Goal: Task Accomplishment & Management: Use online tool/utility

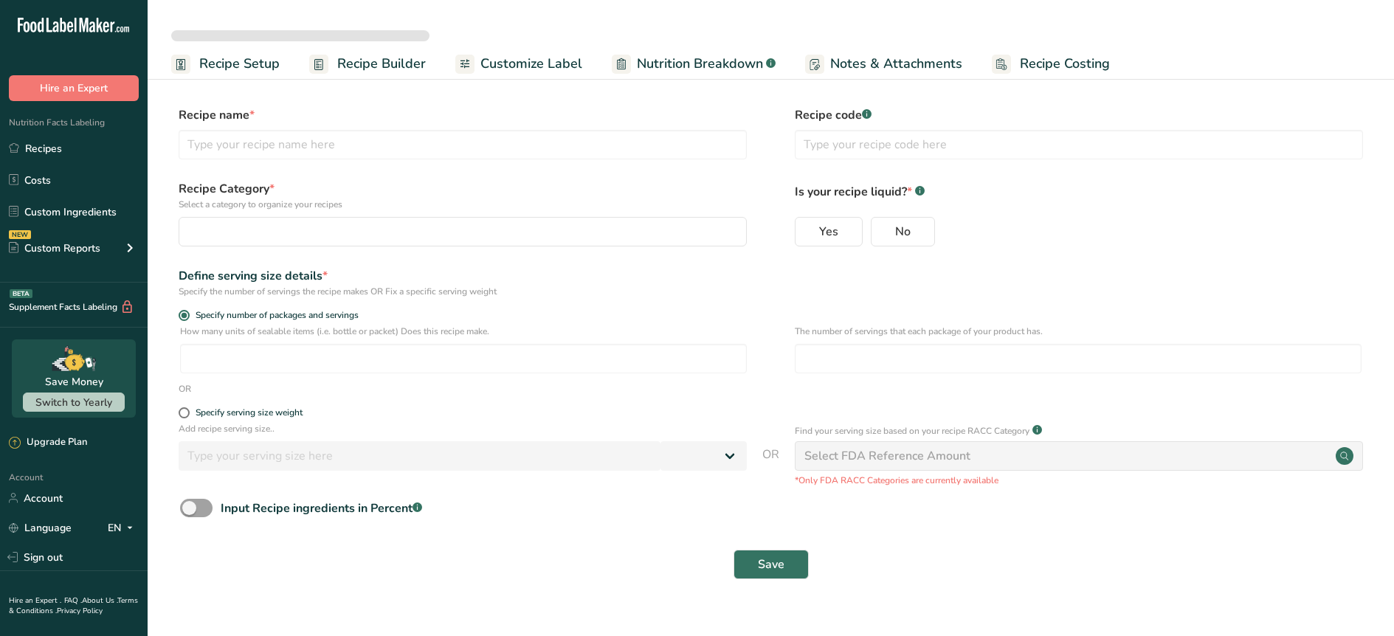
select select
type input "Prickly Pear Hibiscus"
radio input "true"
type input "1"
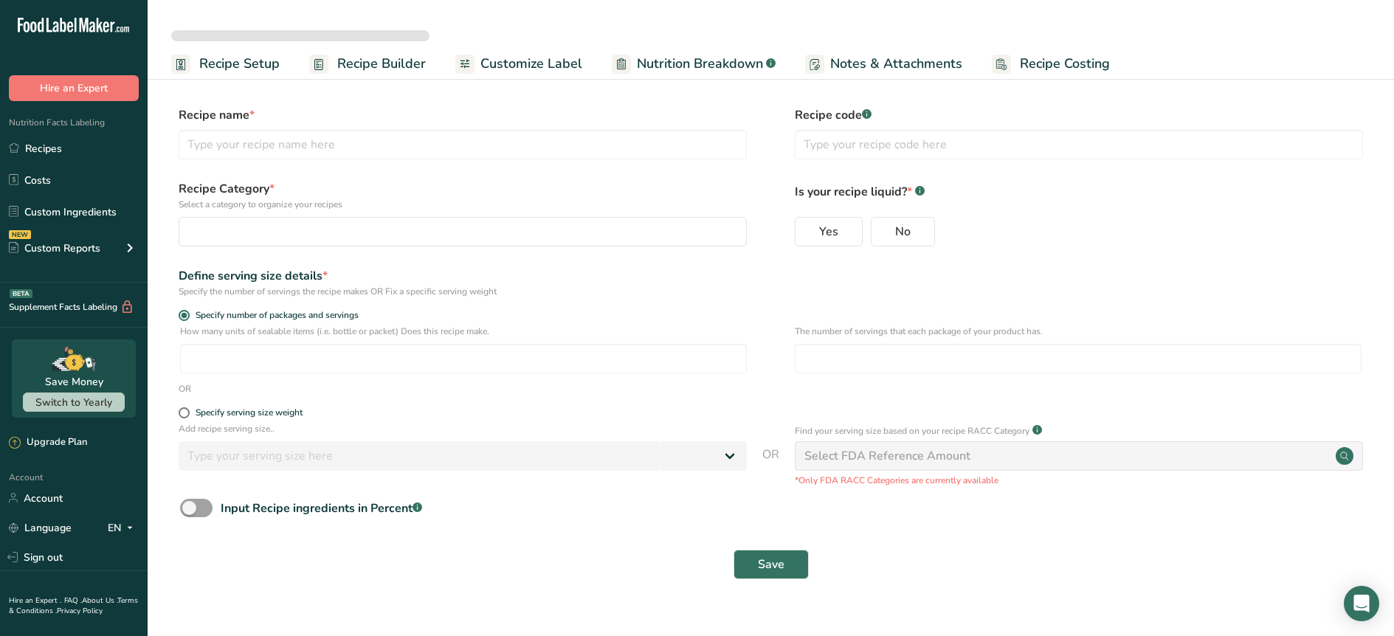
select select "0"
select select "22"
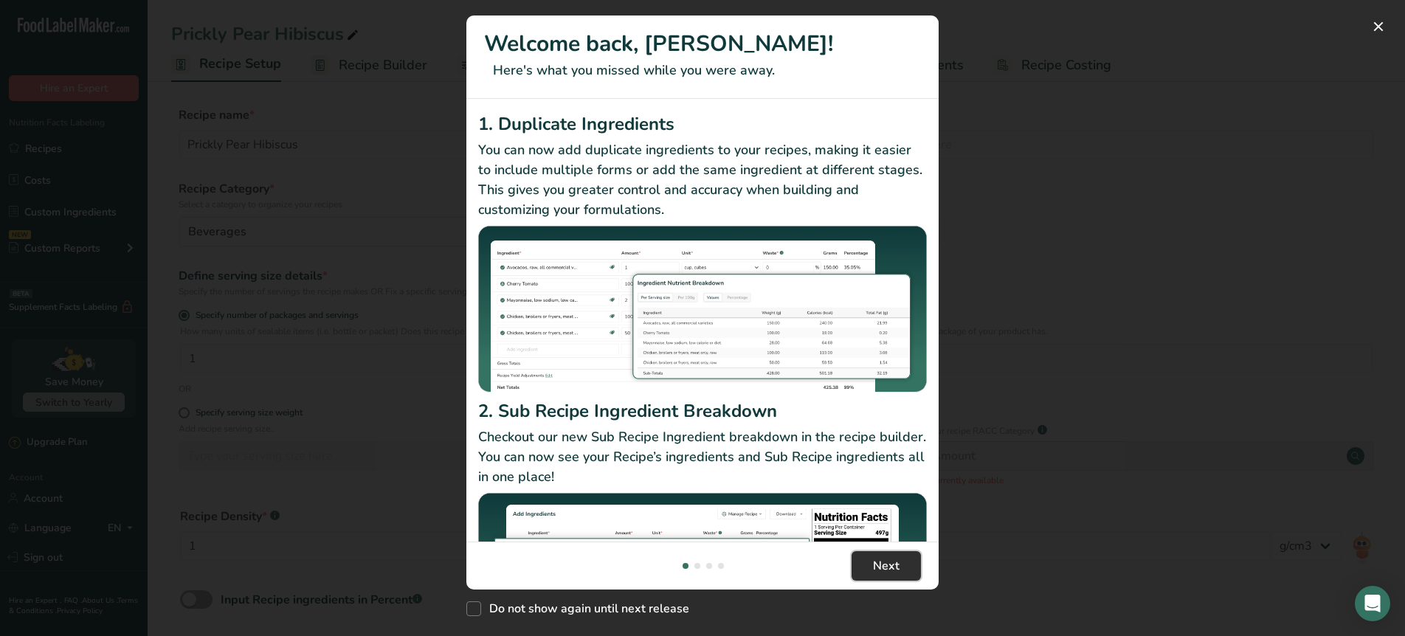
click at [871, 567] on button "Next" at bounding box center [886, 566] width 69 height 30
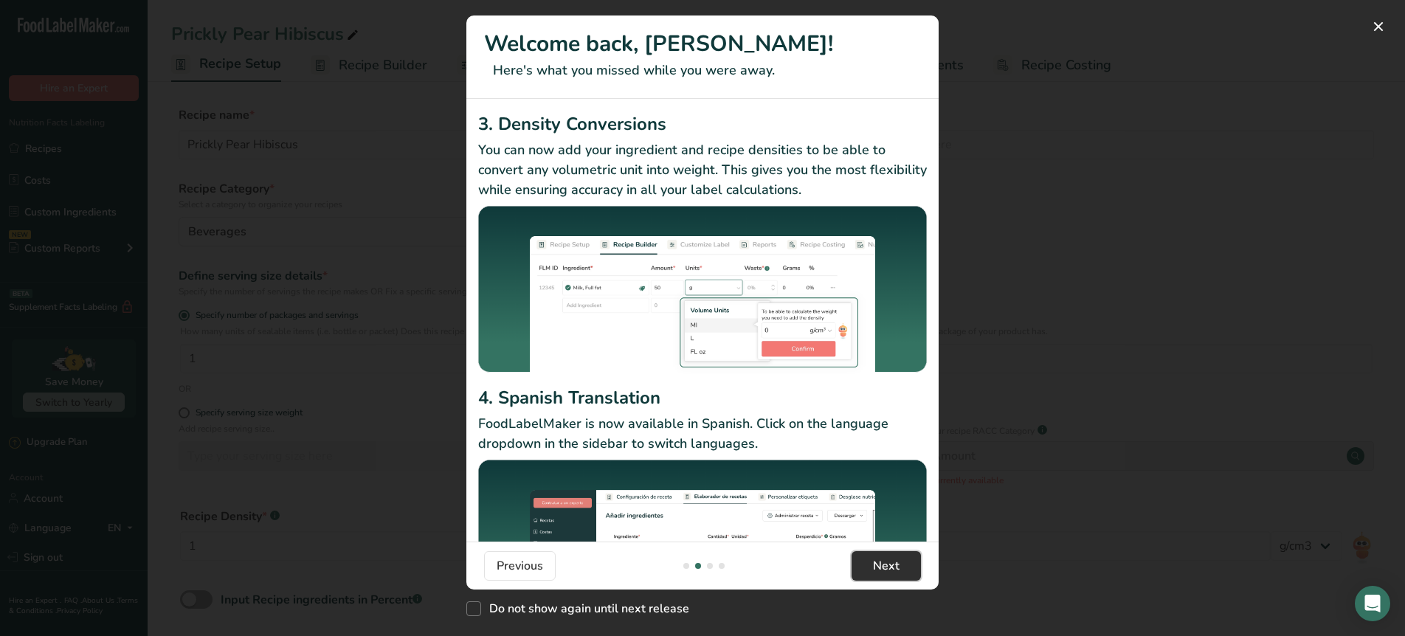
click at [871, 567] on button "Next" at bounding box center [886, 566] width 69 height 30
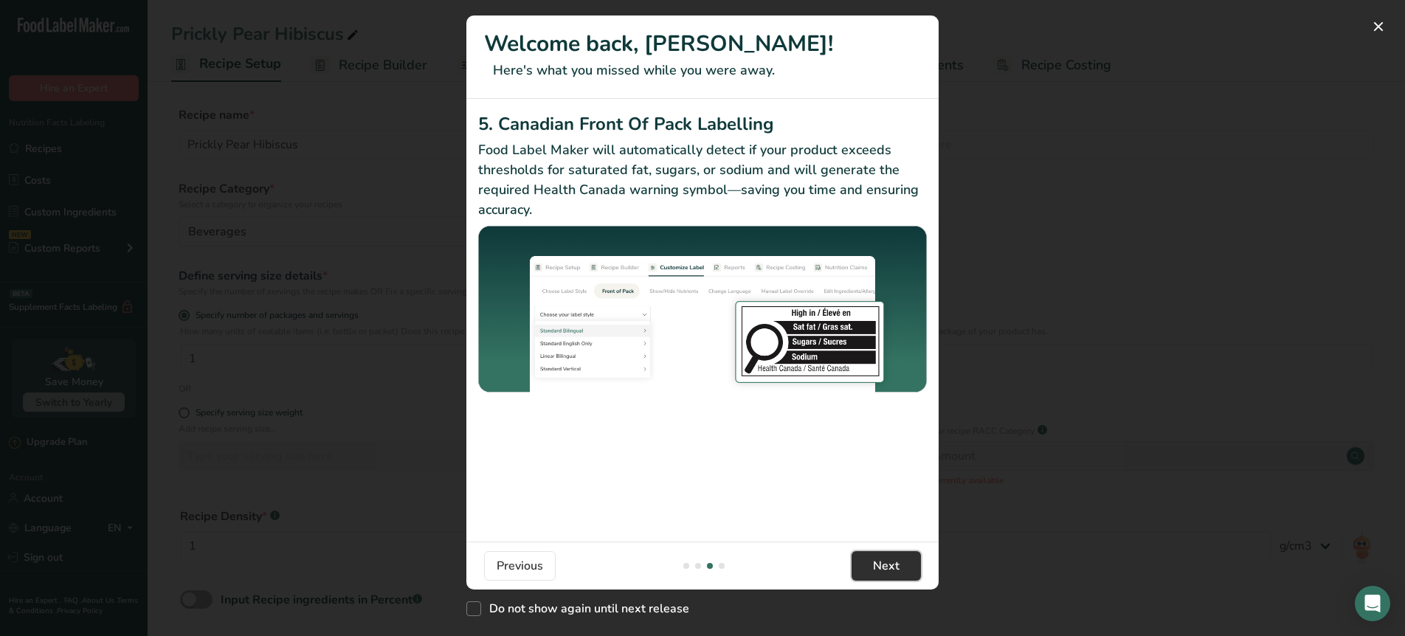
click at [871, 567] on button "Next" at bounding box center [886, 566] width 69 height 30
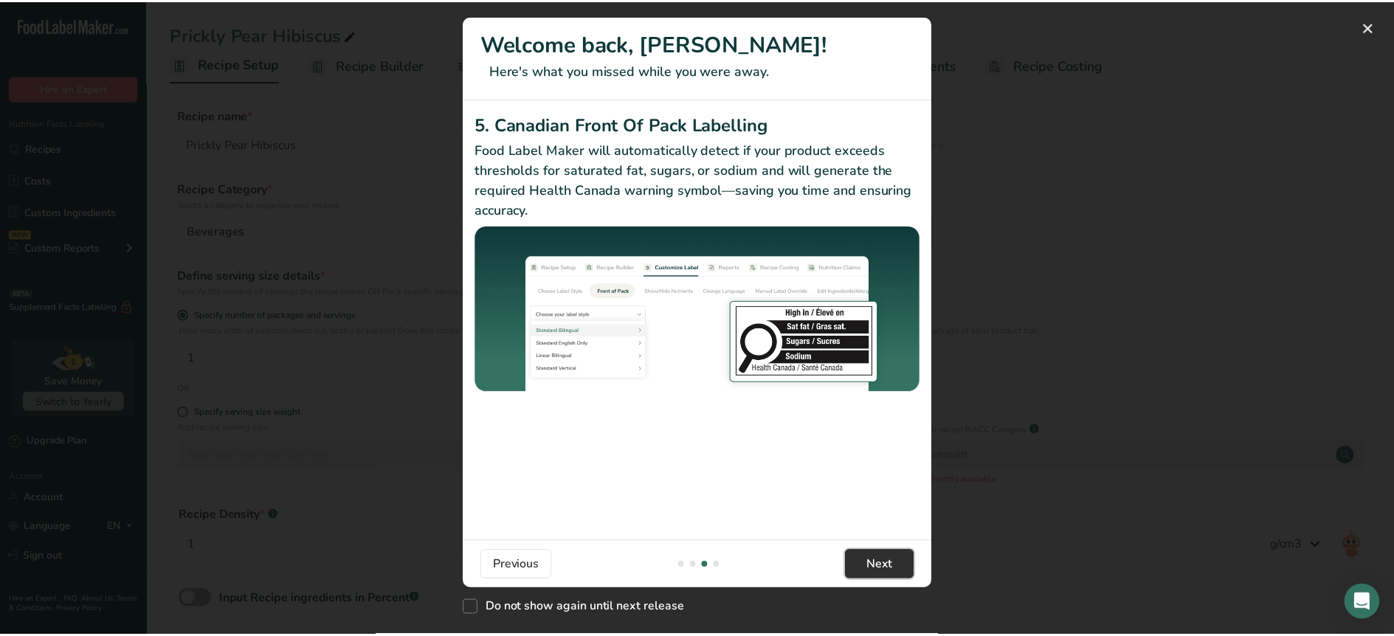
scroll to position [0, 1417]
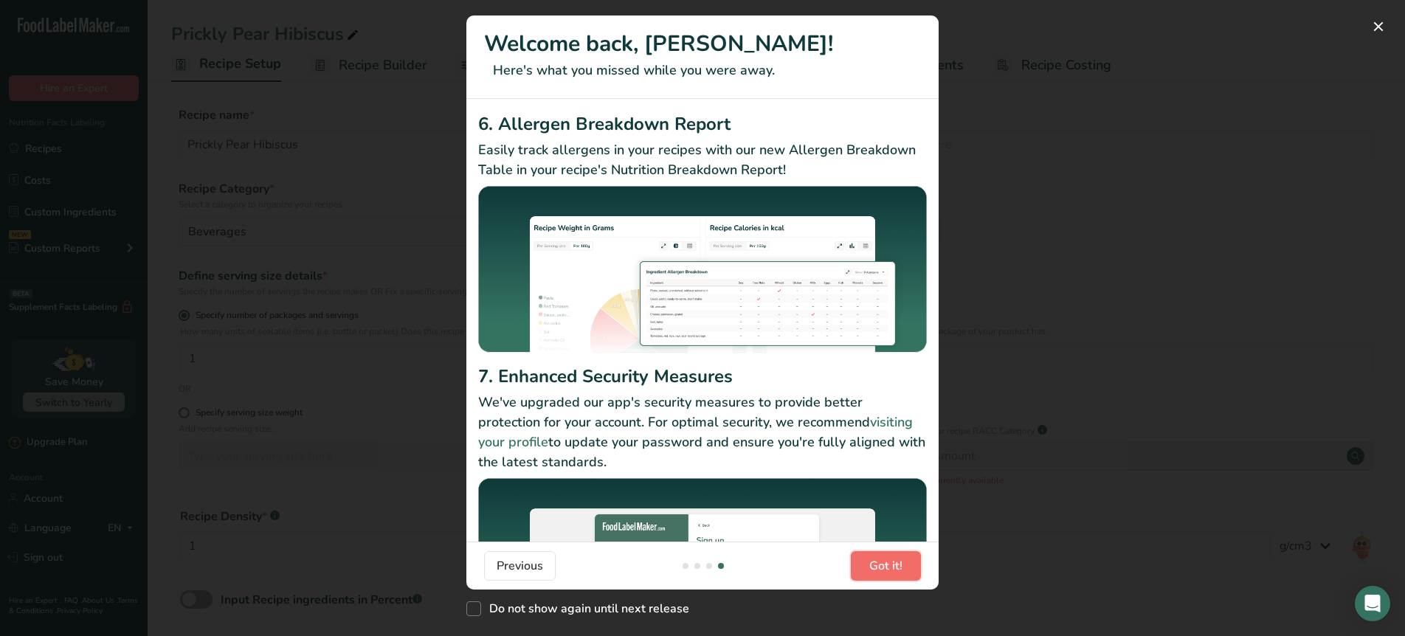
click at [871, 567] on span "Got it!" at bounding box center [885, 566] width 33 height 18
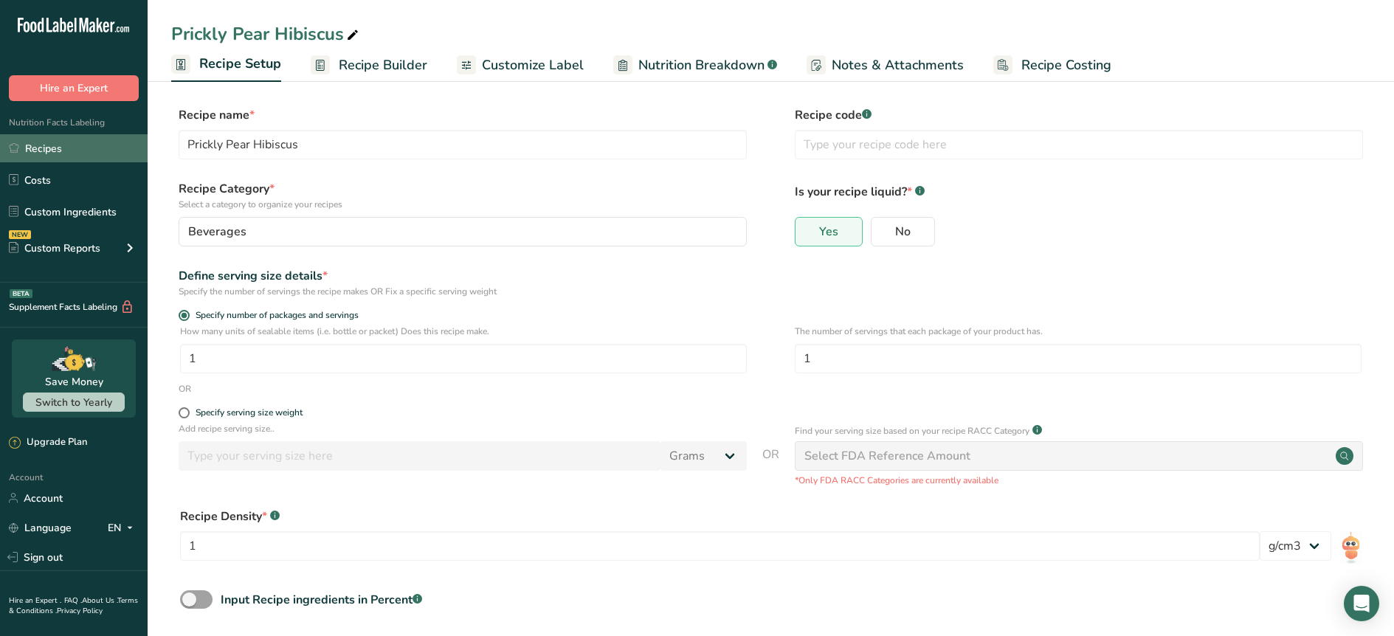
click at [57, 141] on link "Recipes" at bounding box center [74, 148] width 148 height 28
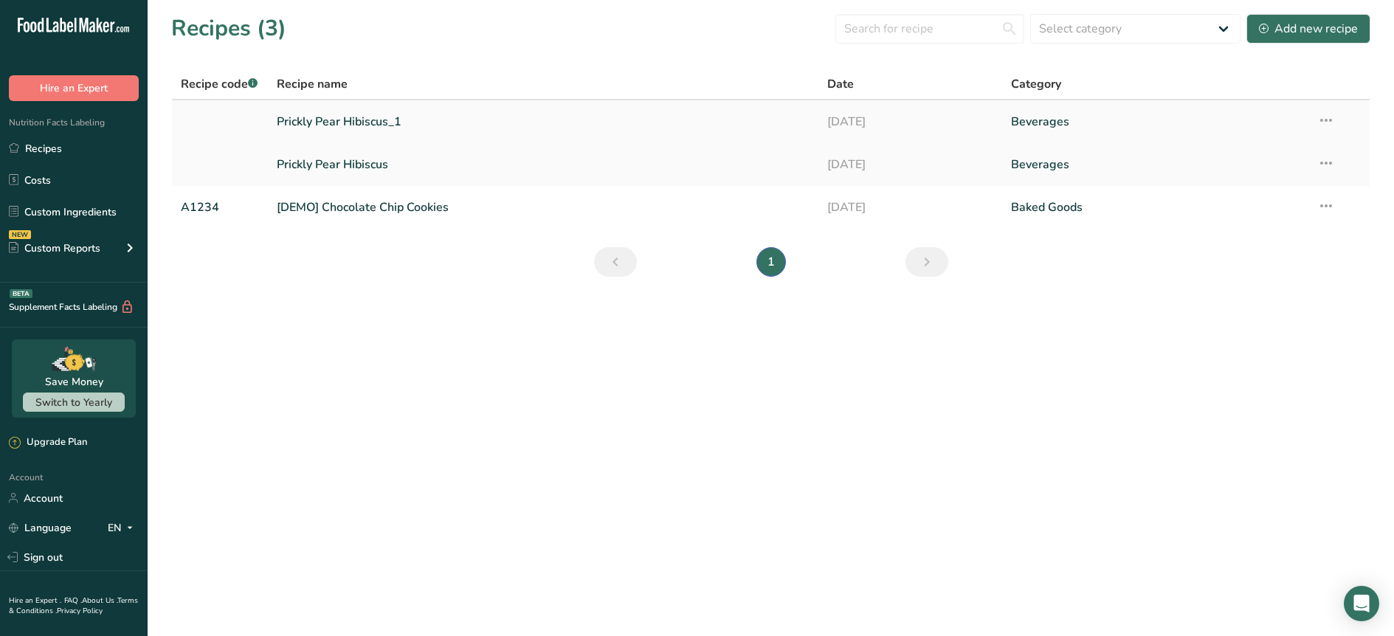
click at [300, 120] on link "Prickly Pear Hibiscus_1" at bounding box center [544, 121] width 534 height 31
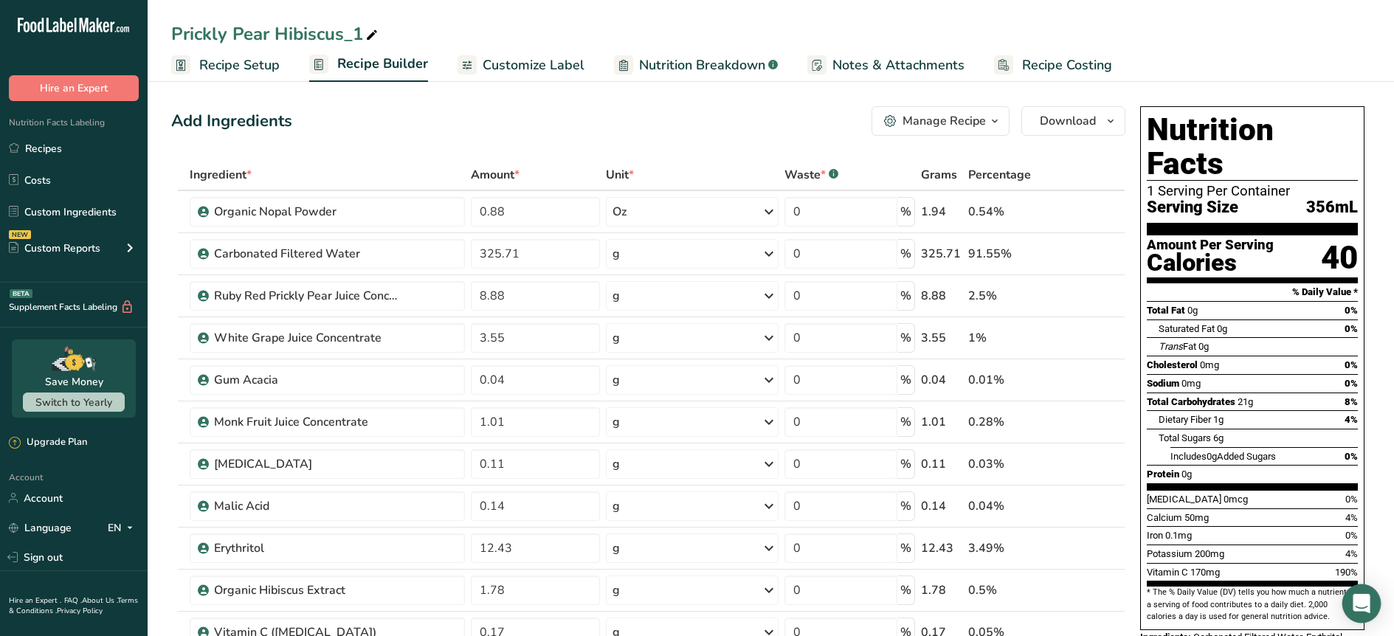
click at [1350, 610] on div "Open Intercom Messenger" at bounding box center [1361, 603] width 39 height 39
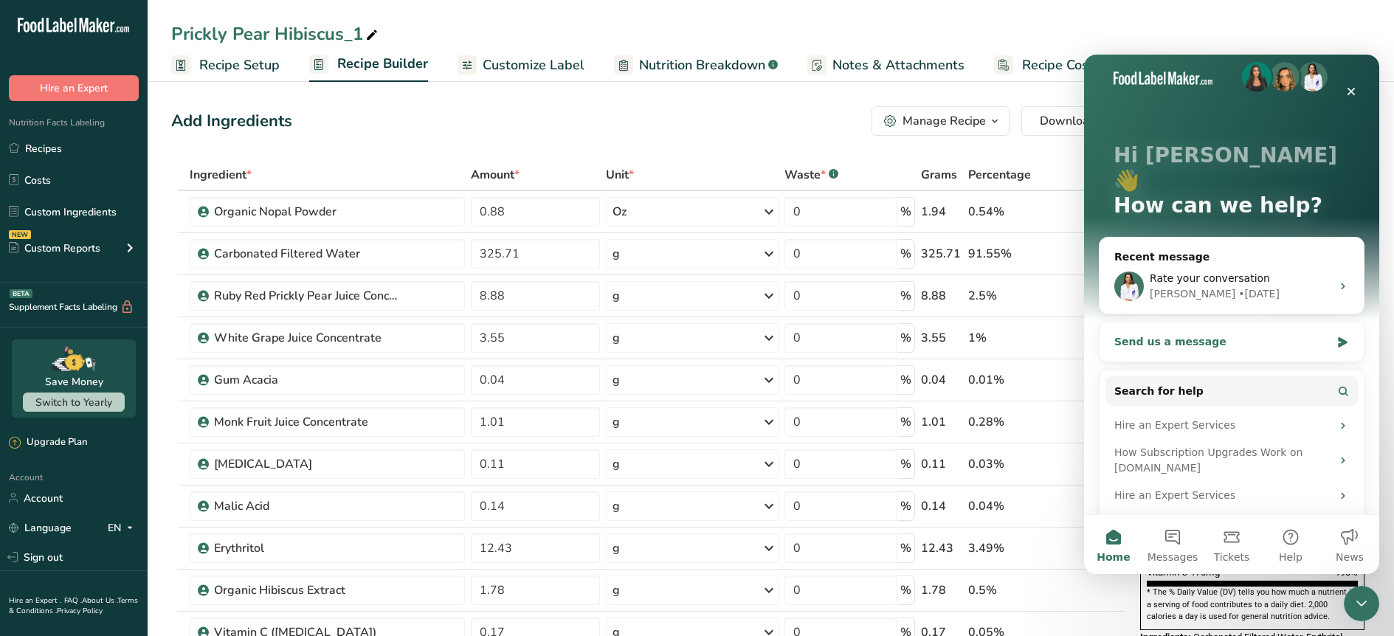
scroll to position [237, 0]
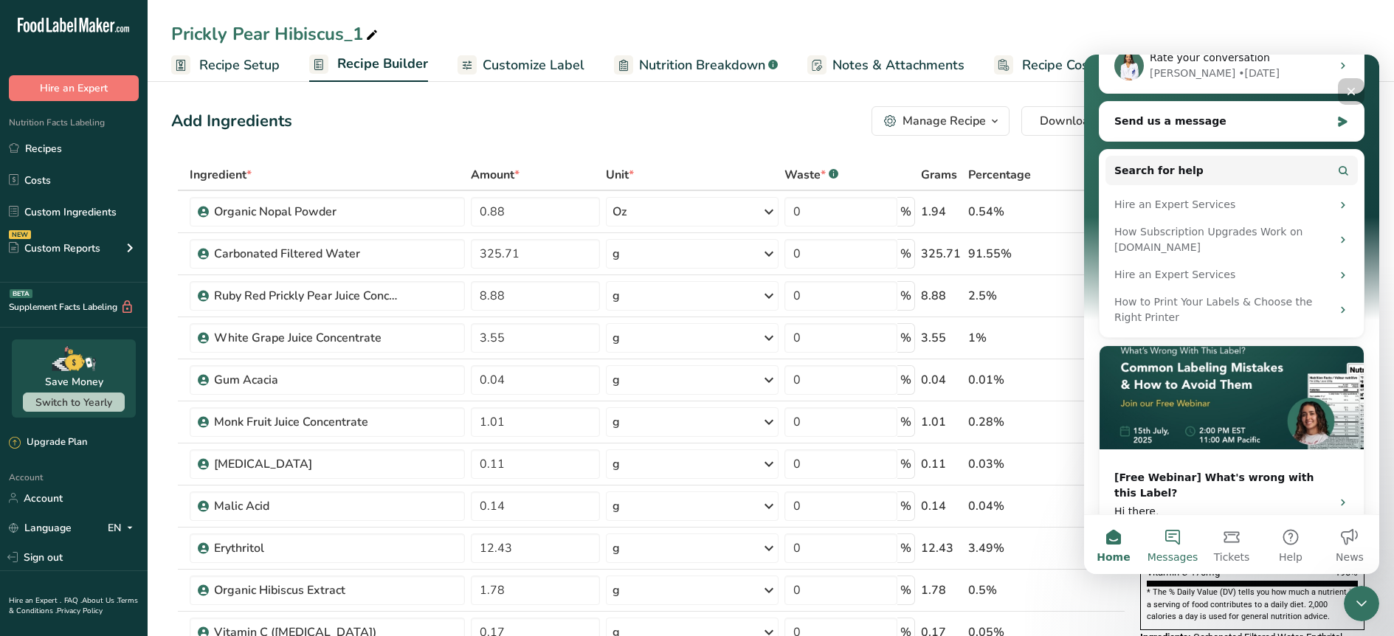
click at [1180, 539] on button "Messages" at bounding box center [1172, 544] width 59 height 59
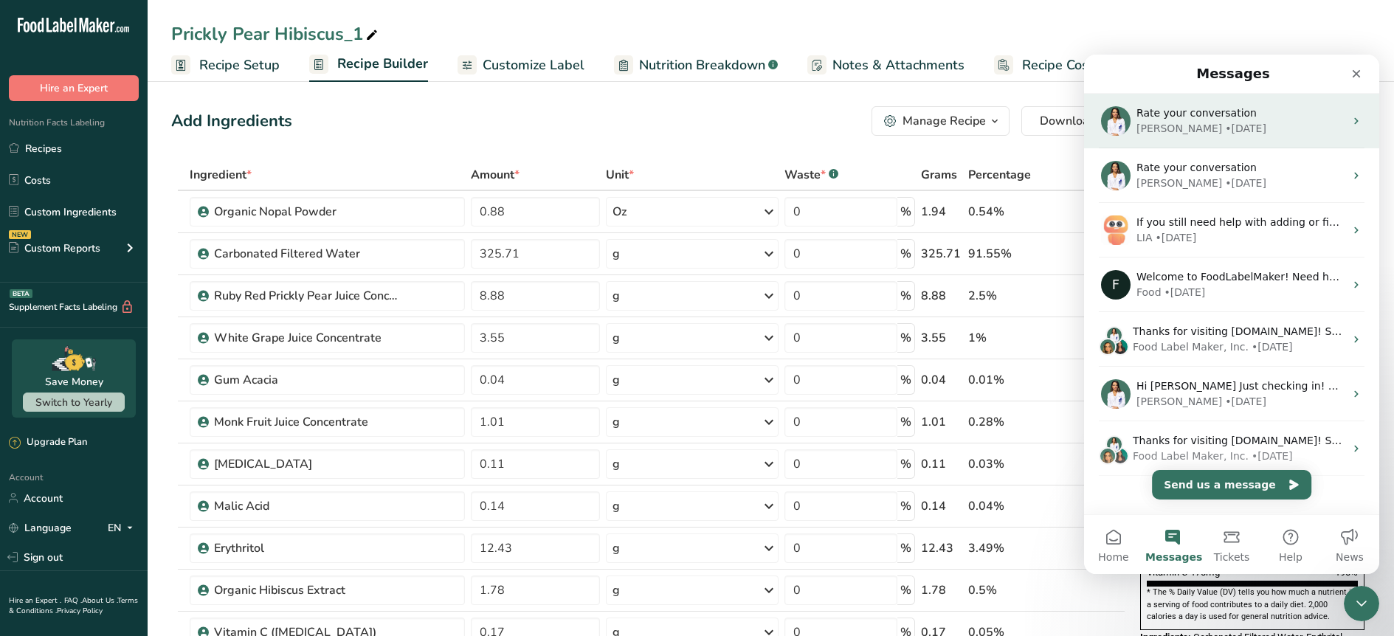
click at [1197, 111] on span "Rate your conversation" at bounding box center [1196, 113] width 120 height 12
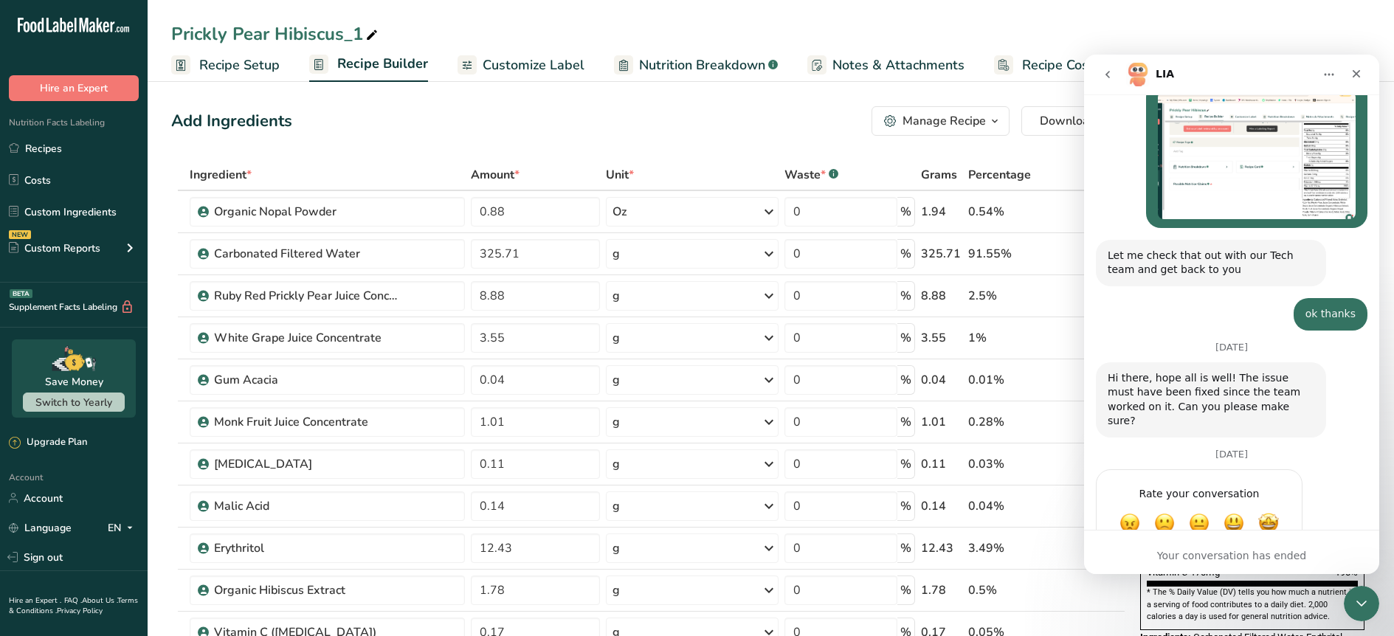
scroll to position [995, 0]
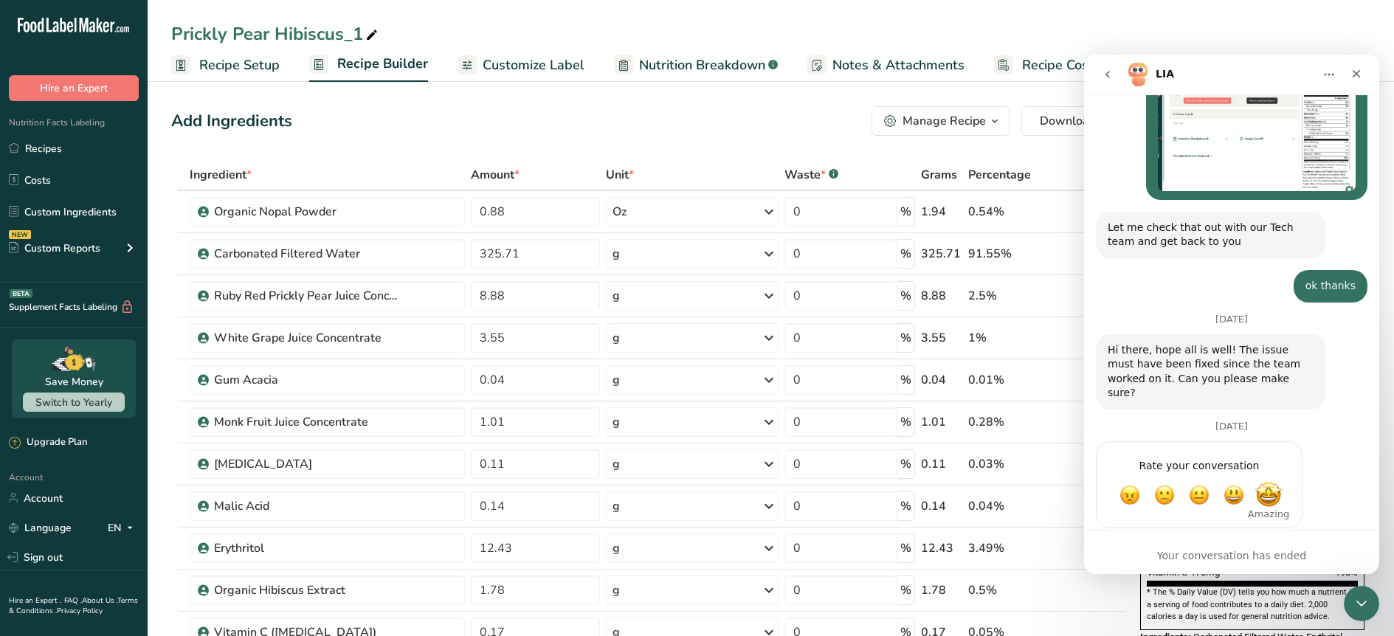
click at [1266, 482] on span "Amazing" at bounding box center [1268, 495] width 27 height 27
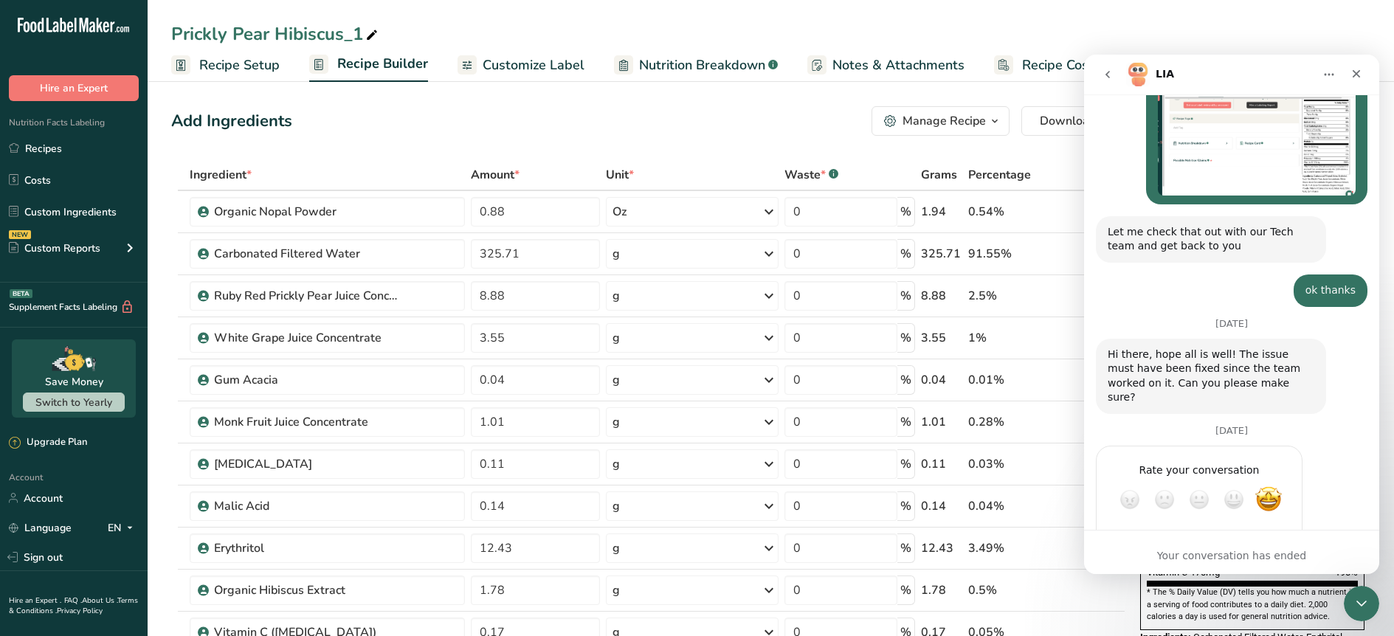
scroll to position [1035, 0]
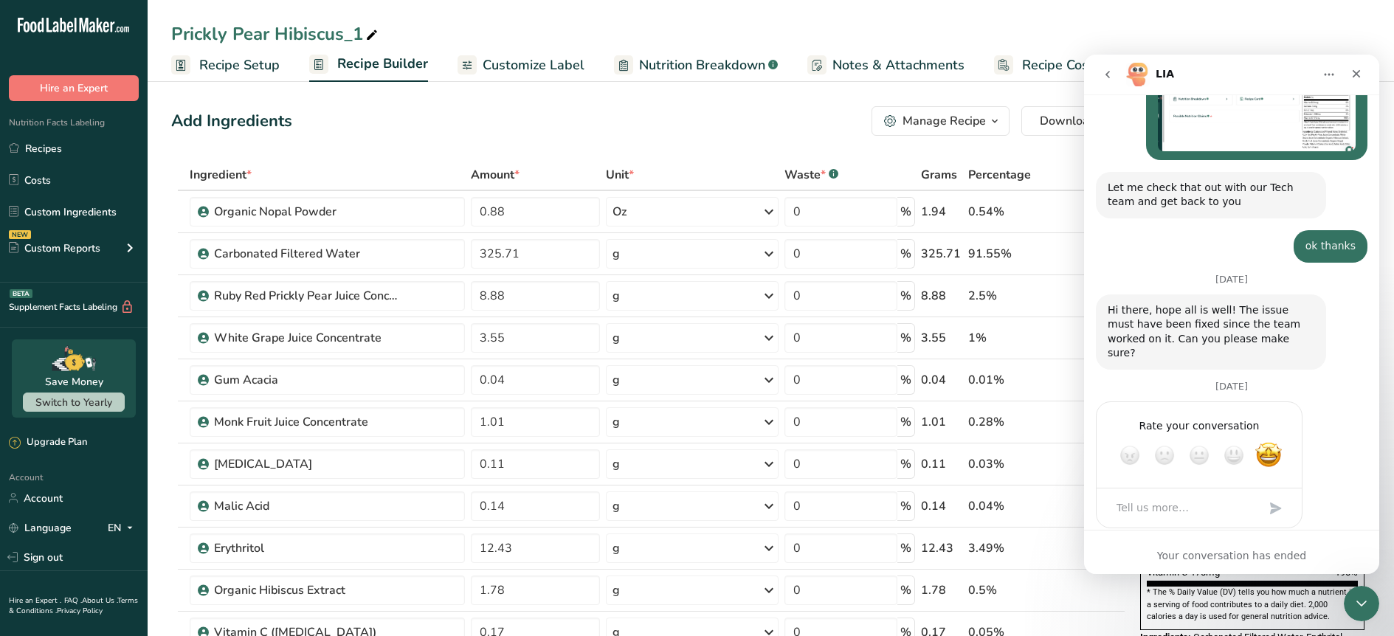
click at [1108, 72] on icon "go back" at bounding box center [1108, 75] width 12 height 12
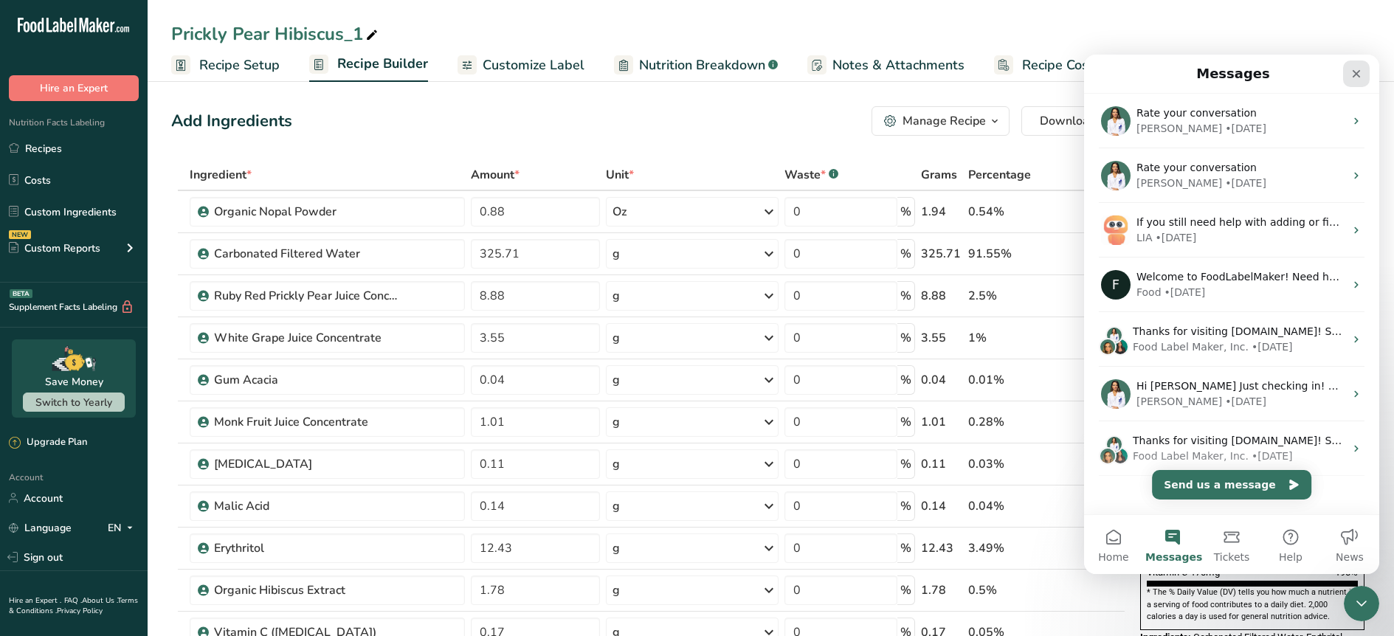
scroll to position [30, 0]
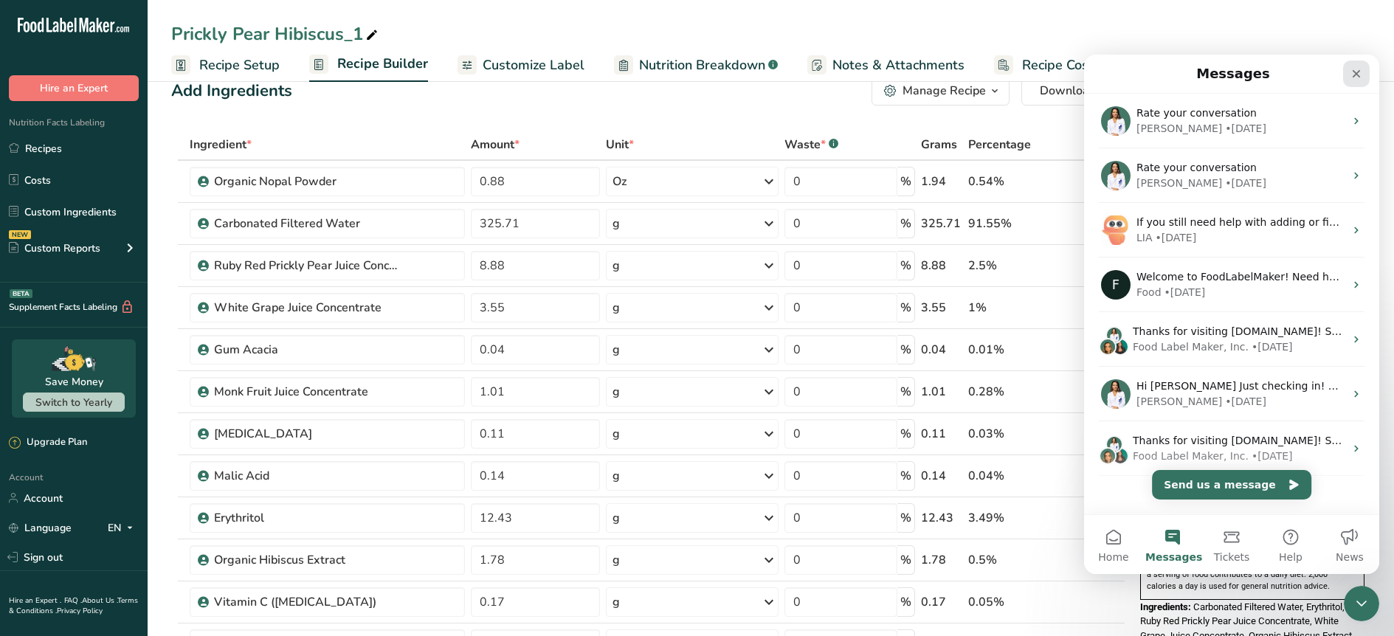
click at [1361, 80] on div "Close" at bounding box center [1356, 74] width 27 height 27
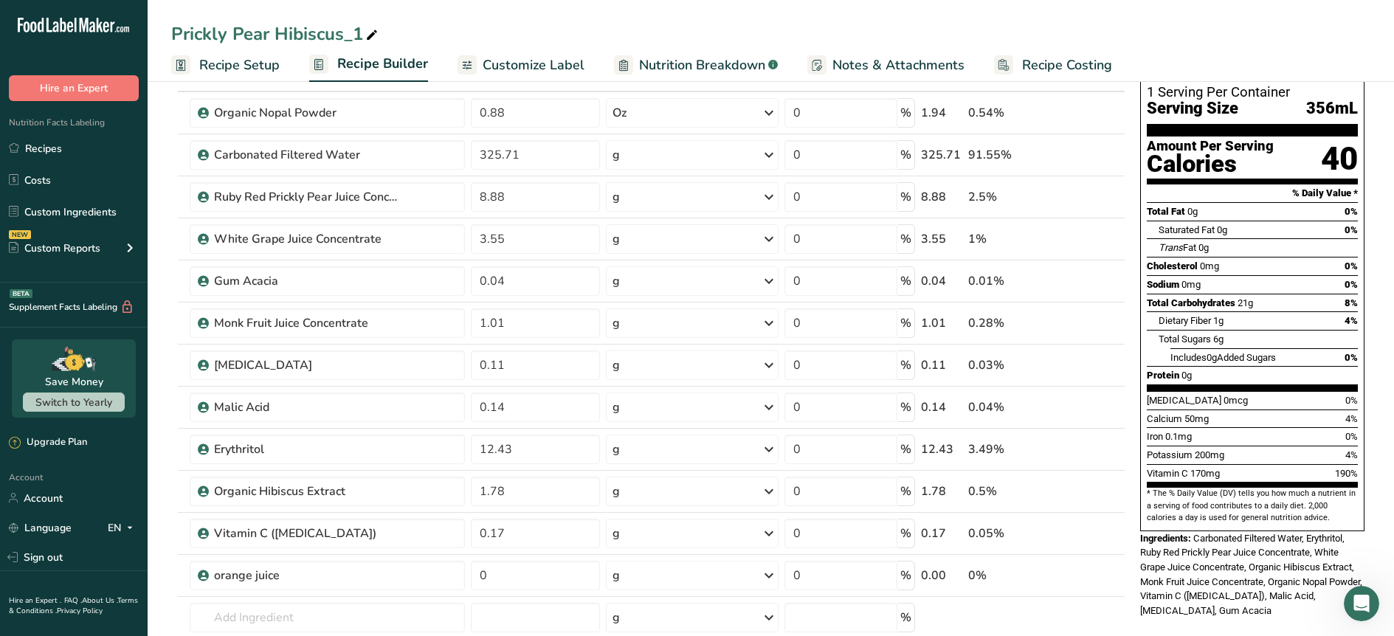
scroll to position [0, 0]
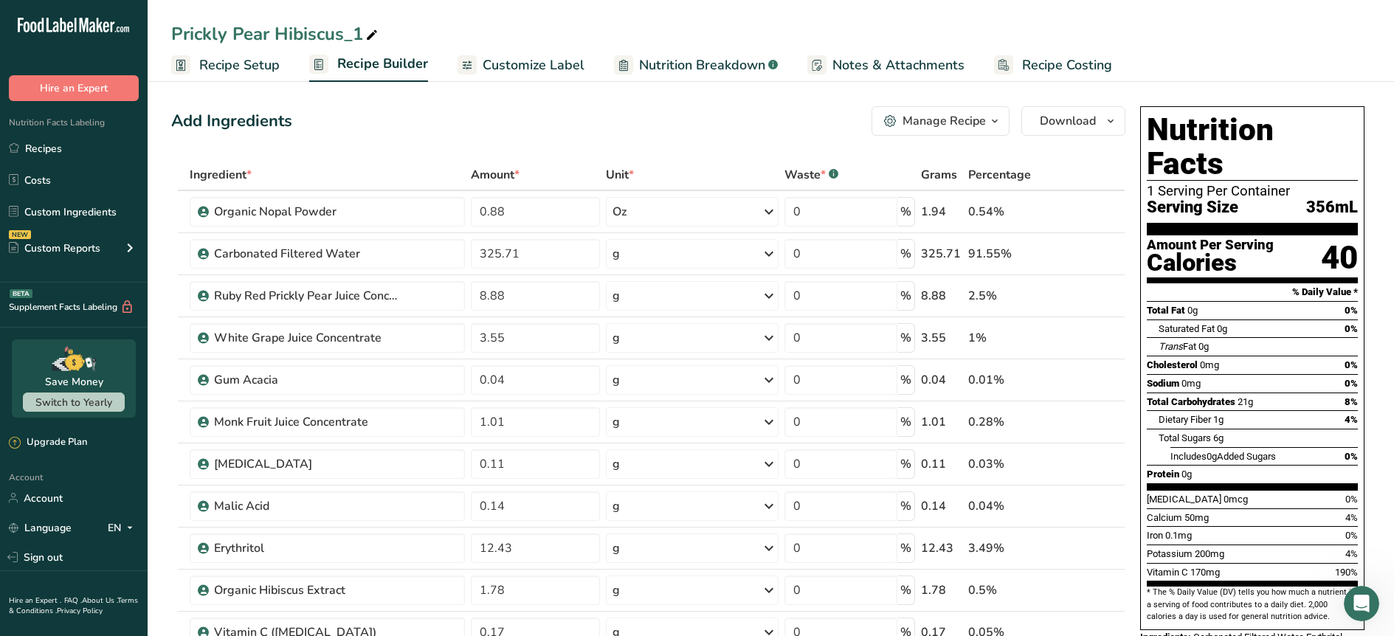
click at [992, 129] on icon "button" at bounding box center [995, 121] width 12 height 18
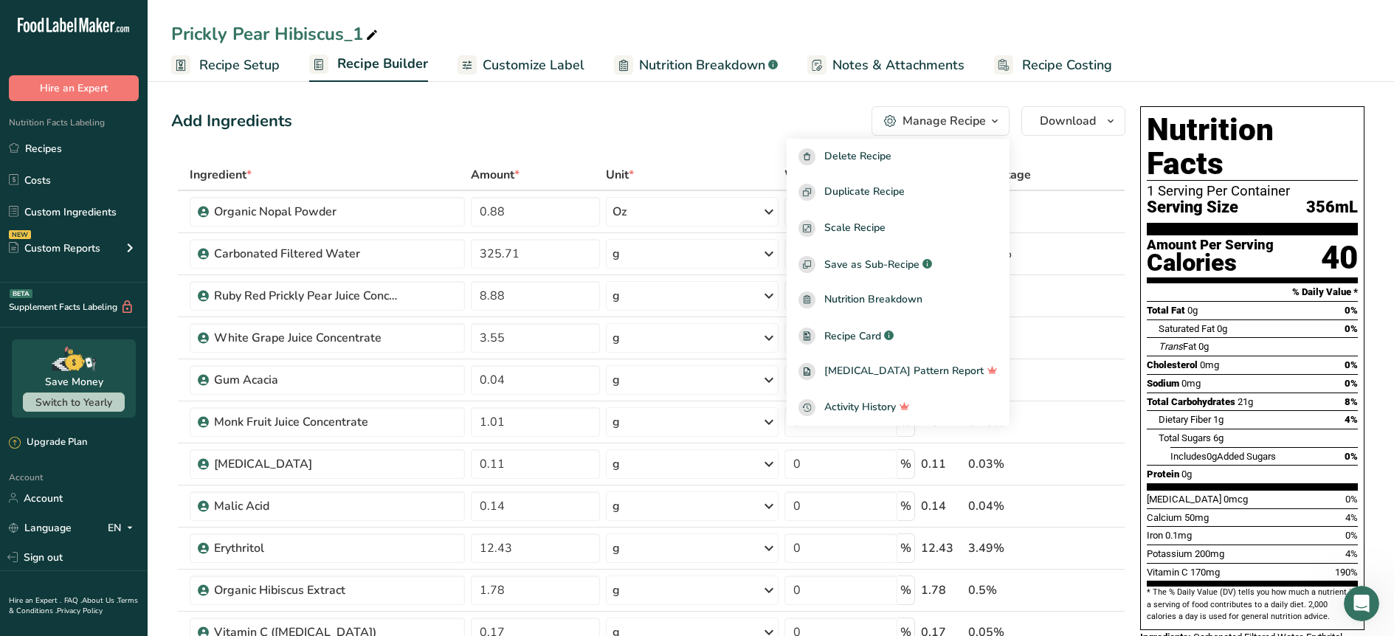
click at [574, 133] on div "Add Ingredients Manage Recipe Delete Recipe Duplicate Recipe Scale Recipe Save …" at bounding box center [648, 121] width 954 height 30
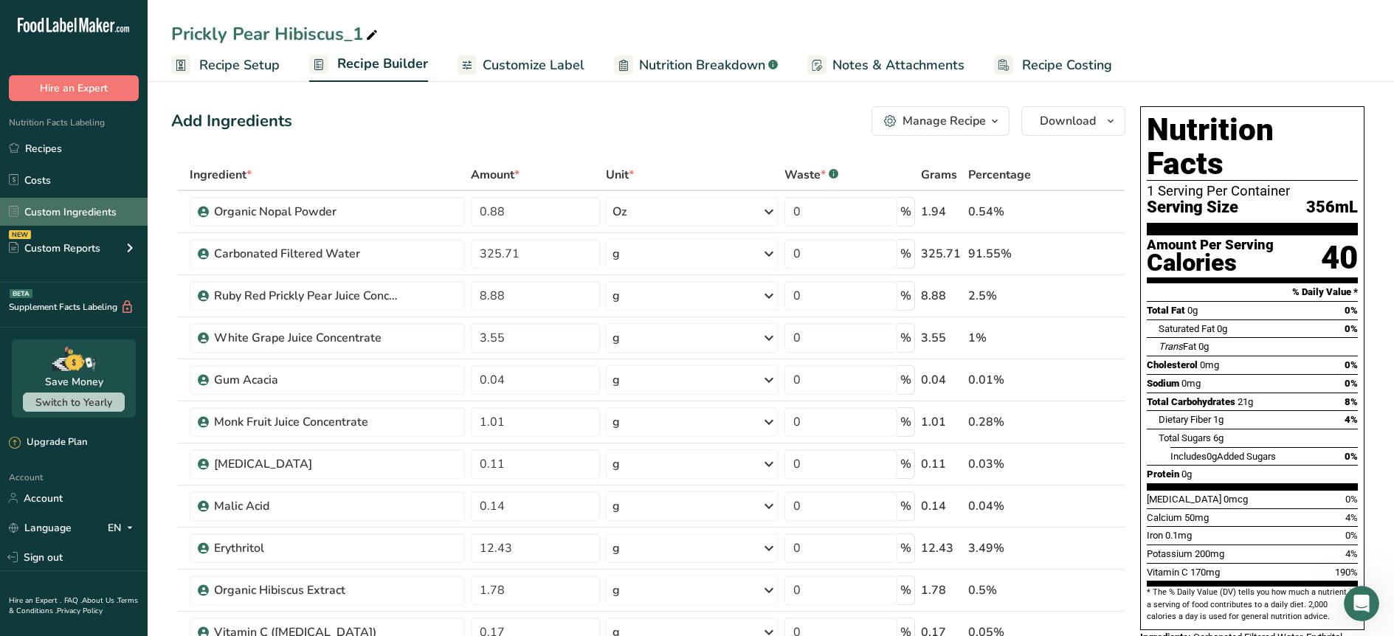
click at [38, 216] on link "Custom Ingredients" at bounding box center [74, 212] width 148 height 28
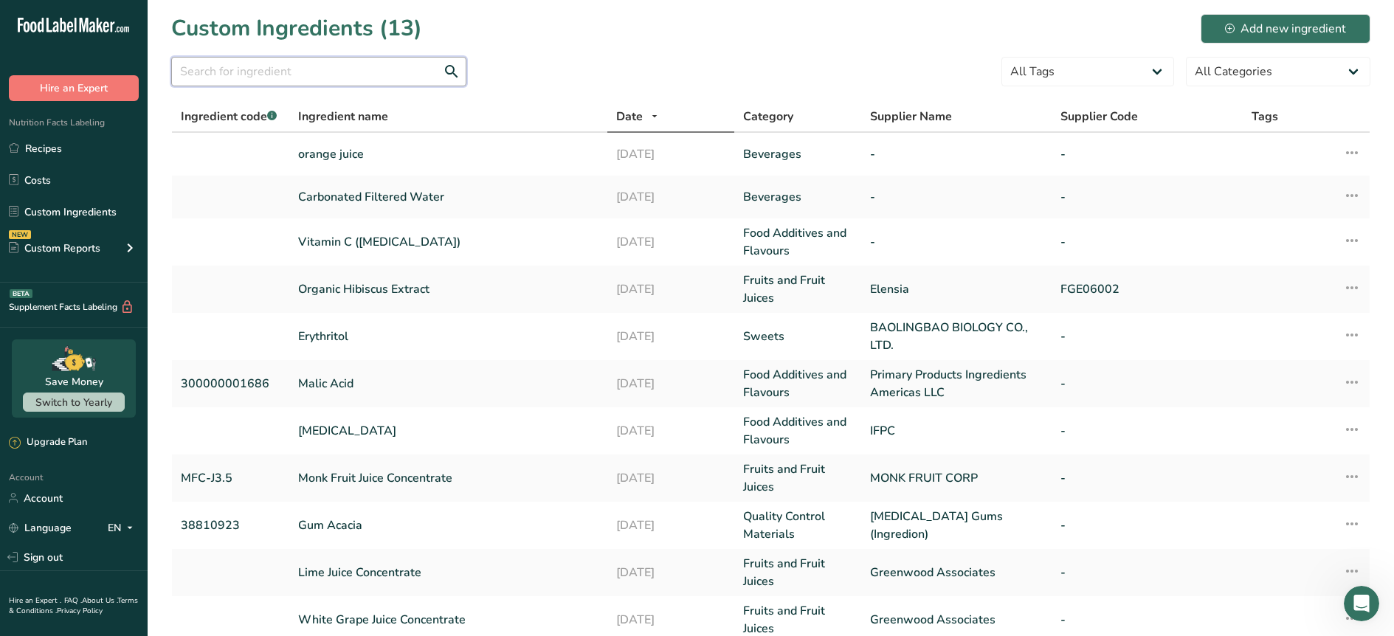
click at [386, 80] on input "text" at bounding box center [318, 72] width 295 height 30
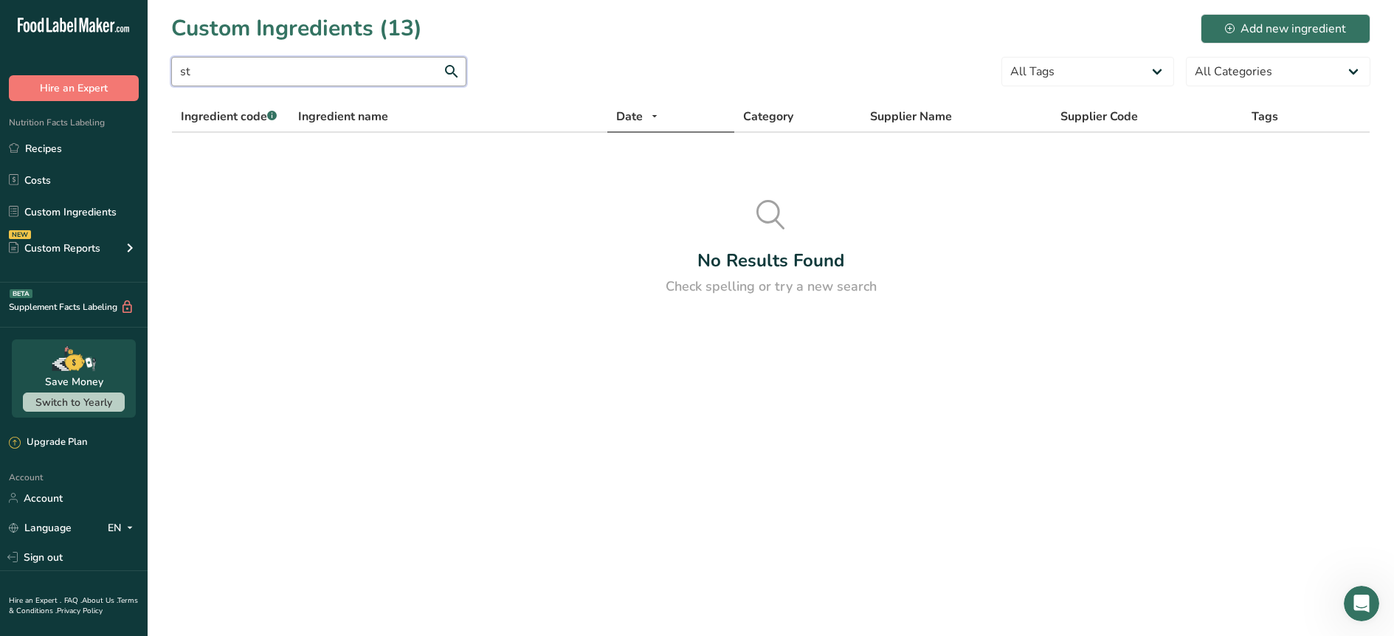
type input "s"
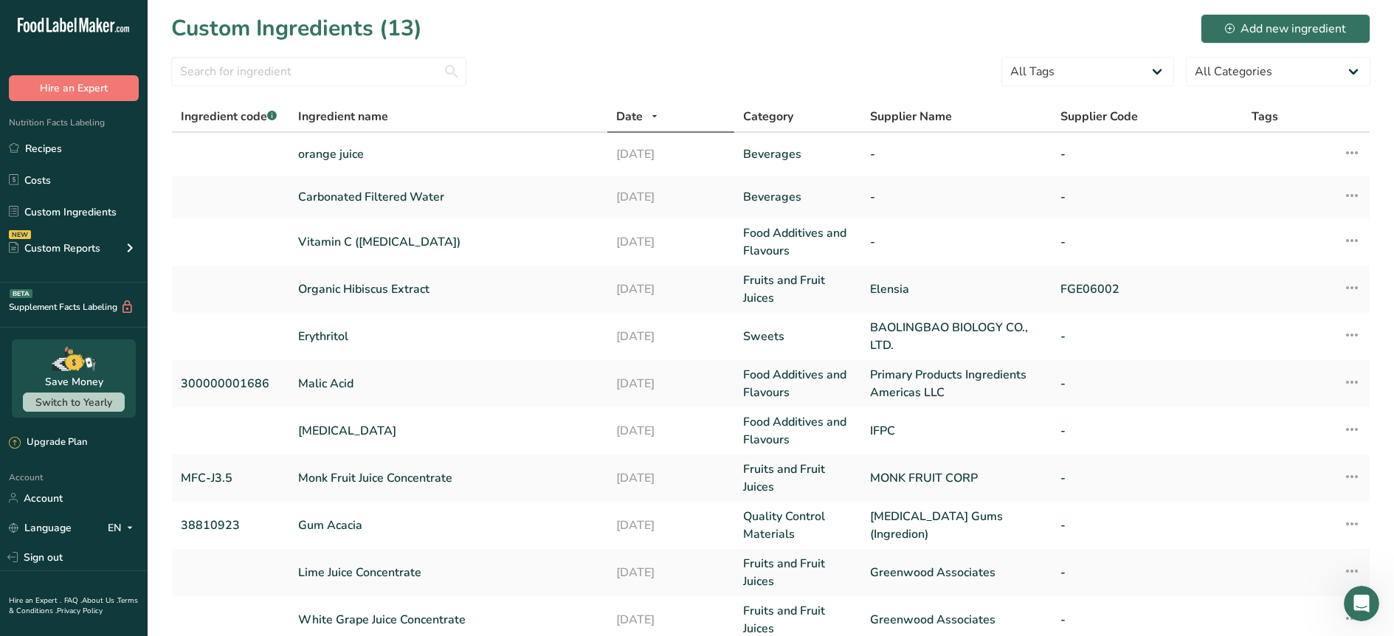
click at [61, 26] on icon ".a-20{fill:#fff;}" at bounding box center [90, 29] width 144 height 23
drag, startPoint x: 89, startPoint y: 21, endPoint x: 91, endPoint y: 28, distance: 7.5
click at [91, 28] on icon ".a-20{fill:#fff;}" at bounding box center [90, 29] width 144 height 23
click at [77, 29] on icon ".a-20{fill:#fff;}" at bounding box center [90, 29] width 144 height 23
click at [27, 153] on link "Recipes" at bounding box center [74, 148] width 148 height 28
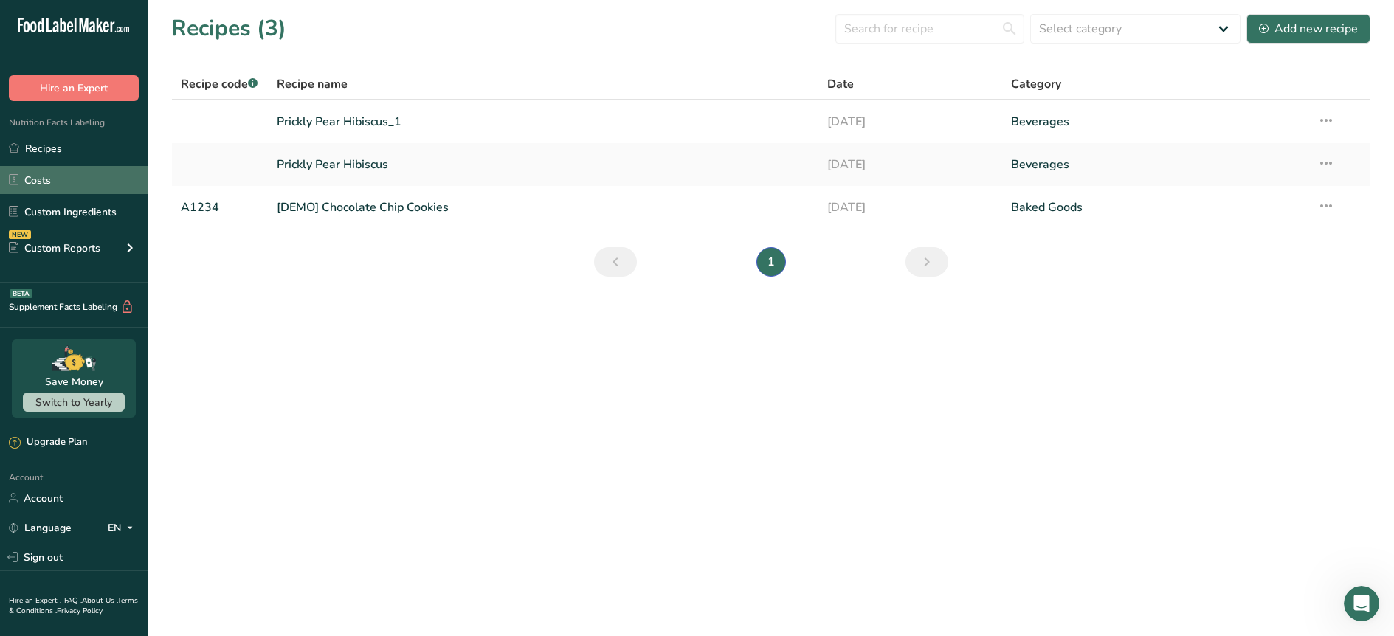
click at [35, 182] on link "Costs" at bounding box center [74, 180] width 148 height 28
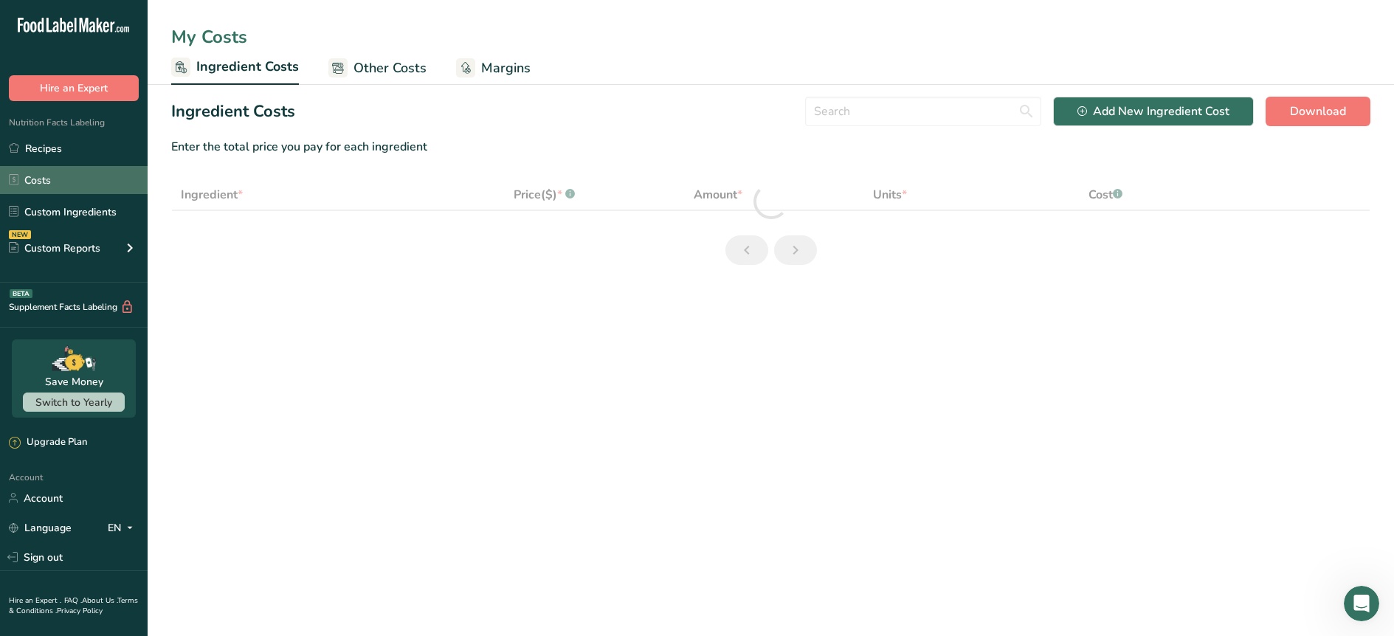
select select "1"
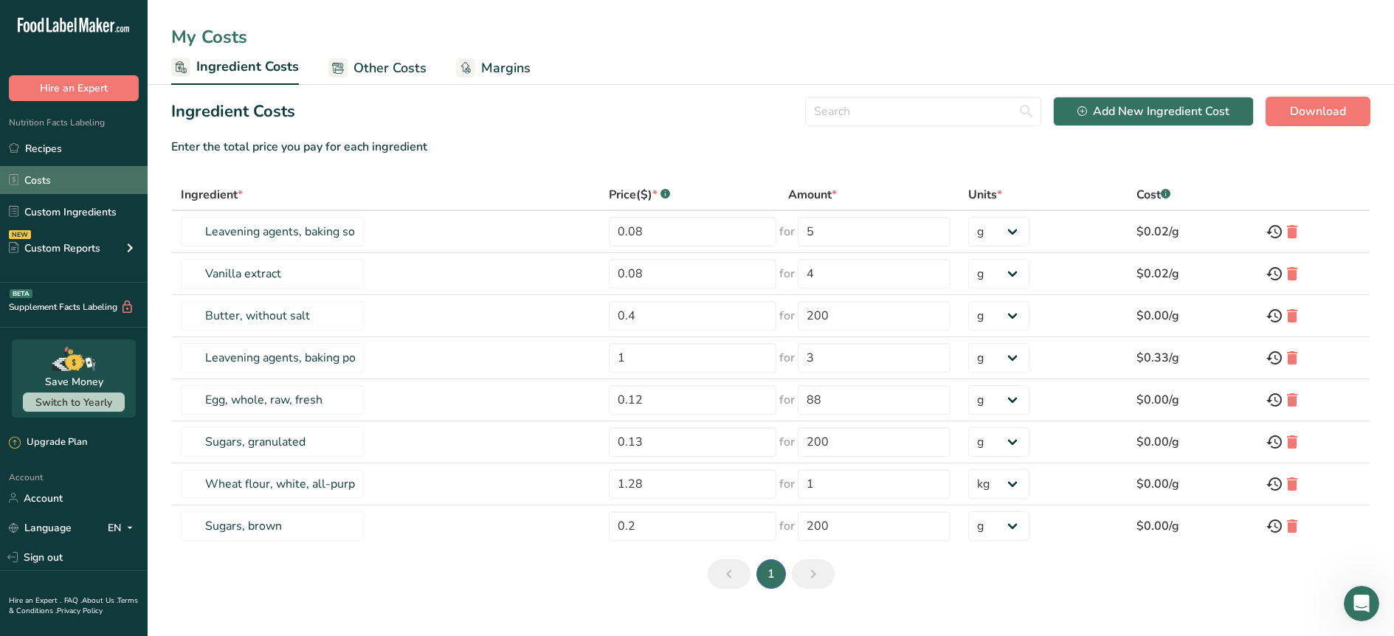
click at [44, 180] on link "Costs" at bounding box center [74, 180] width 148 height 28
click at [80, 187] on link "Costs" at bounding box center [74, 180] width 148 height 28
click at [80, 142] on link "Recipes" at bounding box center [74, 148] width 148 height 28
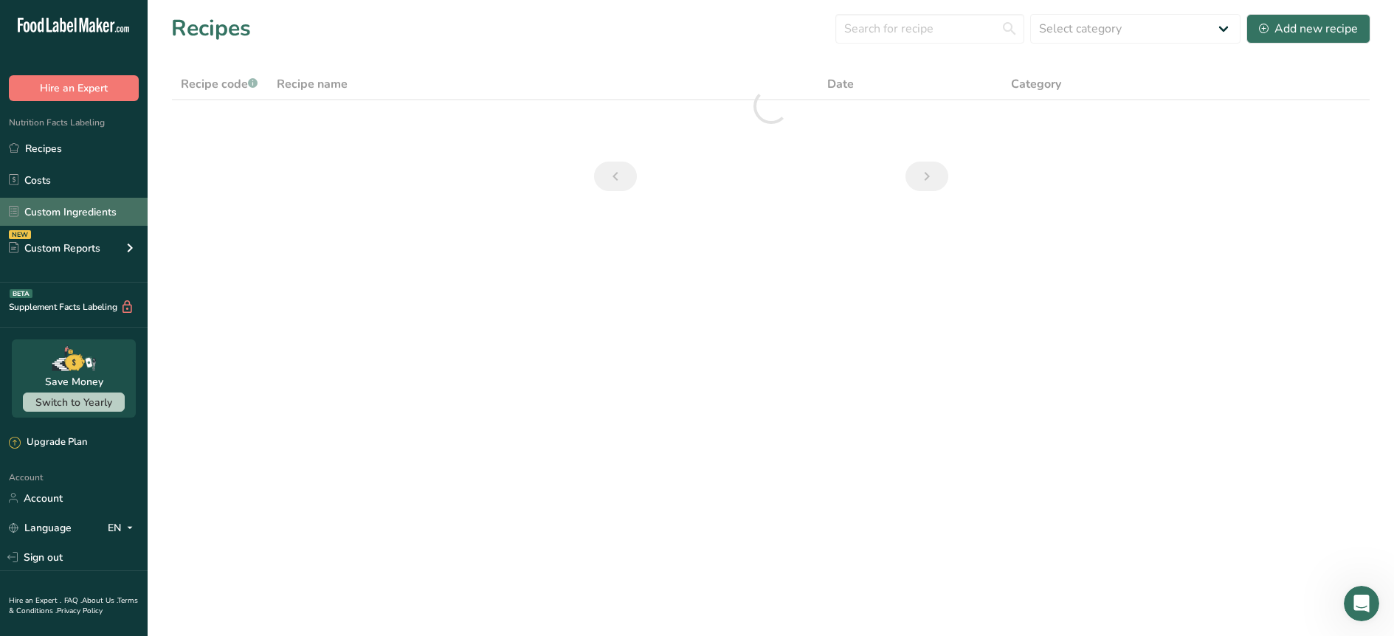
click at [80, 213] on link "Custom Ingredients" at bounding box center [74, 212] width 148 height 28
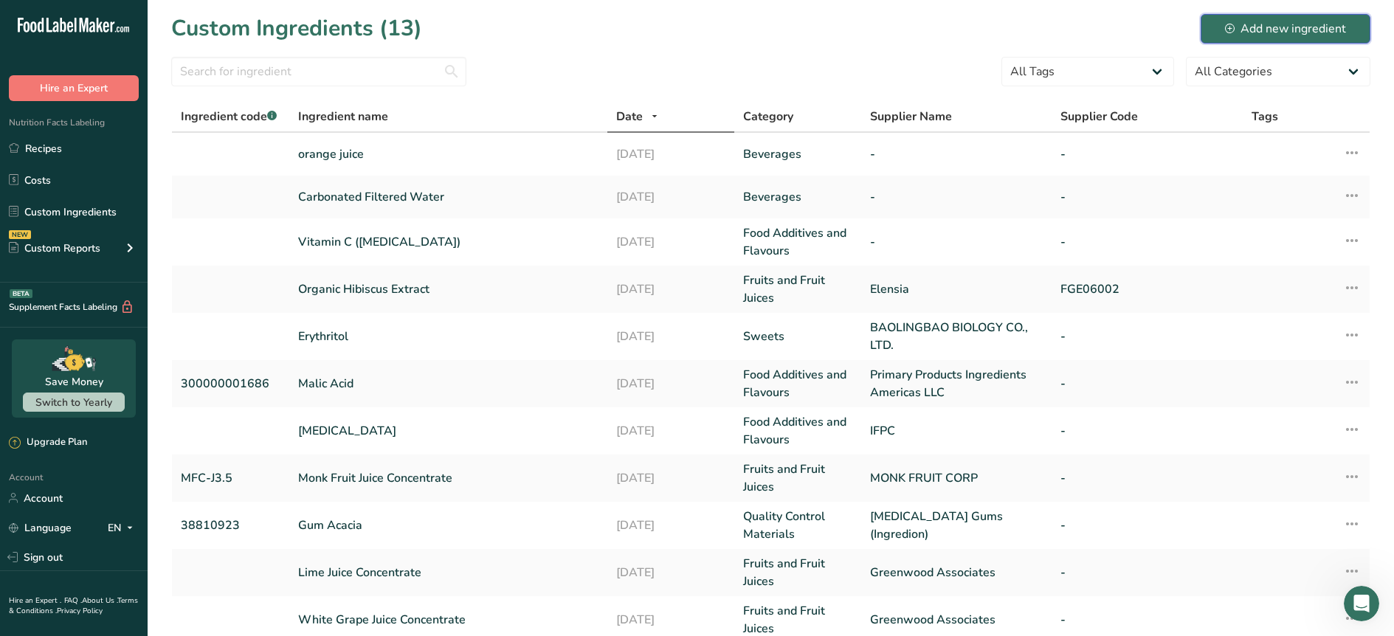
click at [1341, 24] on div "Add new ingredient" at bounding box center [1285, 29] width 121 height 18
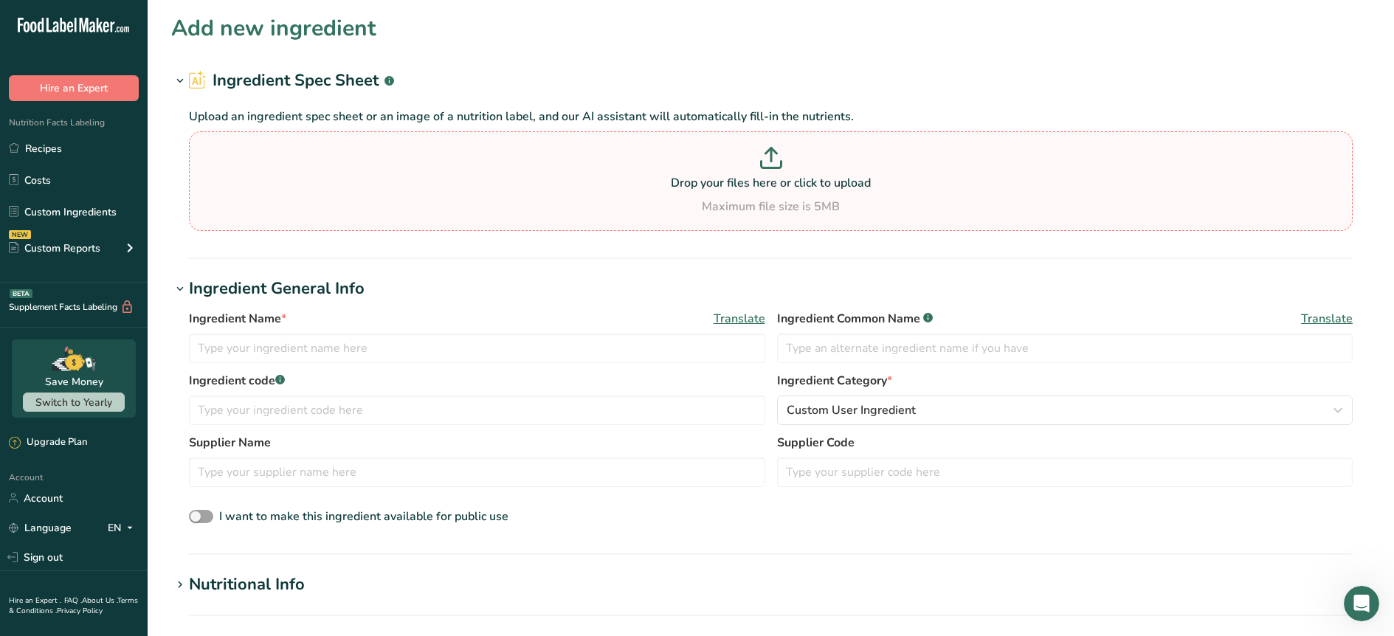
click at [753, 168] on p at bounding box center [771, 160] width 1156 height 27
click at [753, 168] on input "Drop your files here or click to upload Maximum file size is 5MB" at bounding box center [771, 181] width 1164 height 100
type input "C:\fakepath\Current Master Recipes - Prickly Pear Hibiscus V4 (1).pdf"
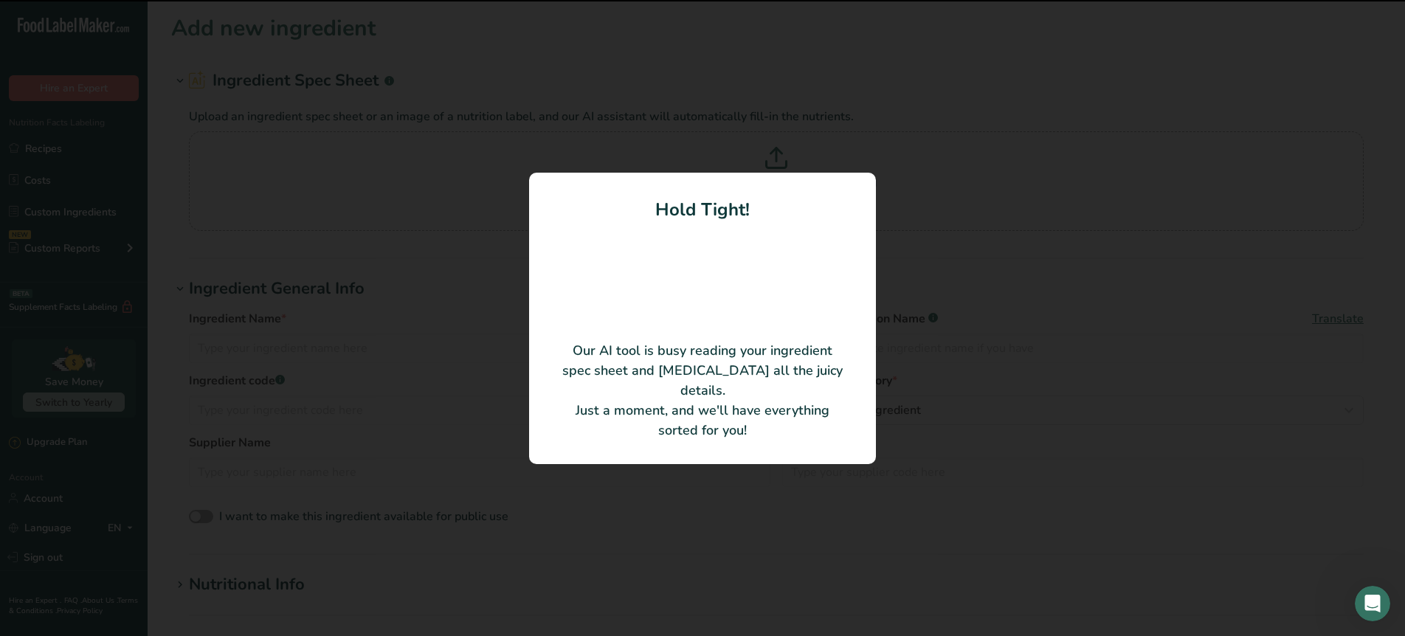
type input "Water"
type input "Plant"
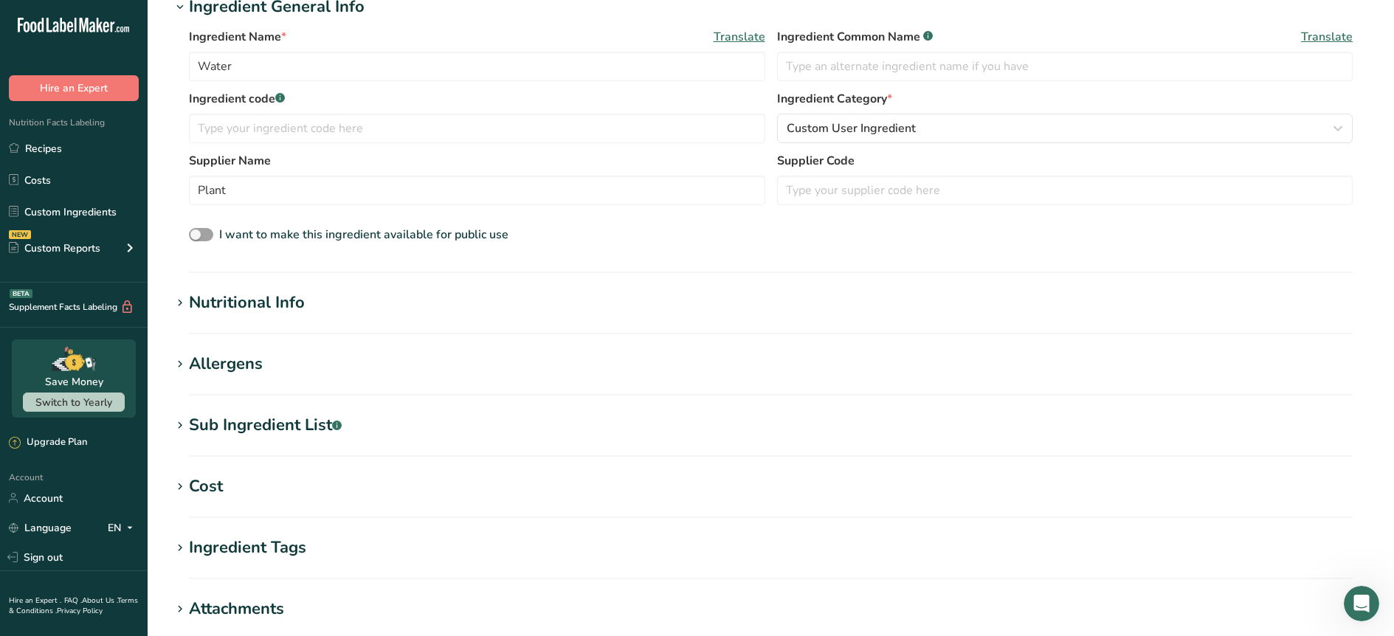
scroll to position [455, 0]
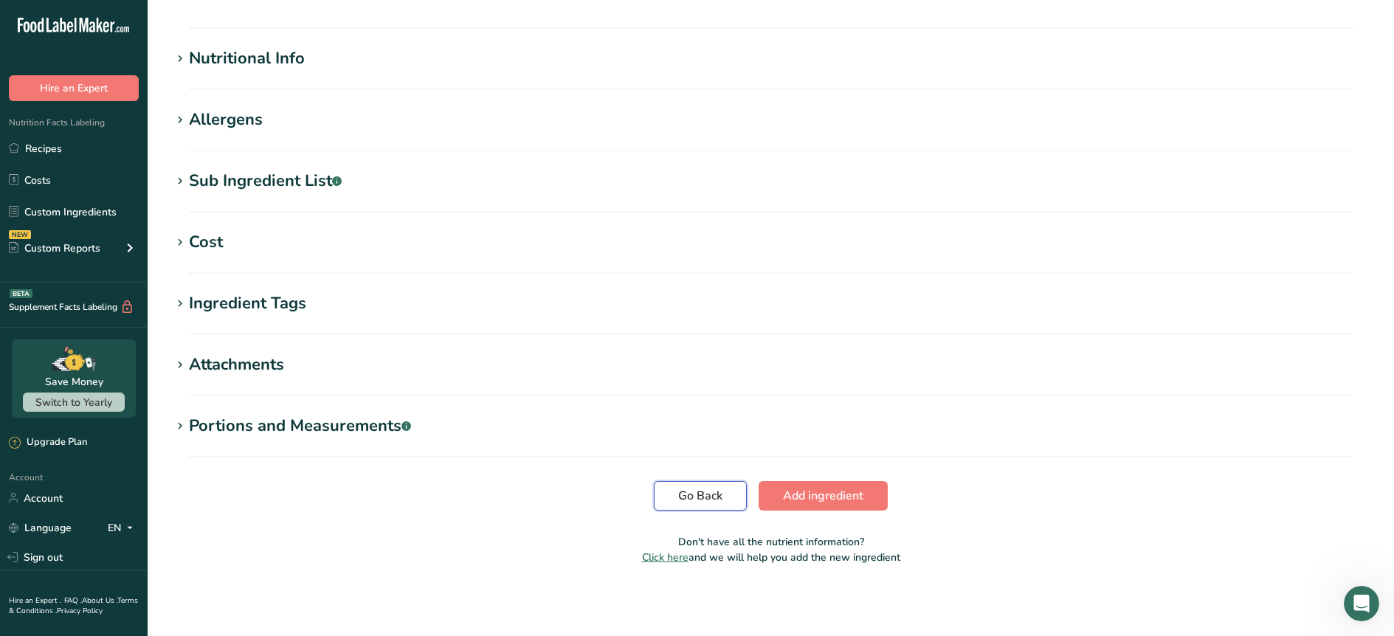
click at [684, 489] on span "Go Back" at bounding box center [700, 496] width 44 height 18
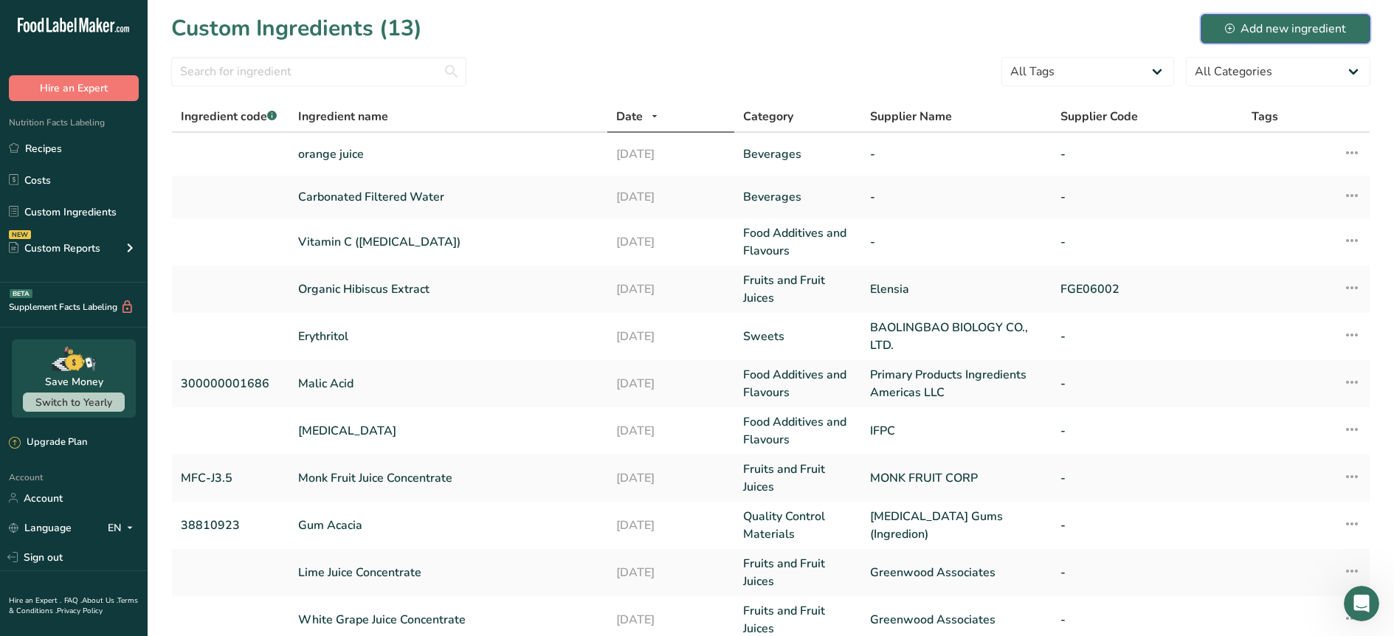
click at [1290, 29] on div "Add new ingredient" at bounding box center [1285, 29] width 121 height 18
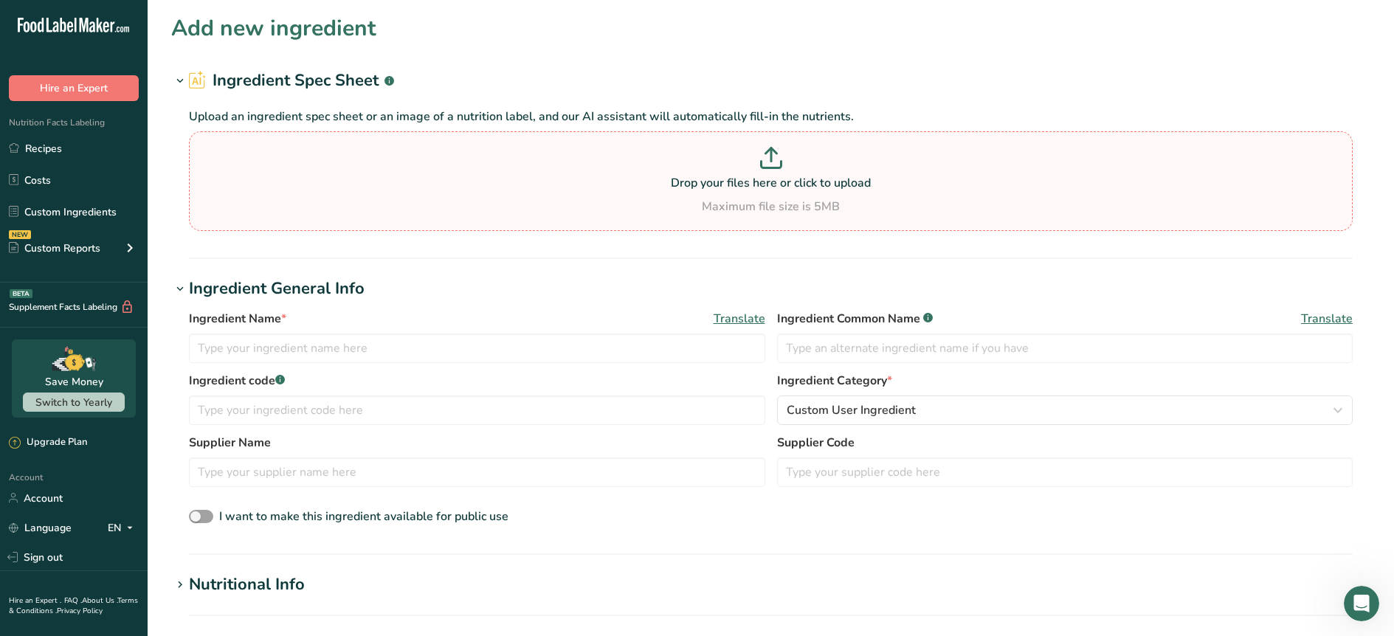
click at [733, 196] on div "Drop your files here or click to upload Maximum file size is 5MB" at bounding box center [771, 181] width 1156 height 69
click at [733, 196] on input "Drop your files here or click to upload Maximum file size is 5MB" at bounding box center [771, 181] width 1164 height 100
type input "C:\fakepath\NA-Hibiscus Flower Extract 10to1 HFE-20250305-COA.pdf"
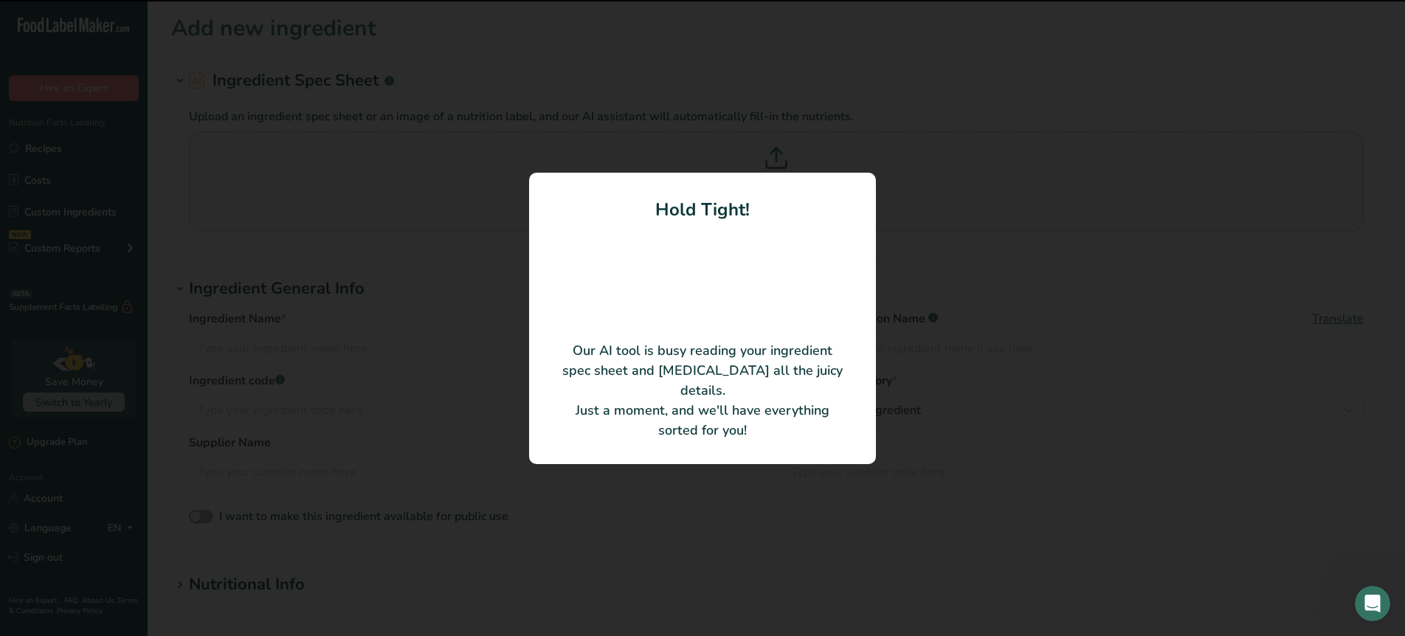
type input "Hibiscus Flower Extract"
type input "Nutri Avenue"
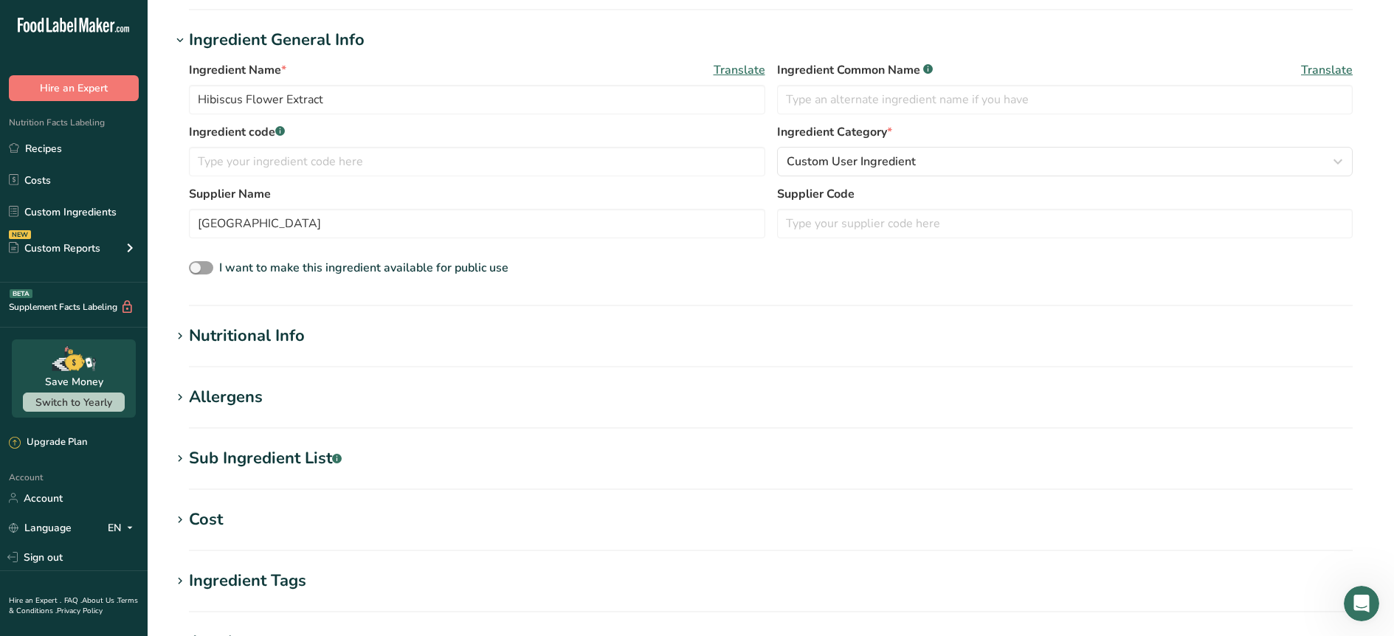
scroll to position [178, 0]
click at [183, 332] on icon at bounding box center [179, 335] width 13 height 21
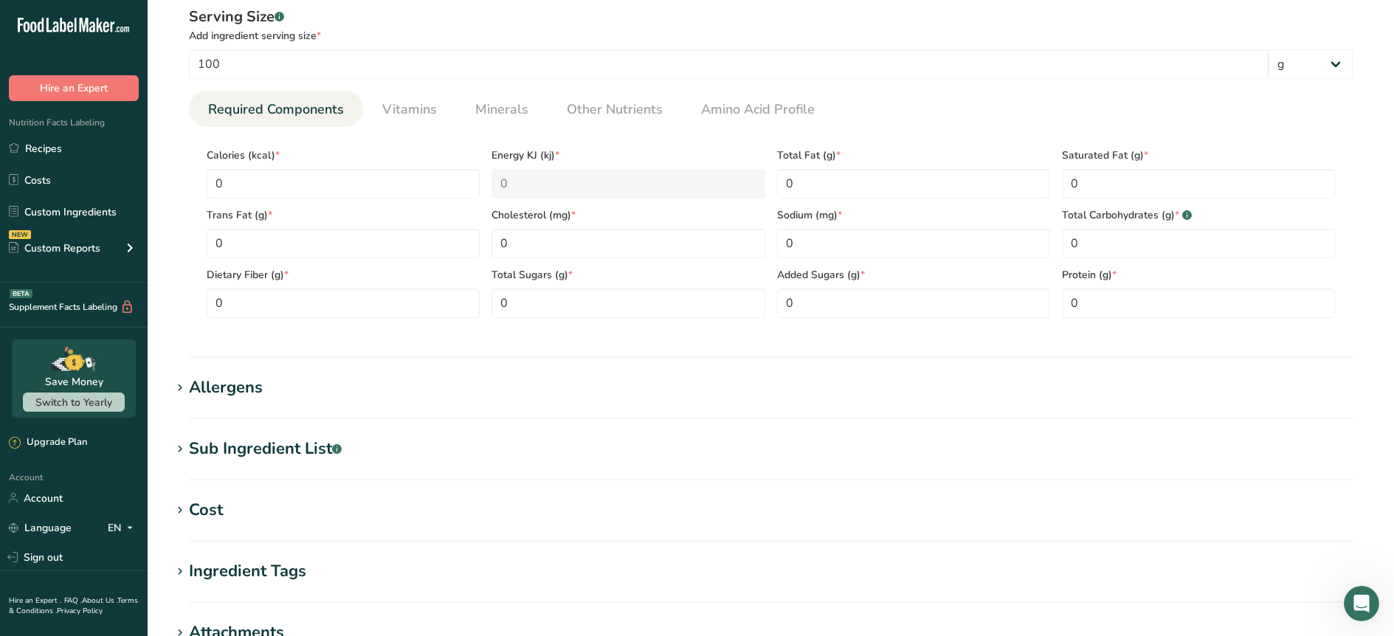
scroll to position [575, 0]
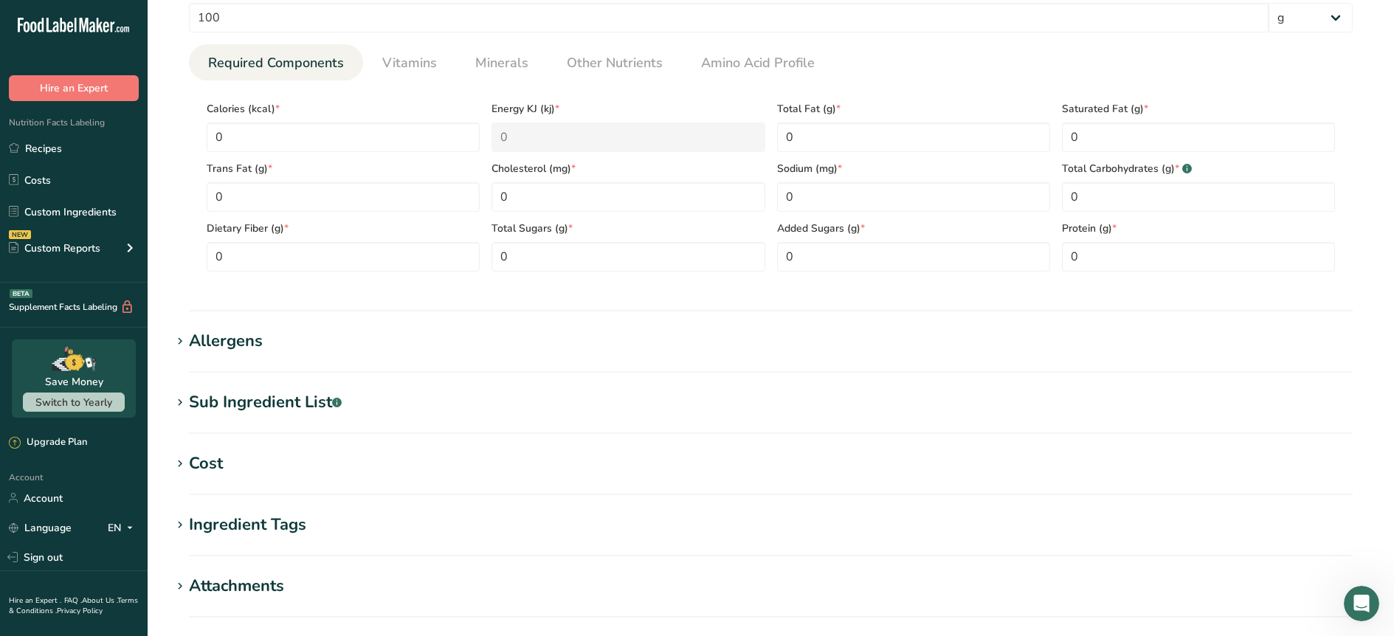
click at [257, 336] on div "Allergens" at bounding box center [226, 341] width 74 height 24
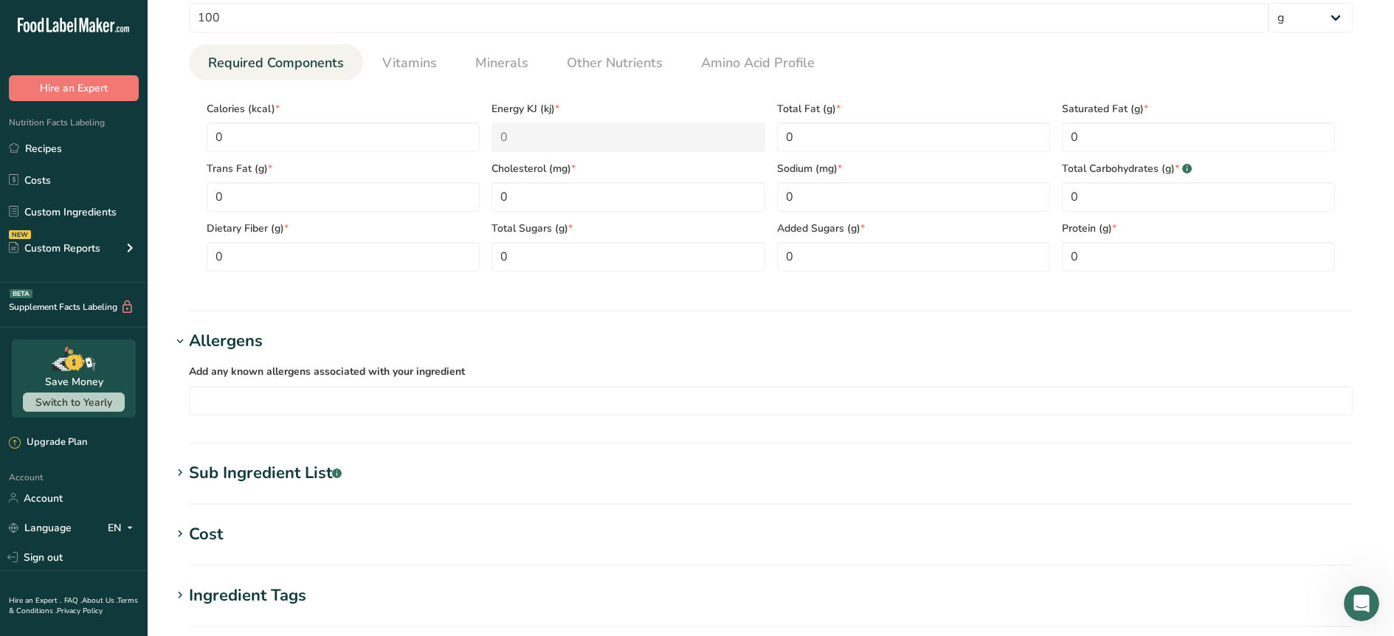
click at [222, 466] on div "Sub Ingredient List .a-a{fill:#347362;}.b-a{fill:#fff;}" at bounding box center [265, 473] width 153 height 24
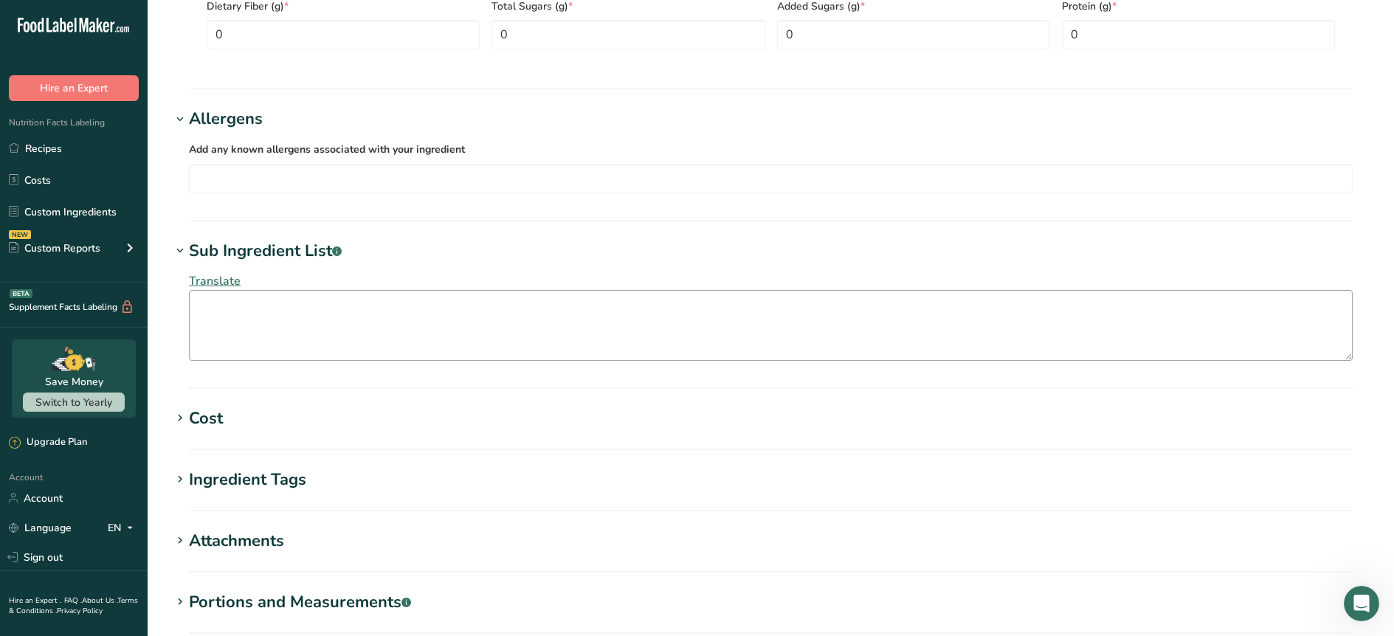
scroll to position [804, 0]
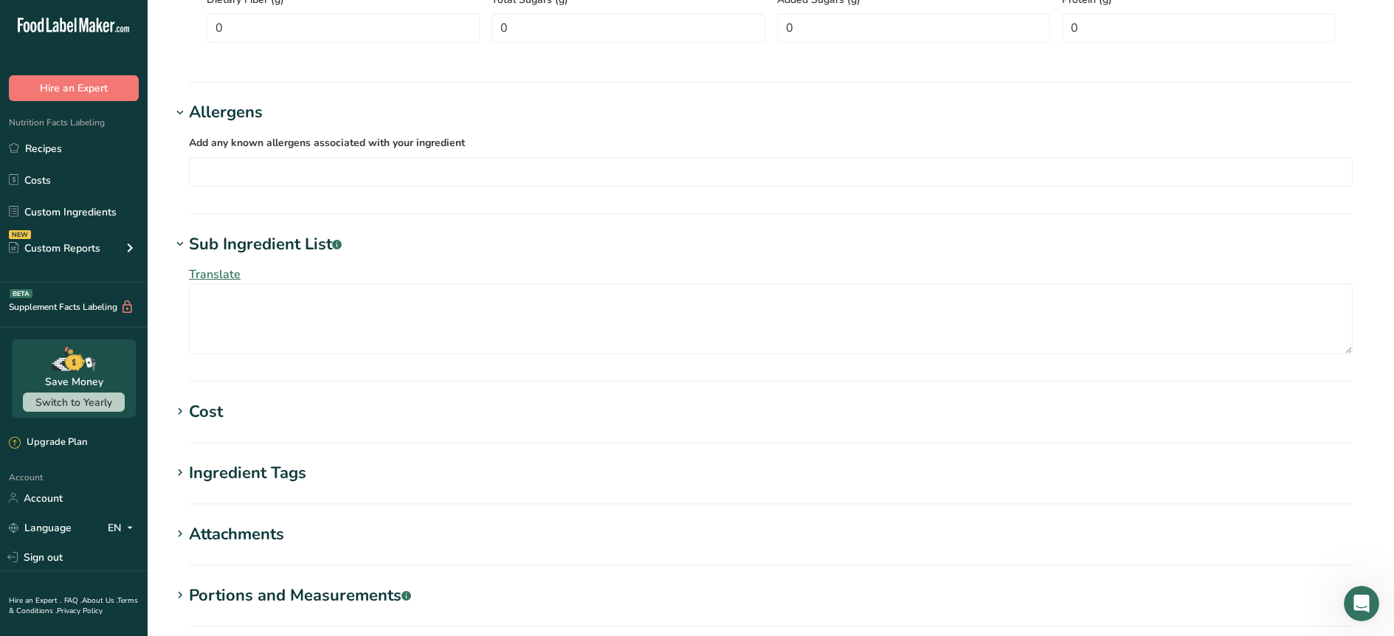
click at [227, 404] on h1 "Cost" at bounding box center [770, 412] width 1199 height 24
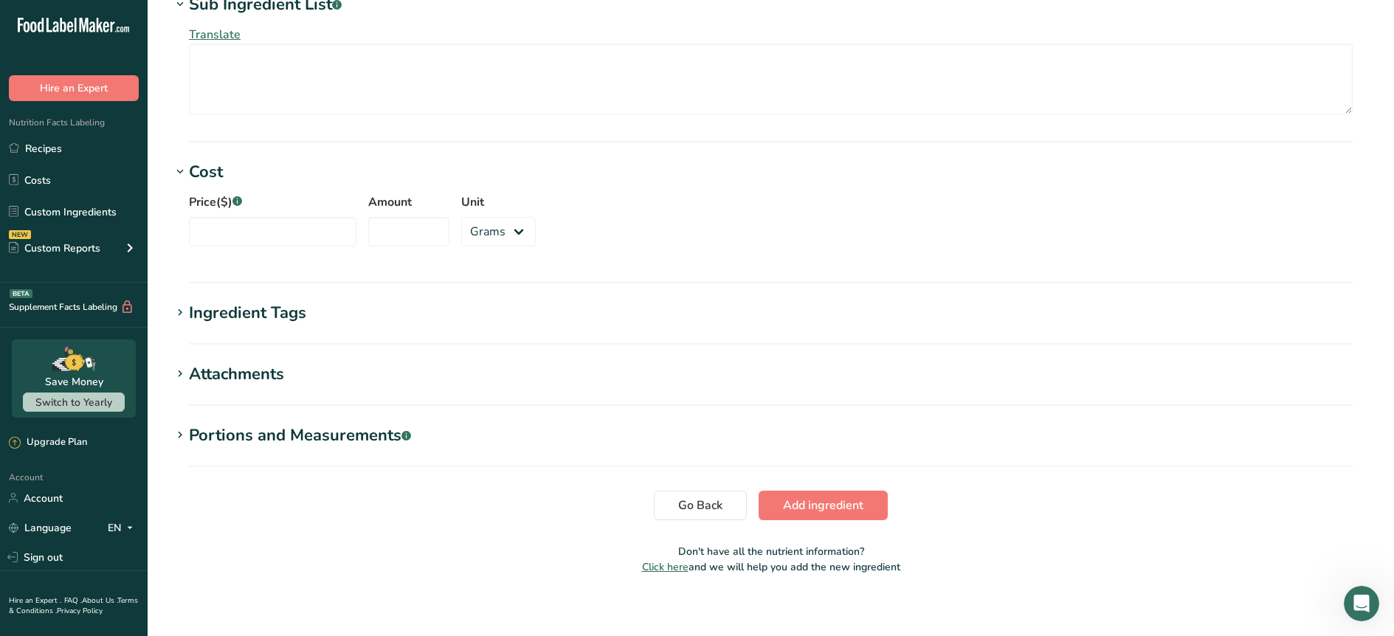
scroll to position [1053, 0]
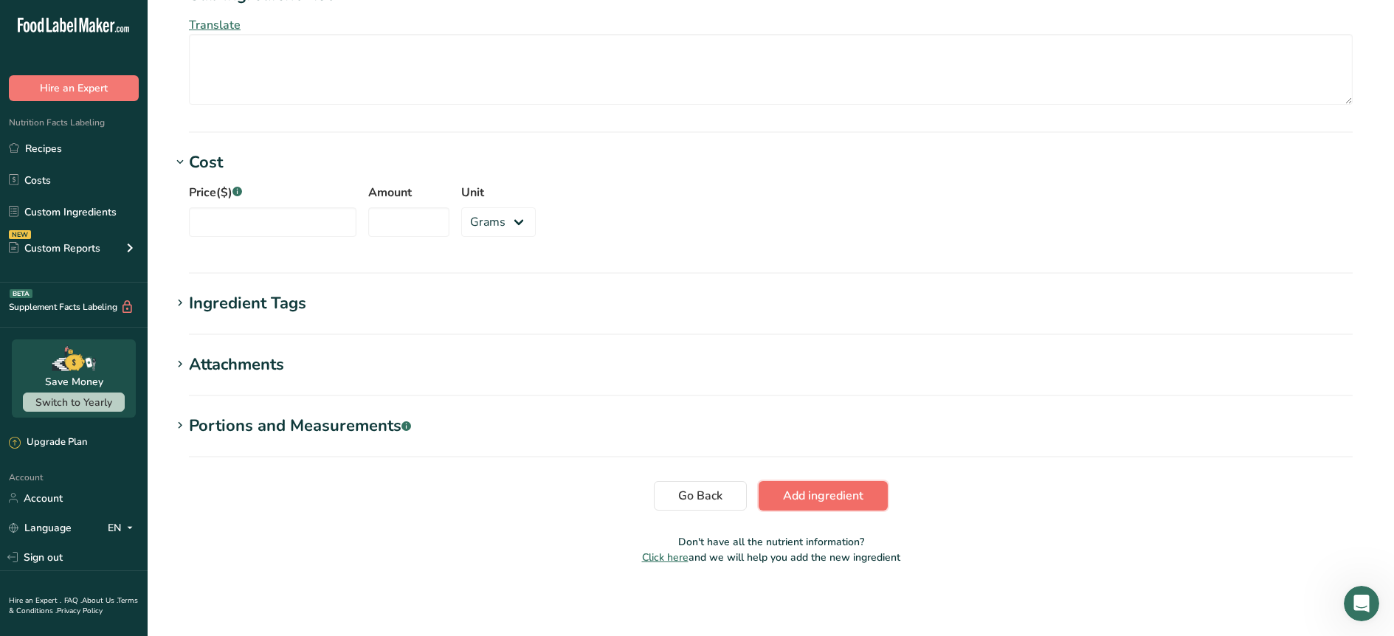
click at [870, 495] on button "Add ingredient" at bounding box center [823, 496] width 129 height 30
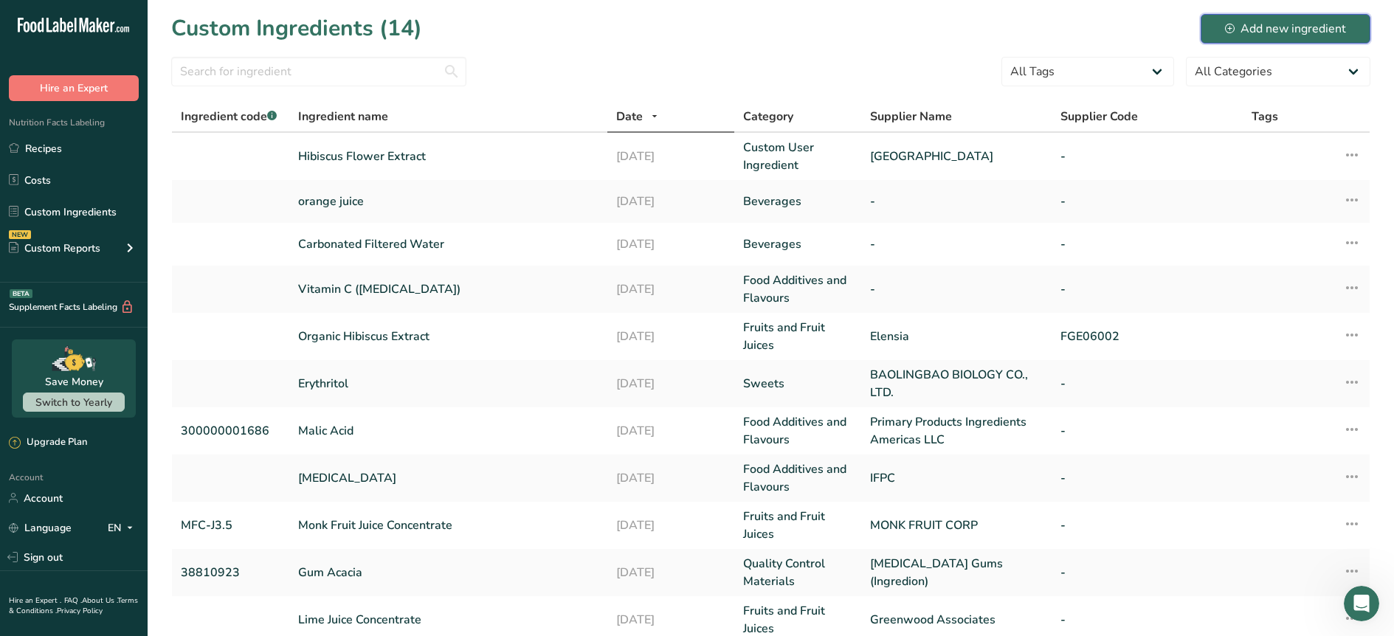
click at [1262, 22] on div "Add new ingredient" at bounding box center [1285, 29] width 121 height 18
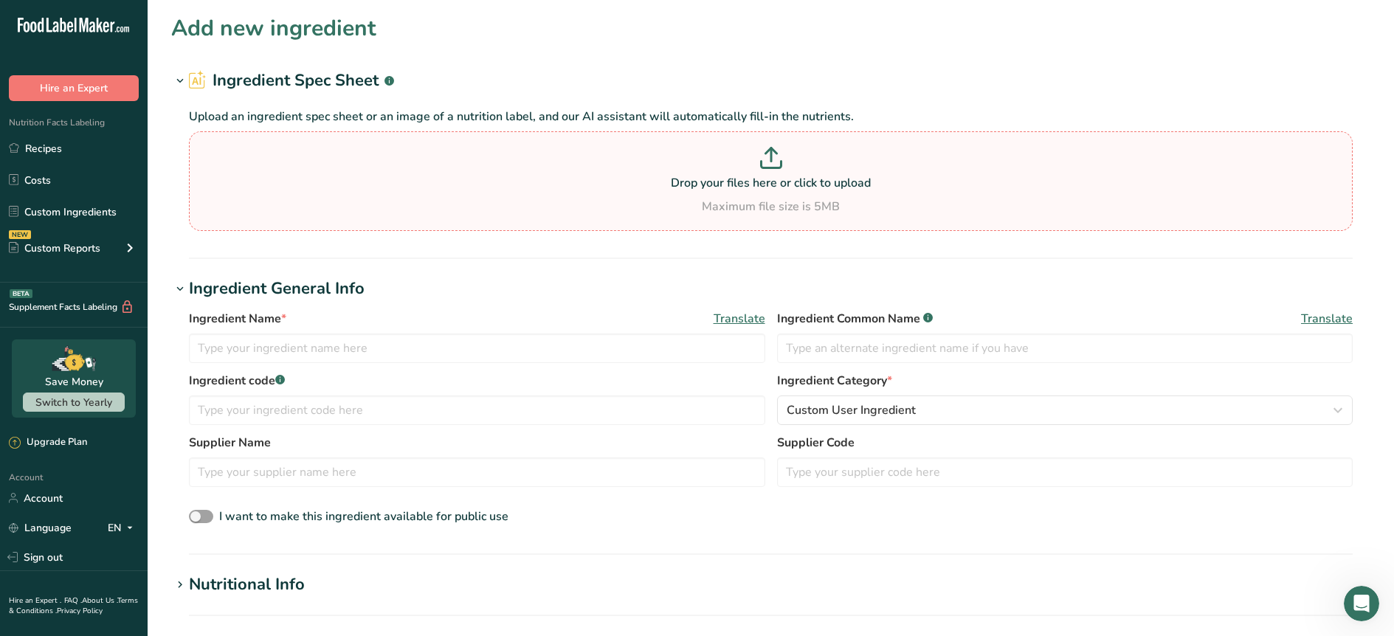
click at [538, 199] on div "Maximum file size is 5MB" at bounding box center [771, 207] width 1156 height 18
click at [538, 199] on input "Drop your files here or click to upload Maximum file size is 5MB" at bounding box center [771, 181] width 1164 height 100
type input "C:\fakepath\Product Information-H2-Via Stevia Extract RA97.pdf"
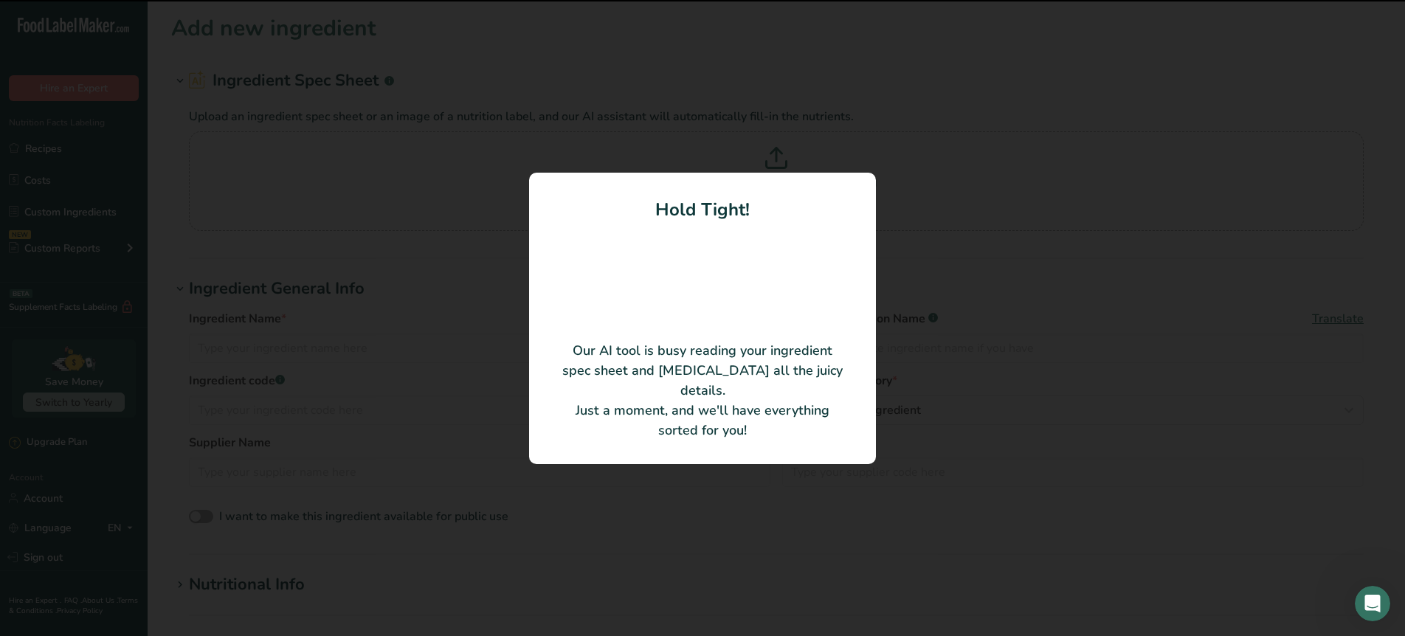
type input "Stevia Extract 97% Reb A"
type input "Hunan Huacheng Biotech, Inc"
type input "RA97"
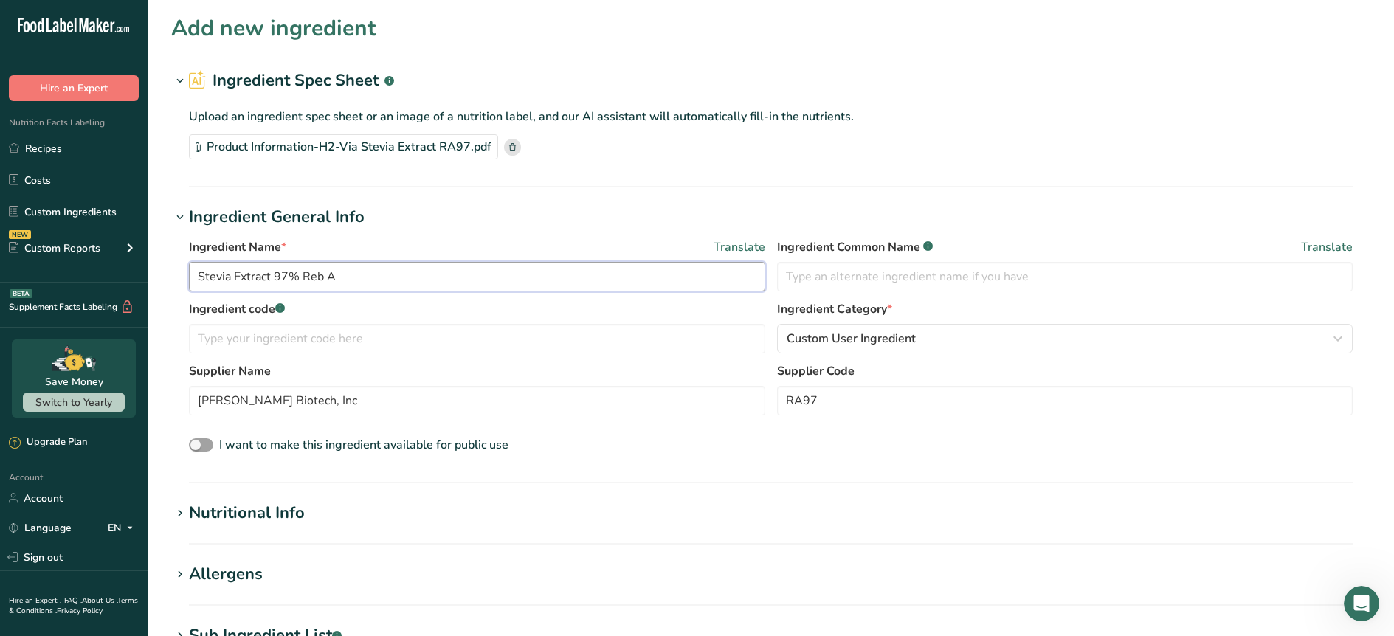
drag, startPoint x: 196, startPoint y: 277, endPoint x: 231, endPoint y: 283, distance: 35.9
click at [231, 283] on input "Stevia Extract 97% Reb A" at bounding box center [477, 277] width 576 height 30
click at [936, 283] on input "text" at bounding box center [1065, 277] width 576 height 30
paste input "Stevia"
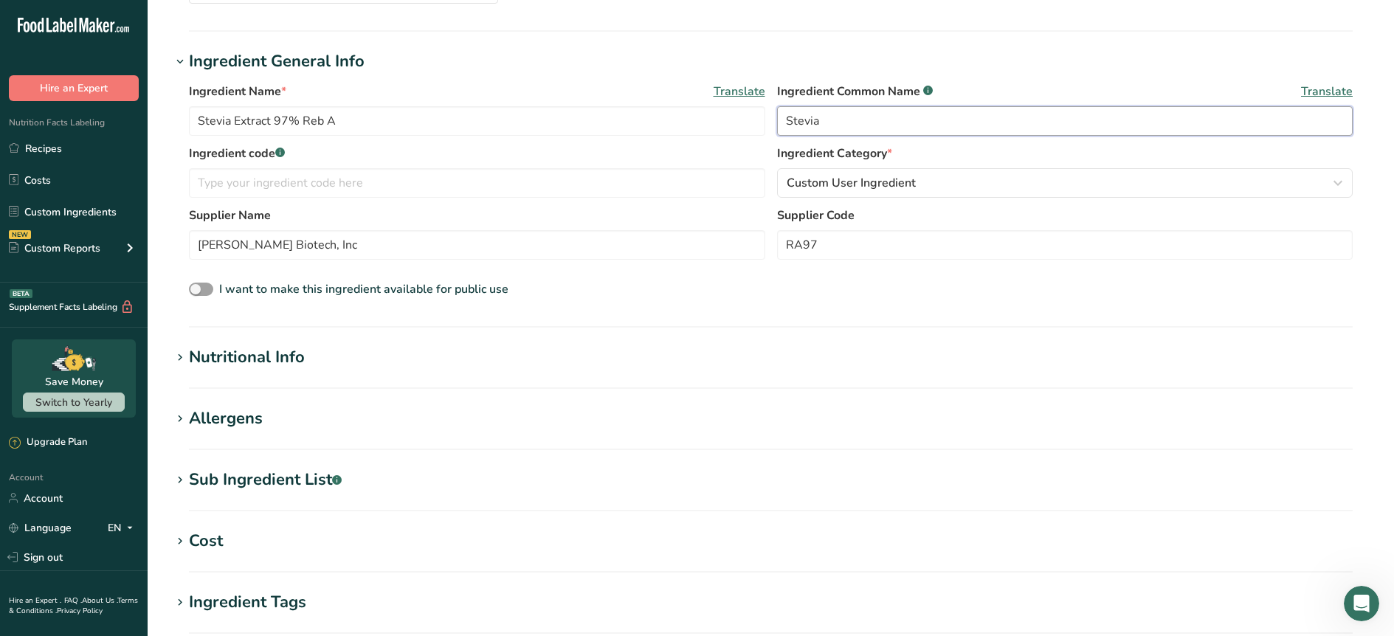
scroll to position [170, 0]
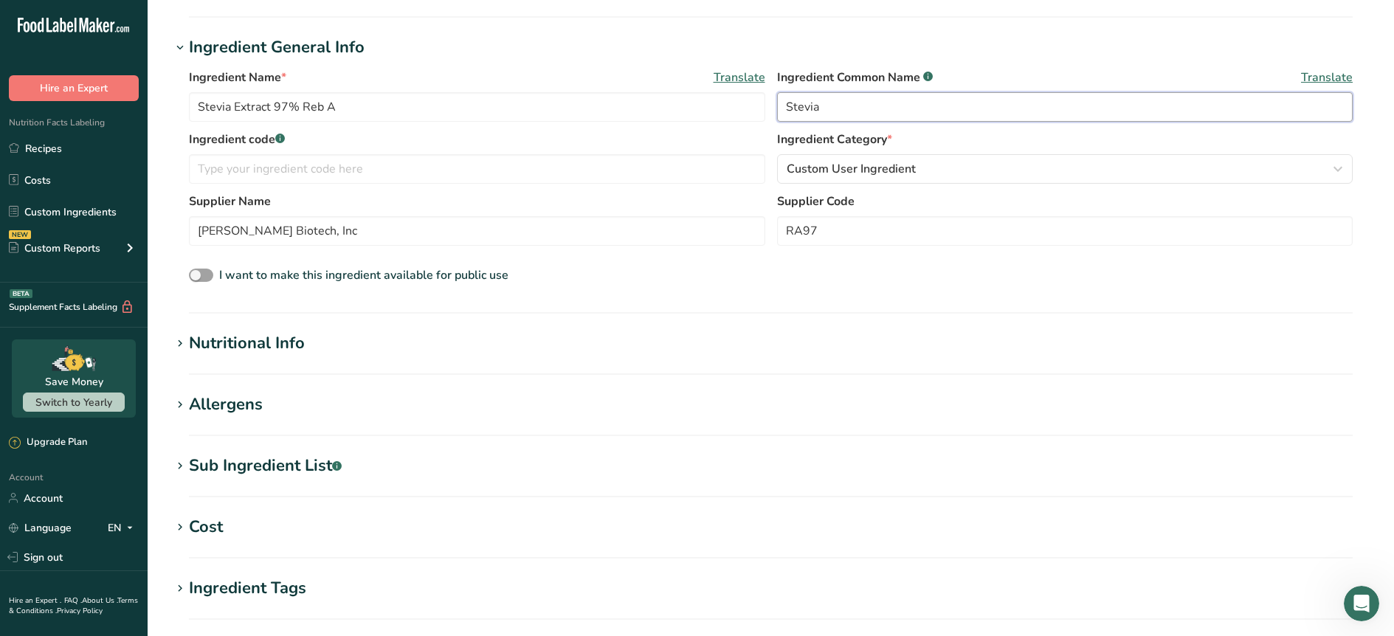
type input "Stevia"
click at [286, 340] on div "Nutritional Info" at bounding box center [247, 343] width 116 height 24
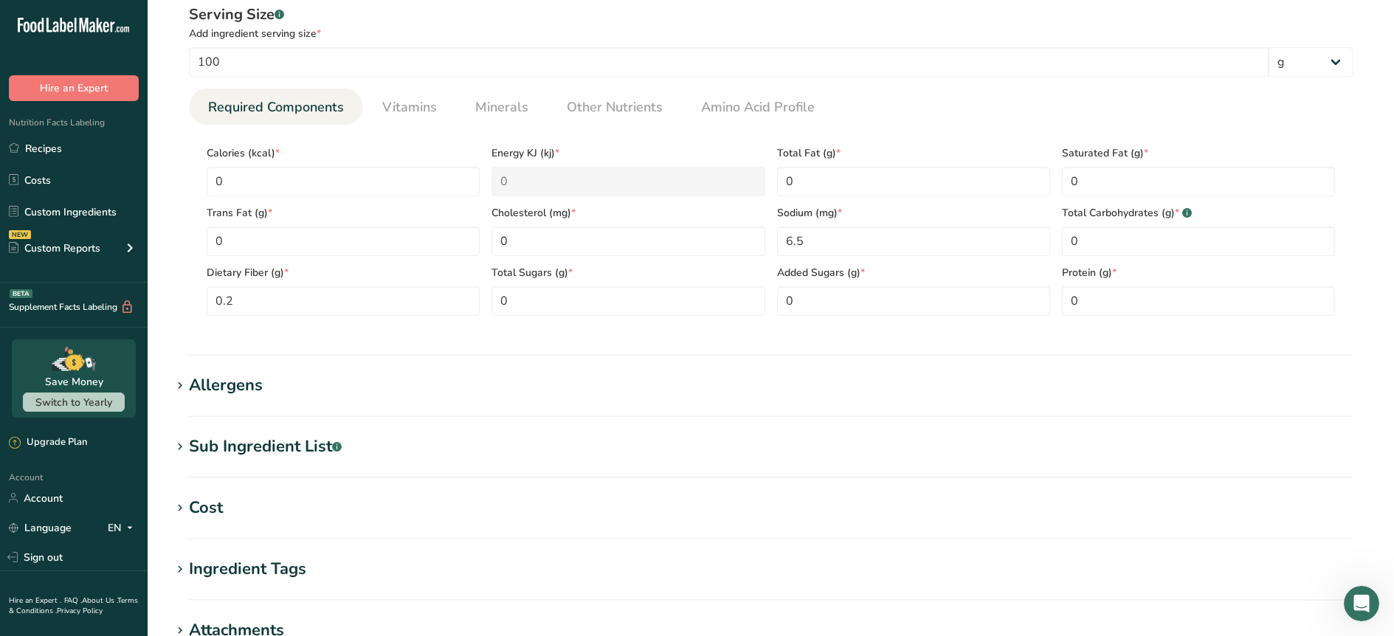
scroll to position [545, 0]
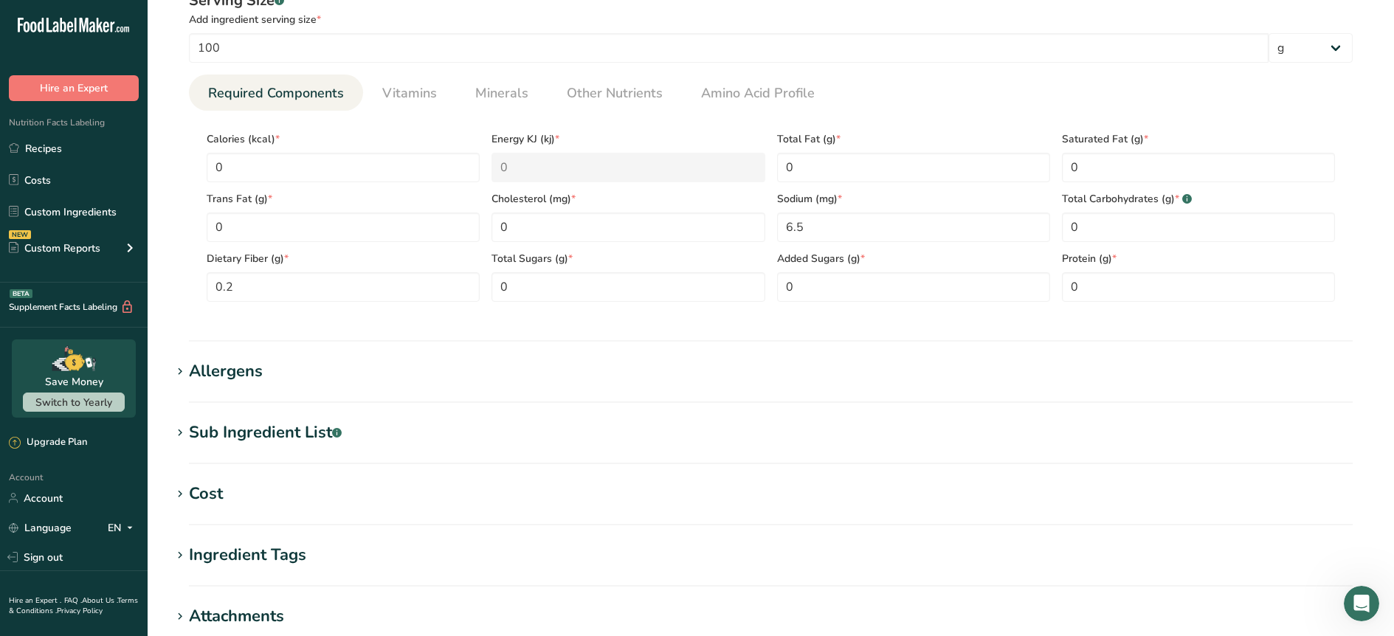
click at [229, 371] on div "Allergens" at bounding box center [226, 371] width 74 height 24
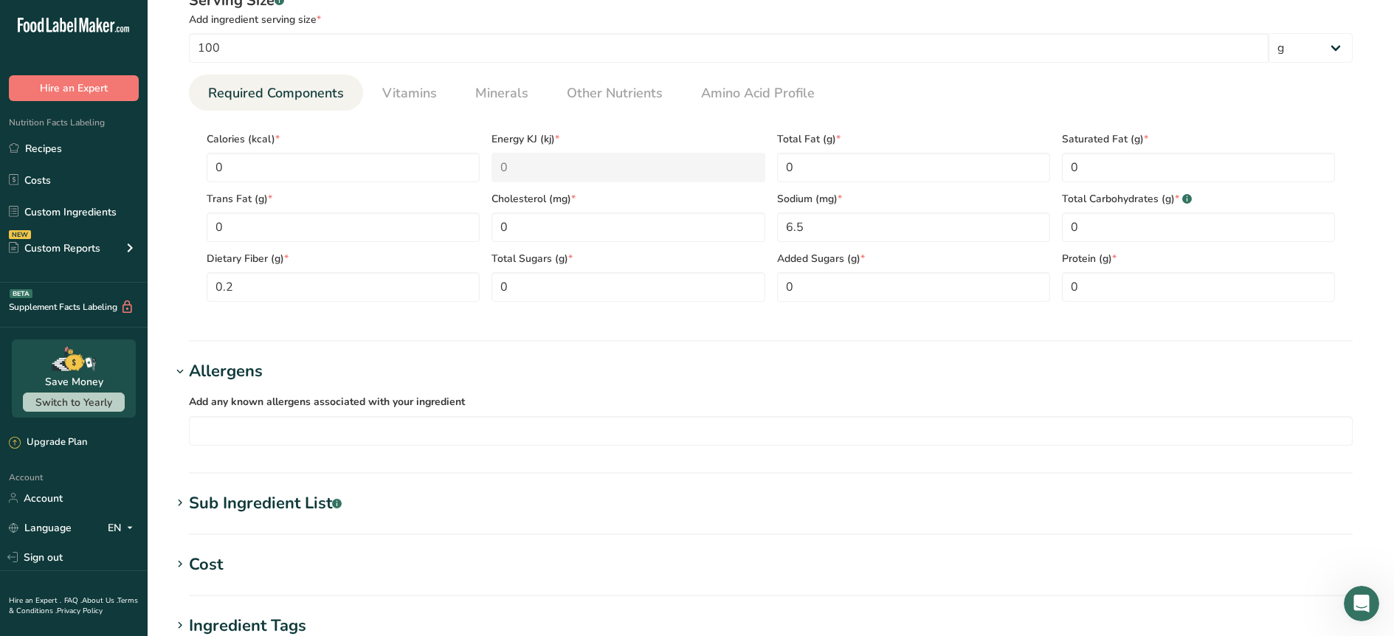
click at [206, 497] on div "Sub Ingredient List .a-a{fill:#347362;}.b-a{fill:#fff;}" at bounding box center [265, 503] width 153 height 24
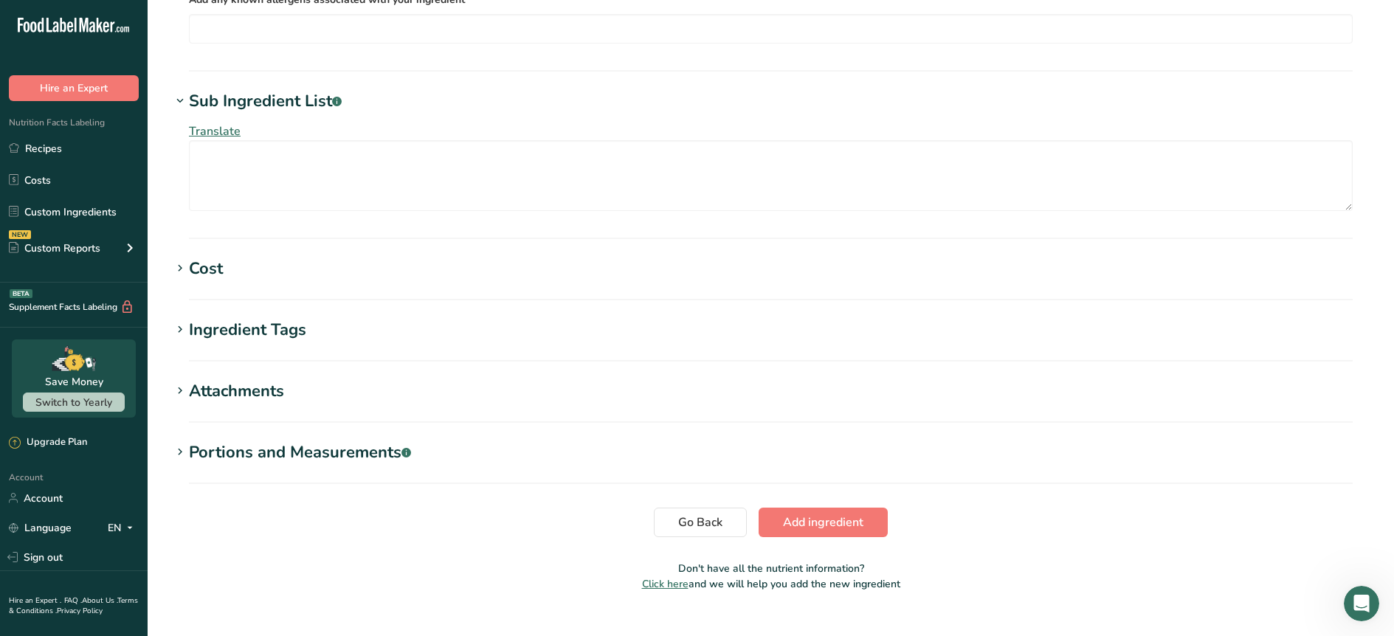
scroll to position [949, 0]
click at [828, 525] on span "Add ingredient" at bounding box center [823, 520] width 80 height 18
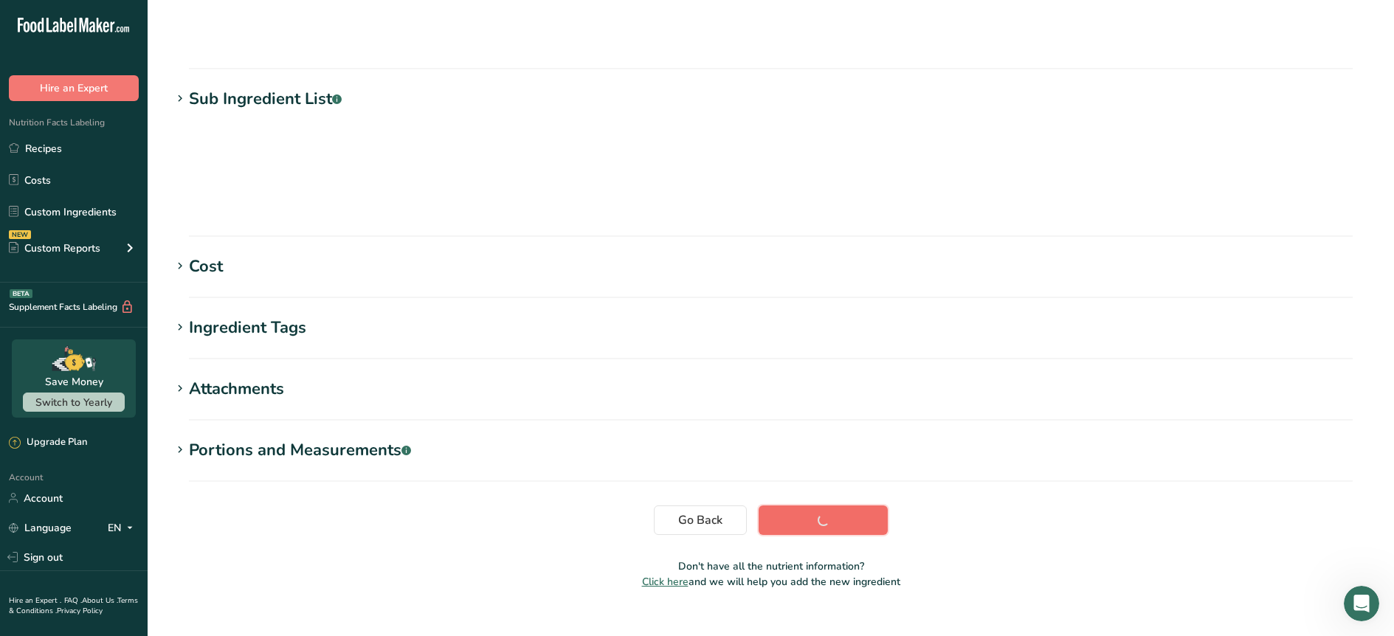
scroll to position [145, 0]
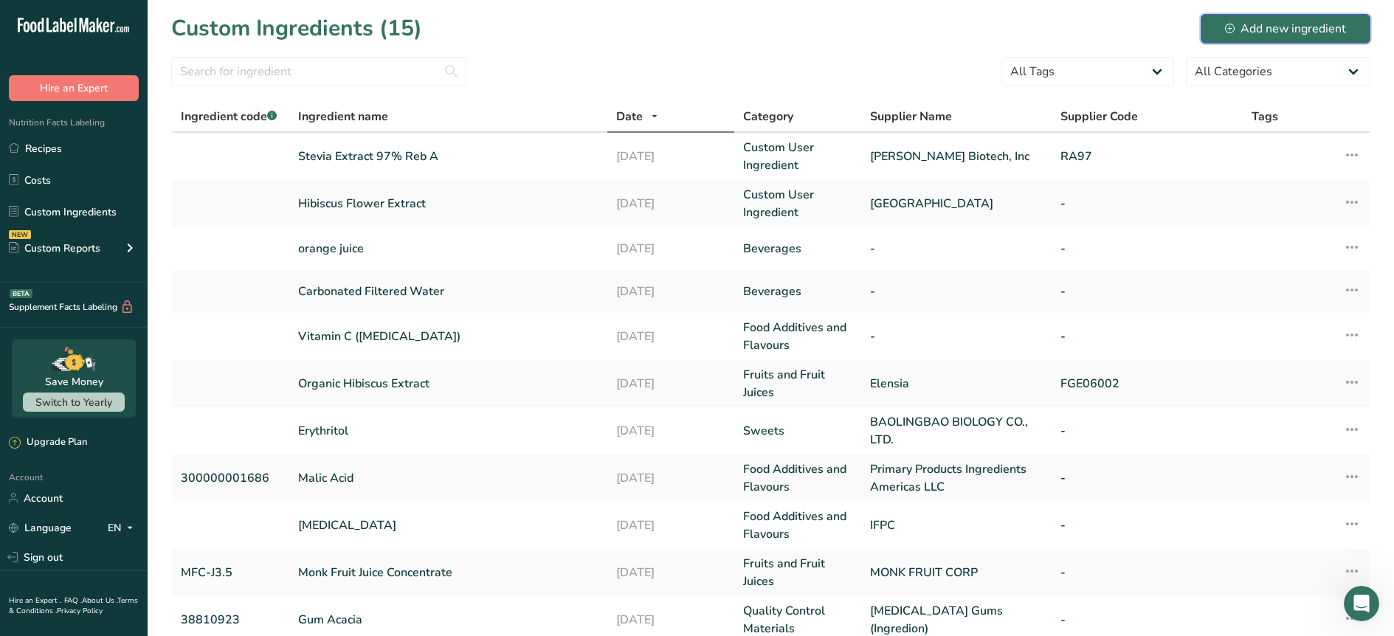
click at [1293, 20] on div "Add new ingredient" at bounding box center [1285, 29] width 121 height 18
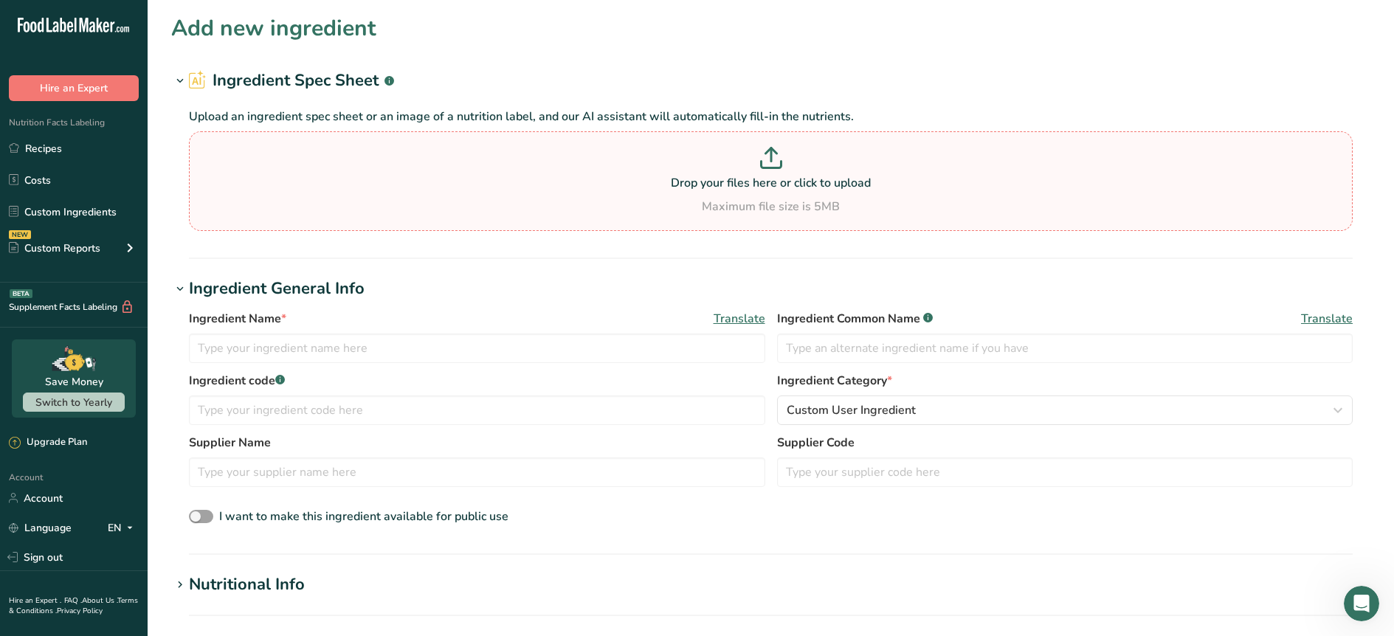
click at [676, 198] on div "Maximum file size is 5MB" at bounding box center [771, 207] width 1156 height 18
click at [676, 198] on input "Drop your files here or click to upload Maximum file size is 5MB" at bounding box center [771, 181] width 1164 height 100
type input "C:\fakepath\Gum Arabic 111 OU NF-FCC.pdf"
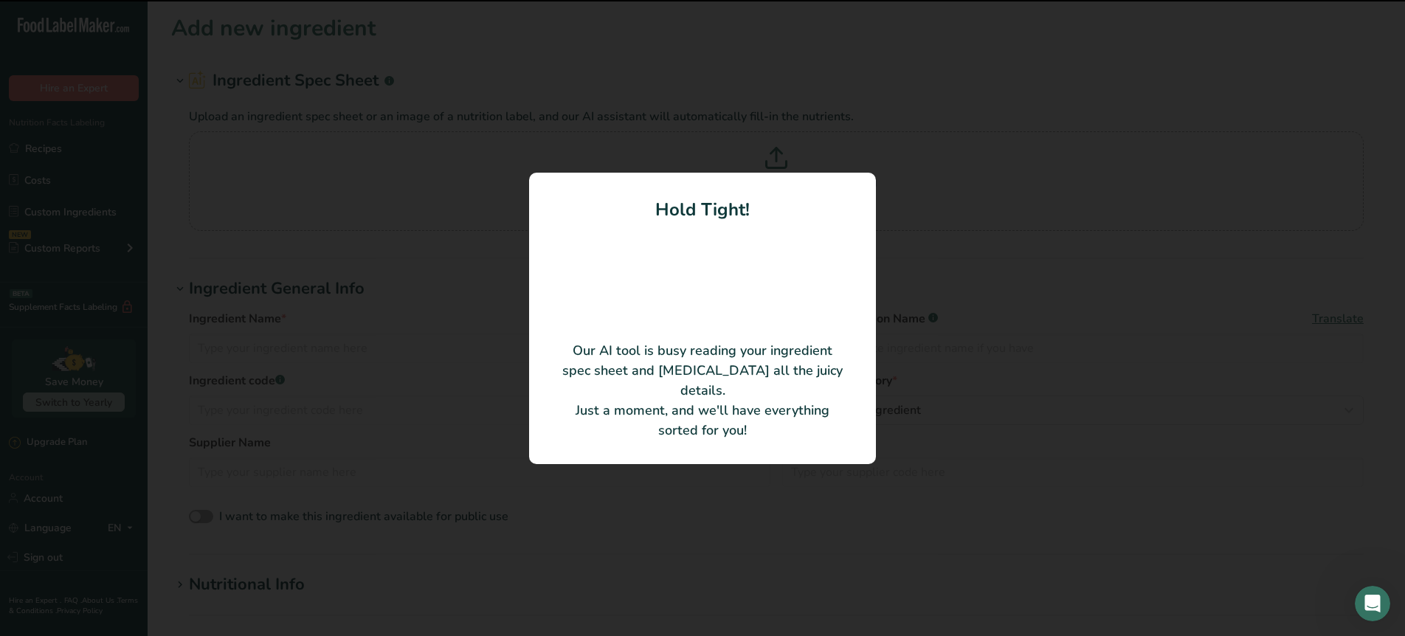
type input "Premium Spray Dried Gum Arabic 111 OU"
type input "ISC Gums"
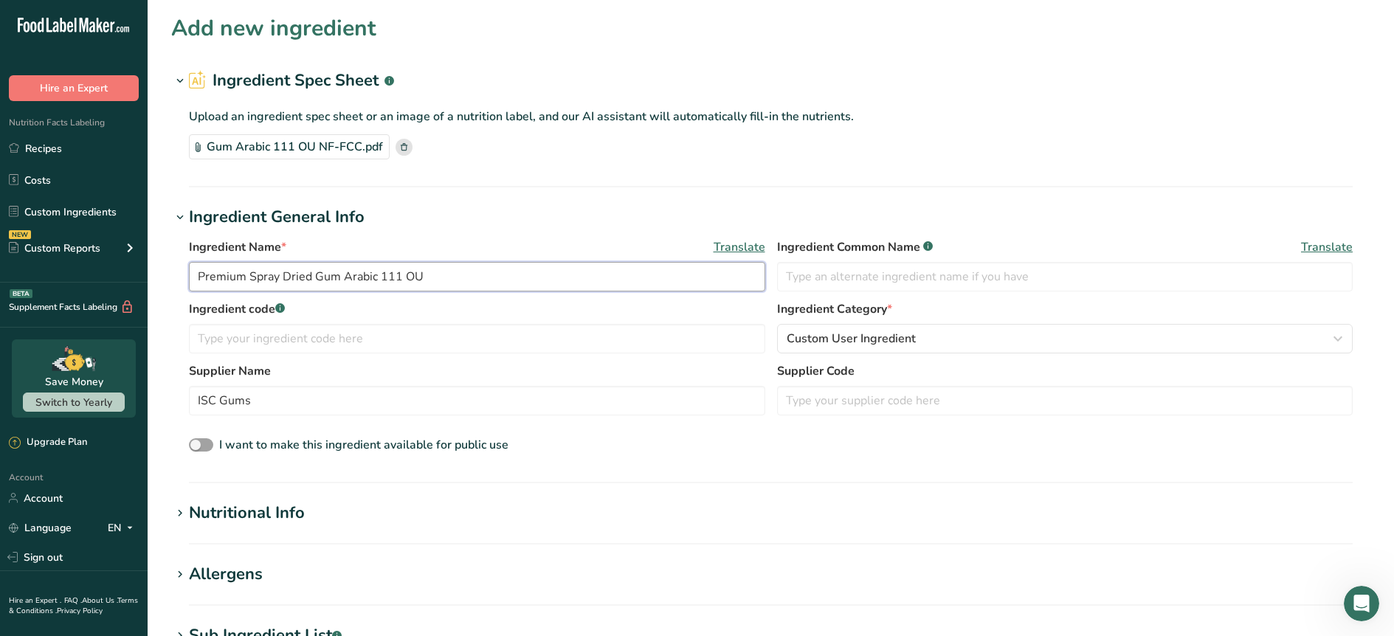
drag, startPoint x: 320, startPoint y: 276, endPoint x: 338, endPoint y: 283, distance: 19.9
click at [338, 283] on input "Premium Spray Dried Gum Arabic 111 OU" at bounding box center [477, 277] width 576 height 30
paste input "Acacia Fiber"
type input "Premium Spray Dried Gum Arabic 111 OU"
click at [863, 278] on input "text" at bounding box center [1065, 277] width 576 height 30
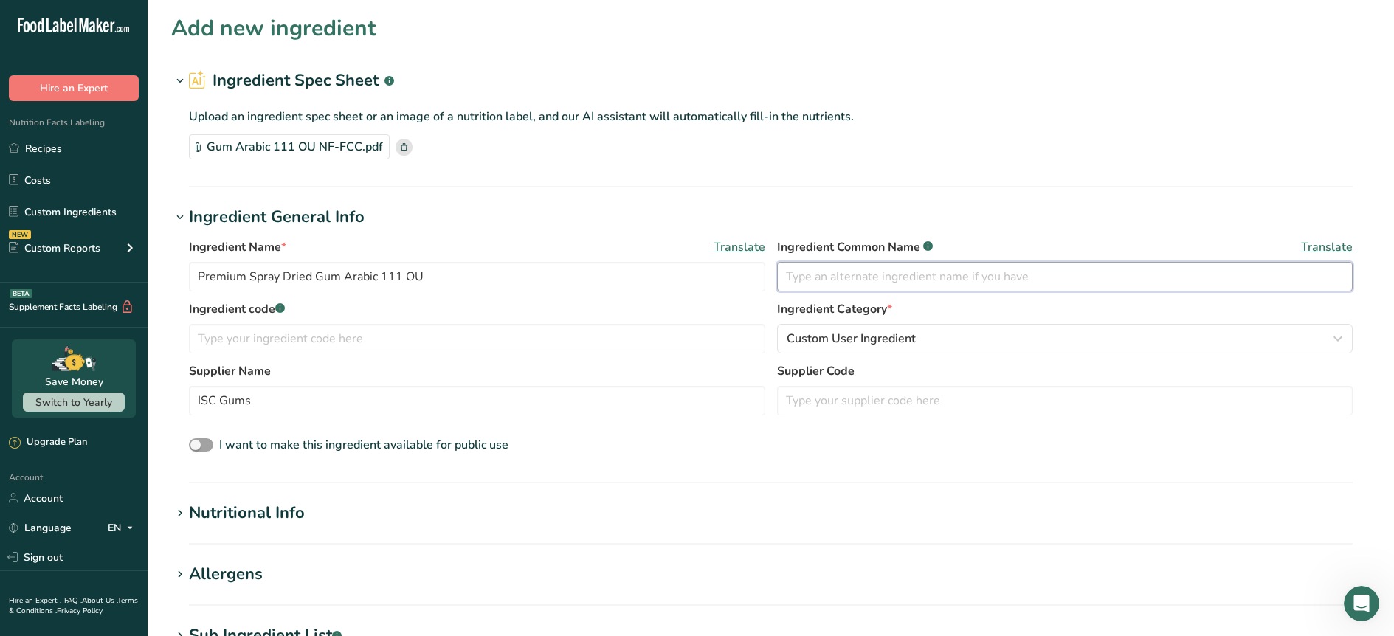
paste input "Acacia Fiber"
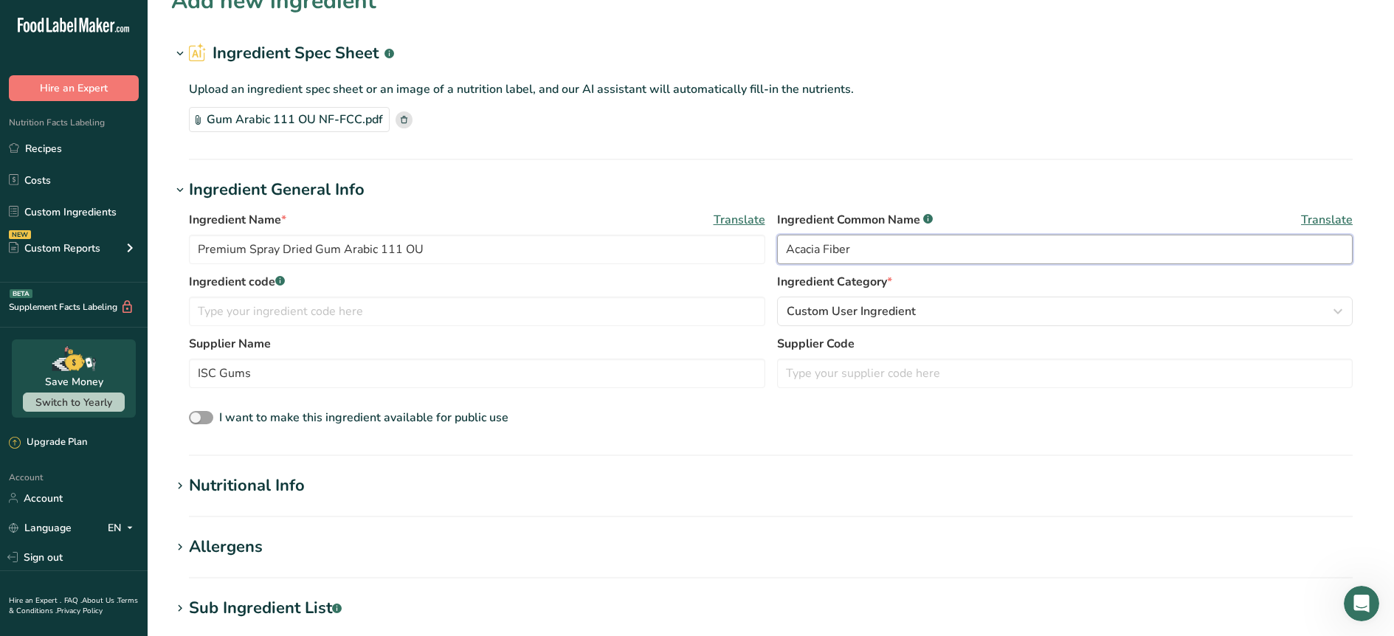
scroll to position [60, 0]
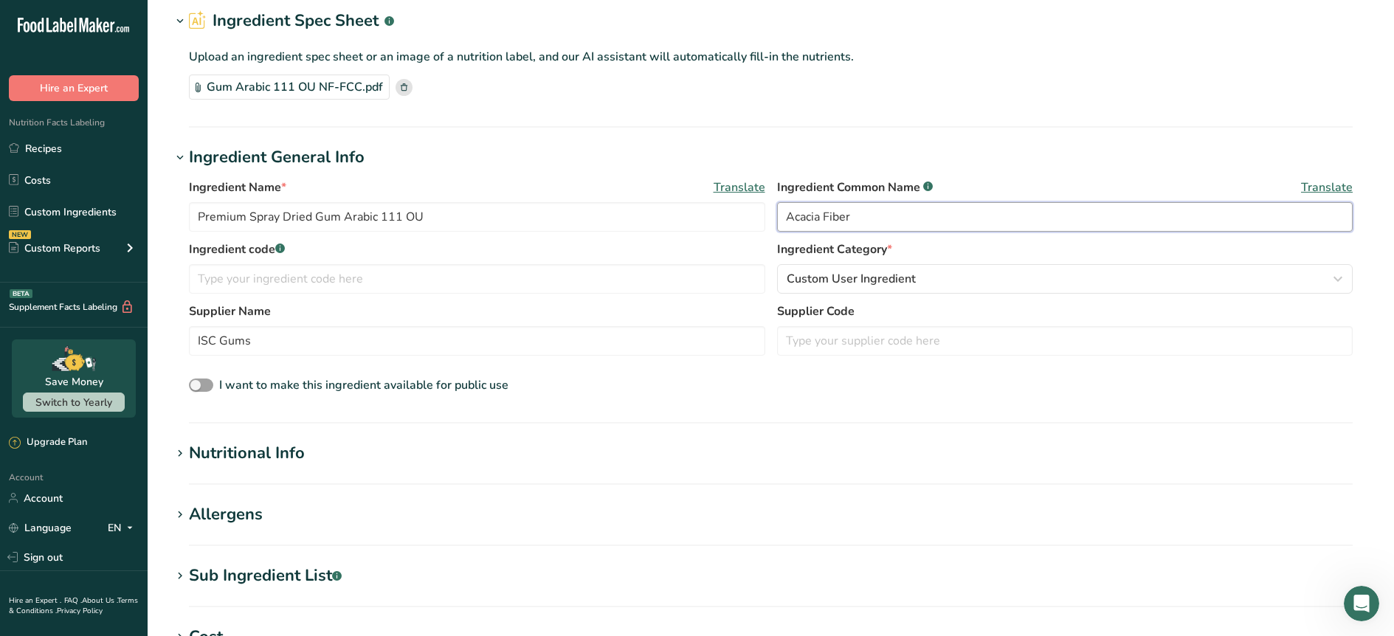
type input "Acacia Fiber"
click at [190, 445] on div "Nutritional Info" at bounding box center [247, 453] width 116 height 24
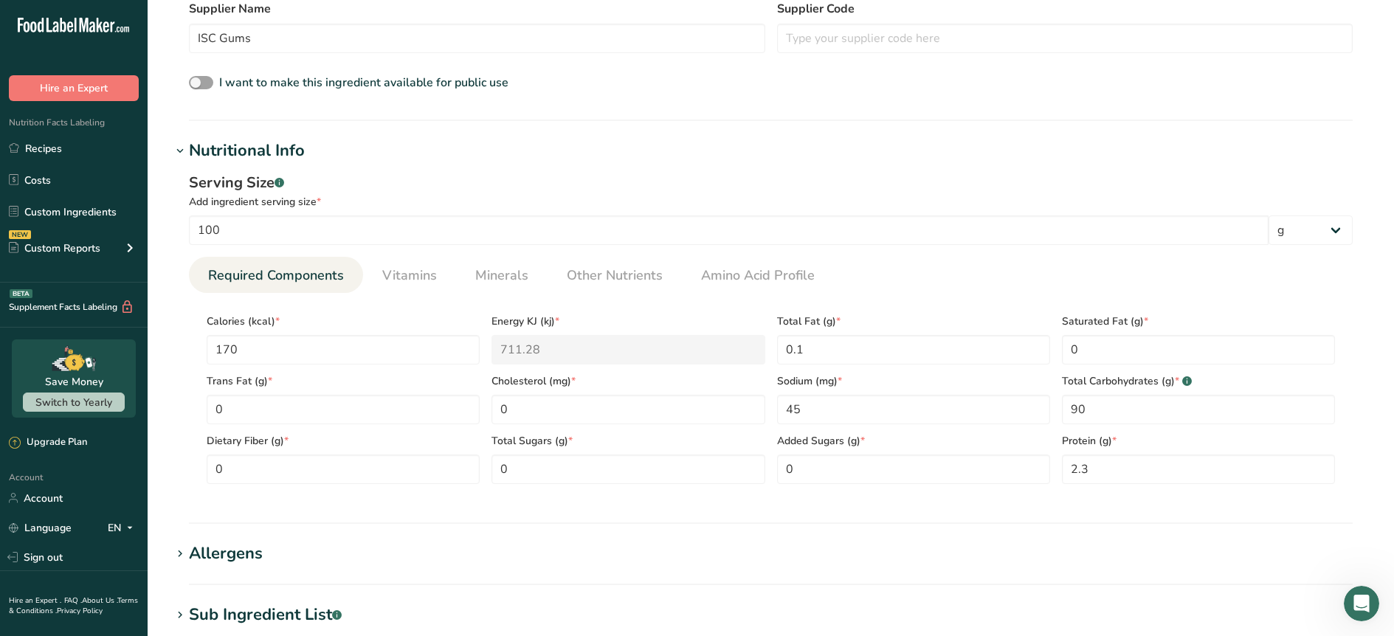
scroll to position [365, 0]
click at [253, 474] on Fiber "0" at bounding box center [343, 467] width 273 height 30
type Fiber "90"
click at [472, 522] on section "Add new ingredient Ingredient Spec Sheet .a-a{fill:#347362;}.b-a{fill:#fff;} Up…" at bounding box center [771, 327] width 1246 height 1385
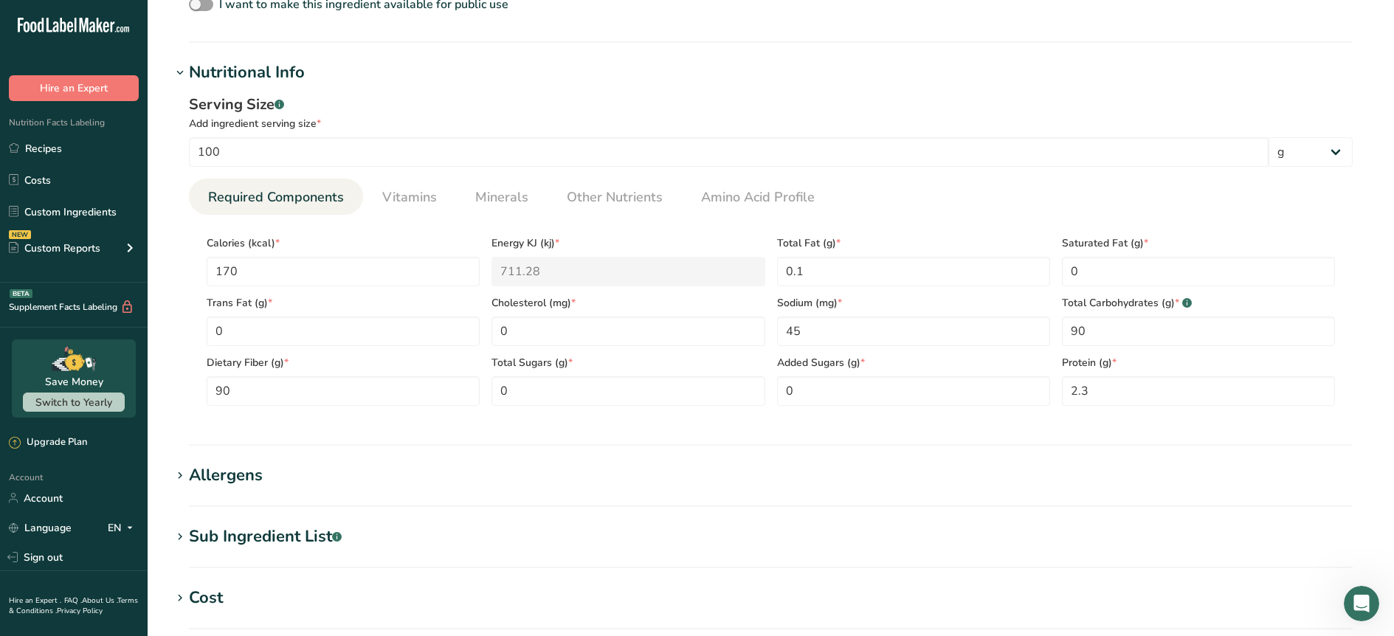
scroll to position [446, 0]
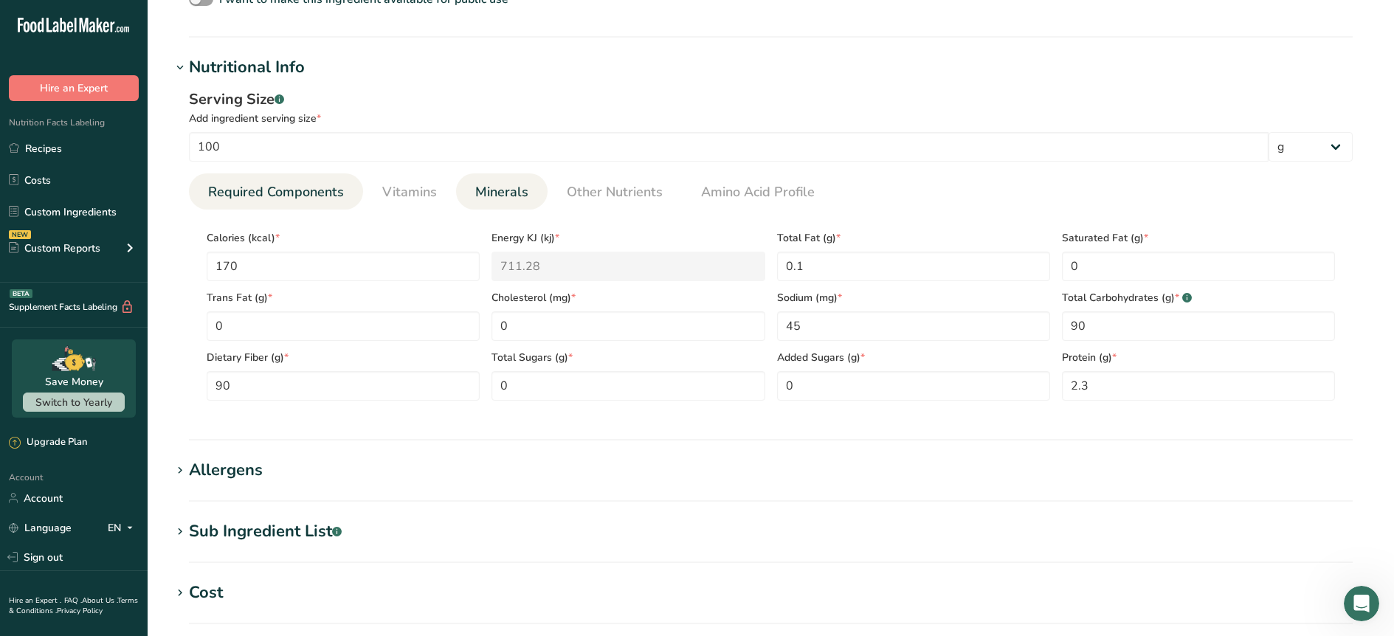
click at [504, 196] on span "Minerals" at bounding box center [501, 192] width 53 height 20
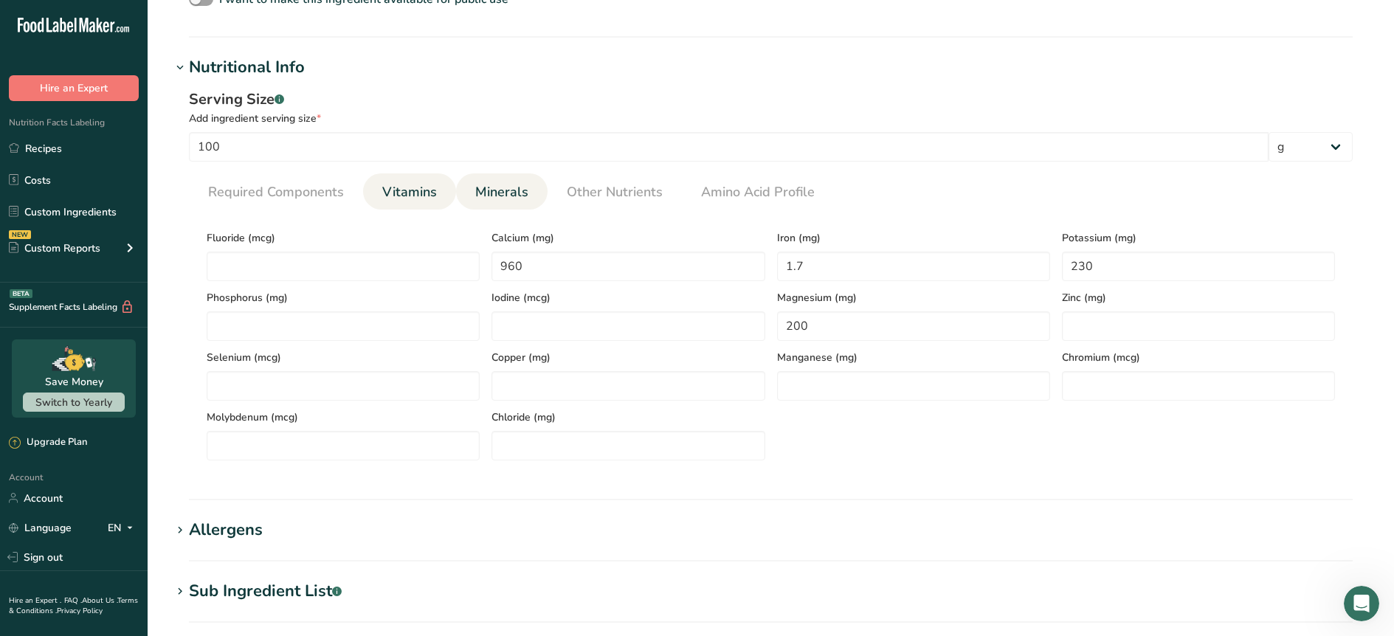
click at [411, 199] on span "Vitamins" at bounding box center [409, 192] width 55 height 20
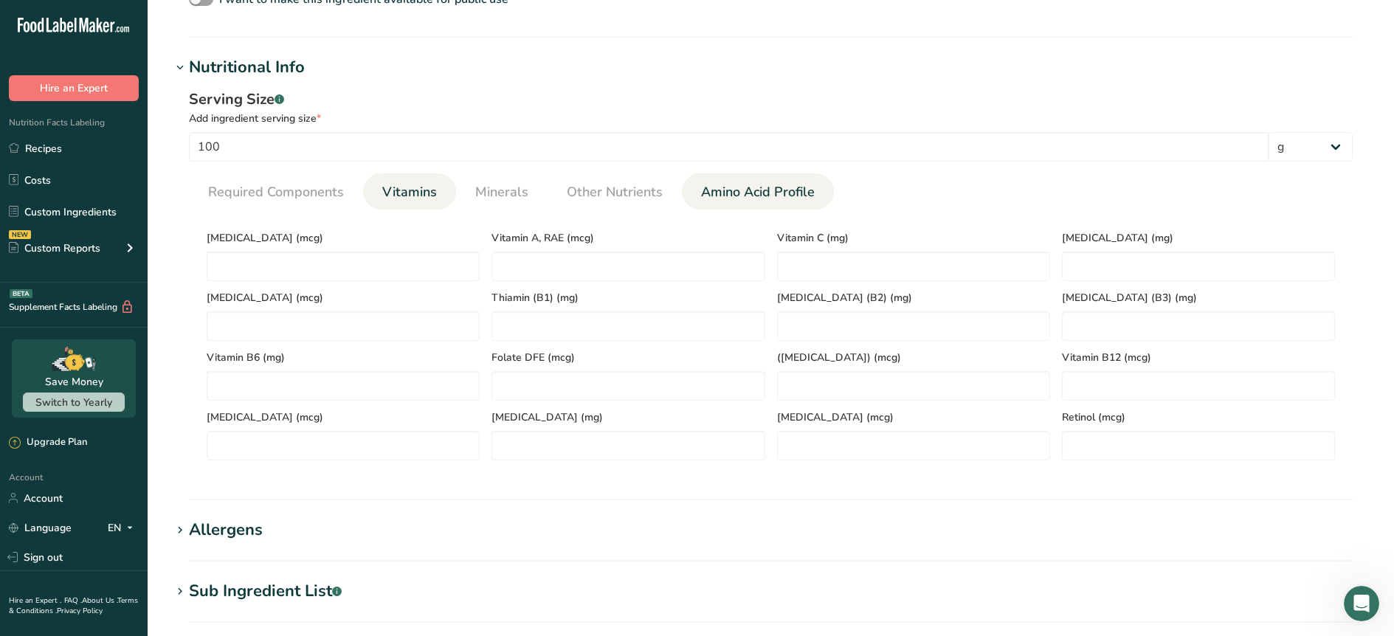
click at [722, 202] on link "Amino Acid Profile" at bounding box center [757, 192] width 125 height 38
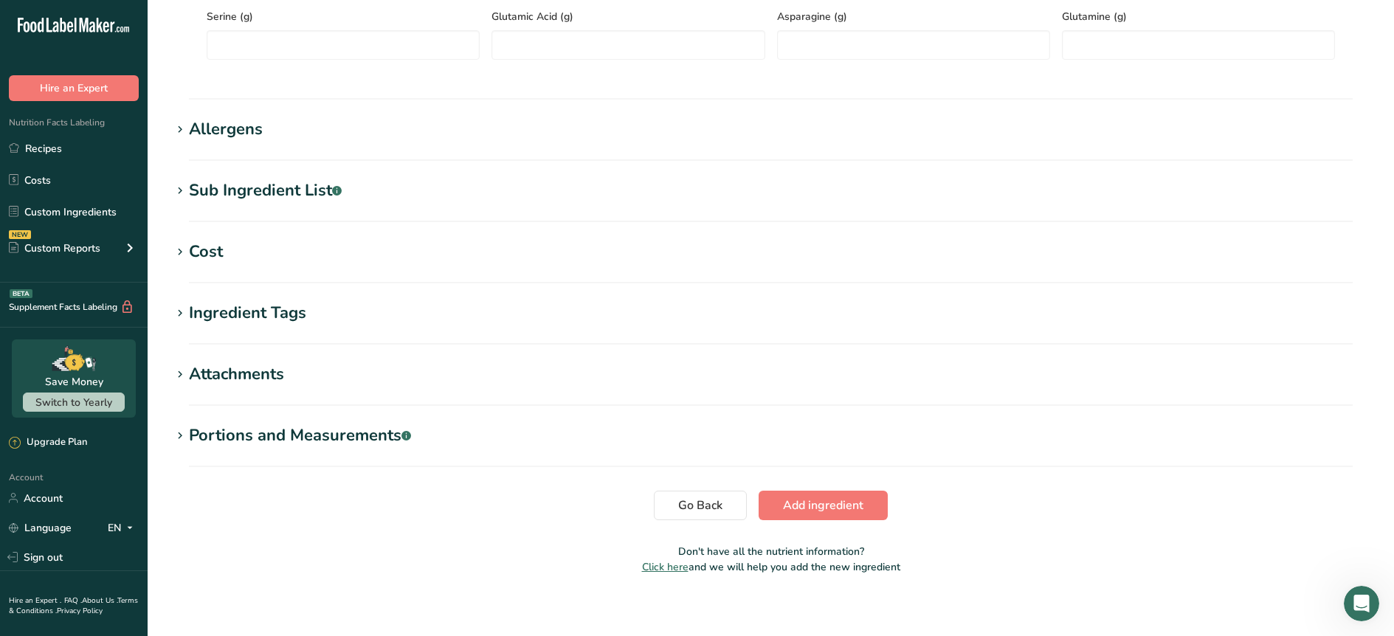
scroll to position [916, 0]
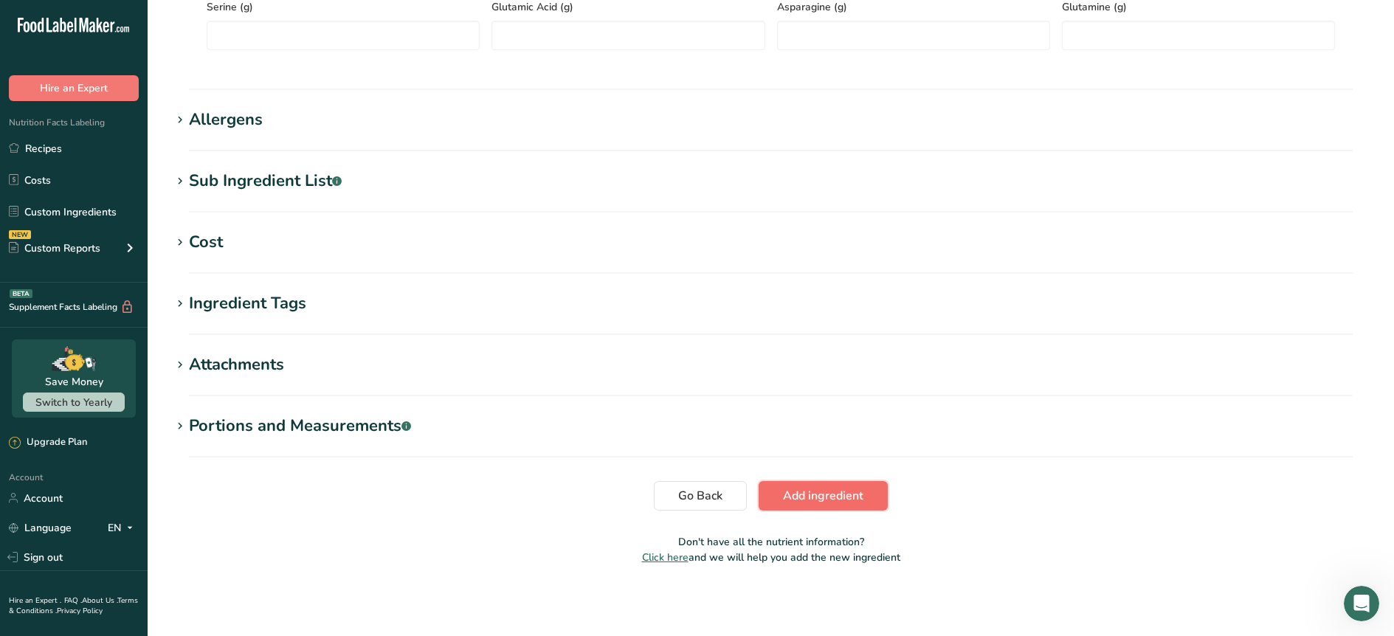
click at [821, 491] on span "Add ingredient" at bounding box center [823, 496] width 80 height 18
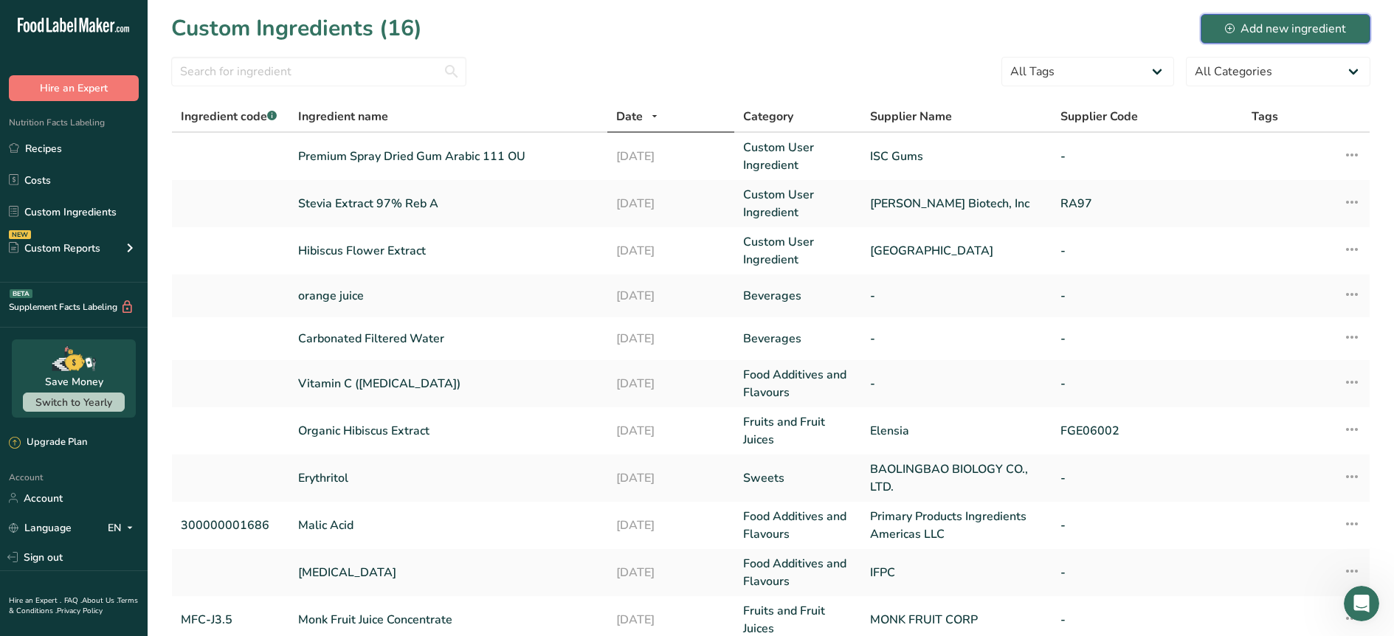
click at [1303, 38] on button "Add new ingredient" at bounding box center [1286, 29] width 170 height 30
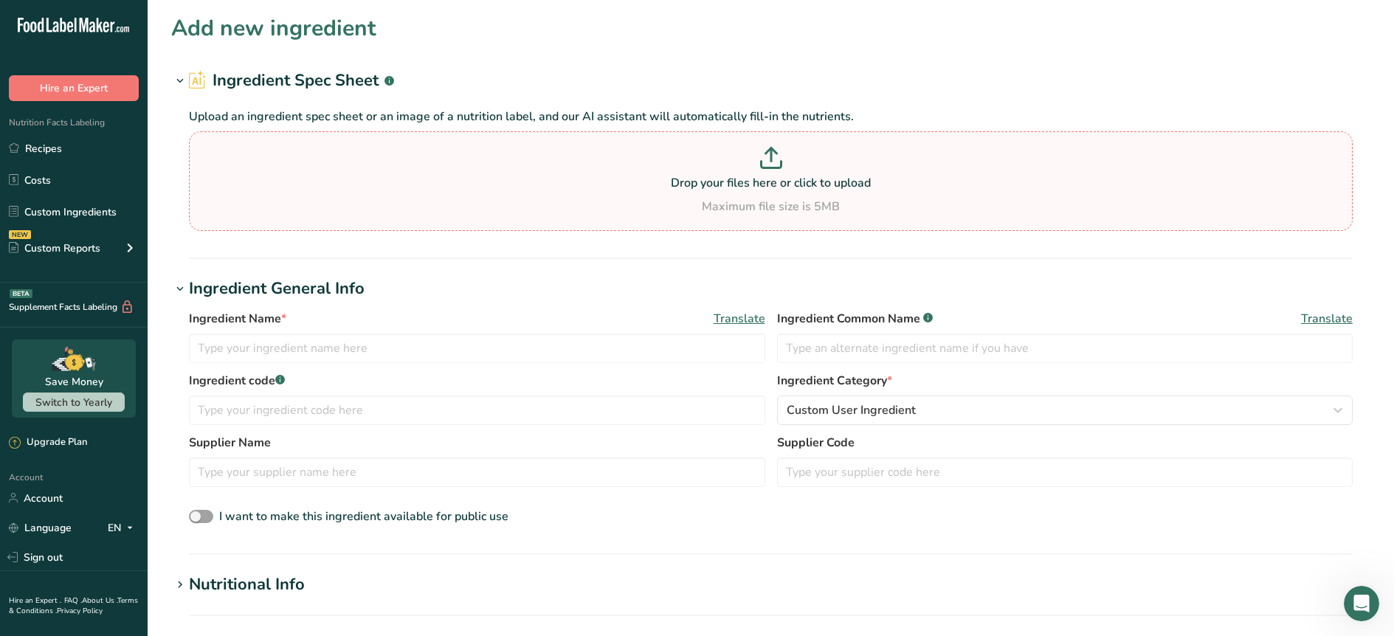
click at [791, 170] on p at bounding box center [771, 160] width 1156 height 27
click at [791, 170] on input "Drop your files here or click to upload Maximum file size is 5MB" at bounding box center [771, 181] width 1164 height 100
type input "C:\fakepath\70003239 Natural Prickly Pear Type Flavor_Sample PDS.pdf"
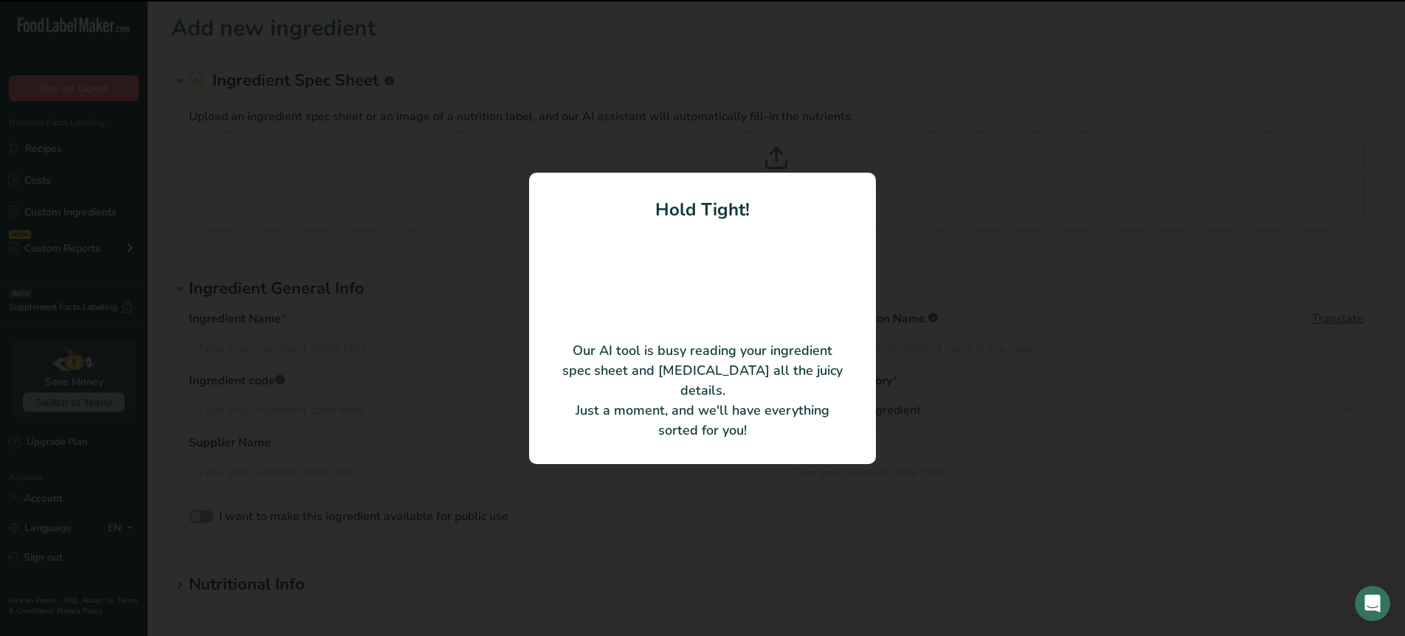
type input "NATURAL PRICKLY PEAR TYPE FLAVOR"
type input "Brookside Flavors & Ingredients LLC"
type input "70003239"
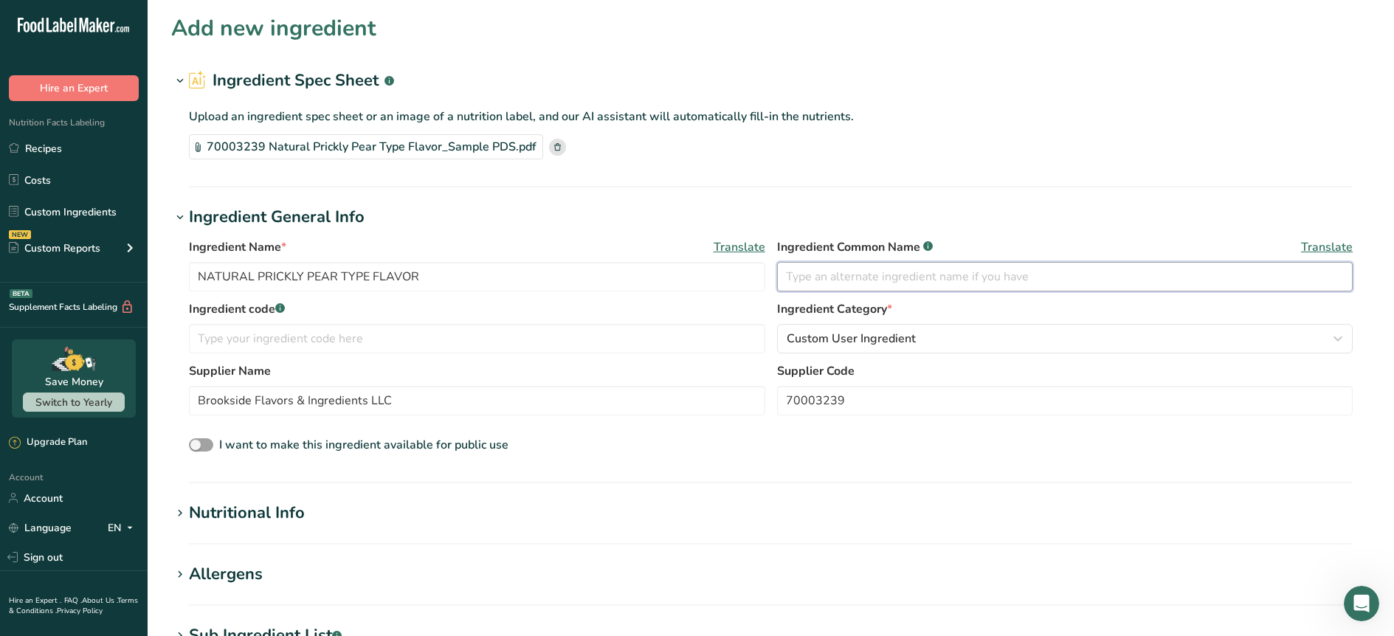
click at [810, 279] on input "text" at bounding box center [1065, 277] width 576 height 30
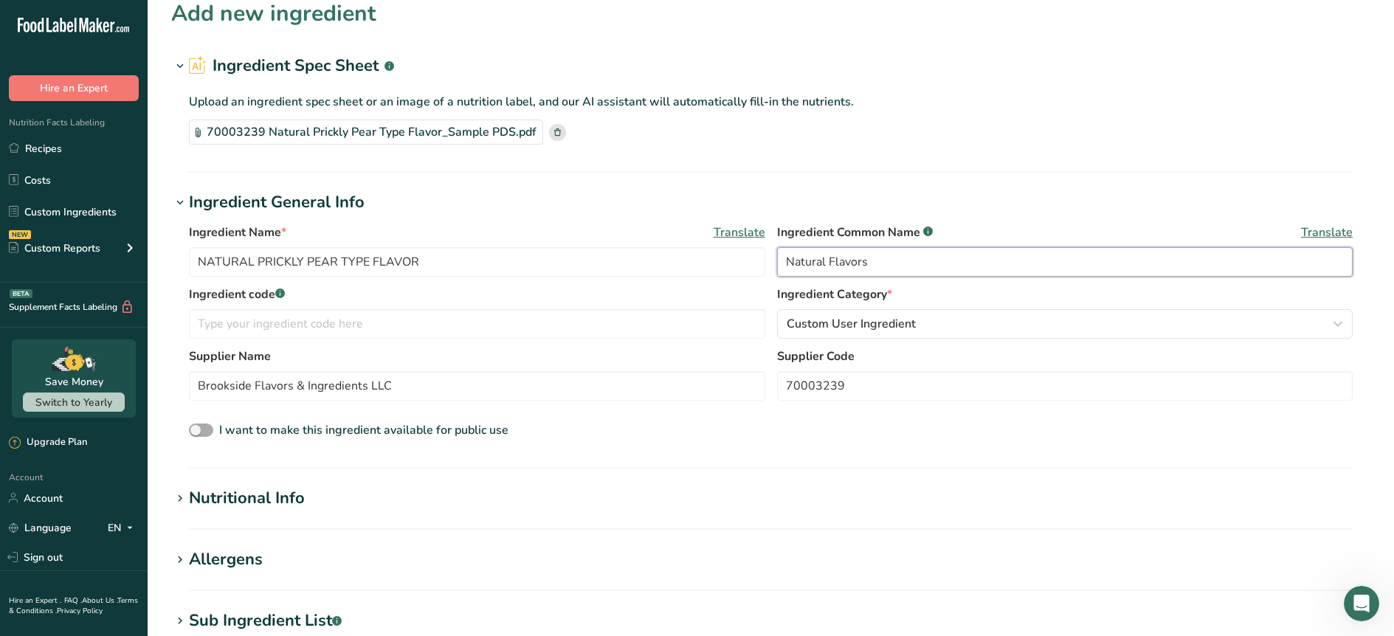
scroll to position [17, 0]
type input "Natural Flavors"
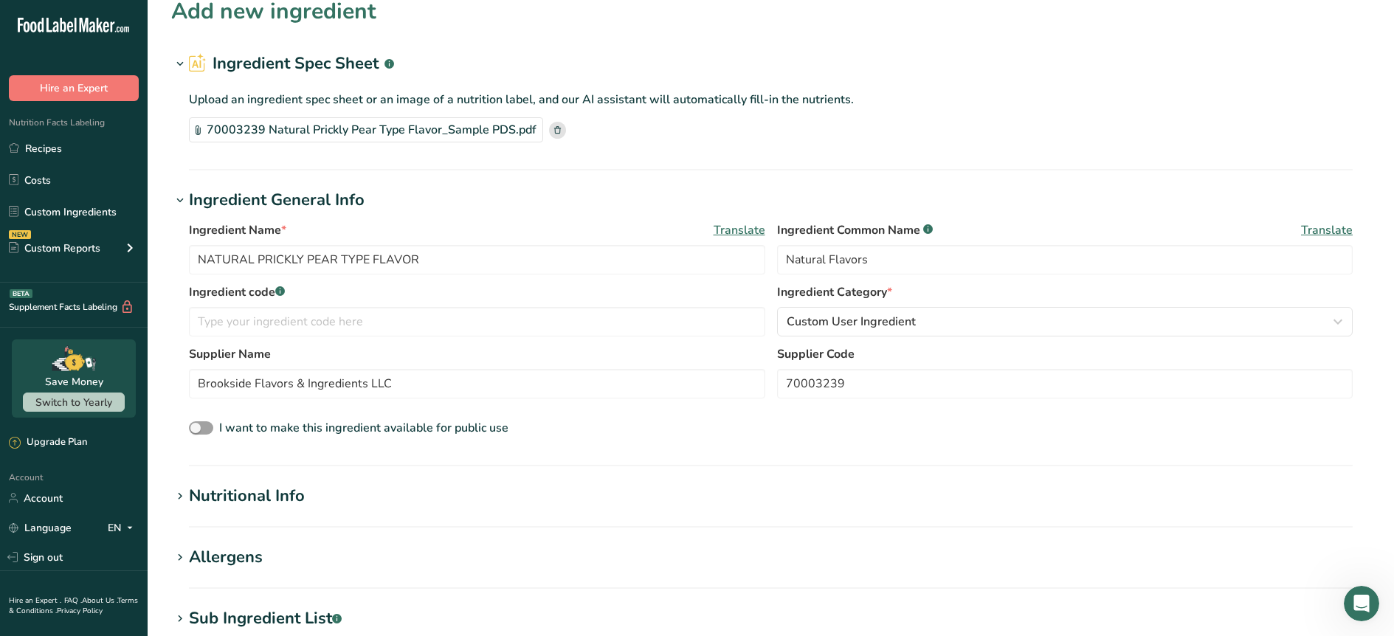
click at [199, 499] on div "Nutritional Info" at bounding box center [247, 496] width 116 height 24
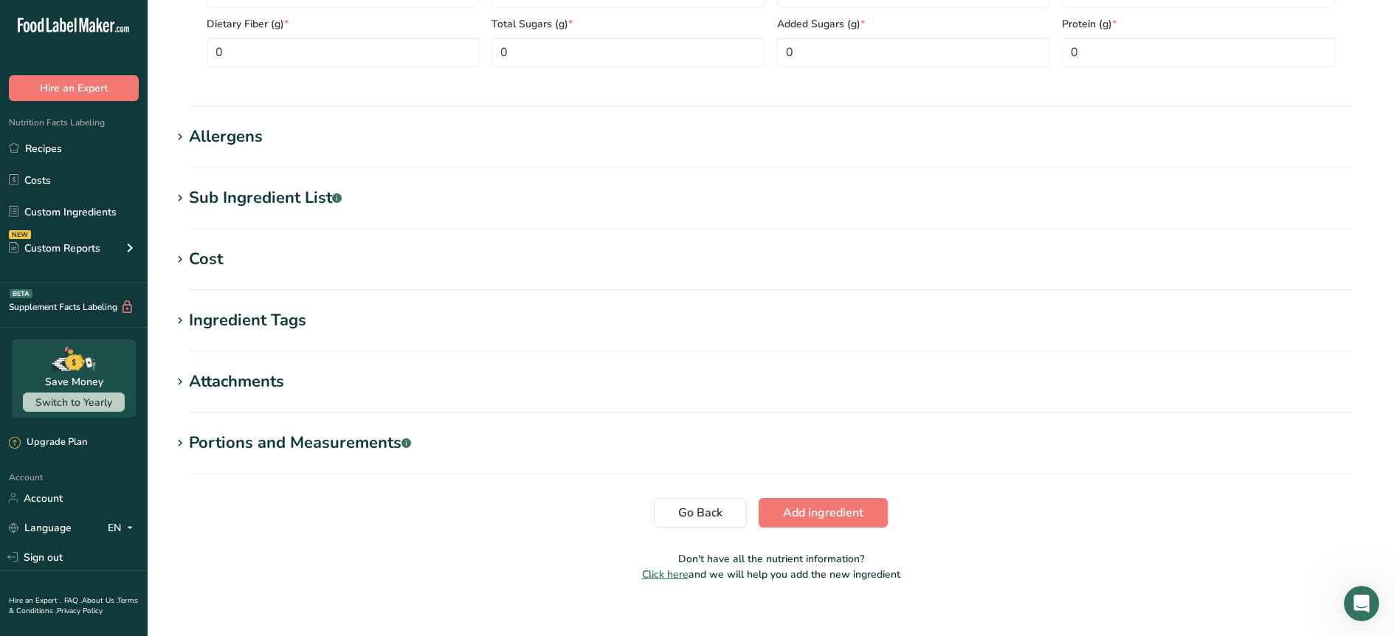
scroll to position [795, 0]
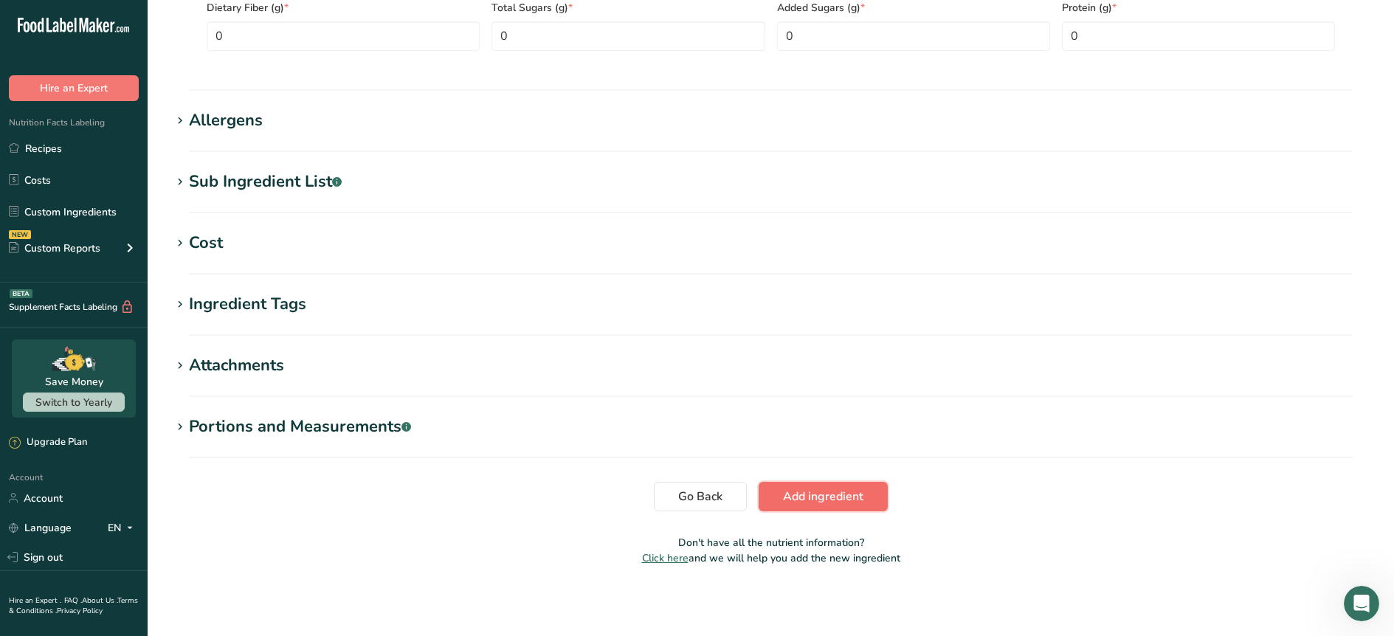
click at [835, 504] on span "Add ingredient" at bounding box center [823, 497] width 80 height 18
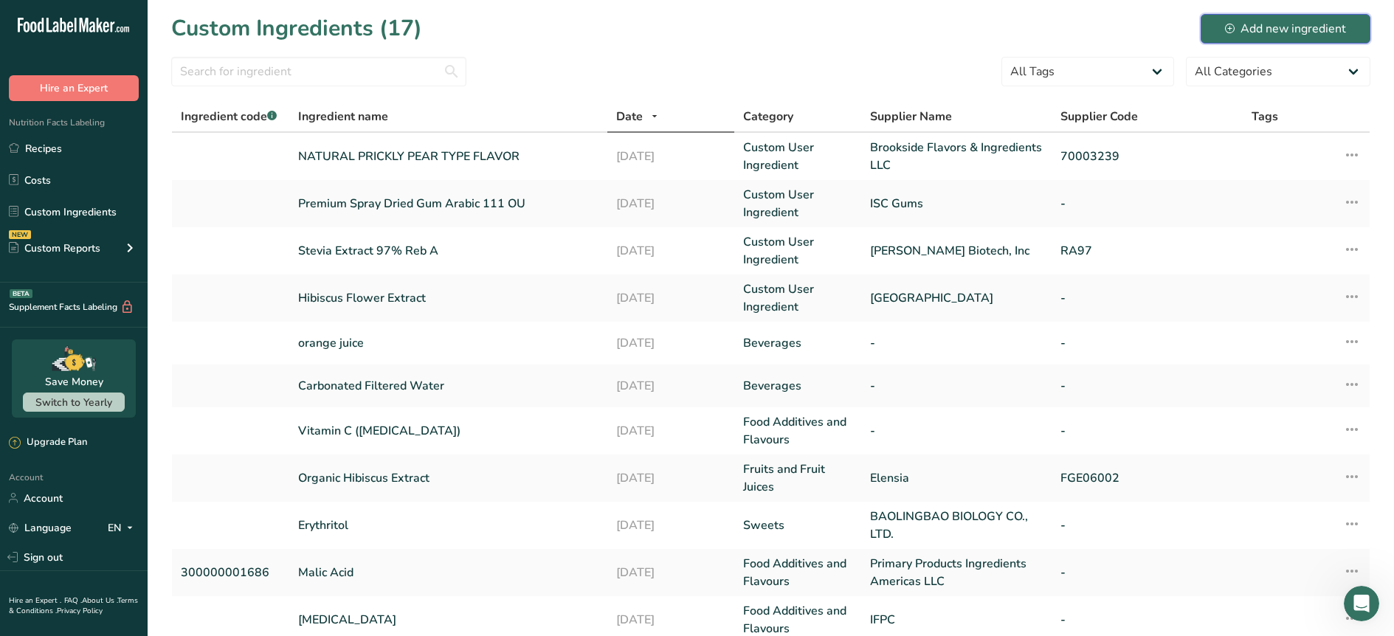
click at [1290, 17] on button "Add new ingredient" at bounding box center [1286, 29] width 170 height 30
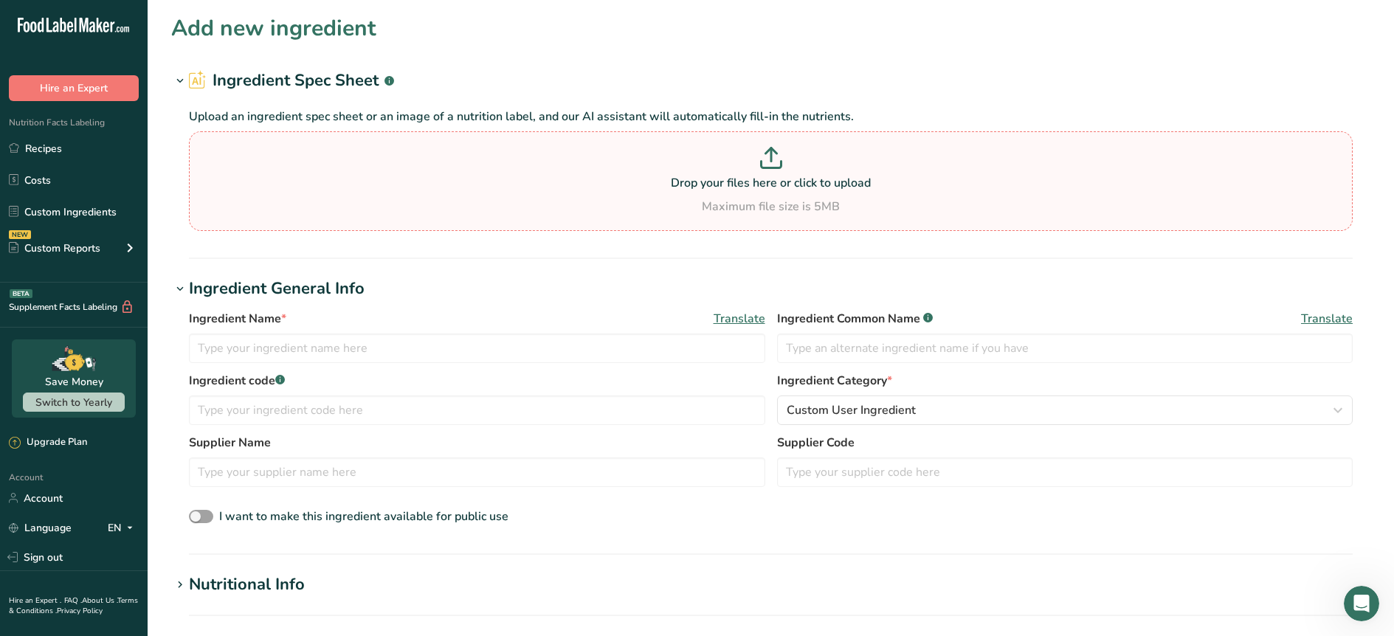
click at [702, 190] on p "Drop your files here or click to upload" at bounding box center [771, 183] width 1156 height 18
click at [702, 190] on input "Drop your files here or click to upload Maximum file size is 5MB" at bounding box center [771, 181] width 1164 height 100
type input "C:\fakepath\226903 Customer Specification (1).pdf"
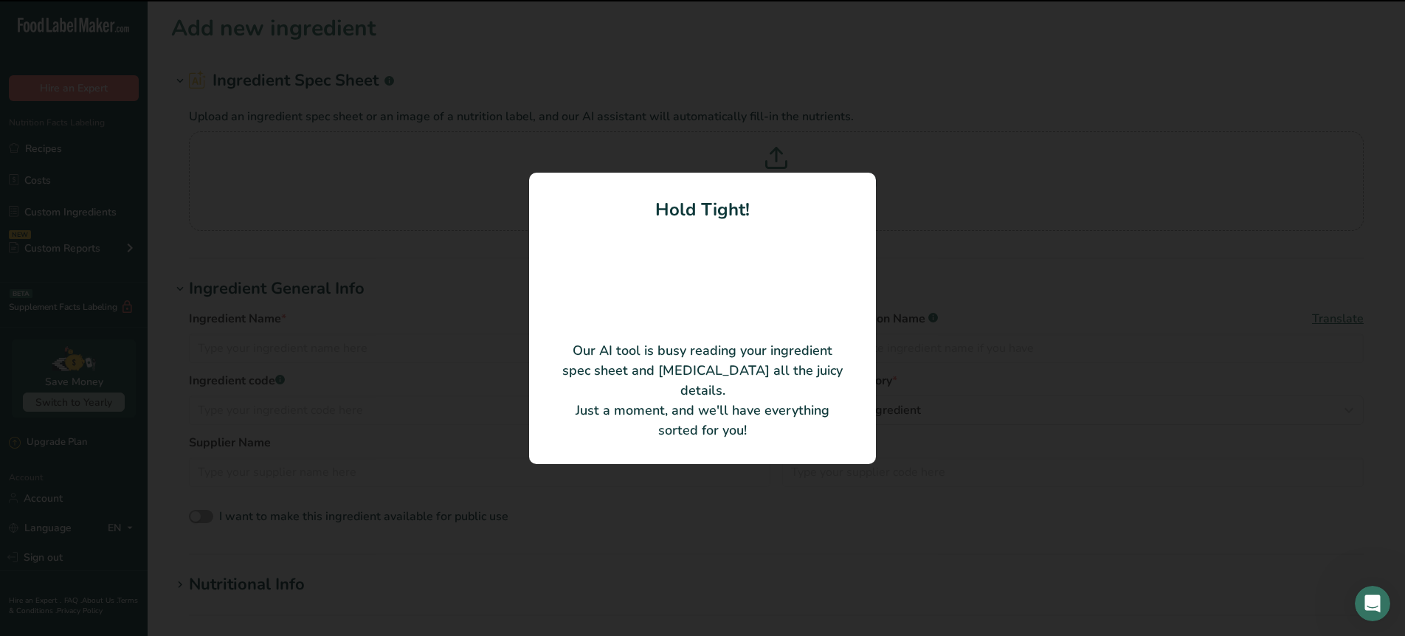
type input "Clear Prickly Pear Juice Concentrate WONF"
type input "Northwest Naturals LLC"
type input "226903"
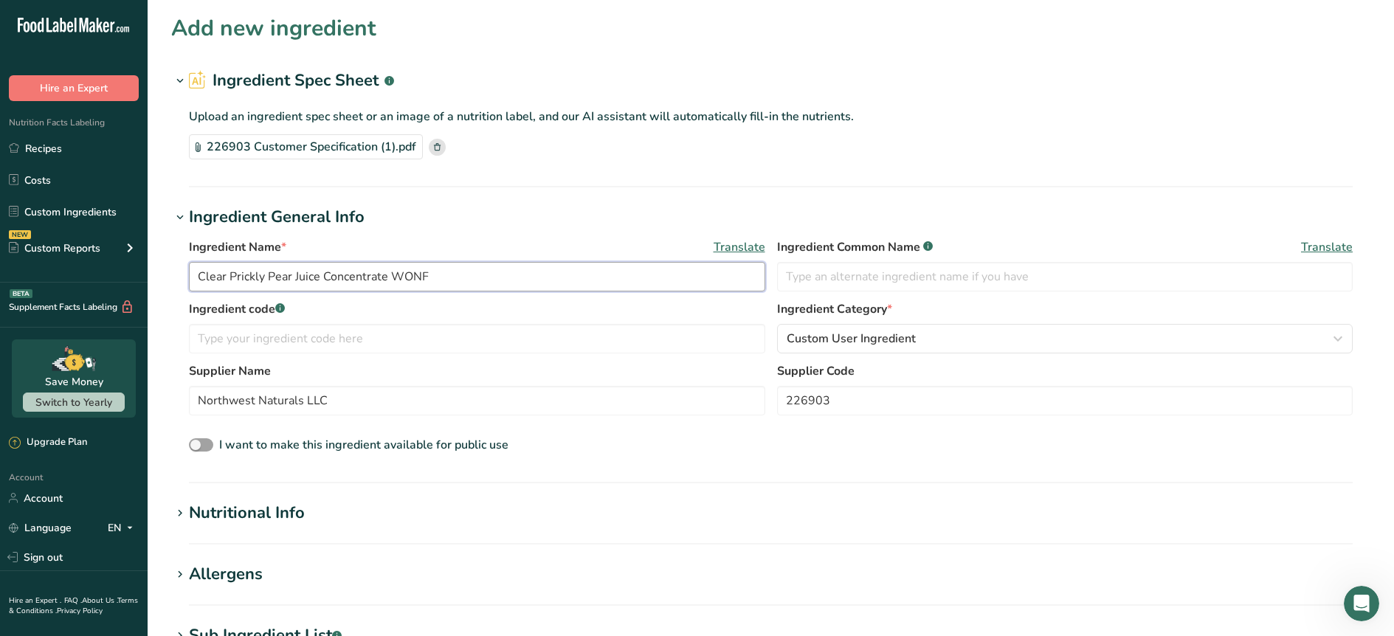
drag, startPoint x: 230, startPoint y: 278, endPoint x: 384, endPoint y: 278, distance: 154.2
click at [384, 278] on input "Clear Prickly Pear Juice Concentrate WONF" at bounding box center [477, 277] width 576 height 30
click at [943, 270] on input "text" at bounding box center [1065, 277] width 576 height 30
paste input "Prickly Pear Juice Concentrate WONF (Apple Juice Concentrate, Pineapple Juice C…"
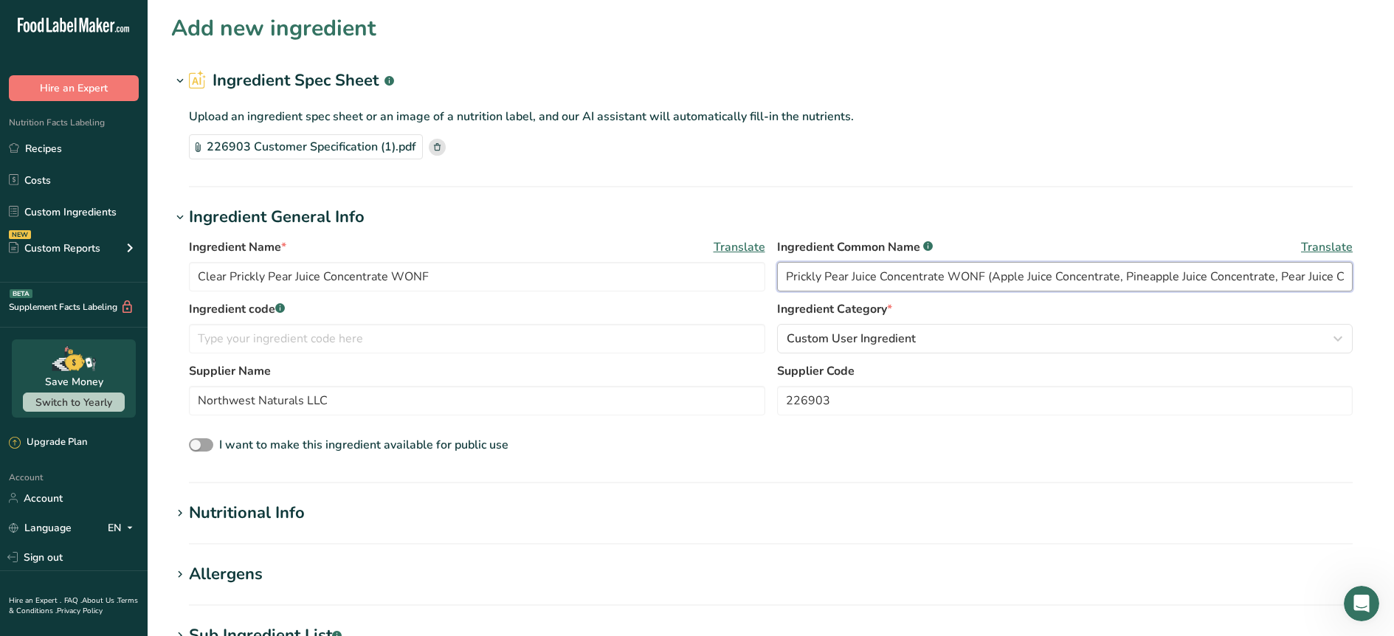
scroll to position [0, 895]
type input "Prickly Pear Juice Concentrate WONF (Apple Juice Concentrate, Pineapple Juice C…"
click at [242, 516] on div "Nutritional Info" at bounding box center [247, 513] width 116 height 24
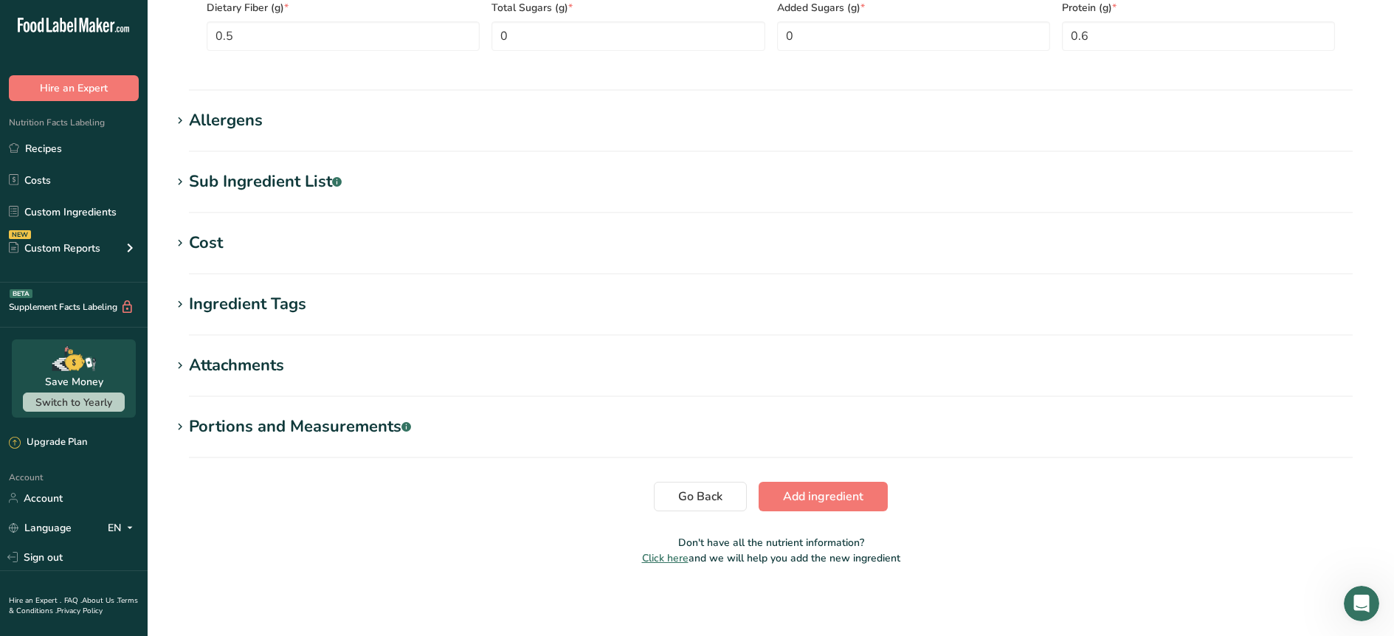
scroll to position [796, 0]
click at [778, 506] on button "Add ingredient" at bounding box center [823, 496] width 129 height 30
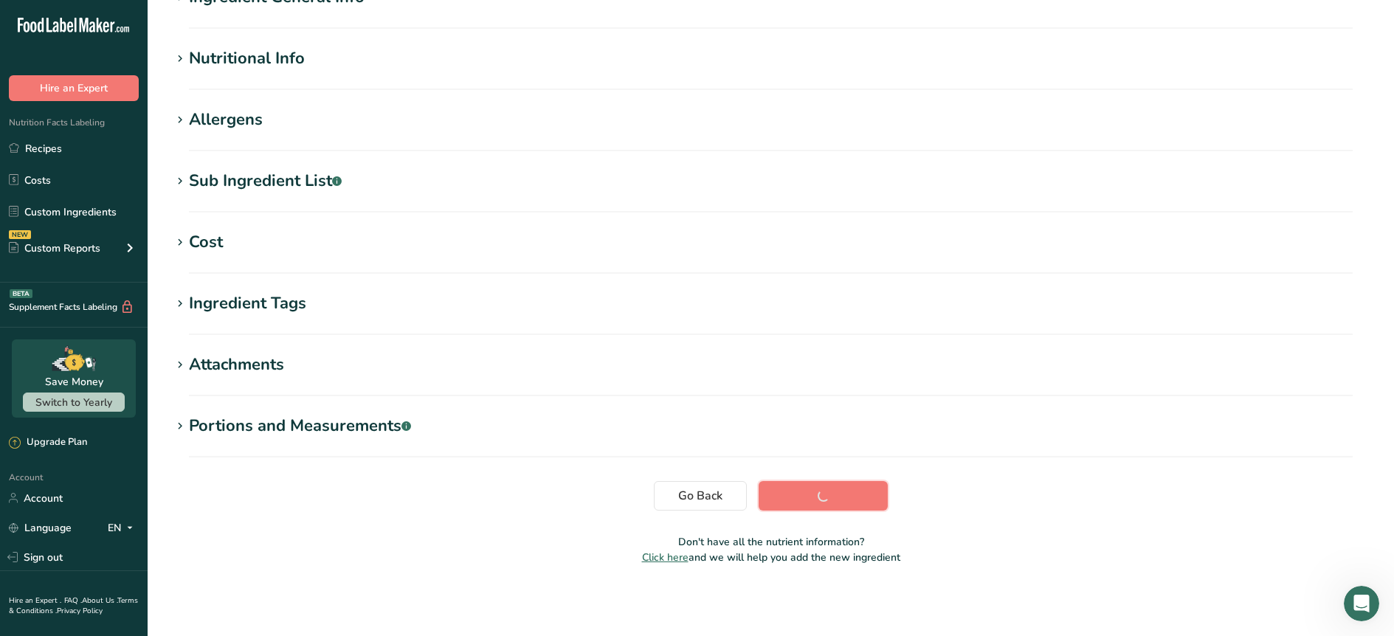
scroll to position [145, 0]
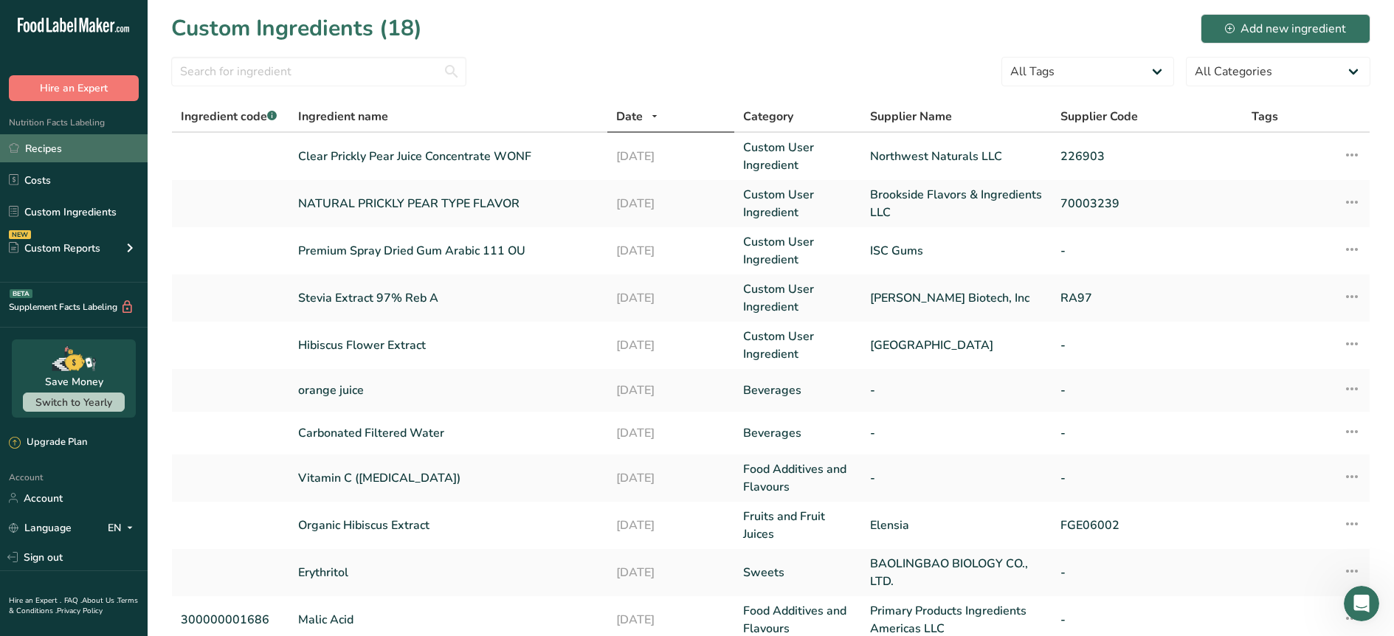
click at [50, 157] on link "Recipes" at bounding box center [74, 148] width 148 height 28
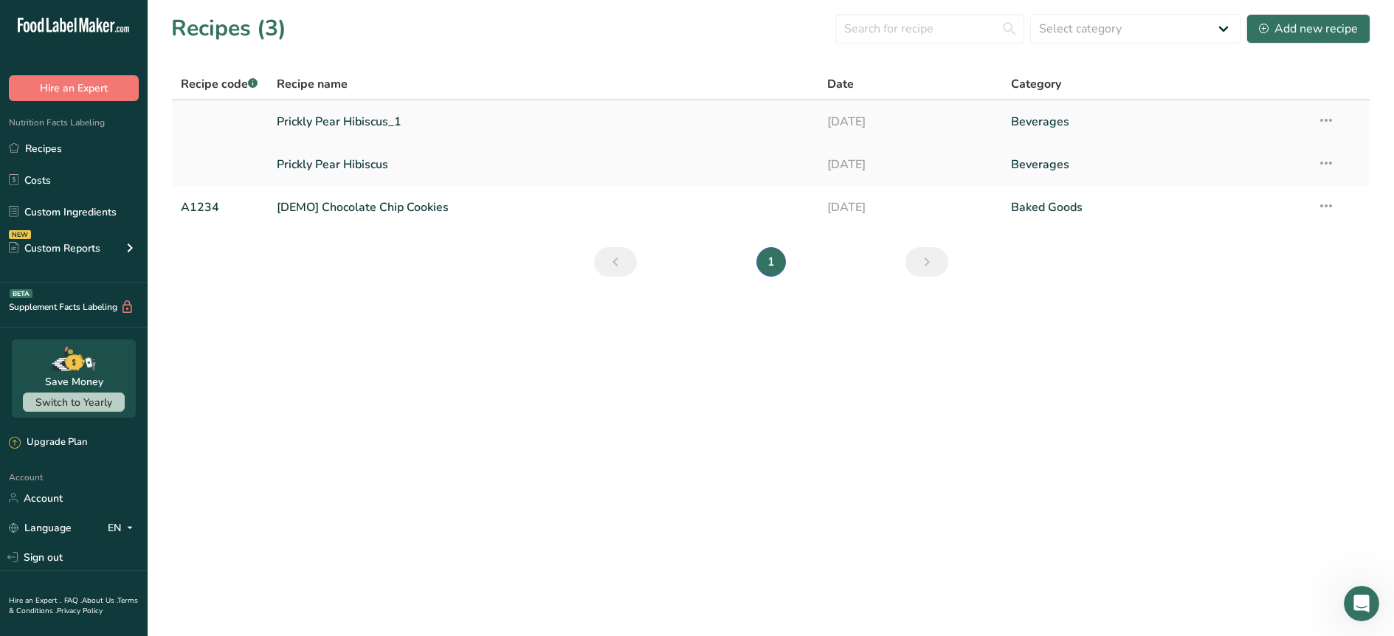
click at [352, 124] on link "Prickly Pear Hibiscus_1" at bounding box center [544, 121] width 534 height 31
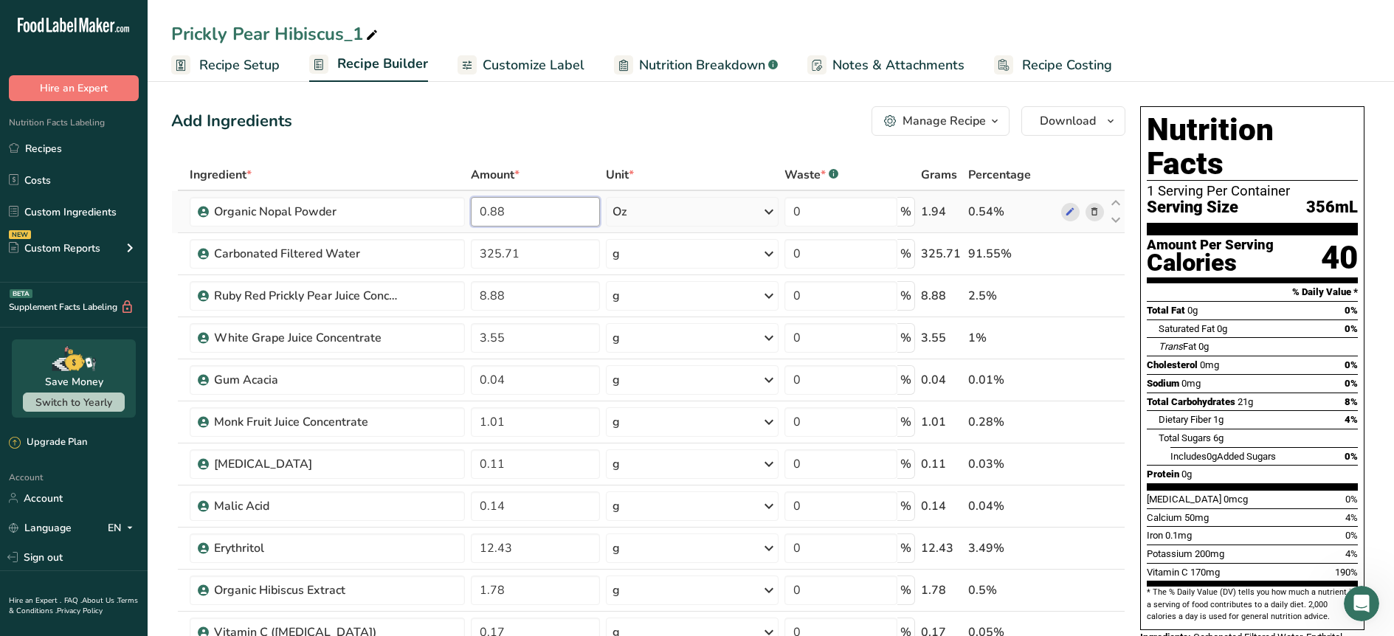
click at [512, 219] on input "0.88" at bounding box center [536, 212] width 130 height 30
click at [522, 217] on input "0.88" at bounding box center [536, 212] width 130 height 30
paste input "5006"
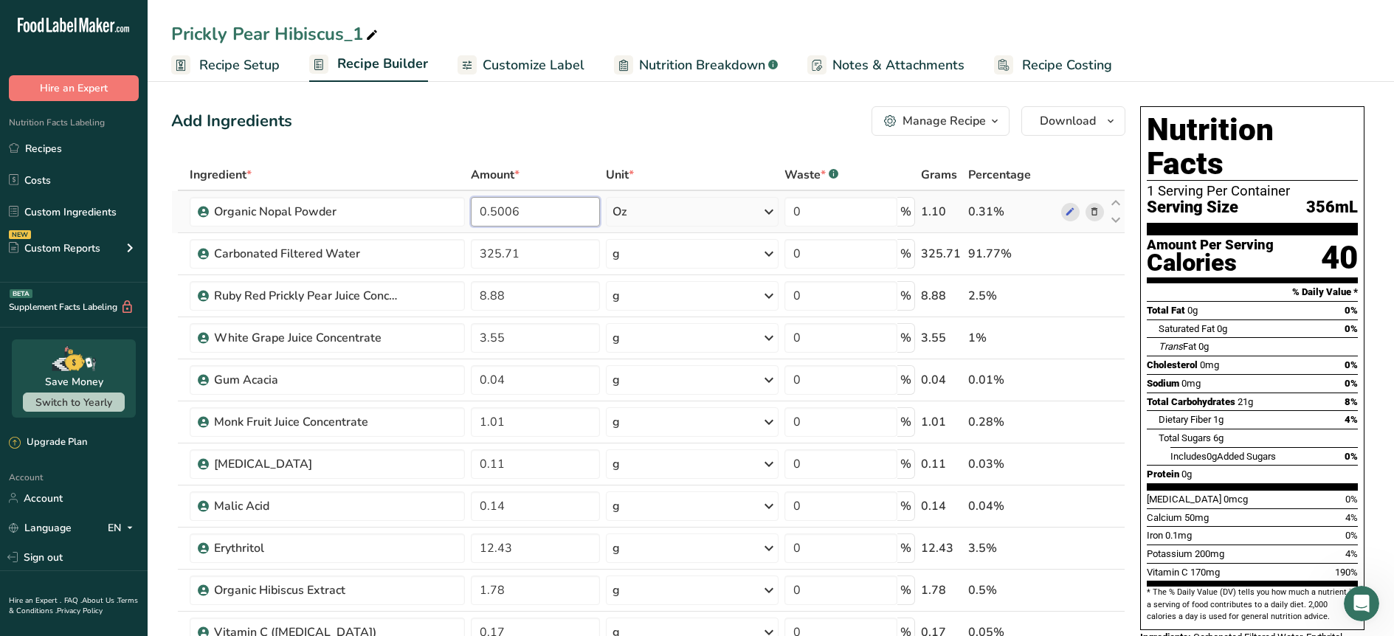
type input "0.5006"
click at [764, 214] on div "Ingredient * Amount * Unit * Waste * .a-a{fill:#347362;}.b-a{fill:#fff;} Grams …" at bounding box center [648, 494] width 954 height 671
click at [764, 214] on icon at bounding box center [769, 212] width 18 height 27
click at [658, 319] on div "g" at bounding box center [677, 311] width 124 height 21
click at [522, 247] on input "325.71" at bounding box center [536, 254] width 130 height 30
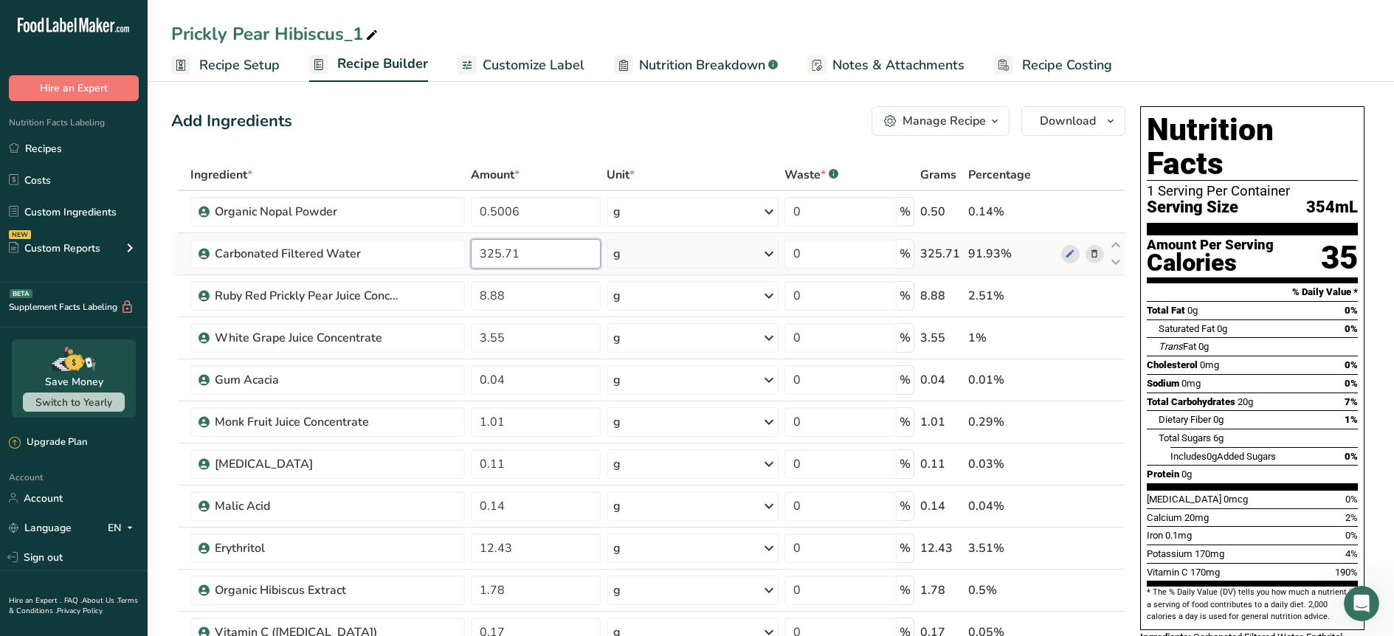
click at [522, 247] on input "325.71" at bounding box center [536, 254] width 130 height 30
paste input "37.09"
type input "337.09"
click at [386, 299] on div "Ruby Red Prickly Pear Juice Concentrate" at bounding box center [307, 296] width 184 height 18
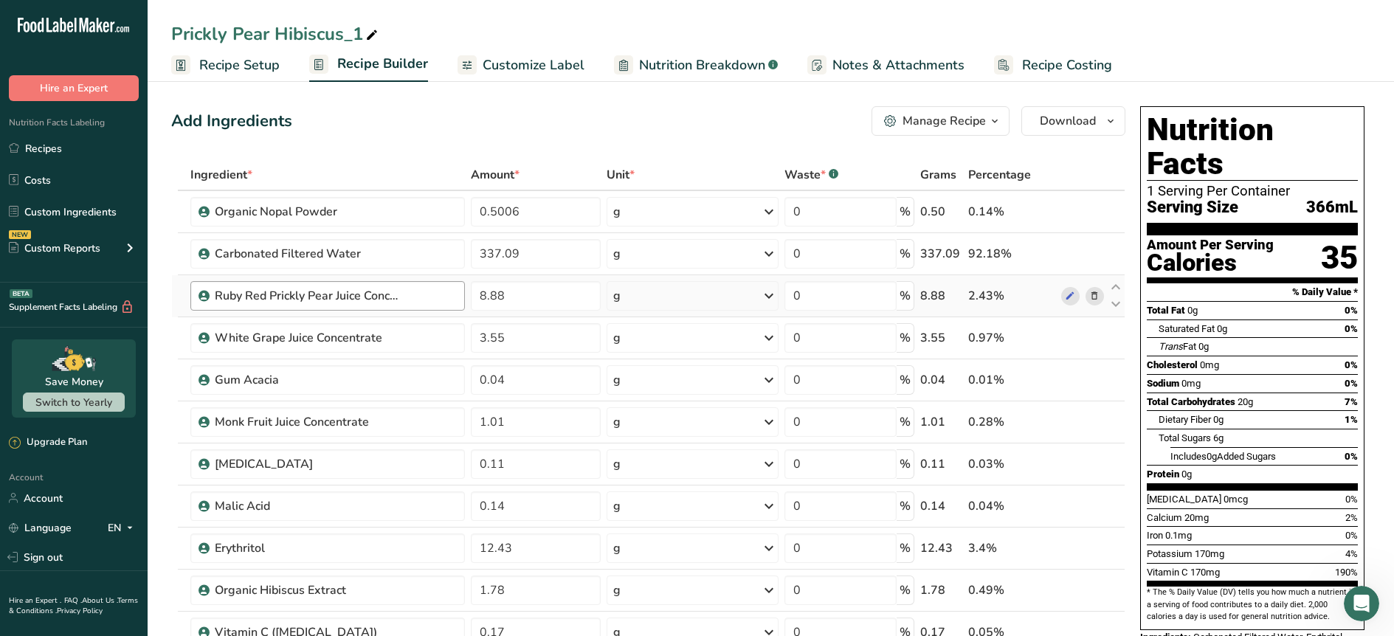
click at [386, 299] on div "Ruby Red Prickly Pear Juice Concentrate" at bounding box center [307, 296] width 184 height 18
click at [1066, 297] on icon at bounding box center [1070, 296] width 10 height 15
click at [1092, 300] on icon at bounding box center [1094, 296] width 10 height 15
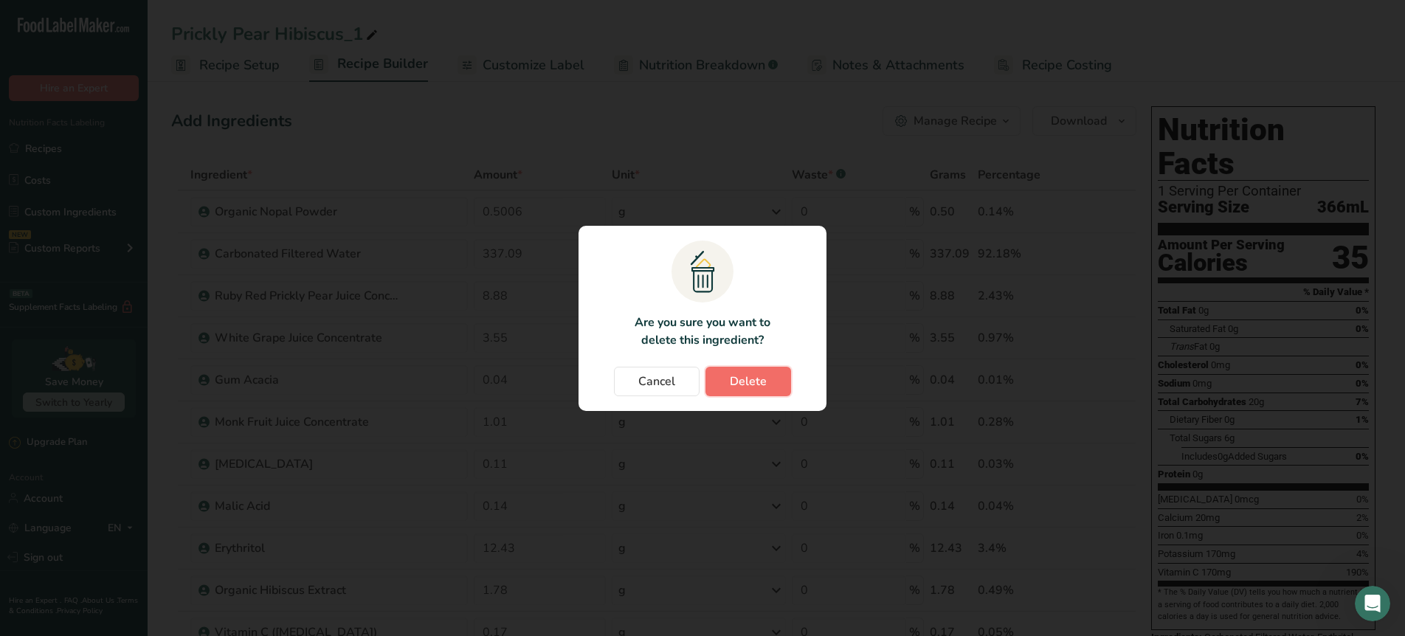
click at [720, 389] on button "Delete" at bounding box center [748, 382] width 86 height 30
type input "3.55"
type input "0.04"
type input "1.01"
type input "0.11"
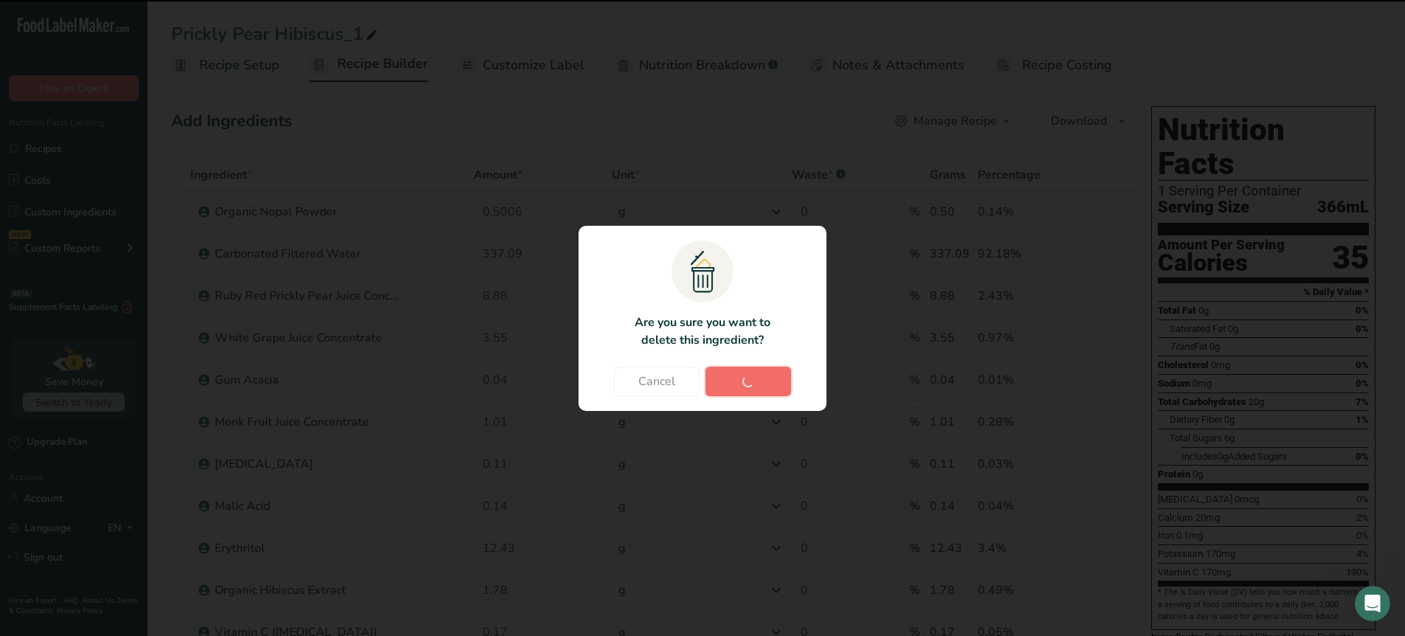
type input "0.14"
type input "12.43"
type input "1.78"
type input "0.17"
type input "0"
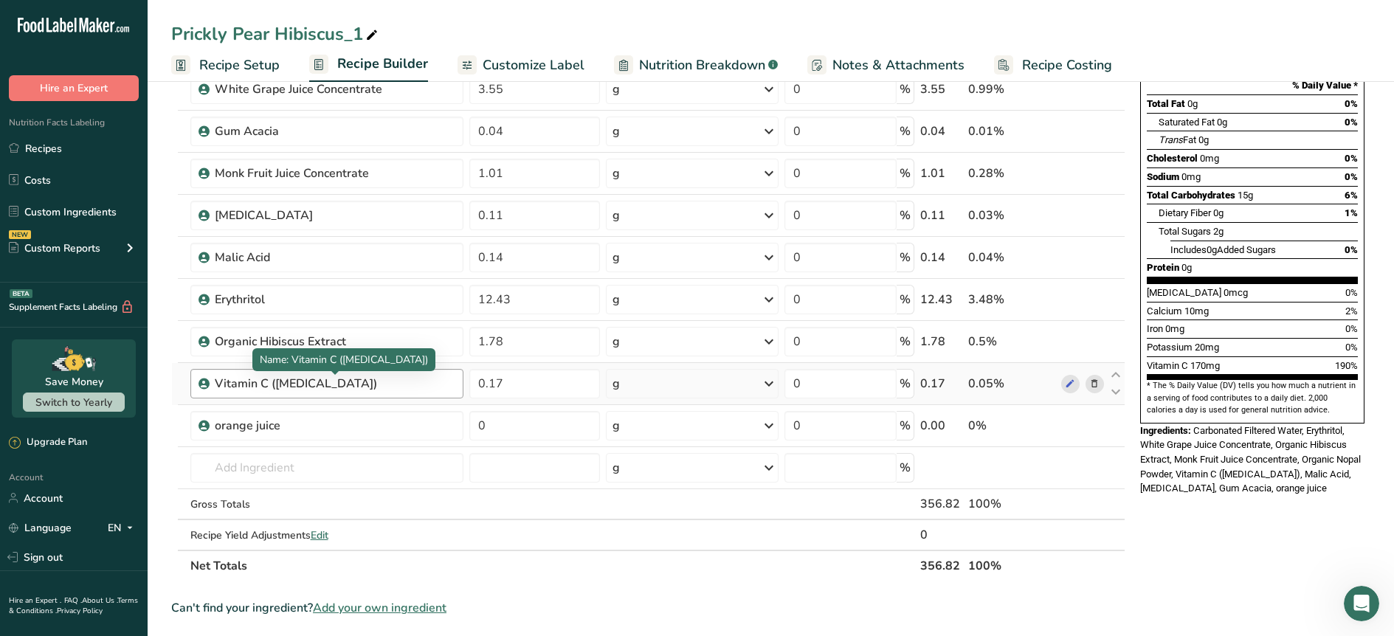
scroll to position [209, 0]
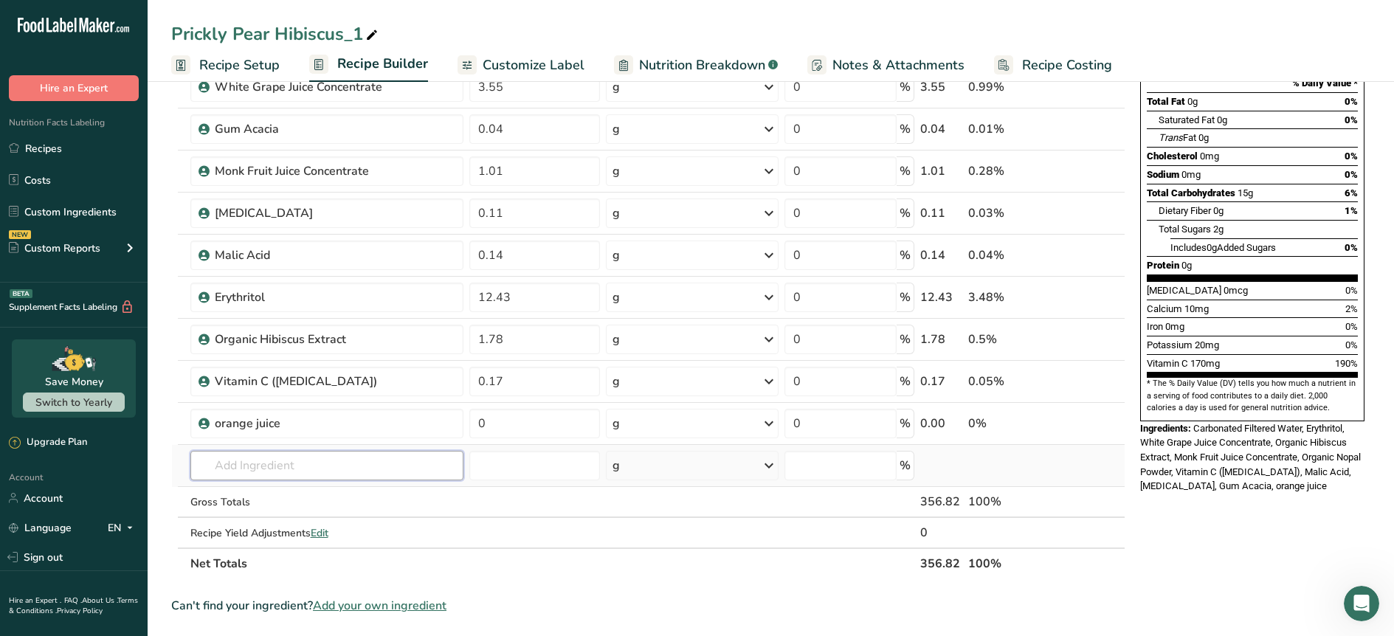
click at [324, 456] on input "text" at bounding box center [327, 466] width 274 height 30
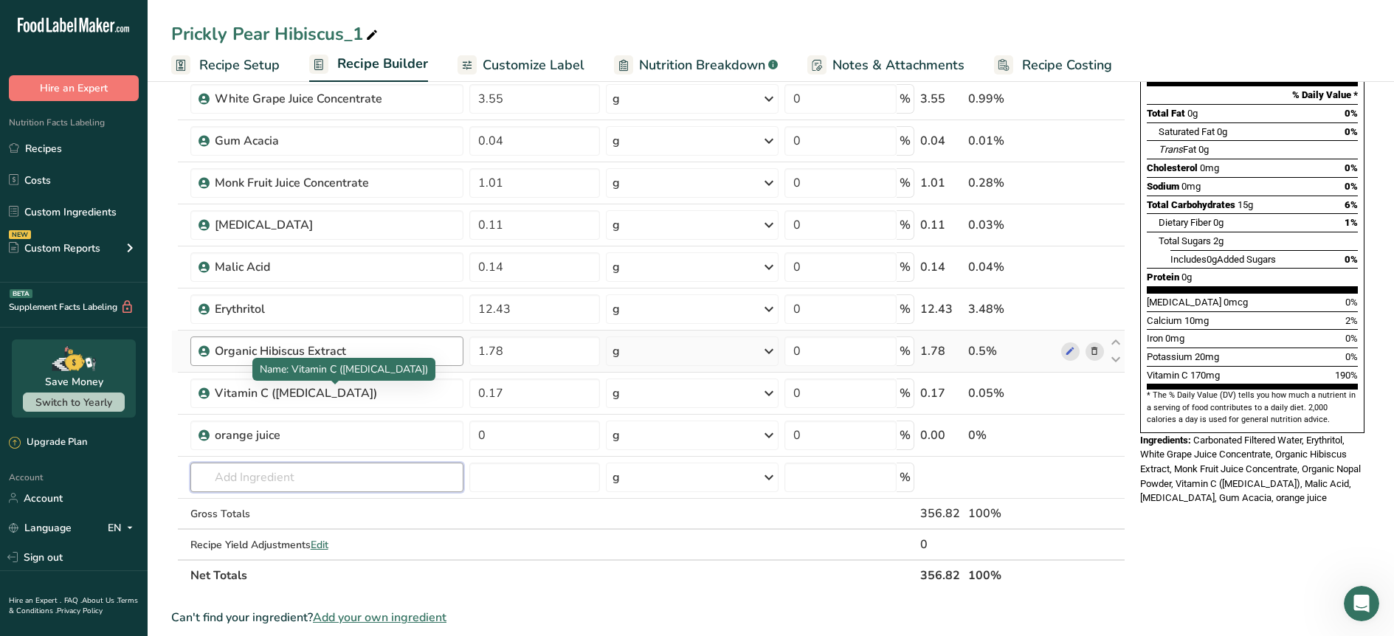
scroll to position [114, 0]
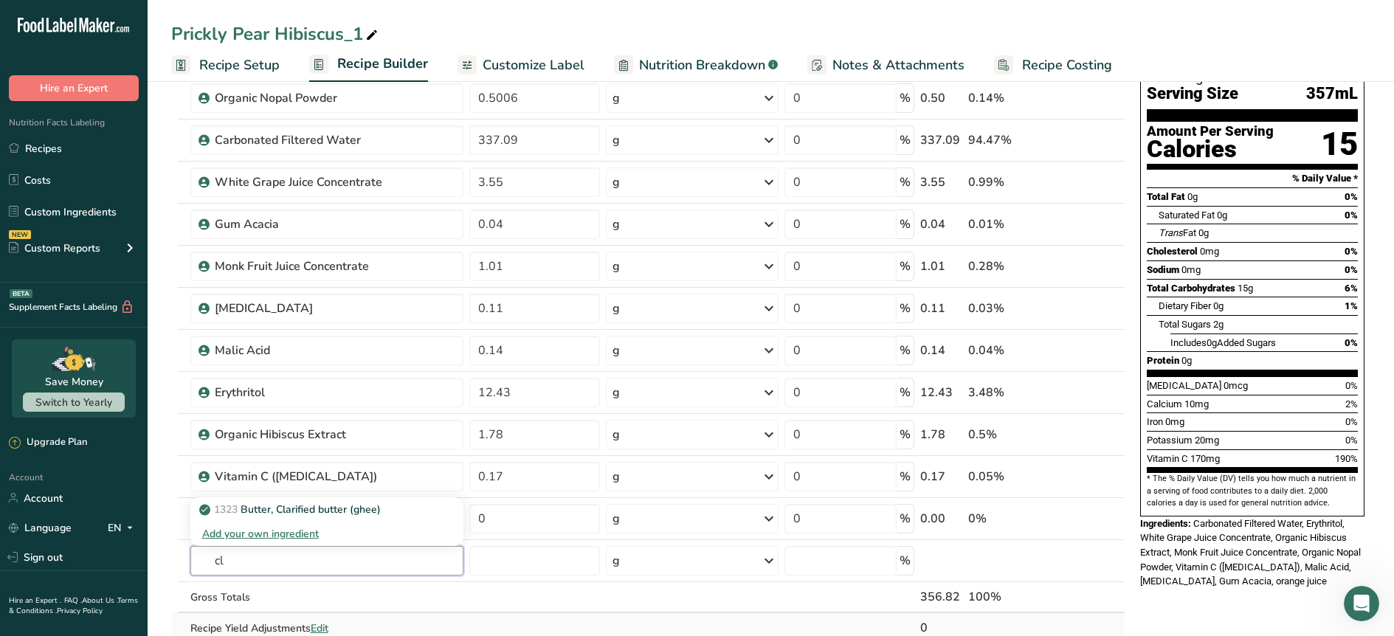
type input "c"
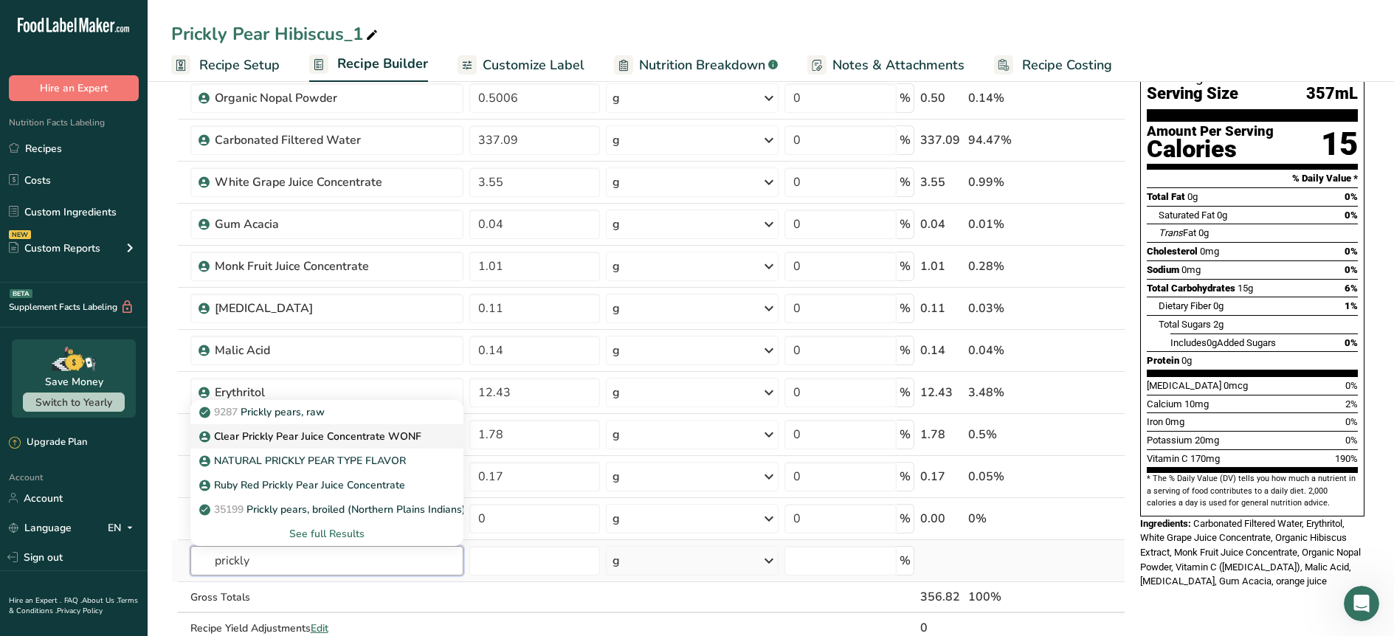
type input "prickly"
click at [346, 430] on p "Clear Prickly Pear Juice Concentrate WONF" at bounding box center [311, 436] width 219 height 15
type input "Clear Prickly Pear Juice Concentrate WONF"
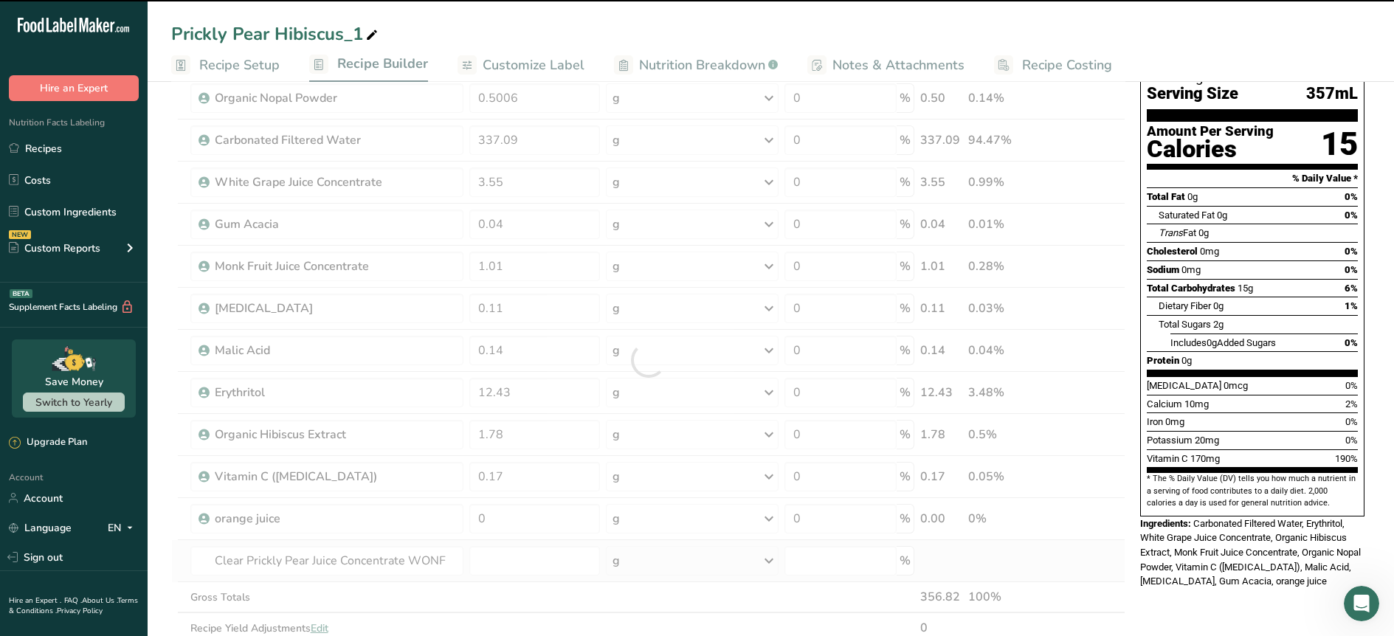
type input "0"
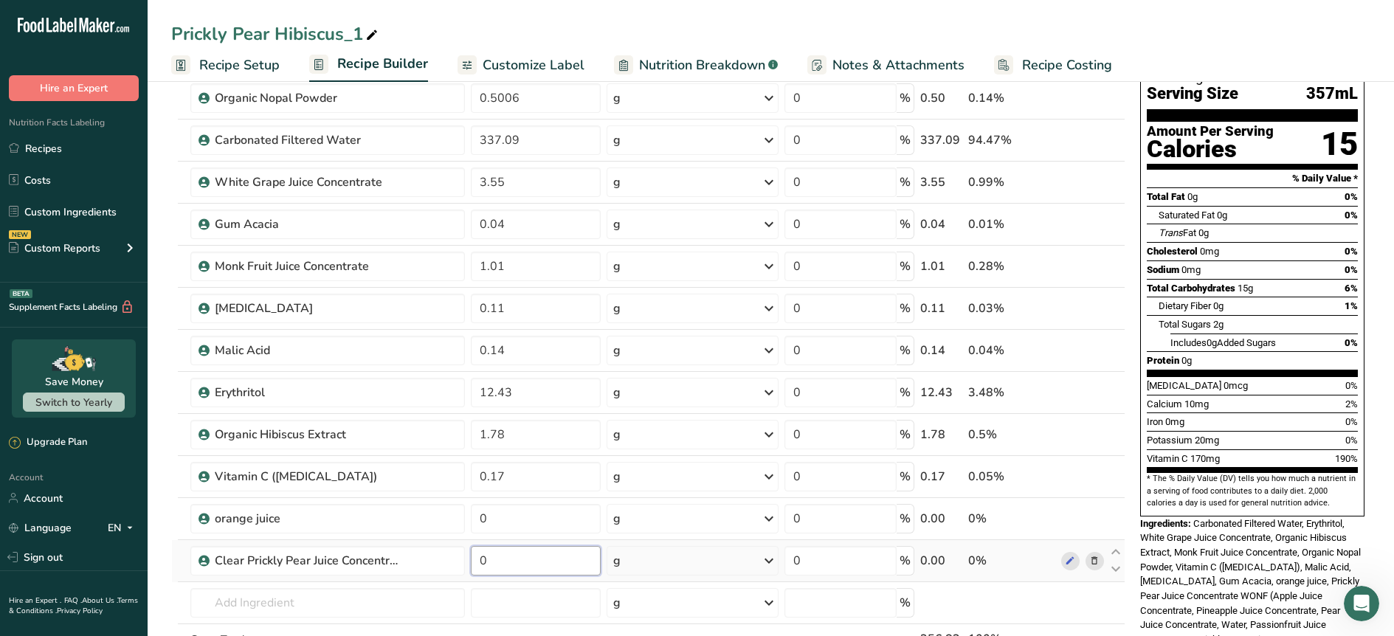
click at [503, 565] on input "0" at bounding box center [536, 561] width 130 height 30
paste input "10.65"
type input "10.65"
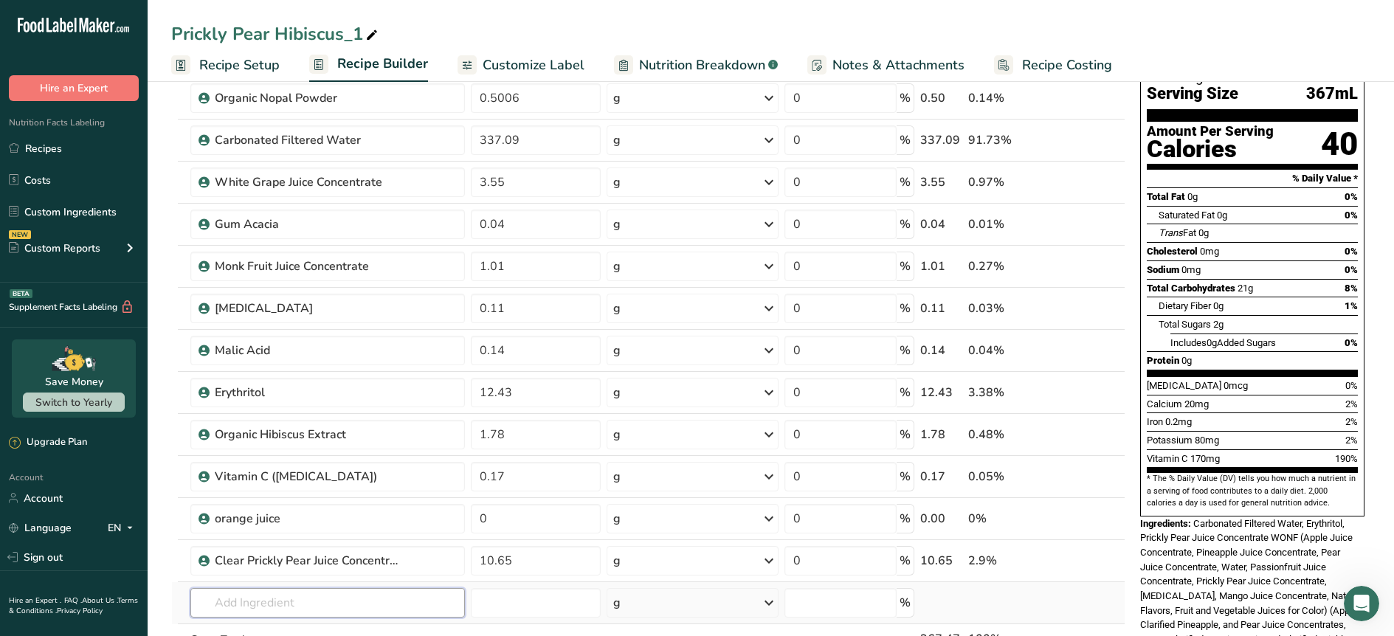
click at [278, 612] on input "text" at bounding box center [327, 603] width 275 height 30
type input "hib"
click at [275, 497] on p "Hibiscus Flower Extract" at bounding box center [264, 502] width 124 height 15
type input "Hibiscus Flower Extract"
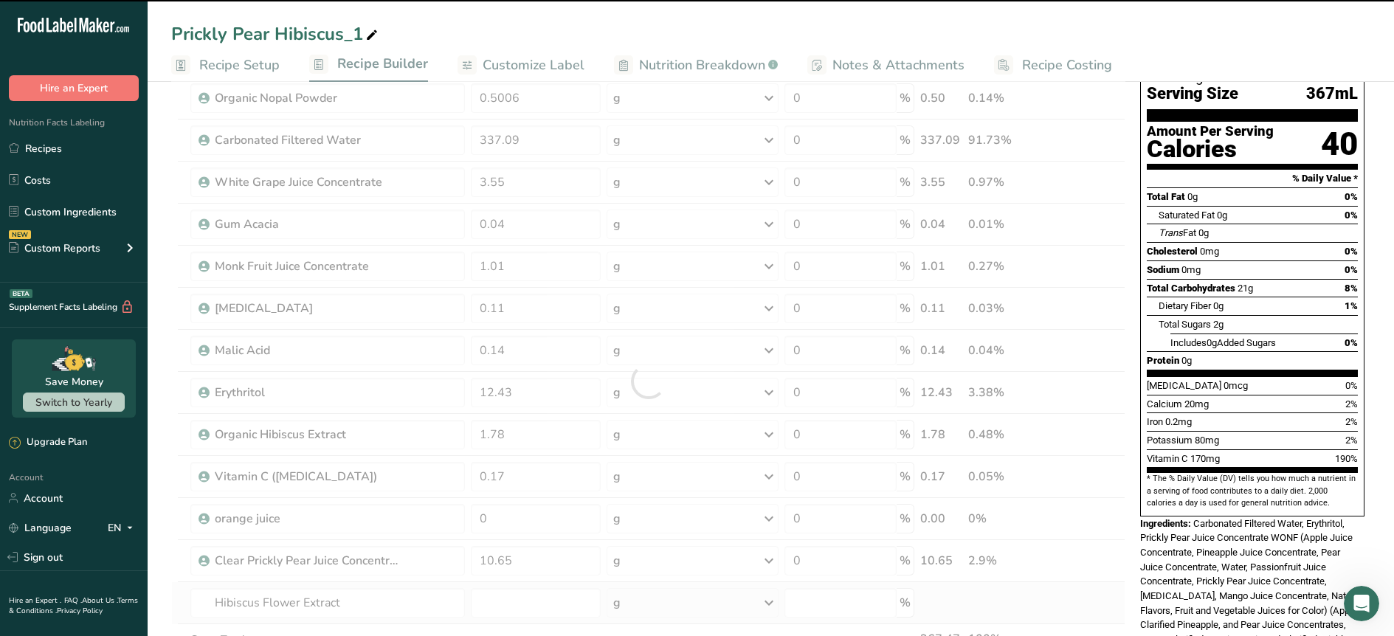
type input "0"
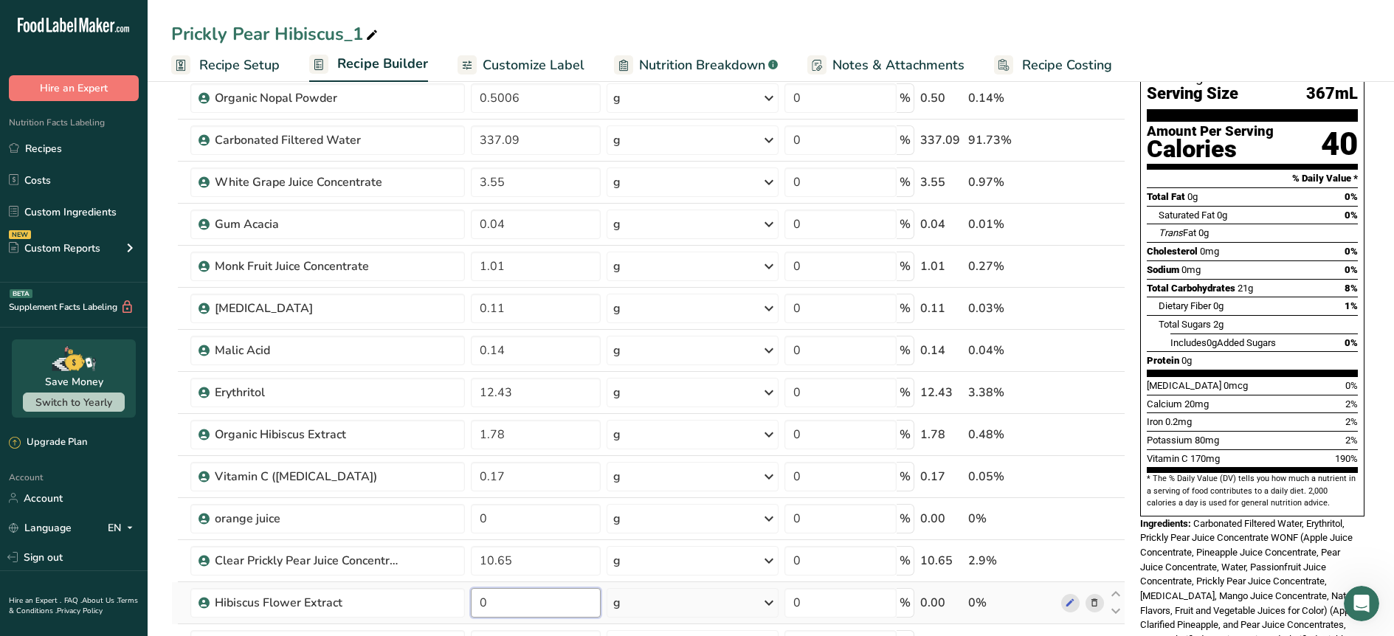
click at [503, 609] on input "0" at bounding box center [536, 603] width 130 height 30
drag, startPoint x: 503, startPoint y: 609, endPoint x: 447, endPoint y: 604, distance: 55.5
click at [447, 604] on tr "Hibiscus Flower Extract 0 g Weight Units g kg mg See more Volume Units l Volume…" at bounding box center [648, 603] width 953 height 42
paste input ".71"
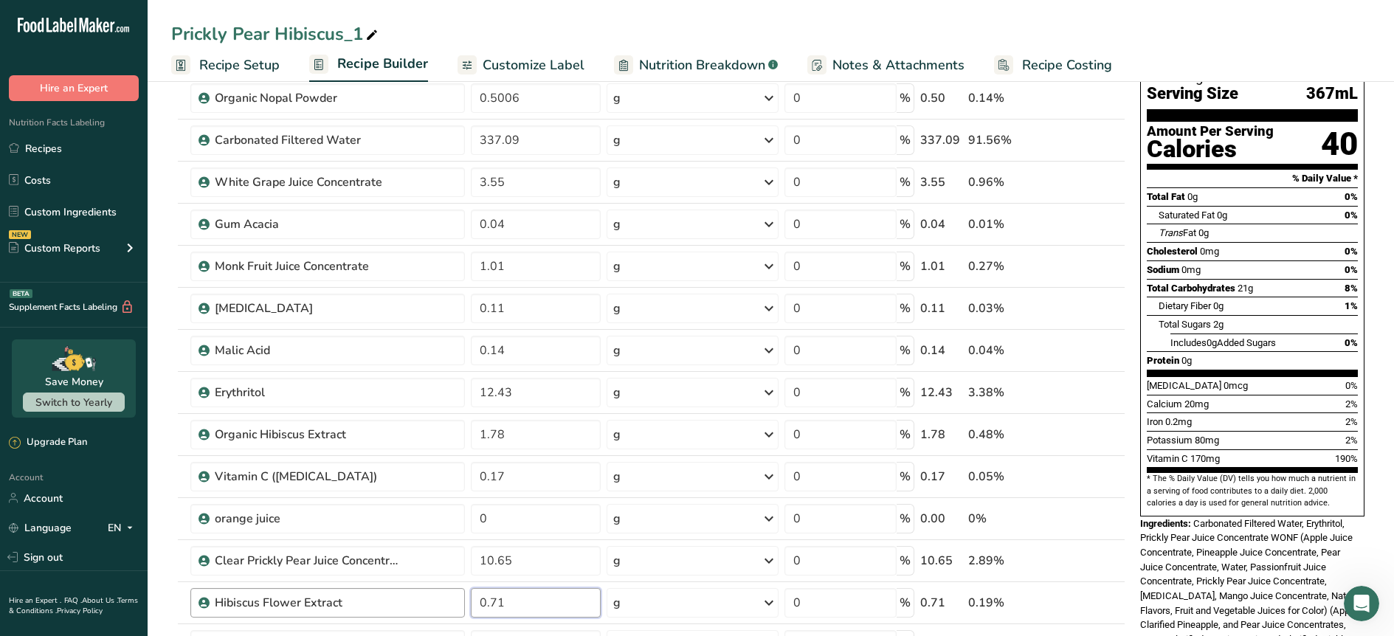
type input "0.71"
click at [508, 313] on input "0.11" at bounding box center [536, 309] width 130 height 30
click at [508, 312] on input "0.11" at bounding box center [536, 309] width 130 height 30
paste input "43"
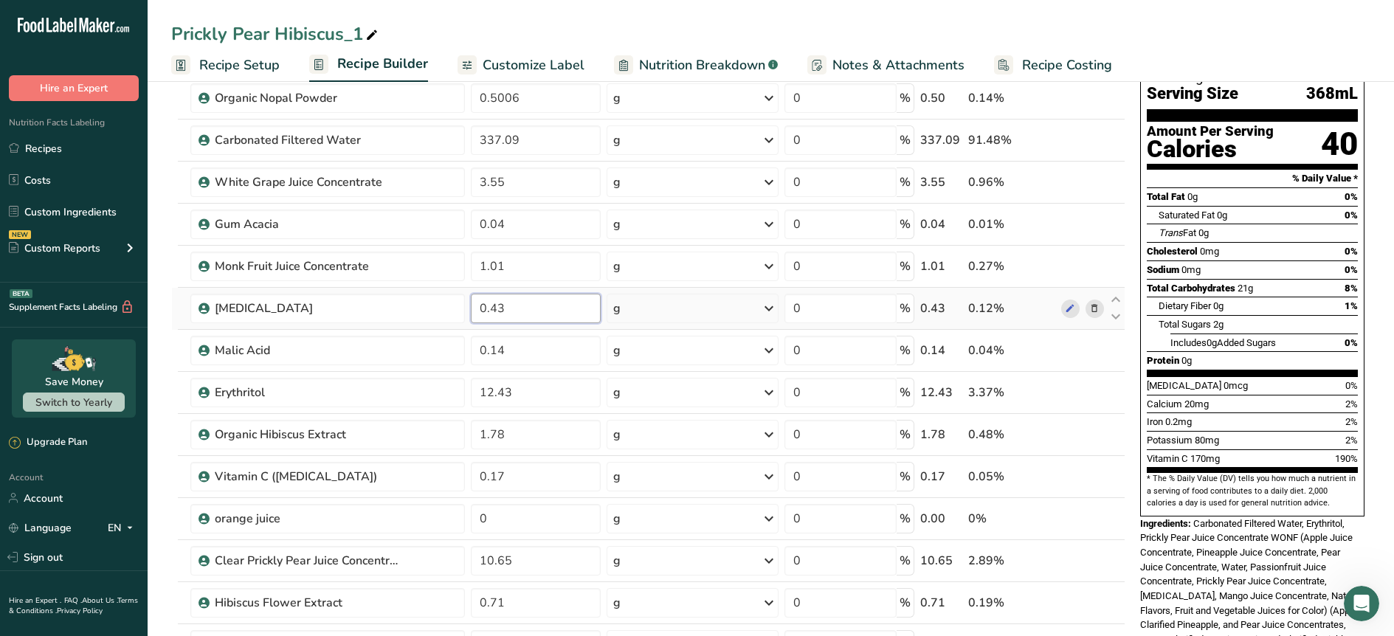
type input "0.43"
click at [1097, 358] on icon at bounding box center [1094, 350] width 10 height 15
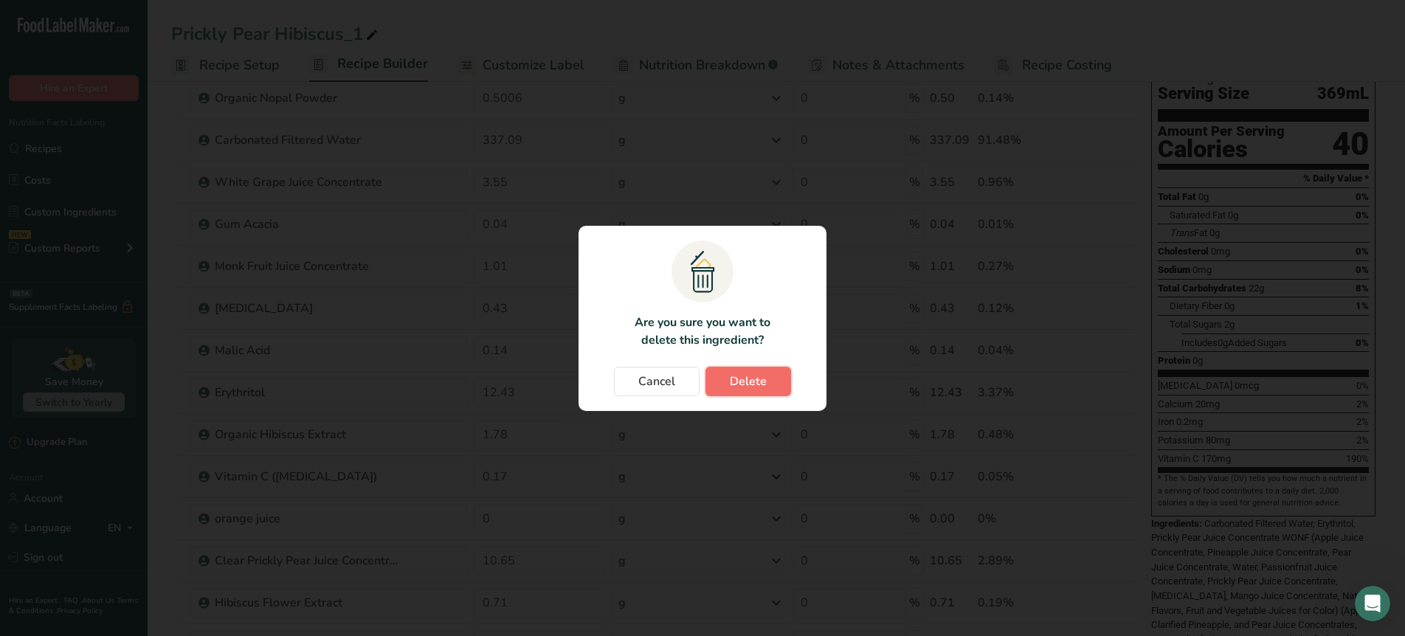
click at [779, 391] on button "Delete" at bounding box center [748, 382] width 86 height 30
type input "12.43"
type input "1.78"
type input "0.17"
type input "0"
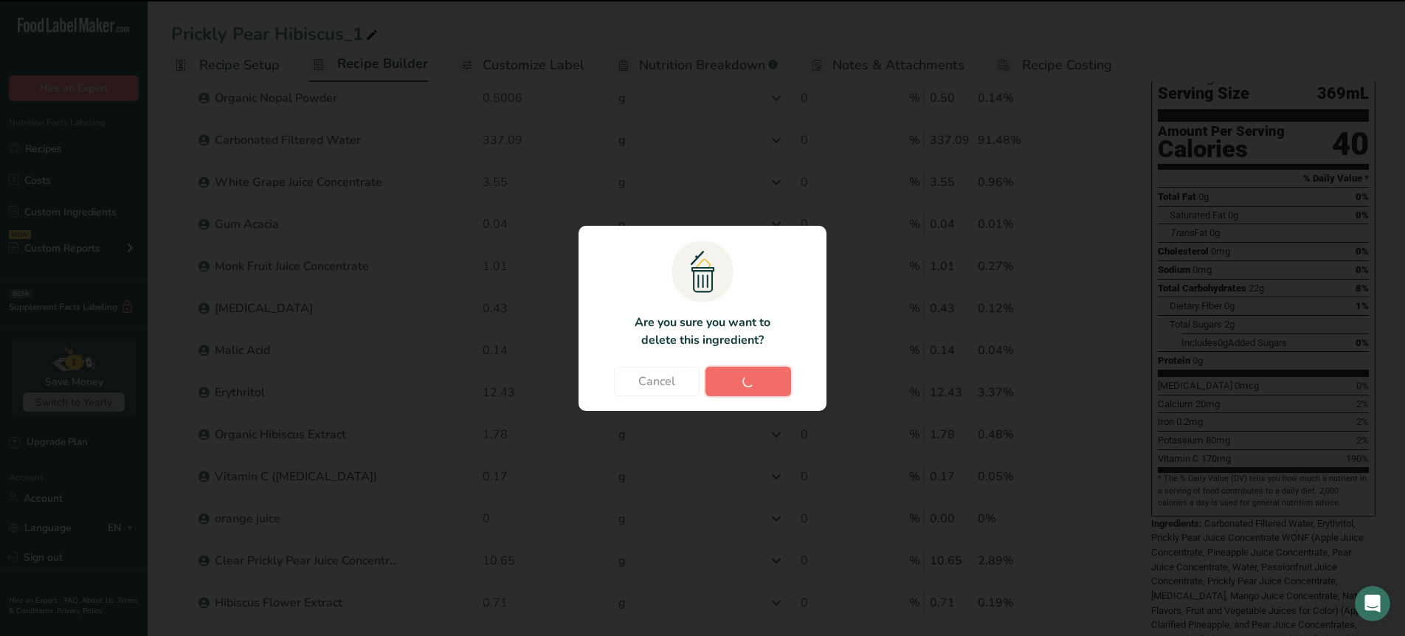
type input "10.65"
type input "0.71"
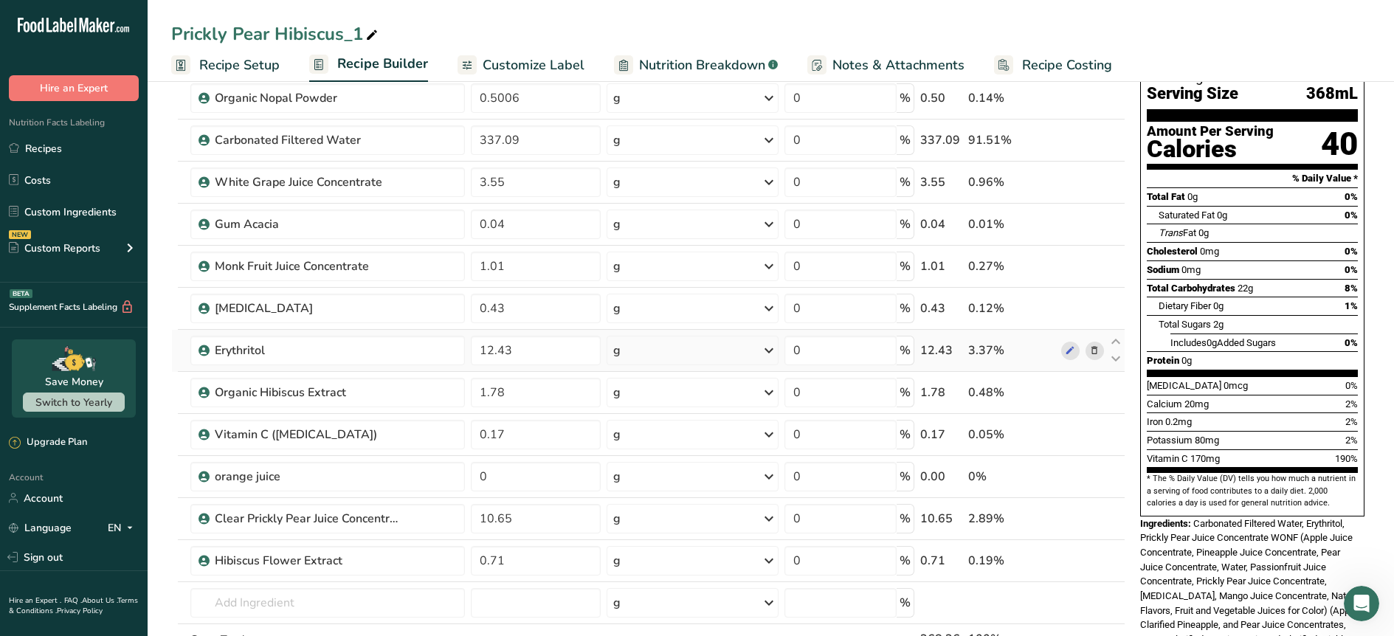
click at [1098, 353] on icon at bounding box center [1094, 350] width 10 height 15
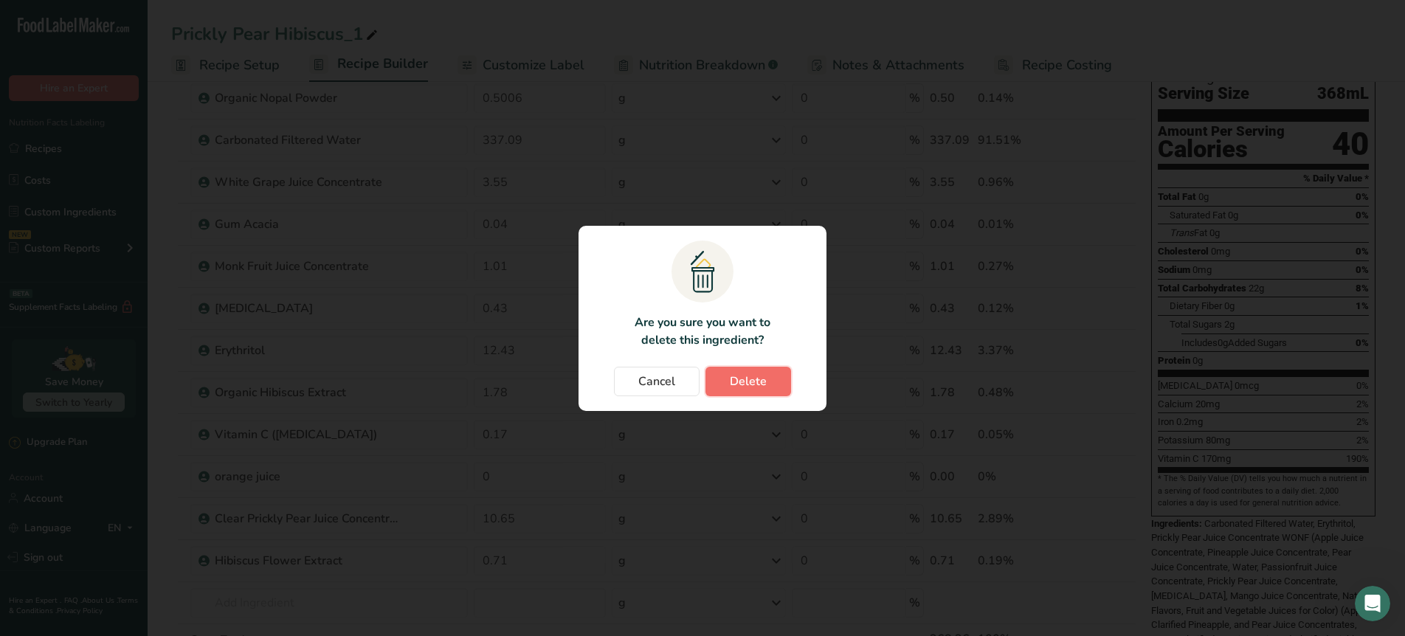
click at [778, 385] on button "Delete" at bounding box center [748, 382] width 86 height 30
type input "1.78"
type input "0.17"
type input "0"
type input "10.65"
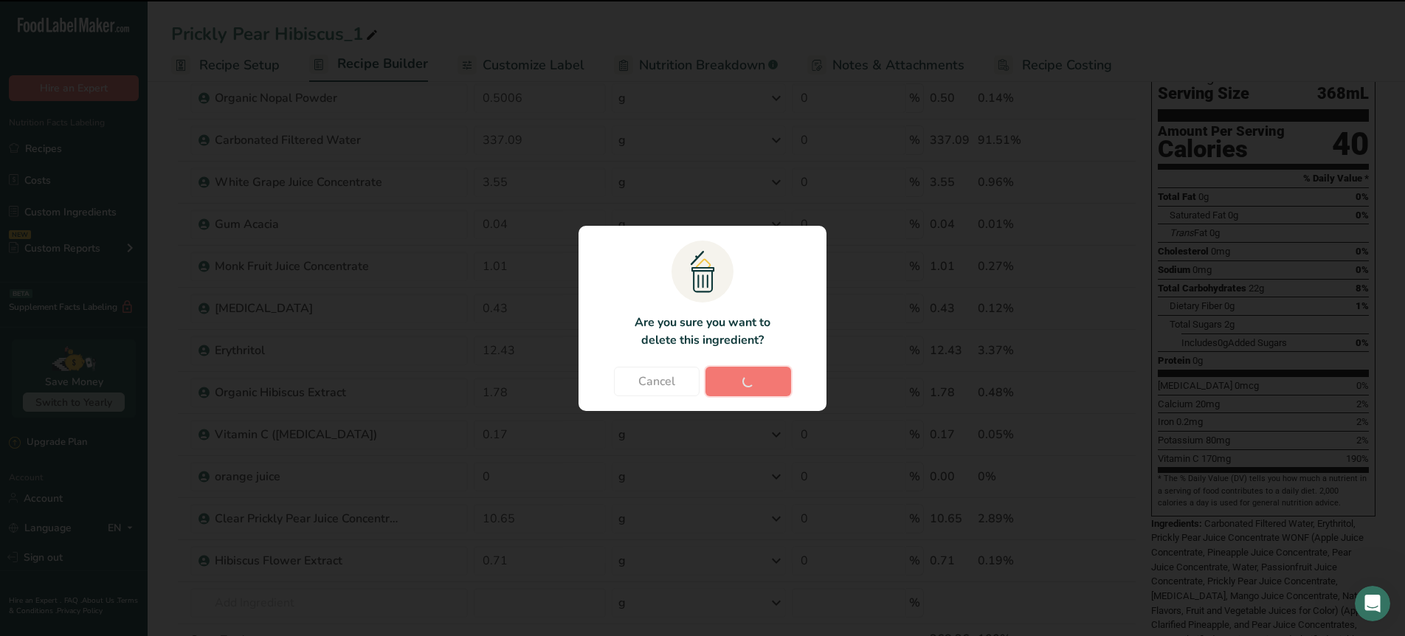
type input "0.71"
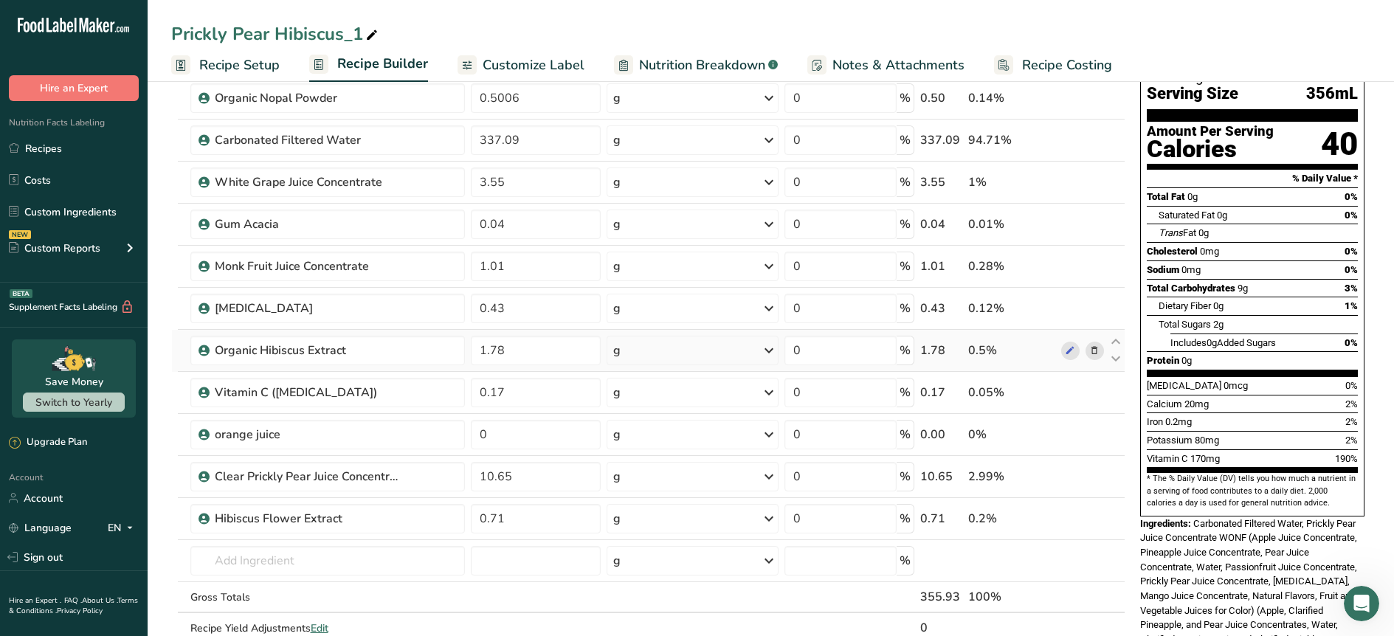
click at [1092, 352] on icon at bounding box center [1094, 350] width 10 height 15
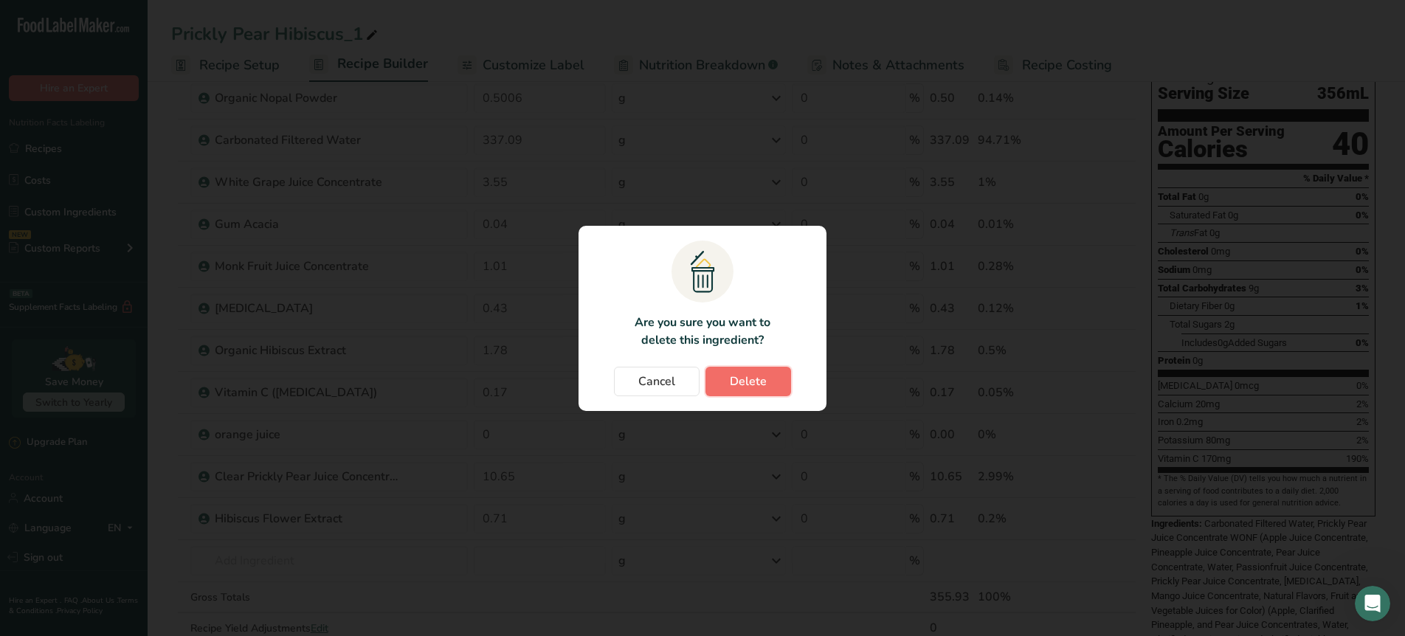
click at [782, 379] on button "Delete" at bounding box center [748, 382] width 86 height 30
type input "0.17"
type input "0"
type input "10.65"
type input "0.71"
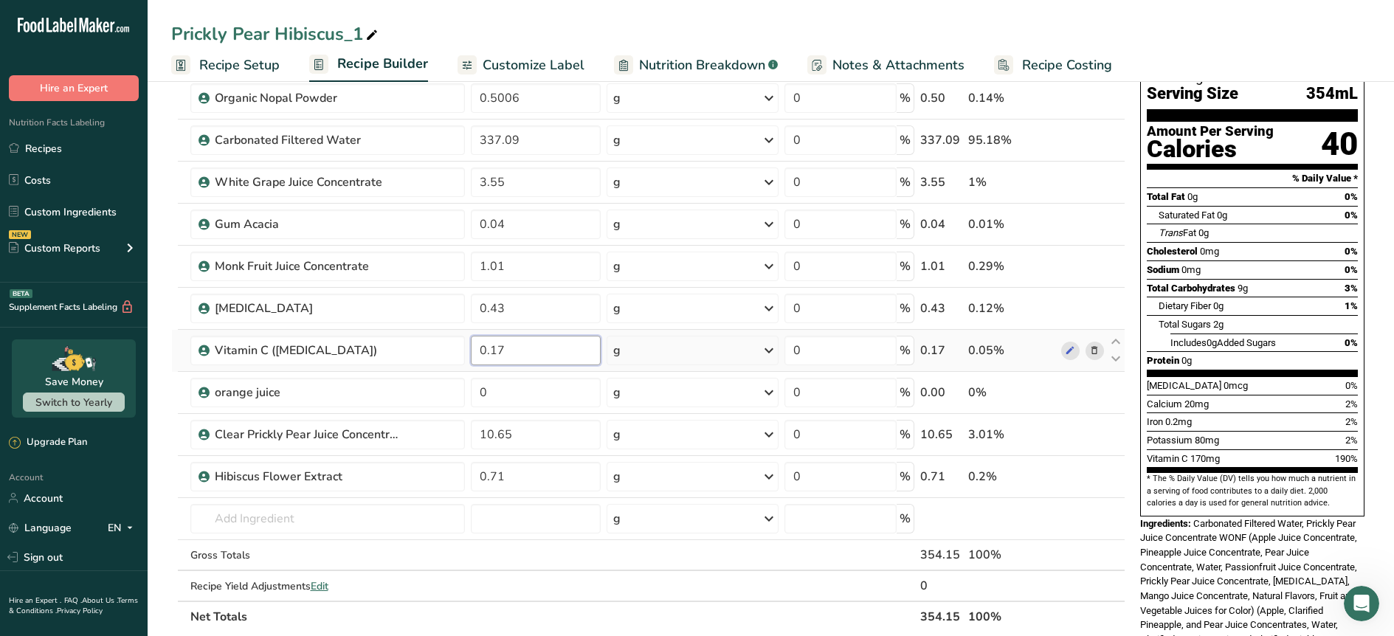
click at [507, 348] on input "0.17" at bounding box center [536, 351] width 130 height 30
type input "0.16"
click at [1097, 393] on icon at bounding box center [1094, 392] width 10 height 15
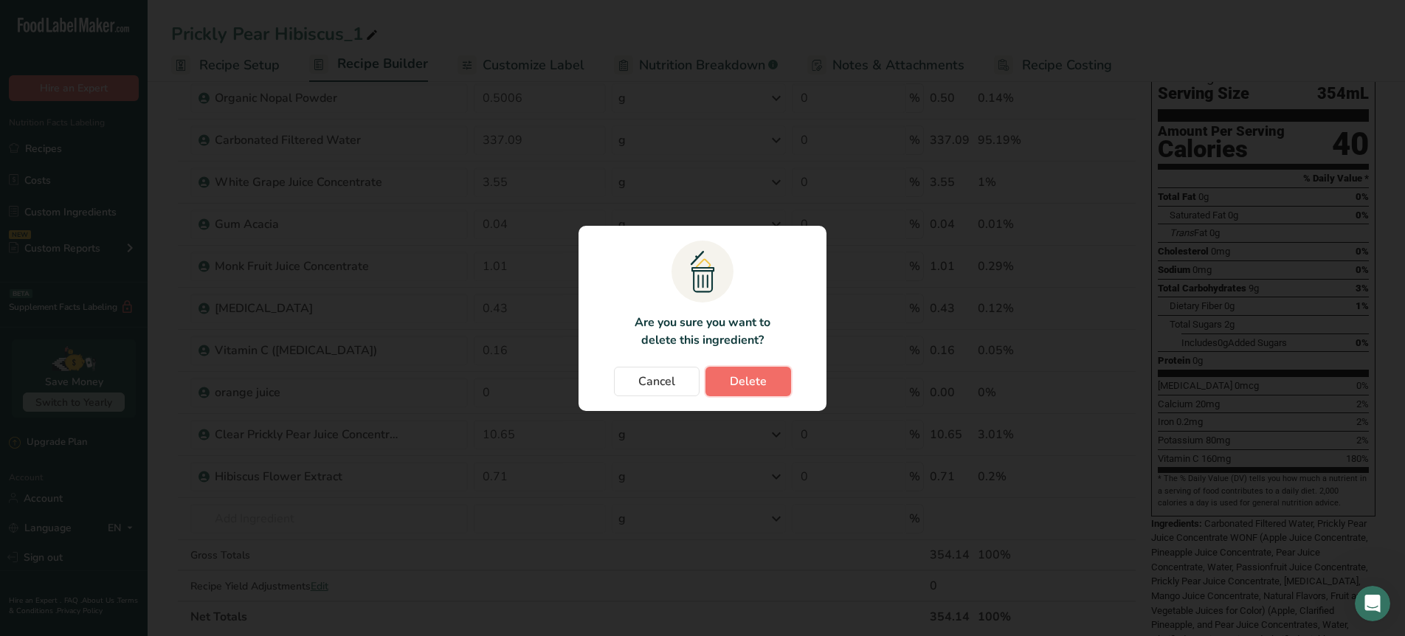
click at [742, 391] on button "Delete" at bounding box center [748, 382] width 86 height 30
type input "10.65"
type input "0.71"
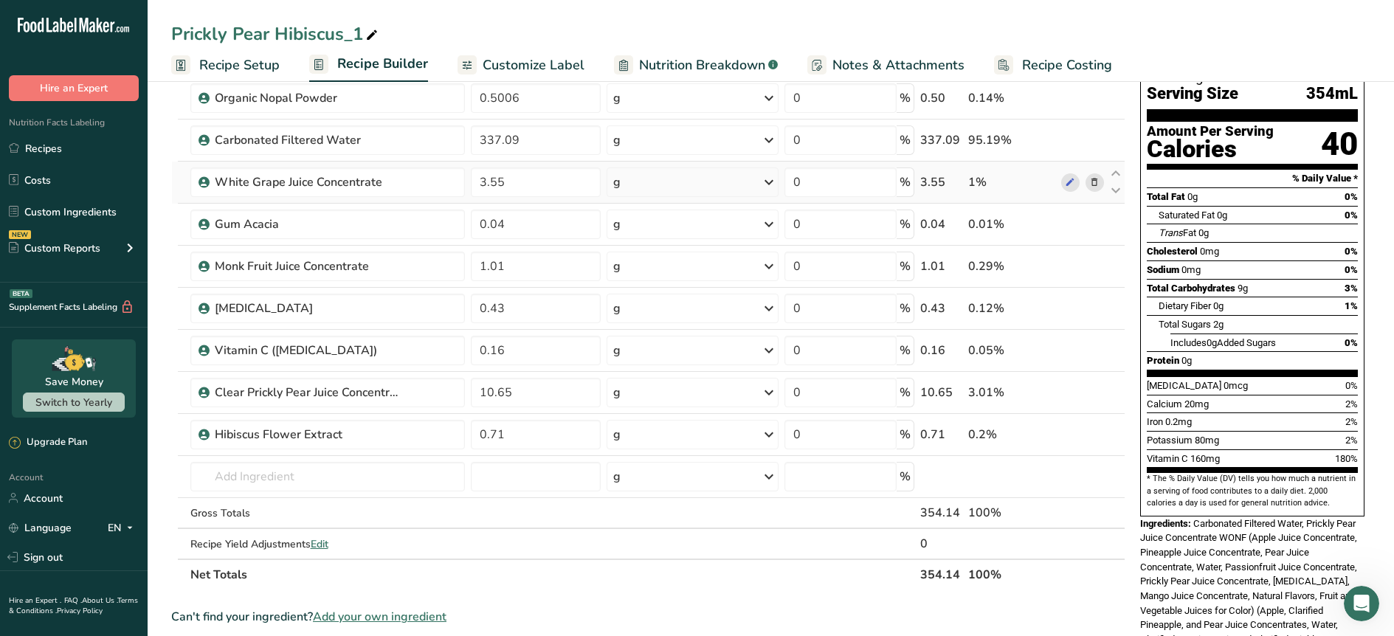
click at [1094, 186] on icon at bounding box center [1094, 182] width 10 height 15
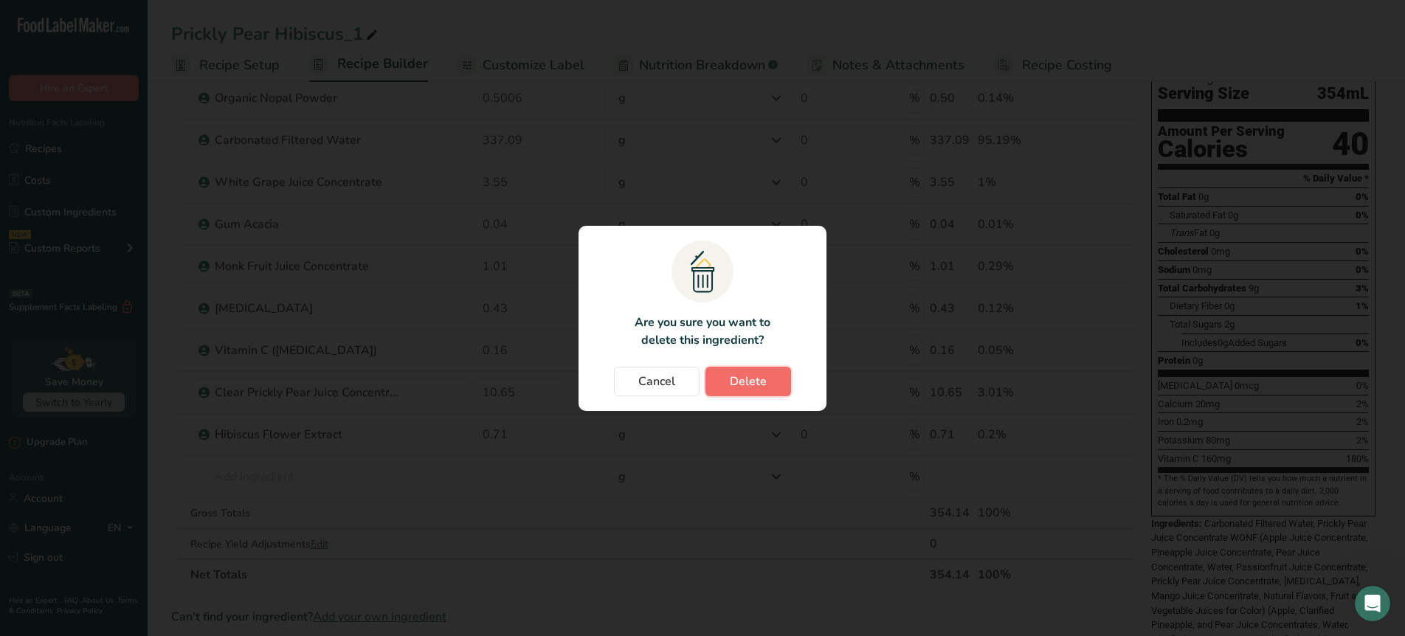
click at [778, 379] on button "Delete" at bounding box center [748, 382] width 86 height 30
type input "0.04"
type input "1.01"
type input "0.43"
type input "0.16"
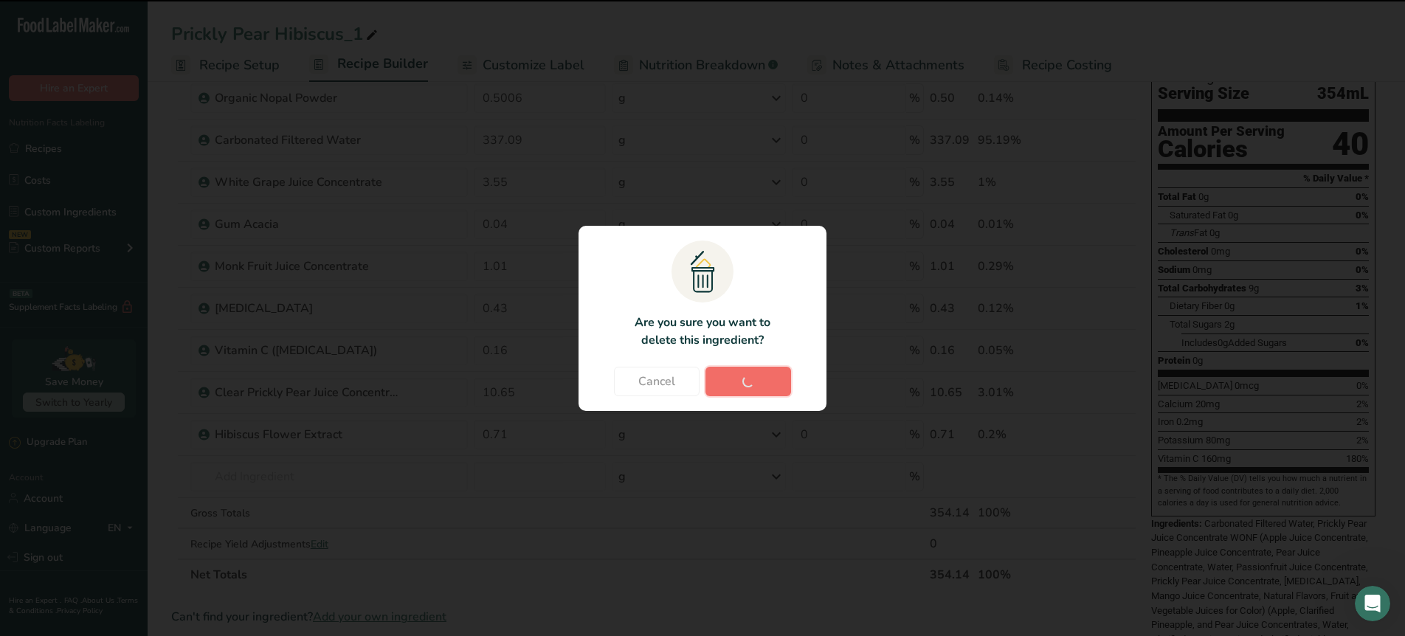
type input "10.65"
type input "0.71"
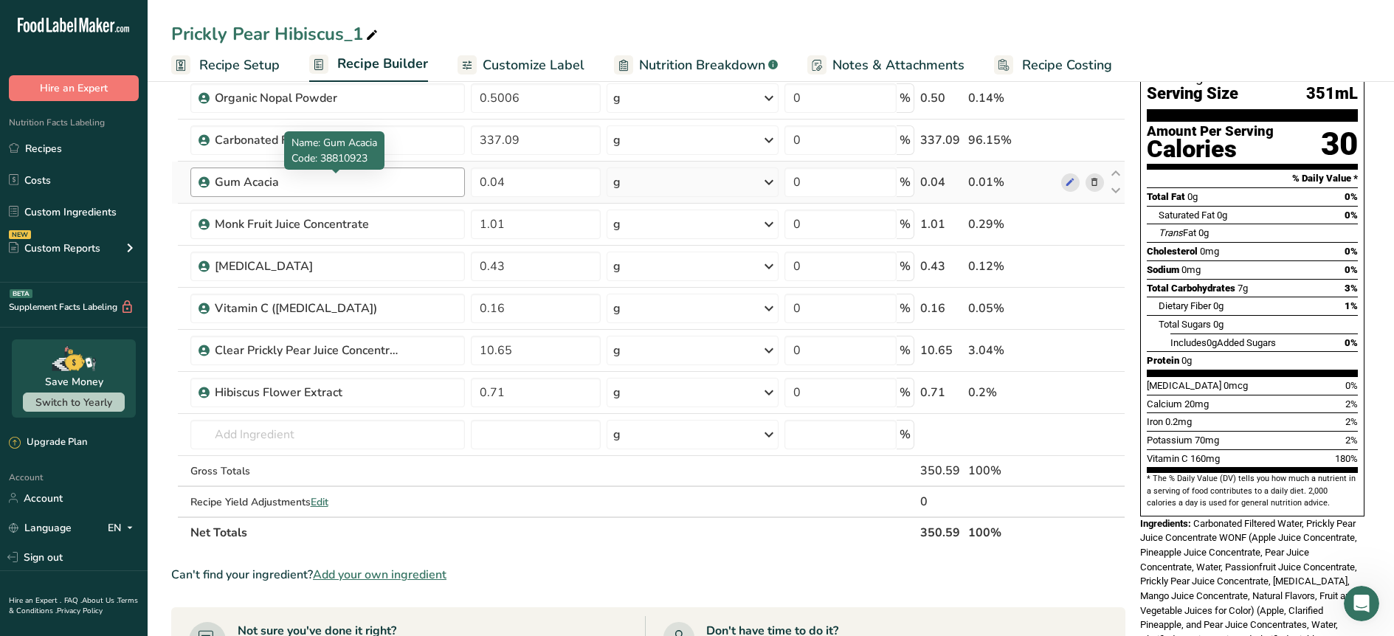
click at [282, 182] on div "Gum Acacia" at bounding box center [307, 182] width 184 height 18
click at [242, 184] on div "Gum Acacia" at bounding box center [307, 182] width 184 height 18
click at [244, 184] on div "Gum Acacia" at bounding box center [307, 182] width 184 height 18
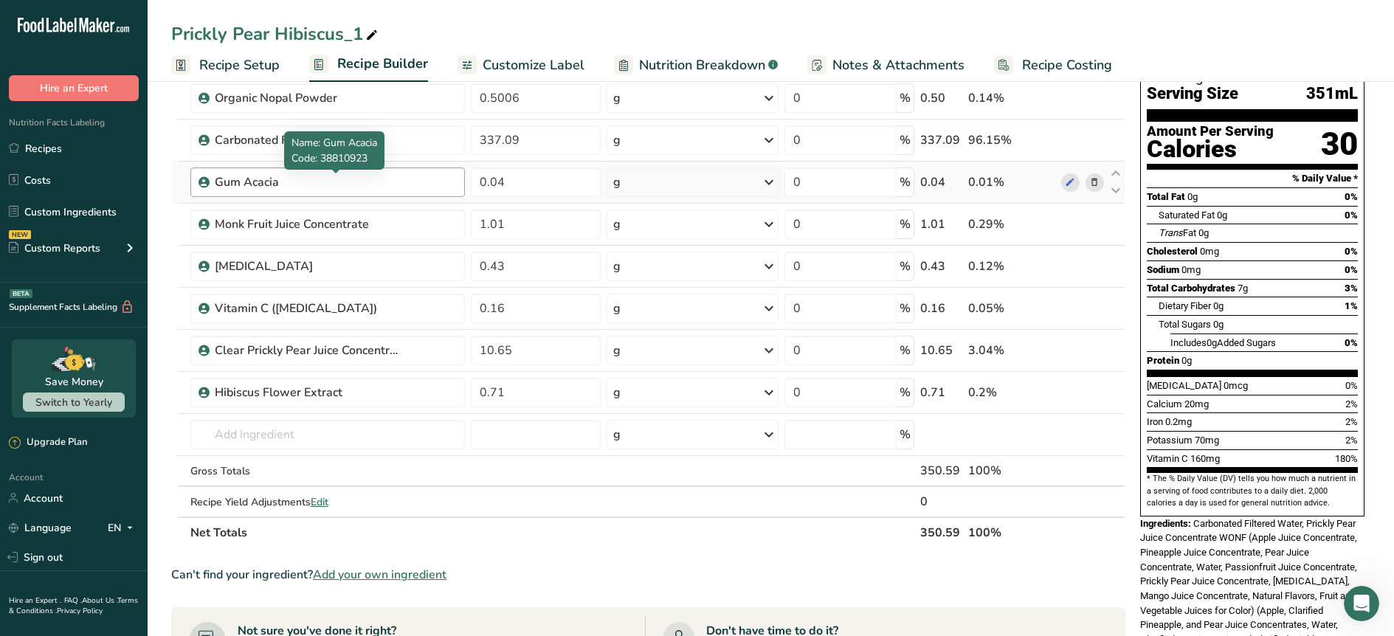
click at [244, 184] on div "Gum Acacia" at bounding box center [307, 182] width 184 height 18
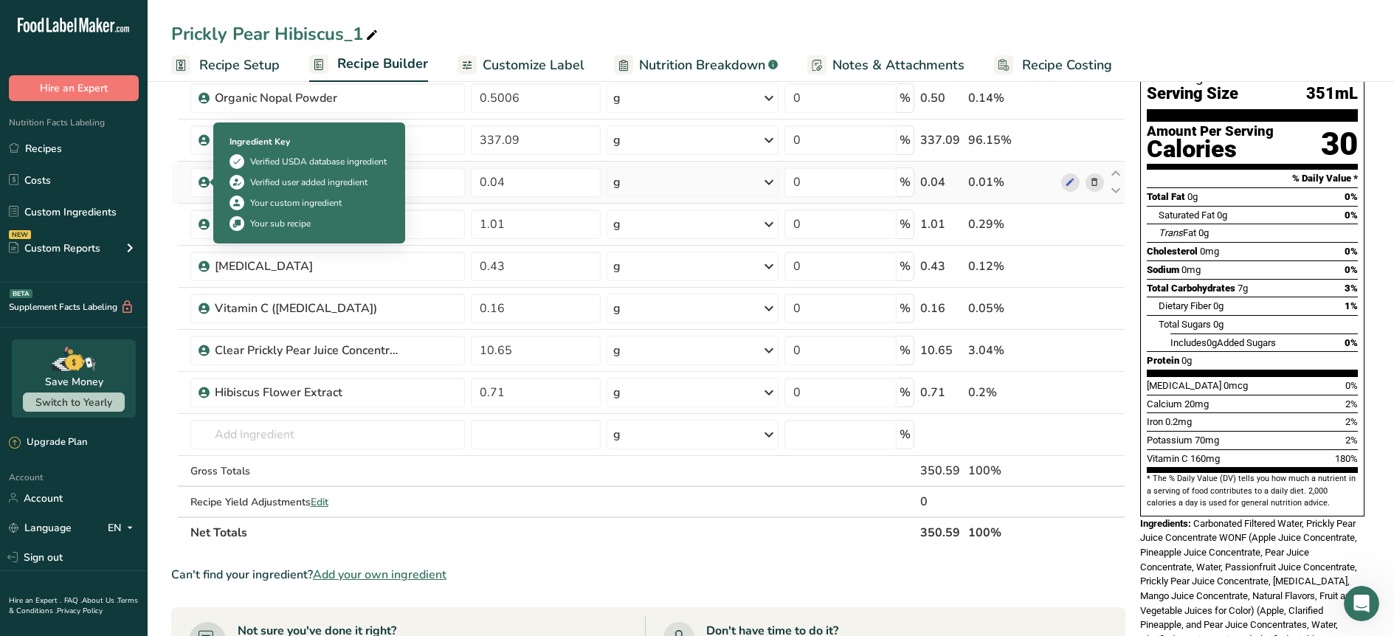
drag, startPoint x: 290, startPoint y: 181, endPoint x: 203, endPoint y: 173, distance: 87.5
click at [203, 173] on td "Gum Acacia" at bounding box center [327, 183] width 280 height 42
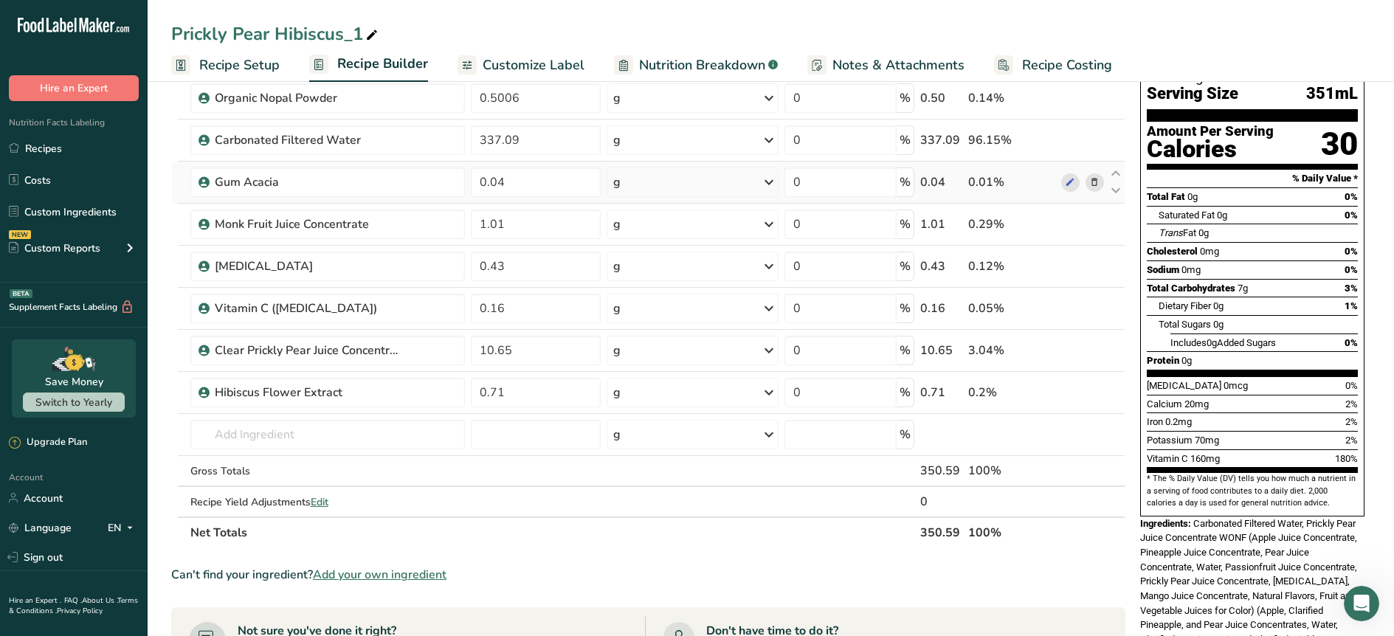
click at [1089, 179] on icon at bounding box center [1094, 182] width 10 height 15
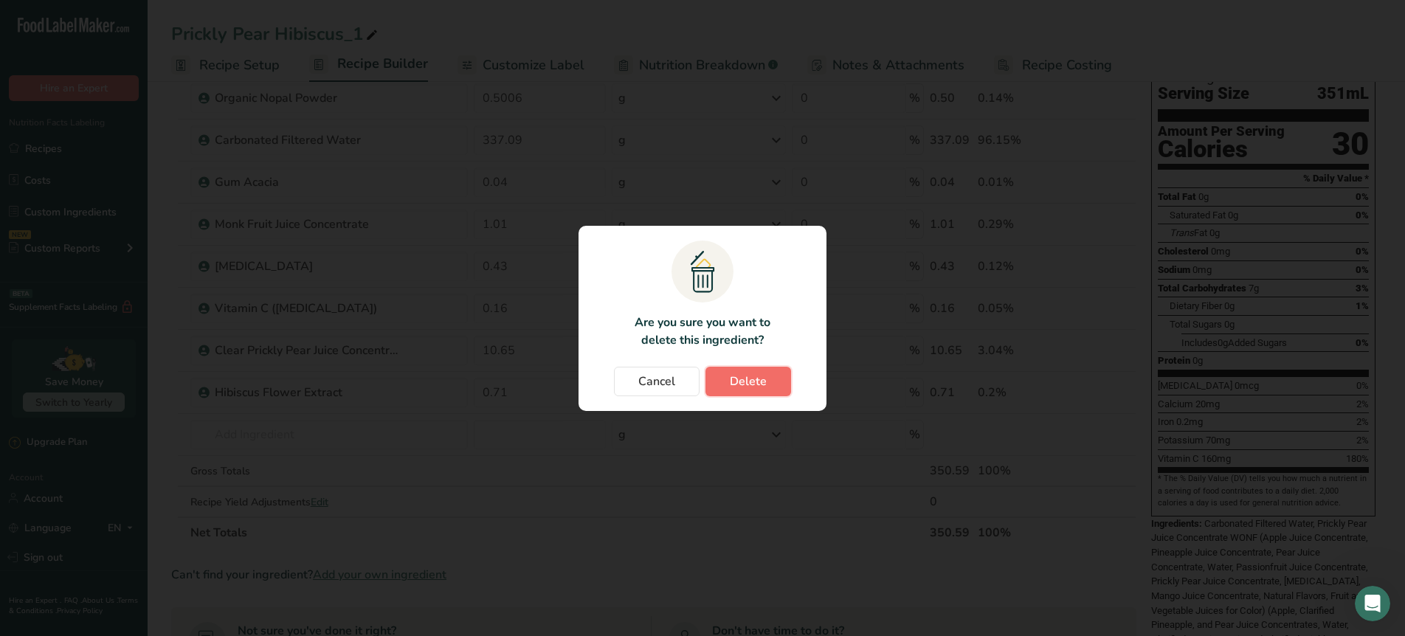
click at [725, 384] on button "Delete" at bounding box center [748, 382] width 86 height 30
type input "1.01"
type input "0.43"
type input "0.16"
type input "10.65"
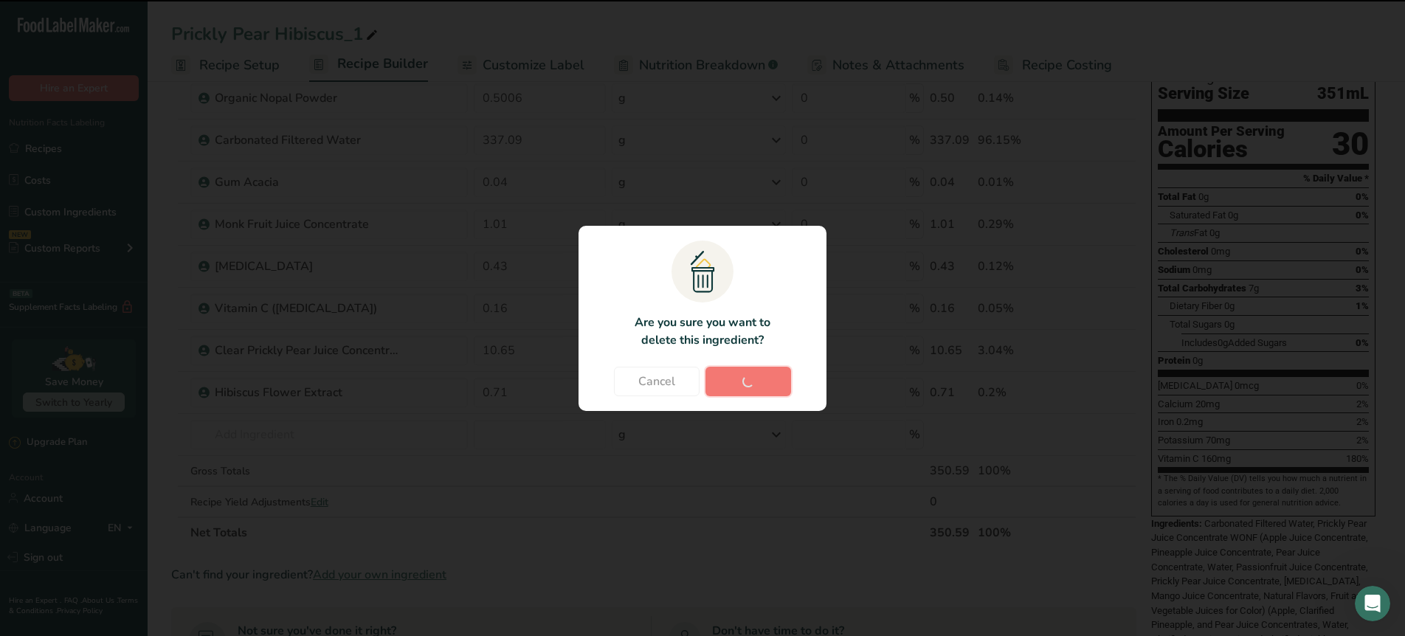
type input "0.71"
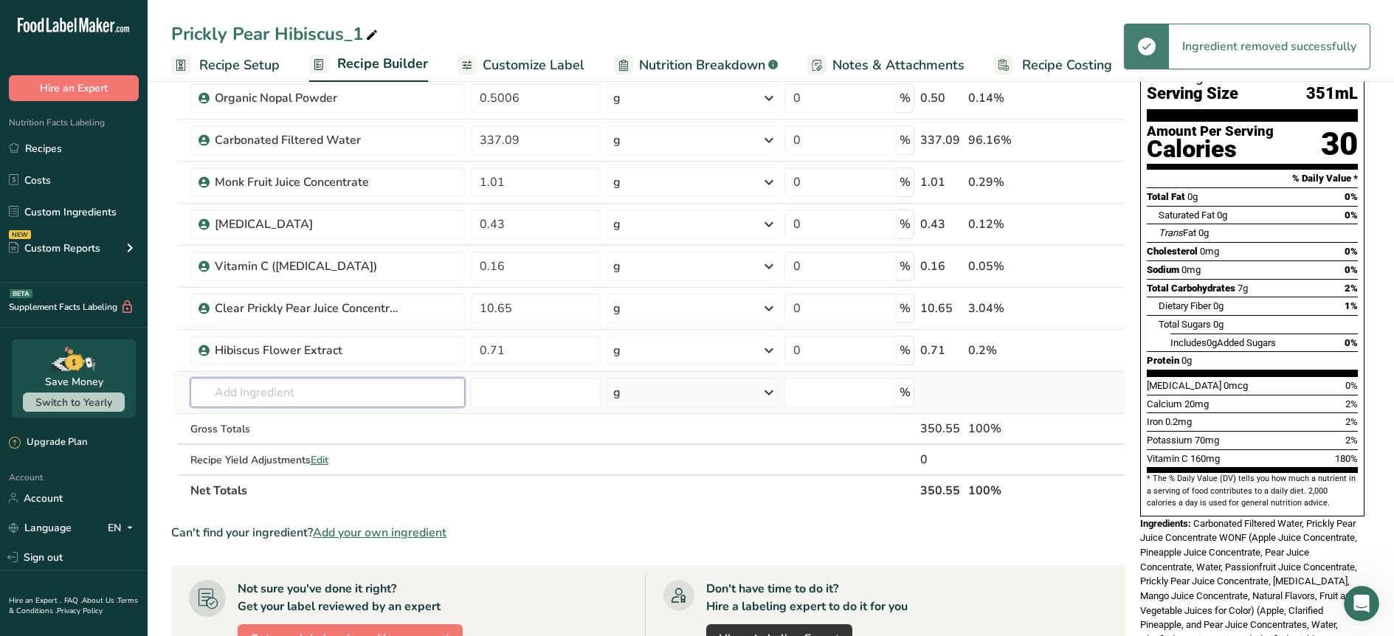
click at [249, 393] on input "text" at bounding box center [327, 393] width 275 height 30
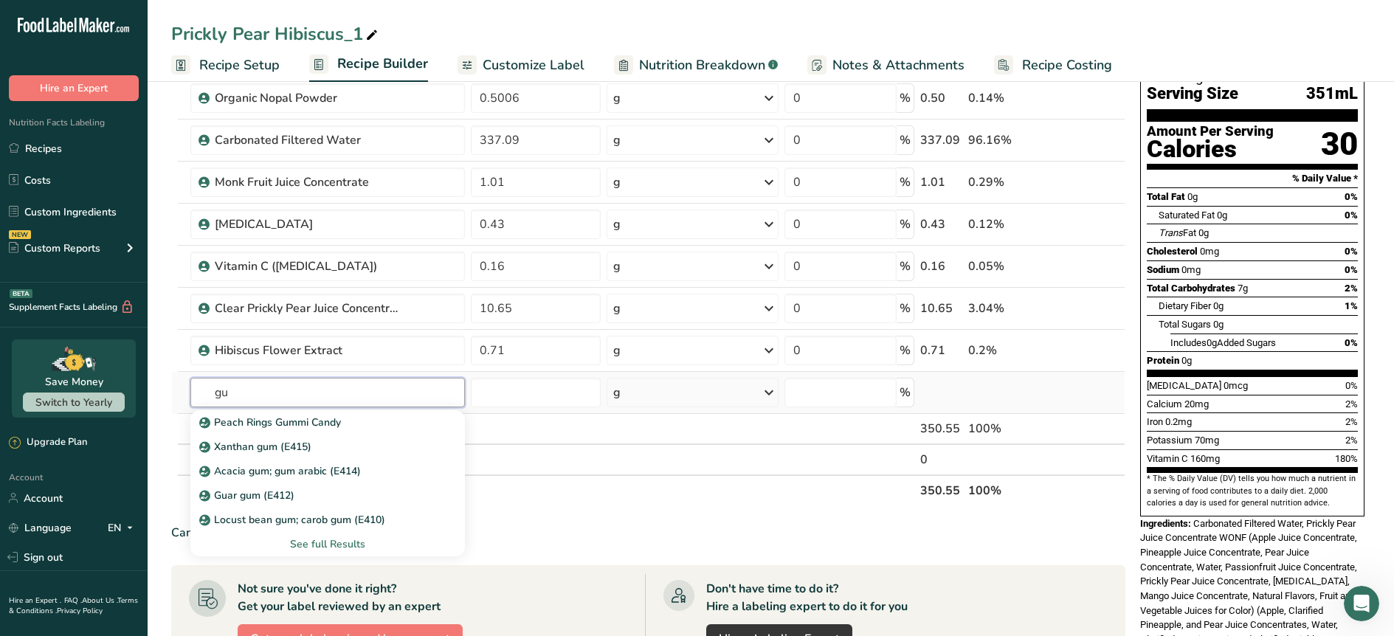
type input "g"
type input "acacia"
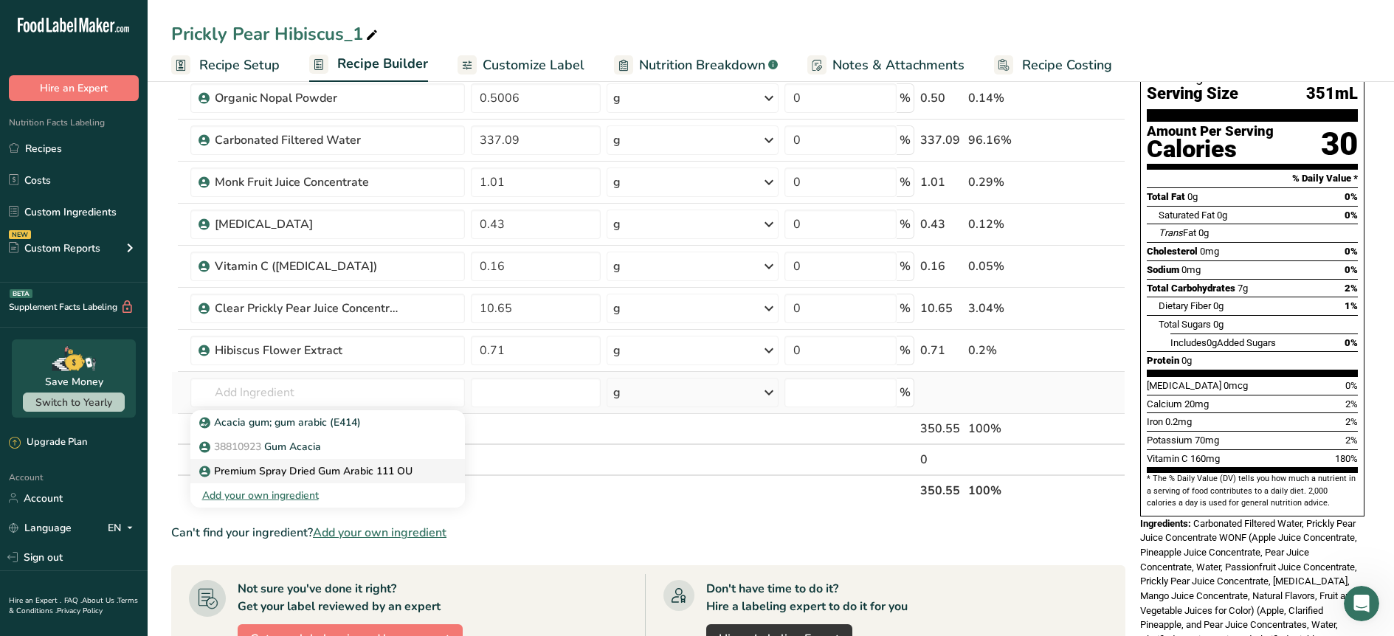
click at [359, 467] on p "Premium Spray Dried Gum Arabic 111 OU" at bounding box center [307, 470] width 210 height 15
type input "Premium Spray Dried Gum Arabic 111 OU"
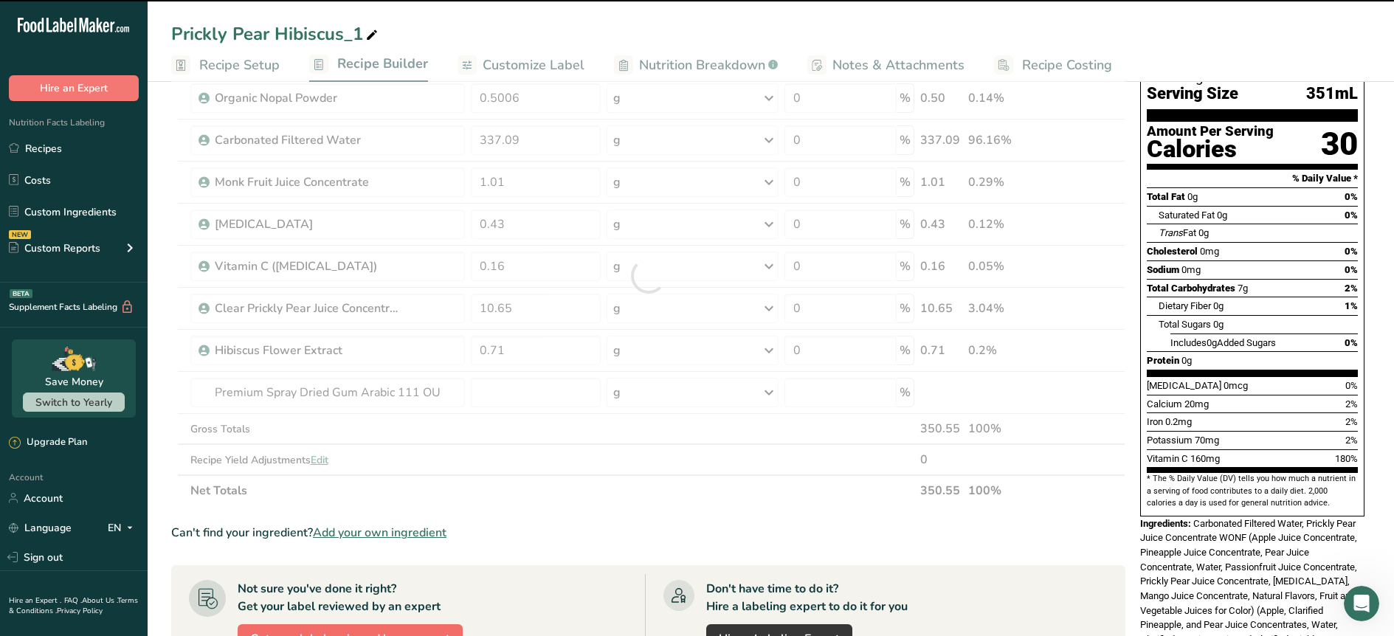
type input "0"
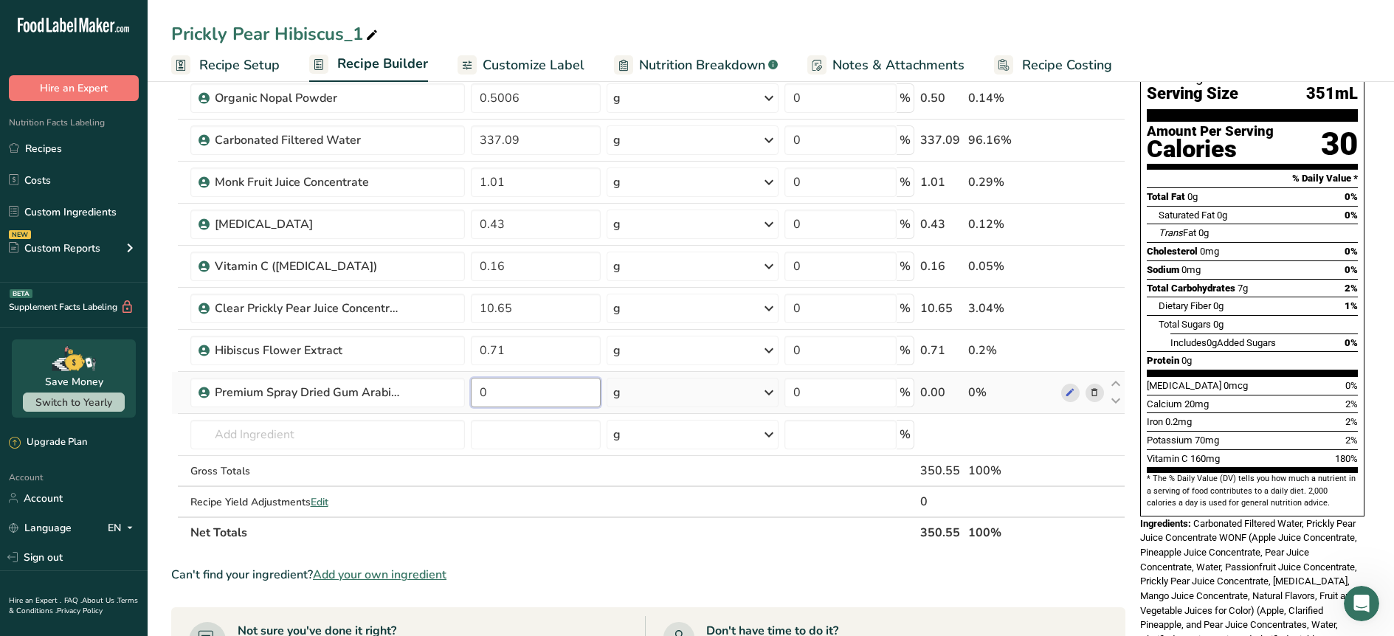
click at [518, 385] on input "0" at bounding box center [536, 393] width 130 height 30
paste input ".89"
type input "0.89"
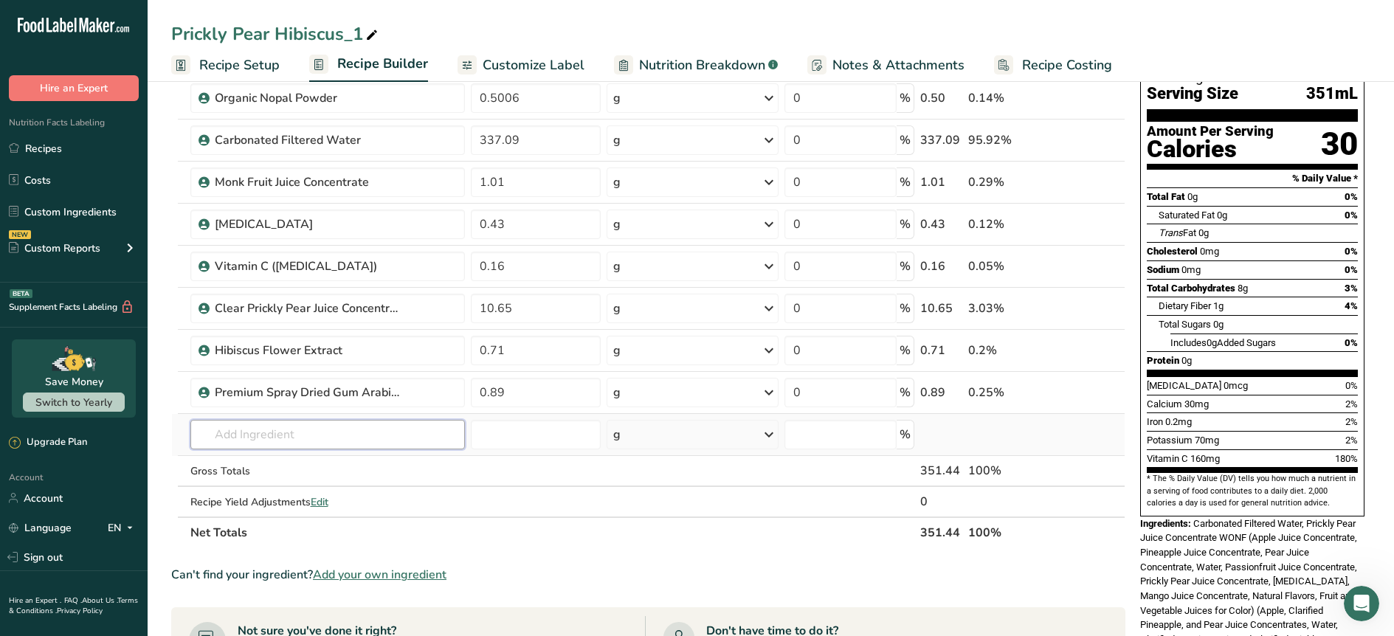
click at [423, 431] on input "text" at bounding box center [327, 435] width 275 height 30
type input "sea salt"
click at [377, 466] on div "Sea Salt" at bounding box center [315, 464] width 227 height 15
type input "Sea Salt"
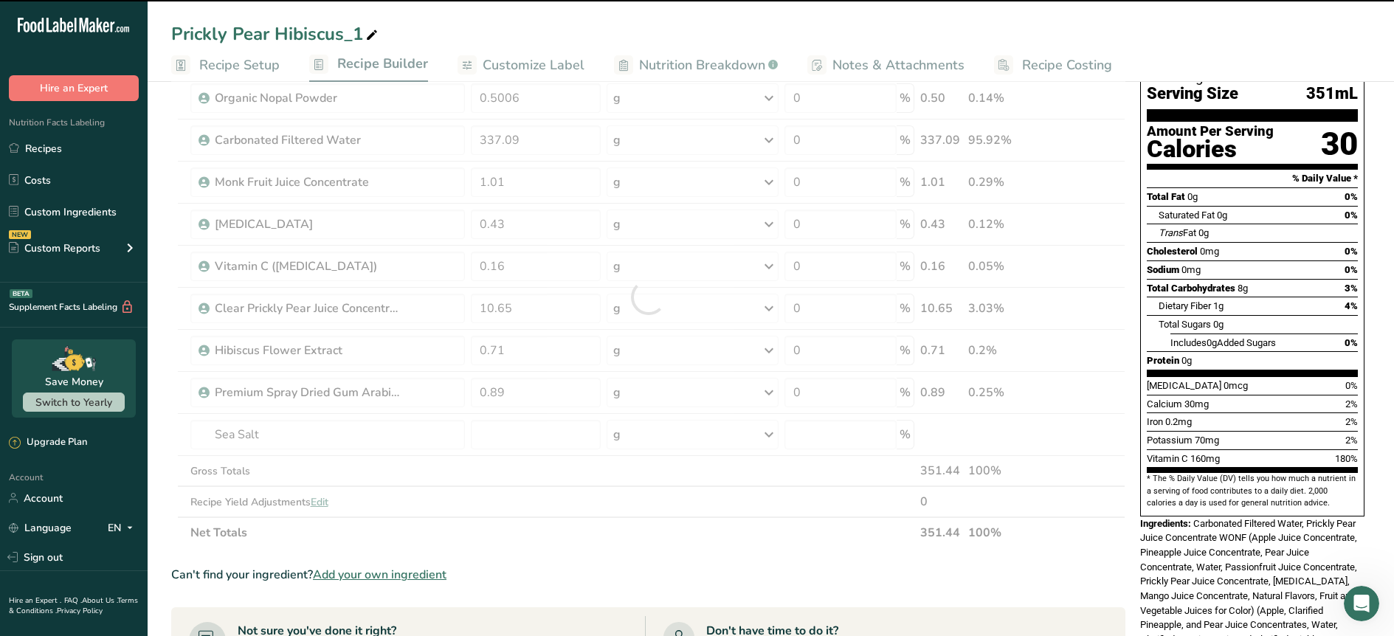
type input "0"
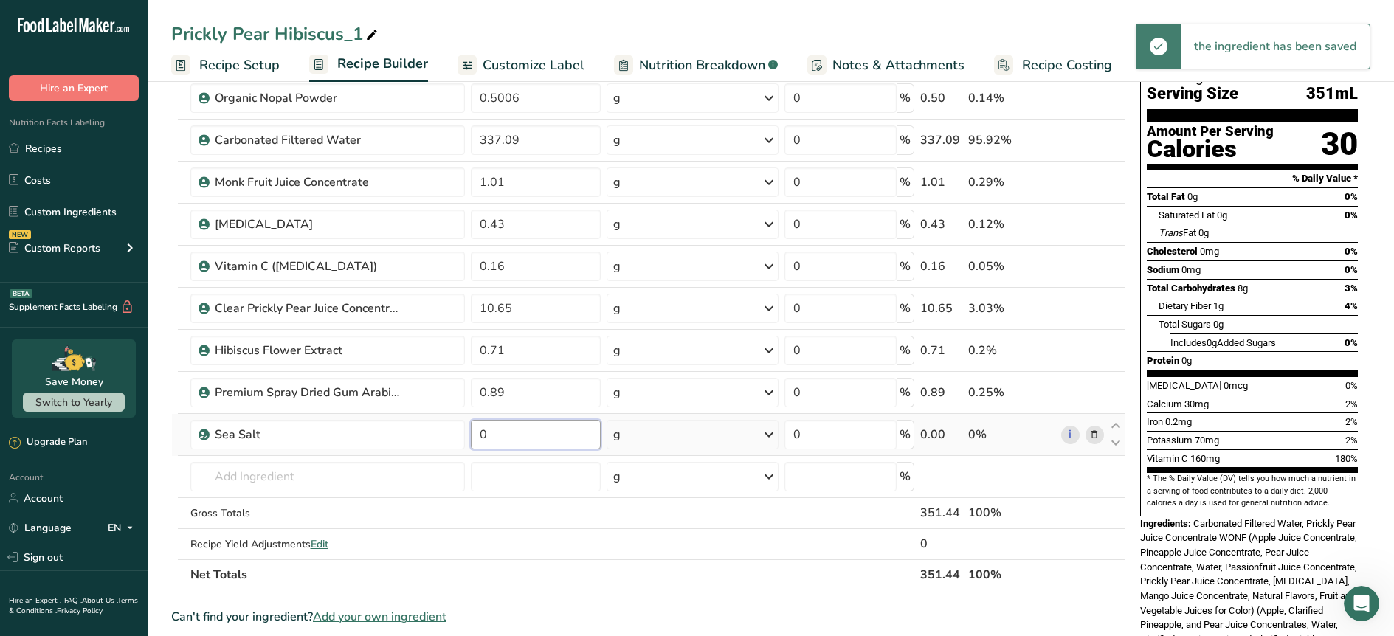
click at [531, 446] on input "0" at bounding box center [536, 435] width 130 height 30
type input "0.14"
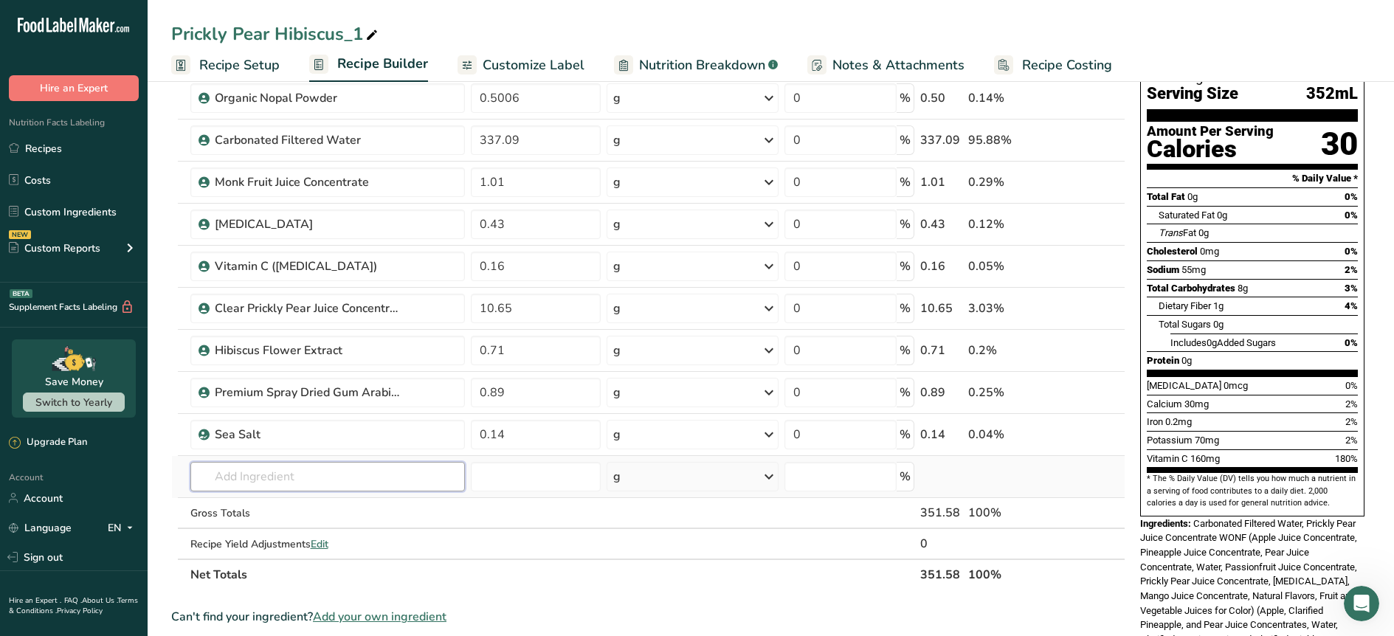
click at [311, 480] on input "text" at bounding box center [327, 477] width 275 height 30
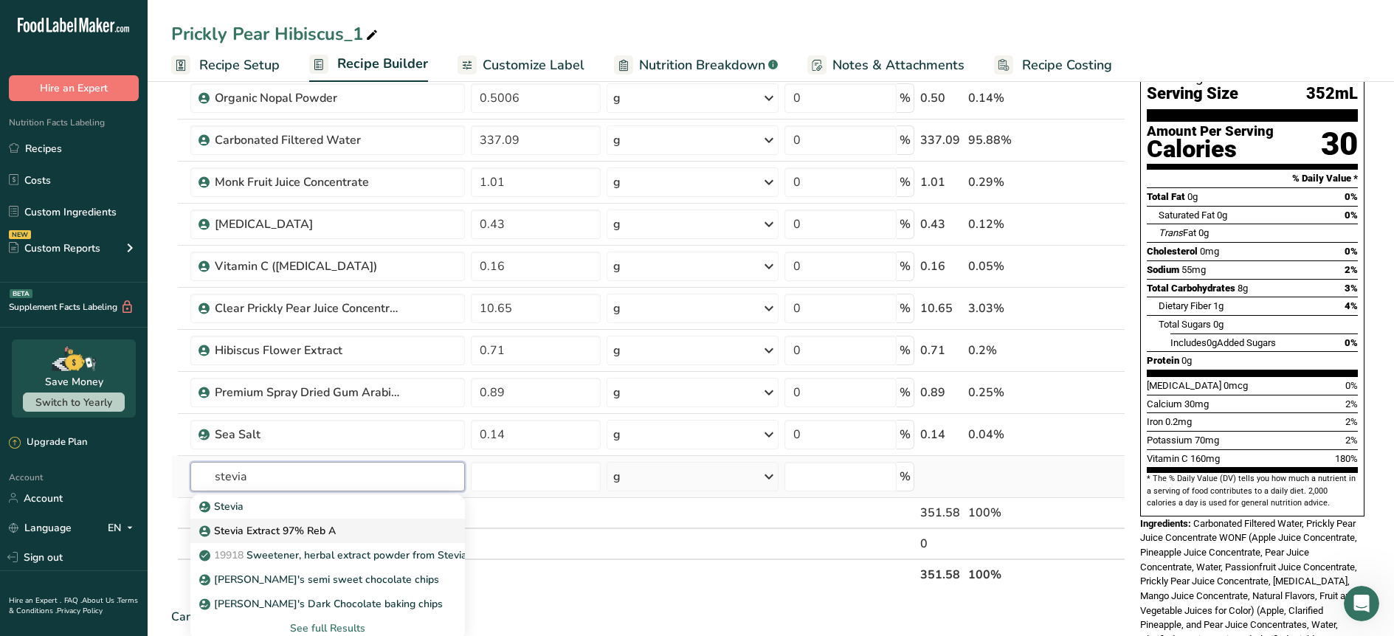
type input "stevia"
click at [308, 534] on p "Stevia Extract 97% Reb A" at bounding box center [269, 530] width 134 height 15
type input "Stevia Extract 97% Reb A"
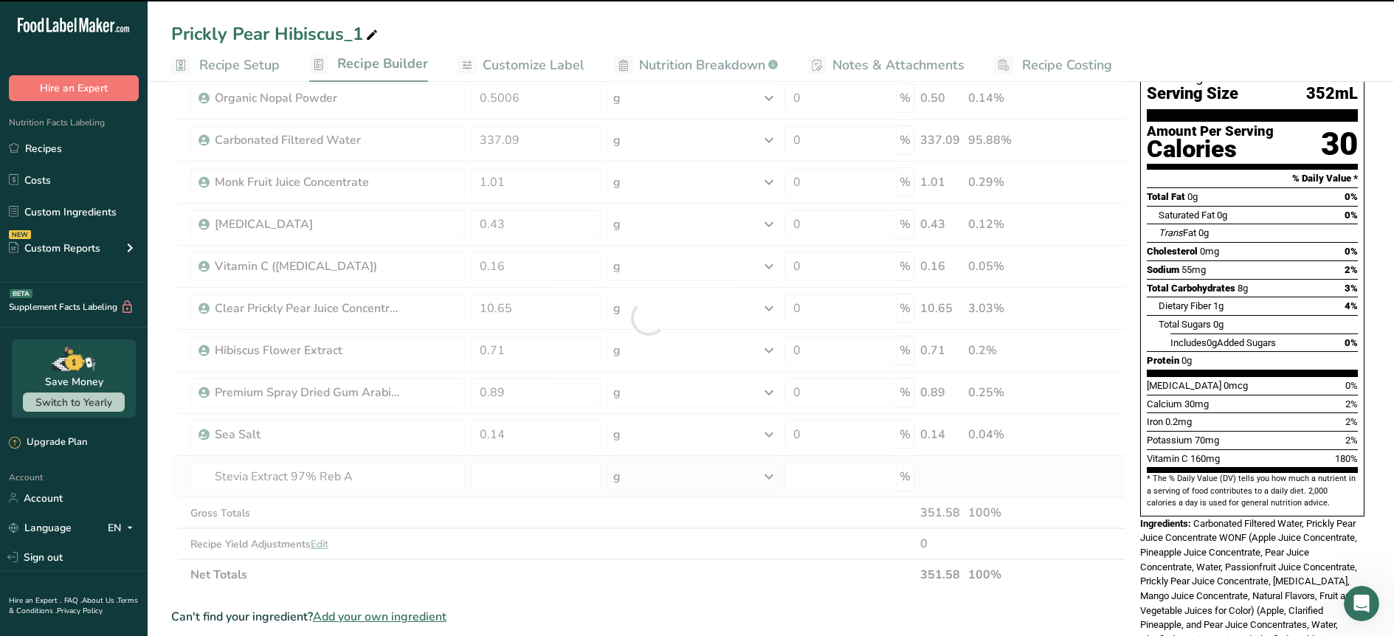
type input "0"
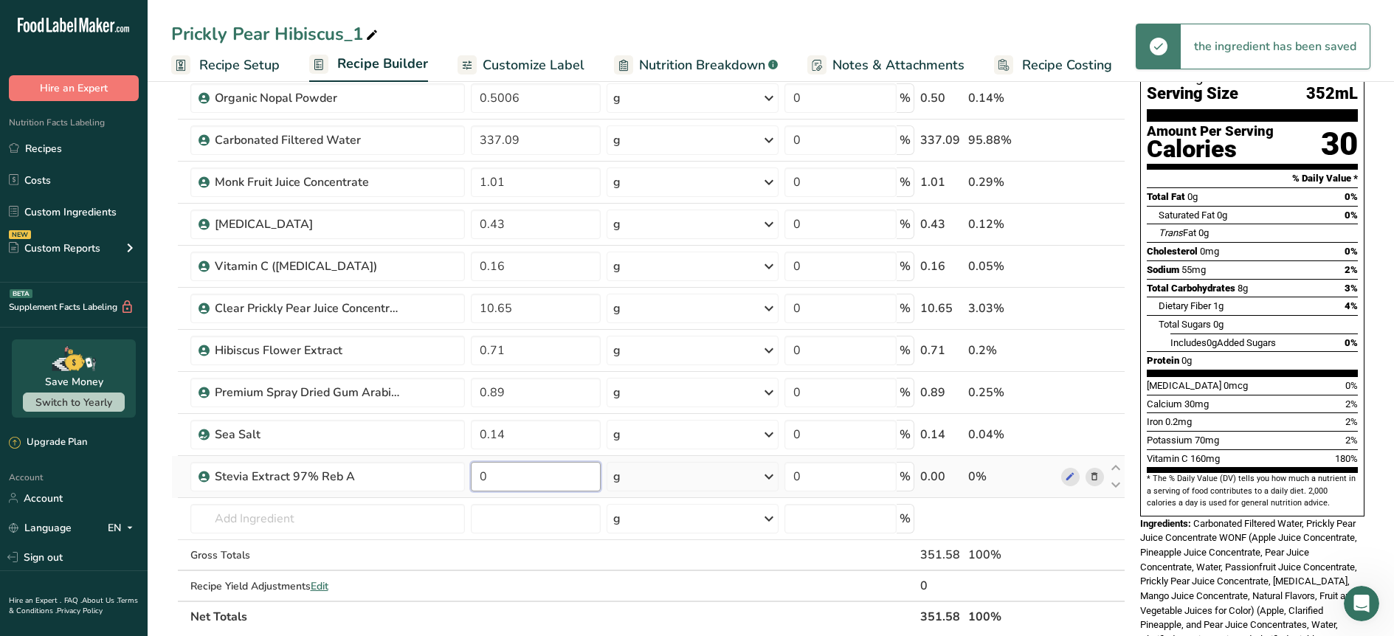
click at [498, 486] on input "0" at bounding box center [536, 477] width 130 height 30
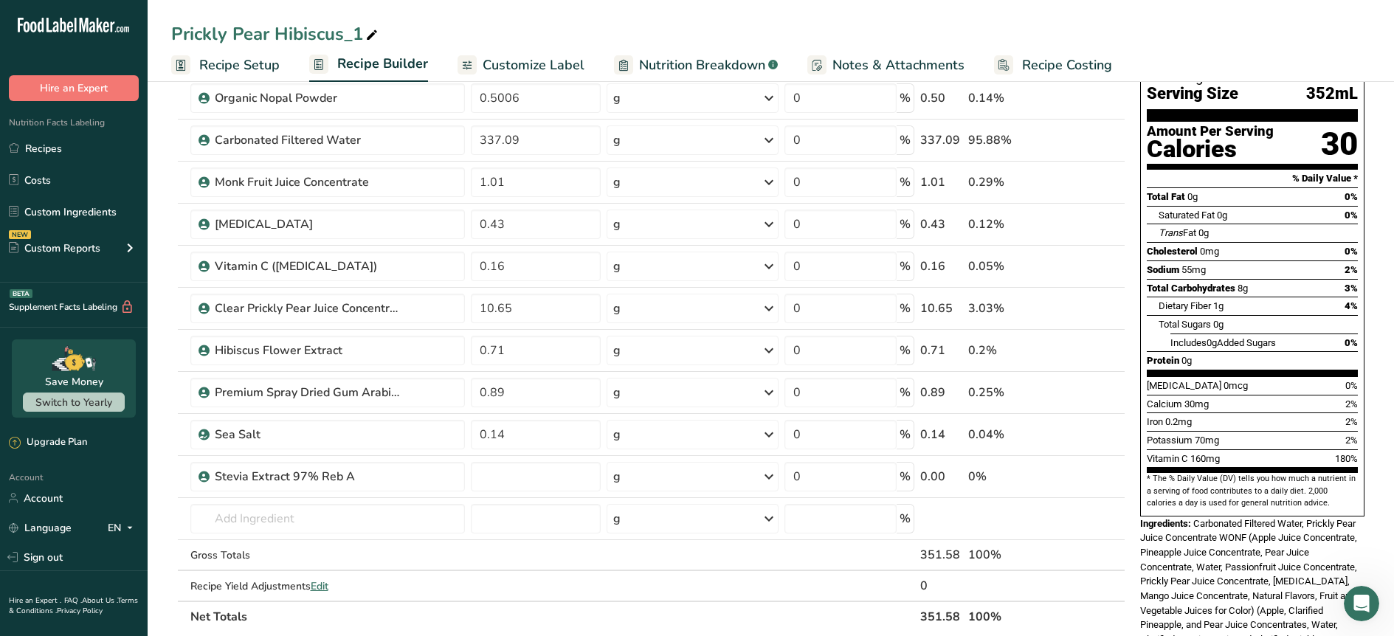
type input "0"
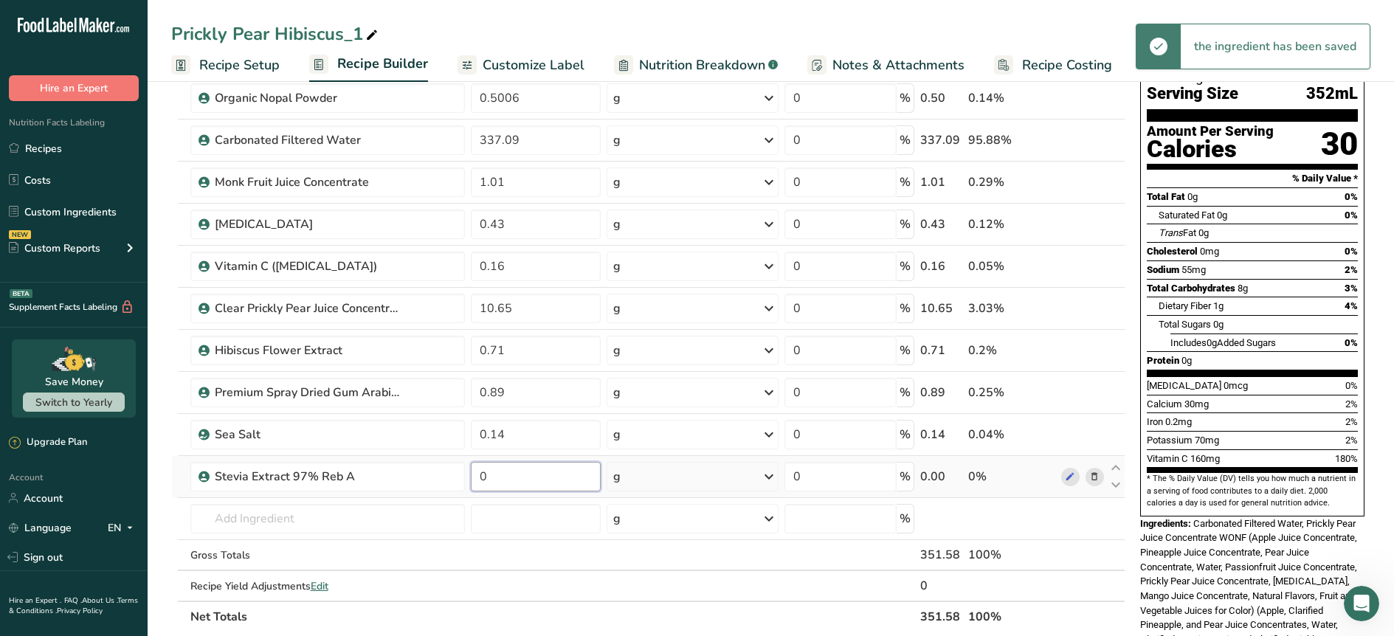
click at [502, 477] on input "0" at bounding box center [536, 477] width 130 height 30
paste input "0.18"
type input "0.18"
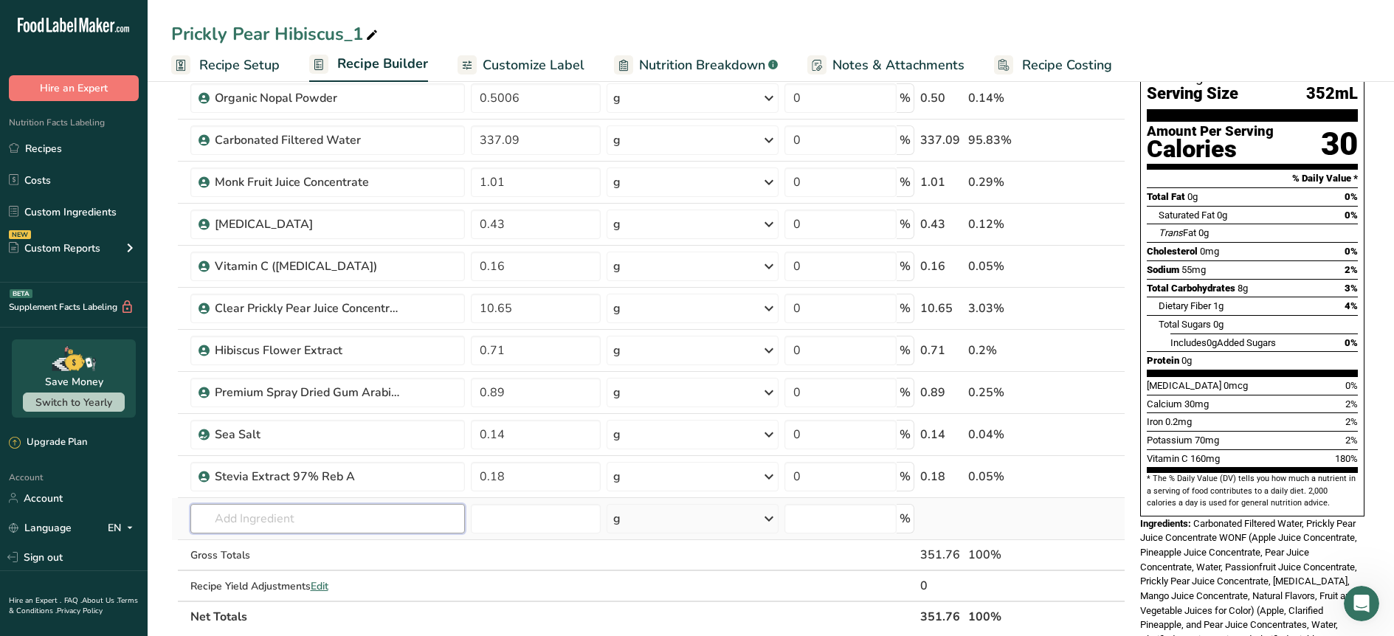
click at [337, 521] on input "text" at bounding box center [327, 519] width 275 height 30
type input "n"
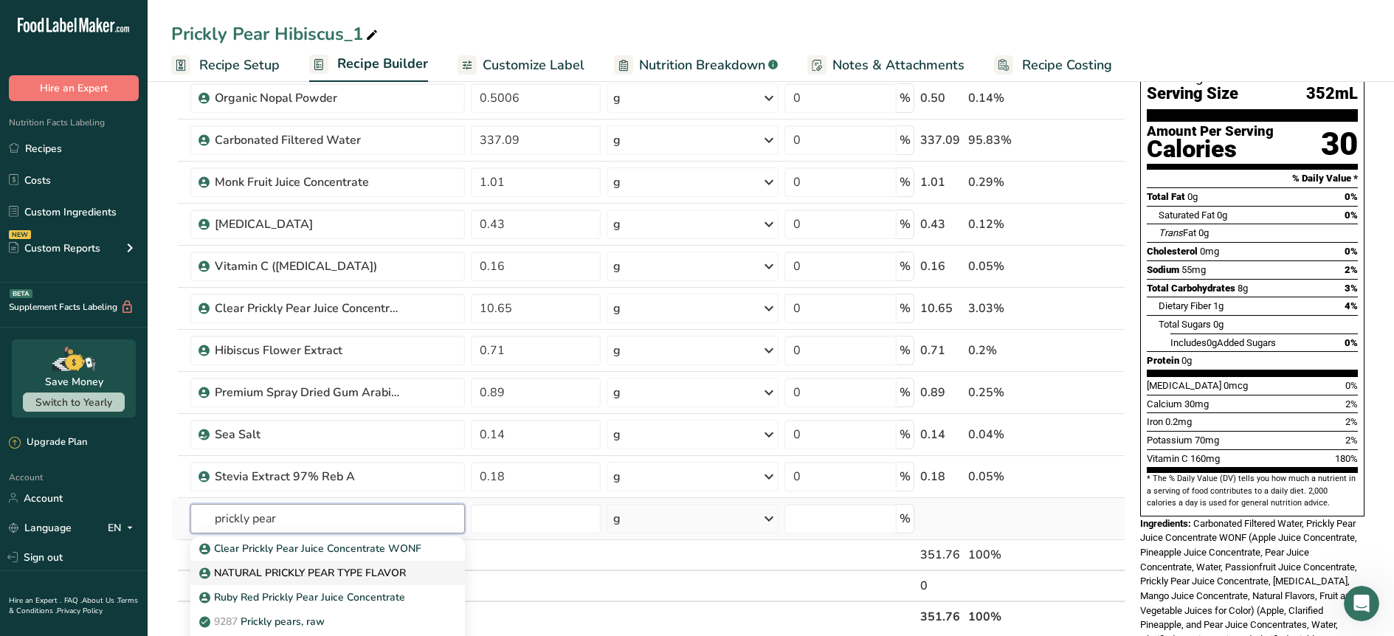
type input "prickly pear"
click at [343, 569] on p "NATURAL PRICKLY PEAR TYPE FLAVOR" at bounding box center [304, 572] width 204 height 15
type input "NATURAL PRICKLY PEAR TYPE FLAVOR"
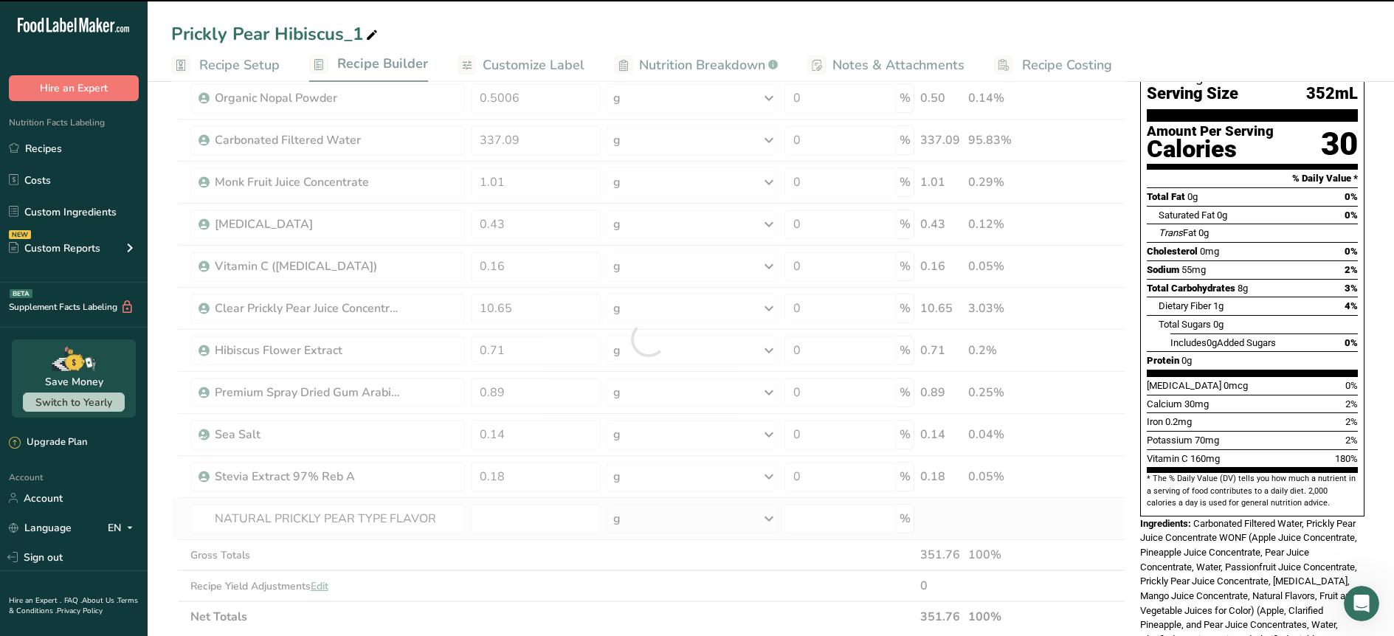
type input "0"
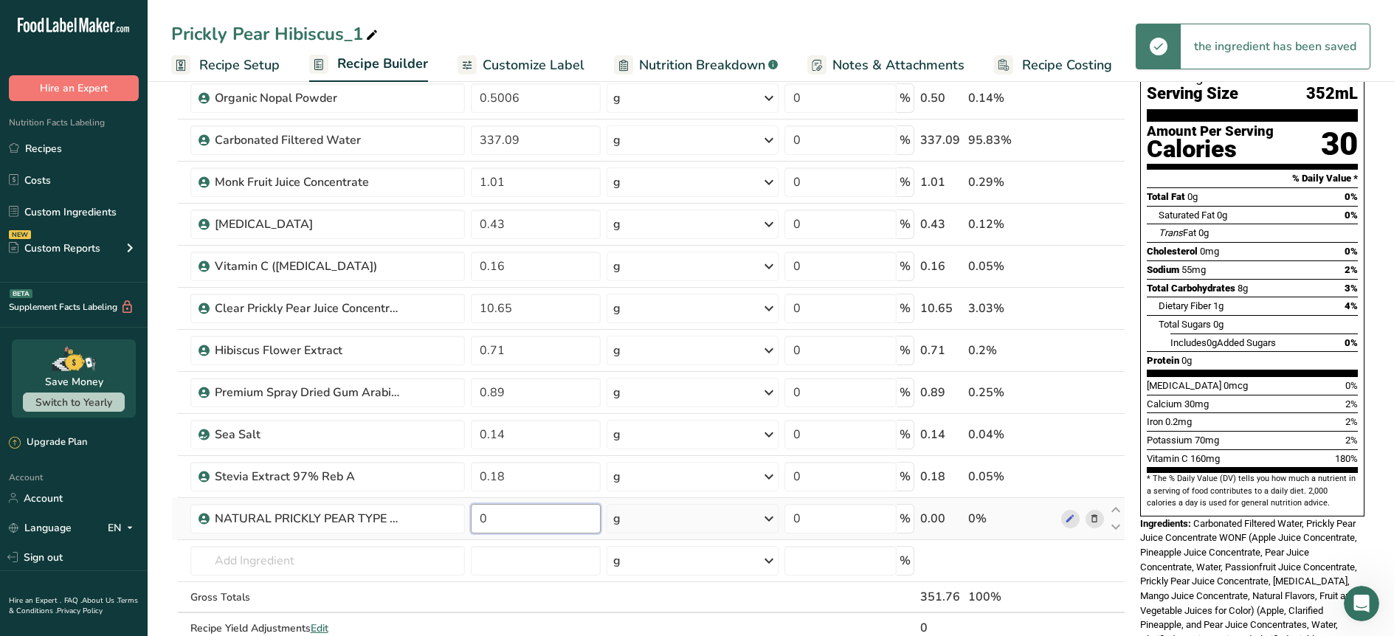
click at [516, 520] on input "0" at bounding box center [536, 519] width 130 height 30
click at [484, 517] on input "0" at bounding box center [536, 519] width 130 height 30
paste input "0.71"
type input "0.71"
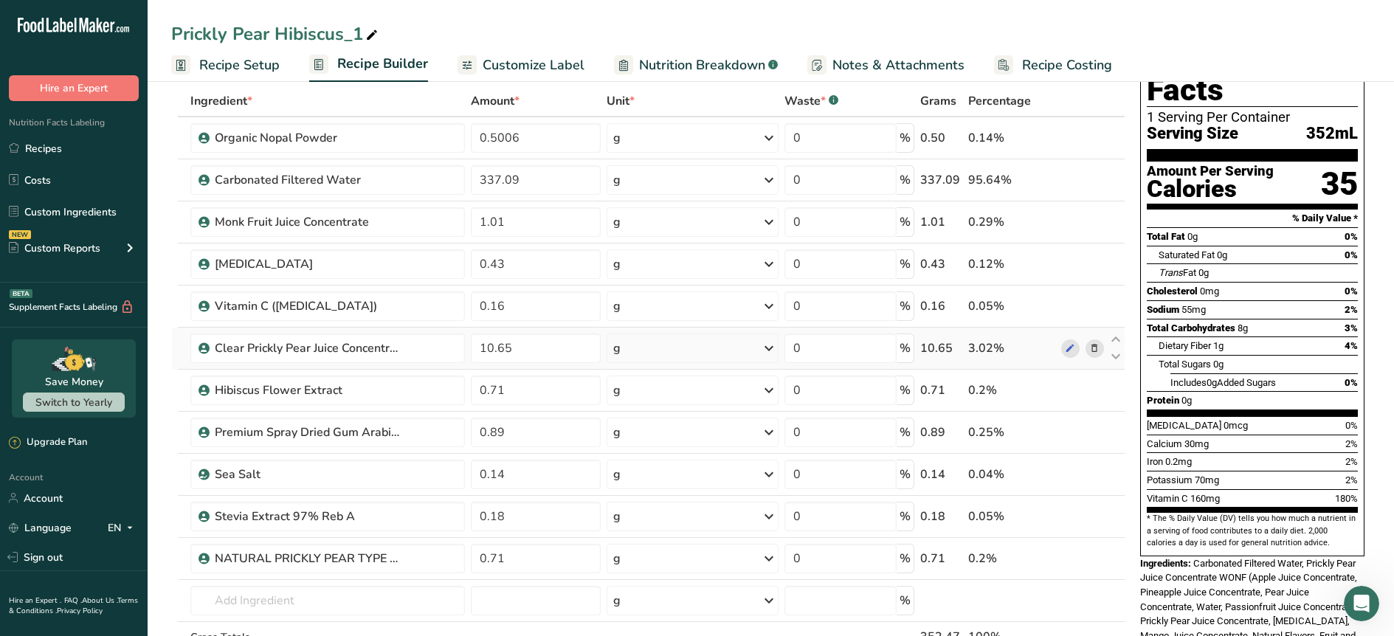
scroll to position [75, 0]
click at [1070, 350] on icon at bounding box center [1070, 347] width 10 height 15
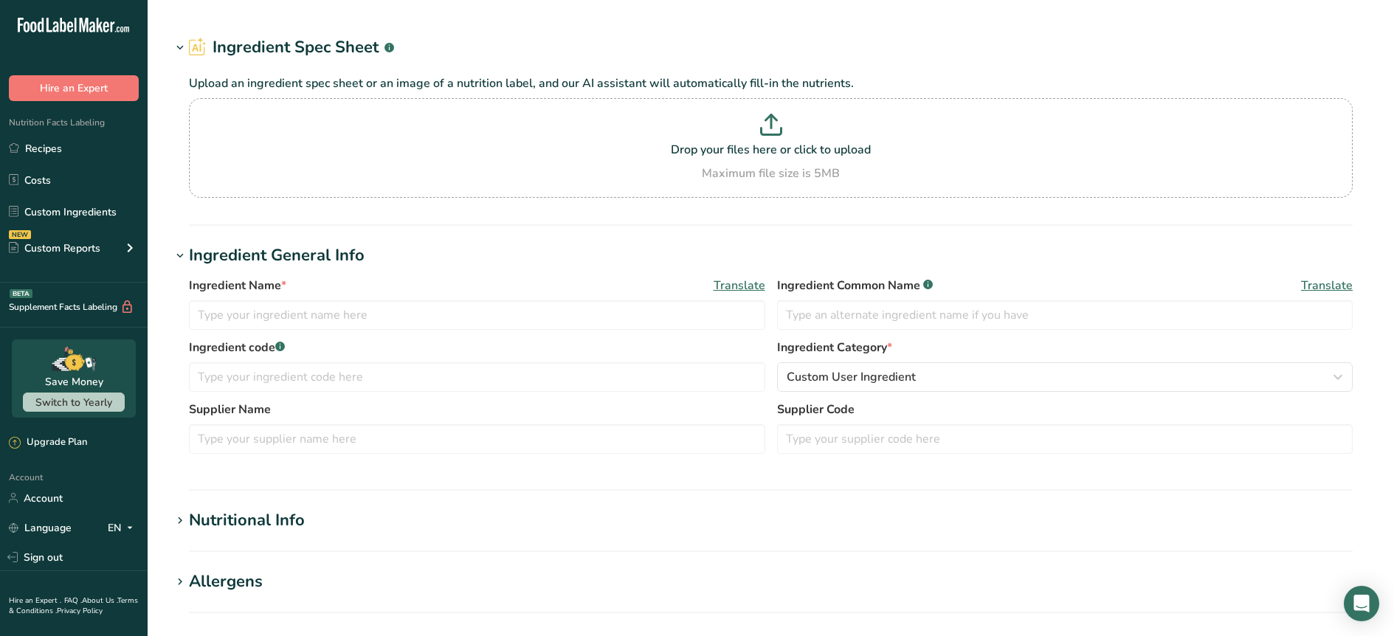
type input "Ruby Red Prickly Pear Juice Concentrate"
type input "[DOMAIN_NAME]"
type input "SP-978"
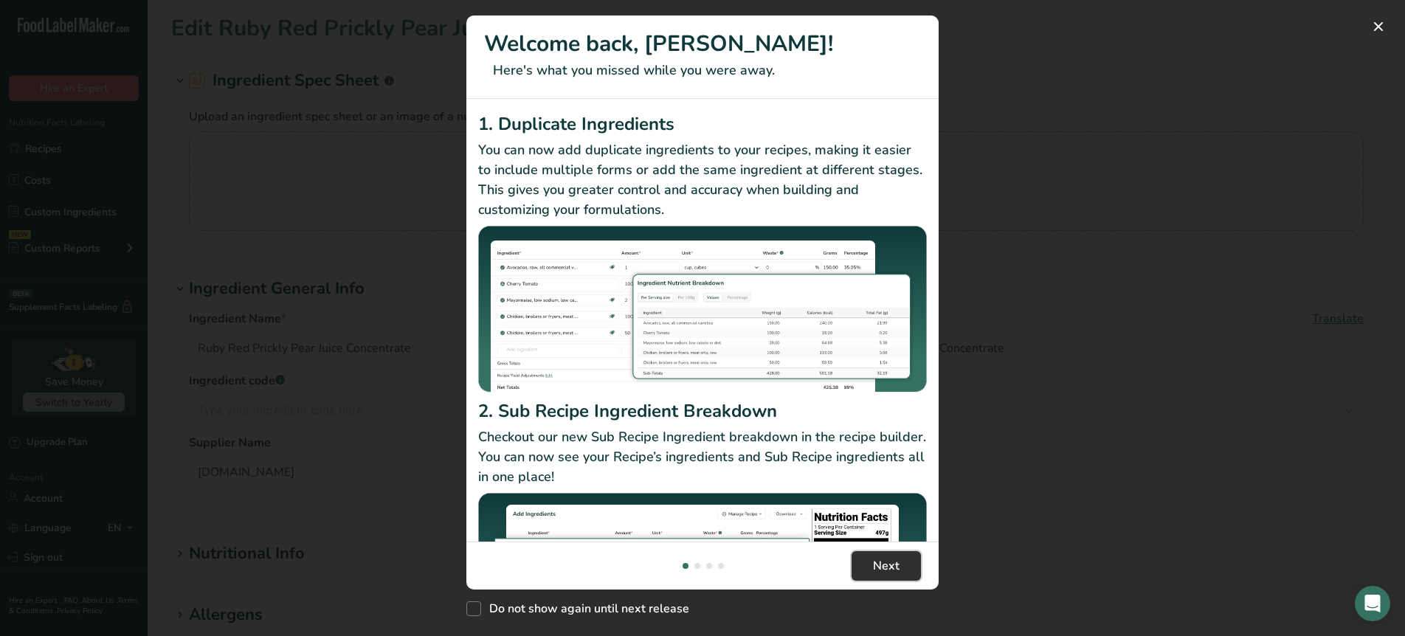
click at [882, 561] on span "Next" at bounding box center [886, 566] width 27 height 18
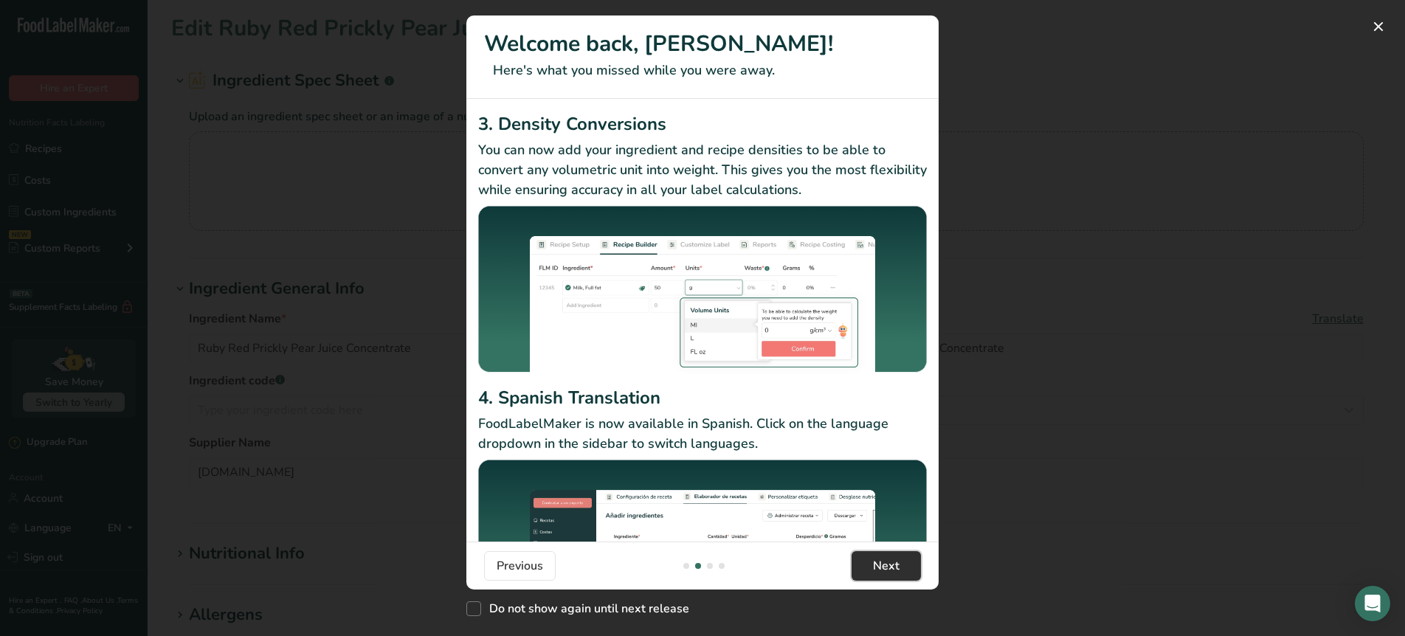
click at [882, 561] on span "Next" at bounding box center [886, 566] width 27 height 18
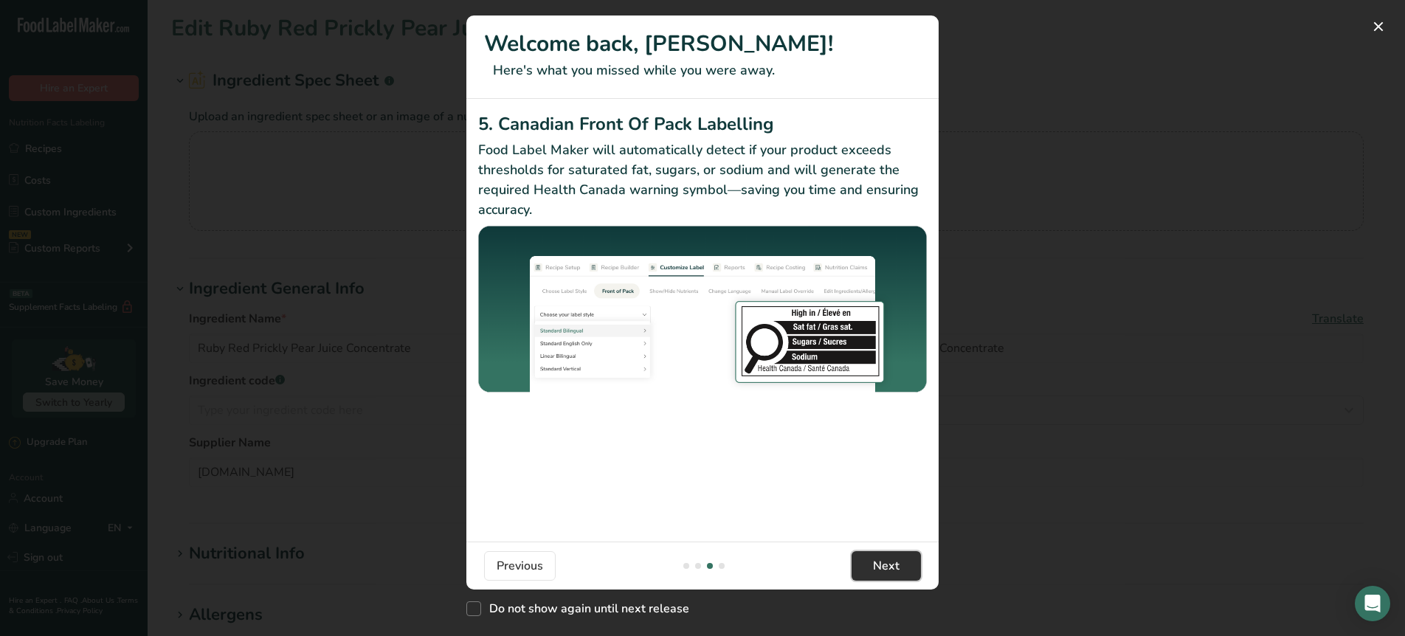
click at [882, 561] on span "Next" at bounding box center [886, 566] width 27 height 18
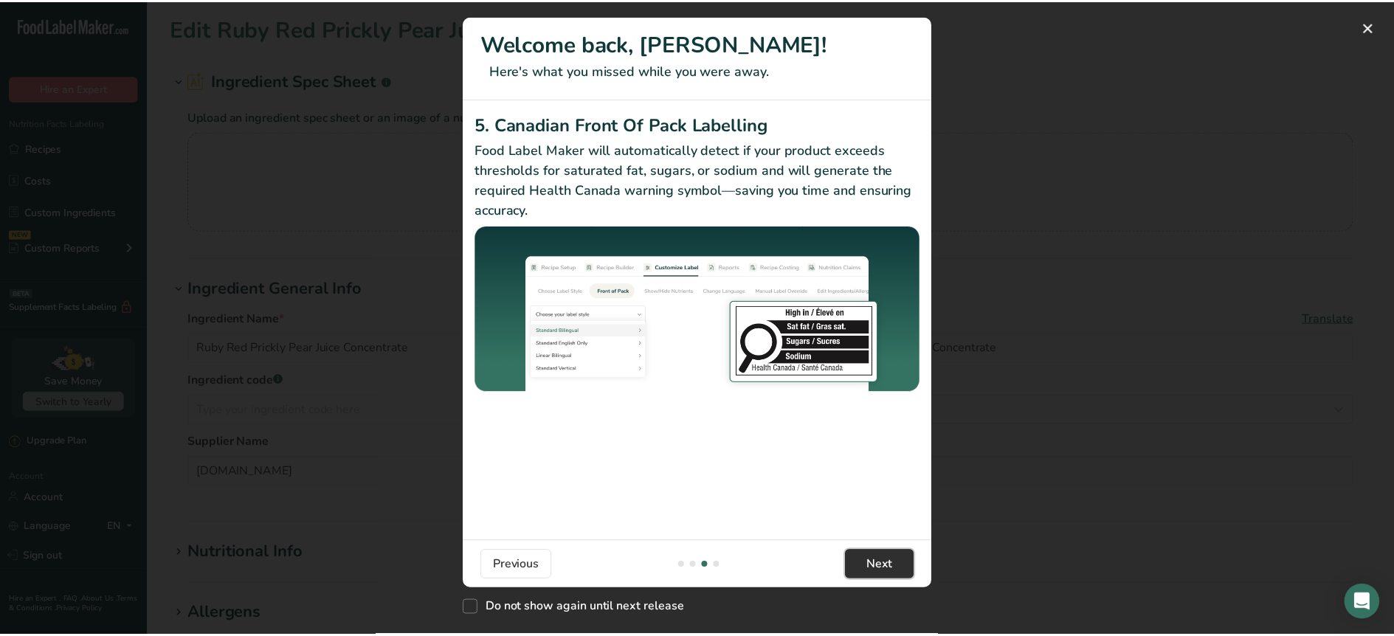
scroll to position [0, 1417]
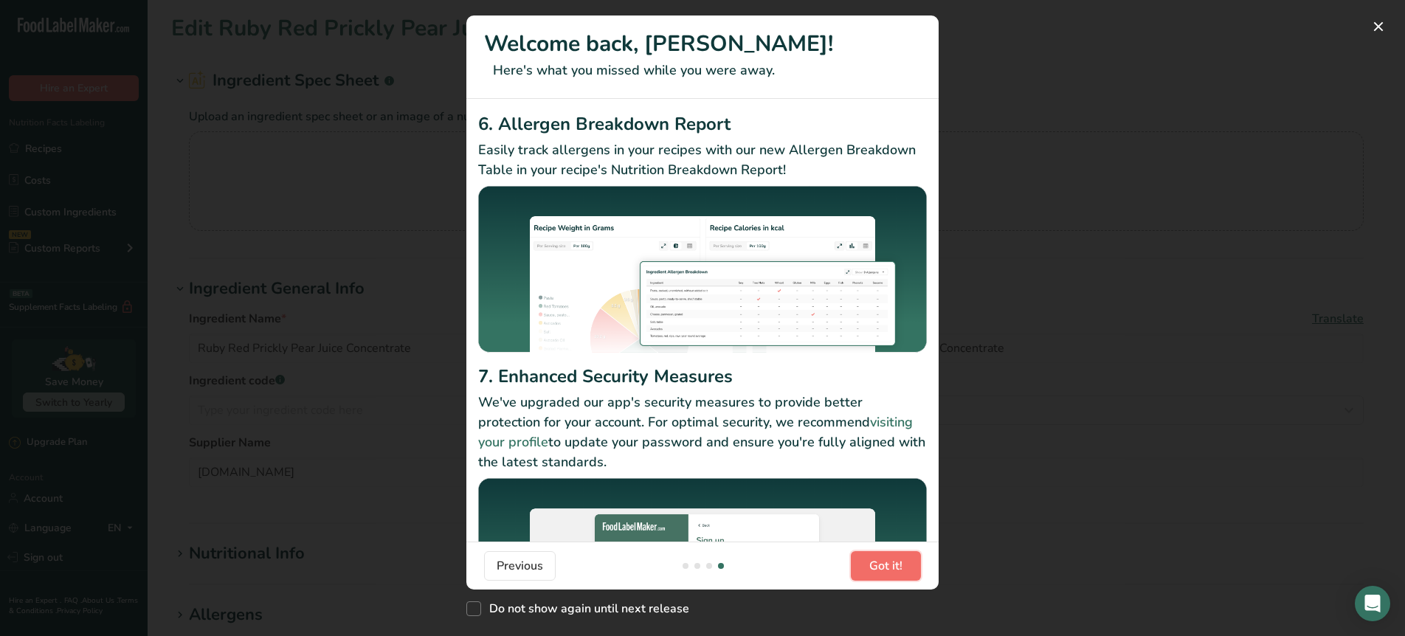
click at [882, 561] on span "Got it!" at bounding box center [885, 566] width 33 height 18
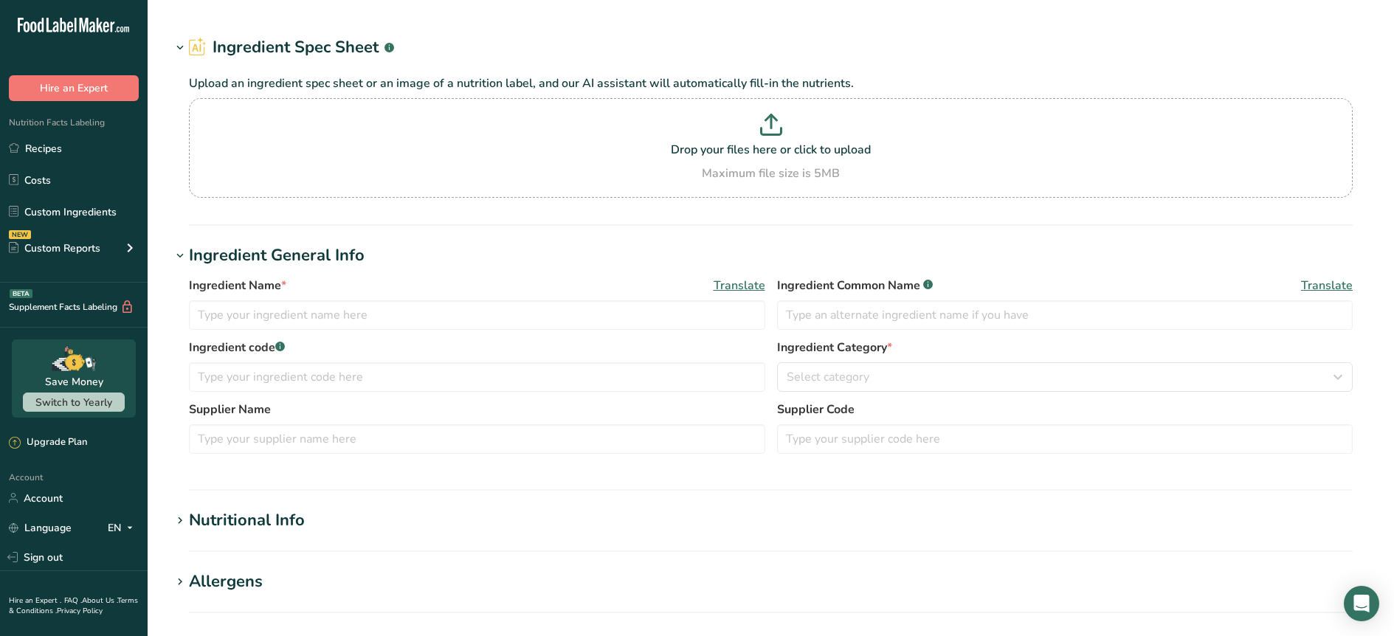
type input "Clear Prickly Pear Juice Concentrate WONF"
type input "Prickly Pear Juice Concentrate WONF (Apple Juice Concentrate, Pineapple Juice C…"
type input "Northwest Naturals LLC"
type input "226903"
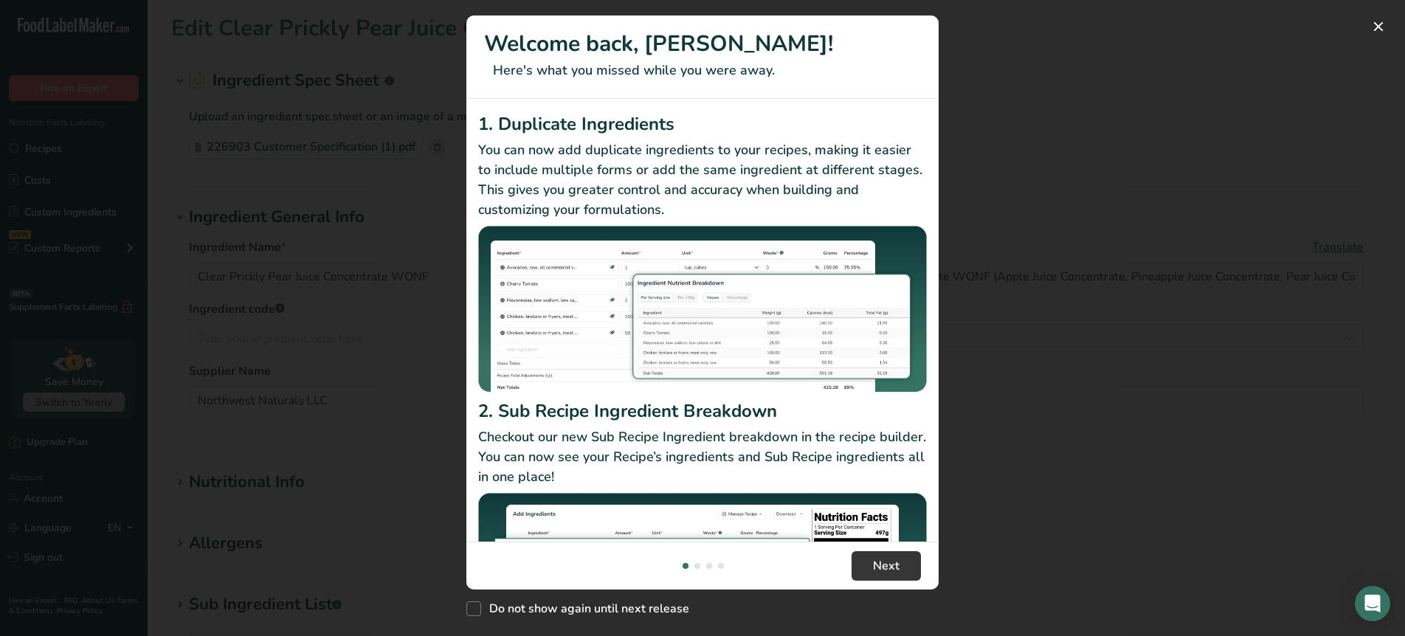
click at [933, 562] on footer "Next" at bounding box center [702, 566] width 472 height 48
click at [896, 568] on span "Next" at bounding box center [886, 566] width 27 height 18
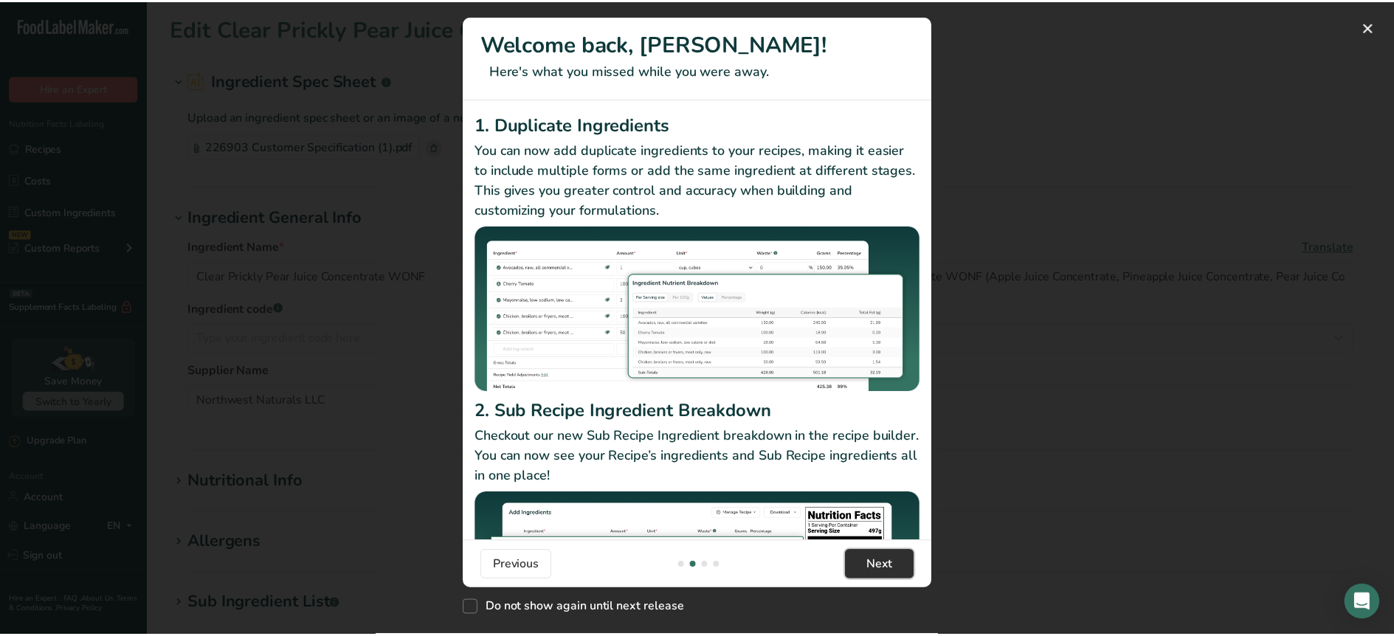
scroll to position [0, 472]
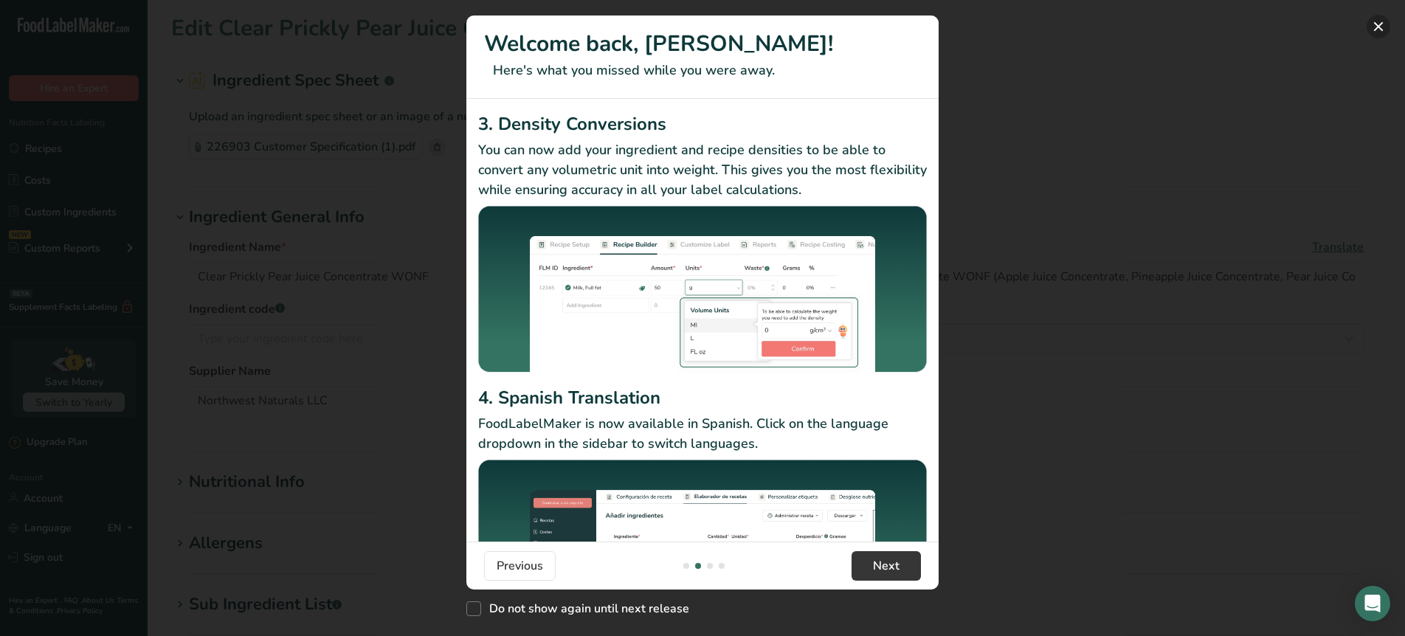
click at [1372, 24] on button "New Features" at bounding box center [1379, 27] width 24 height 24
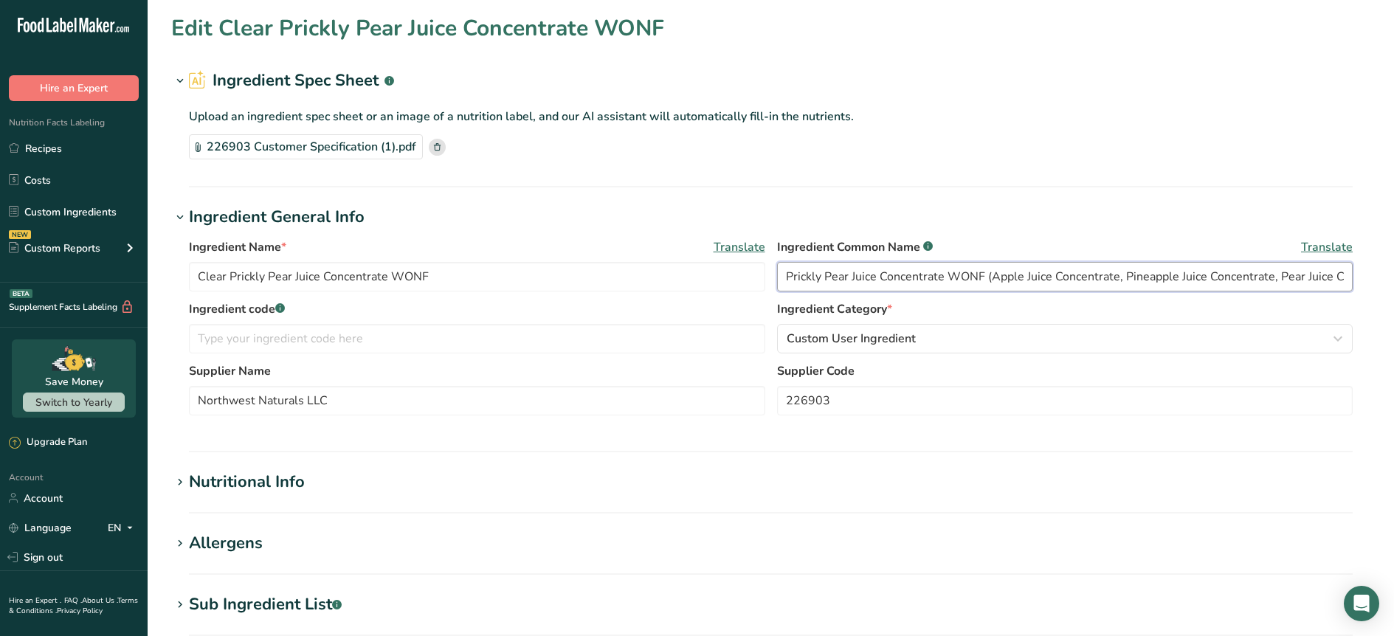
click at [910, 271] on input "Prickly Pear Juice Concentrate WONF (Apple Juice Concentrate, Pineapple Juice C…" at bounding box center [1065, 277] width 576 height 30
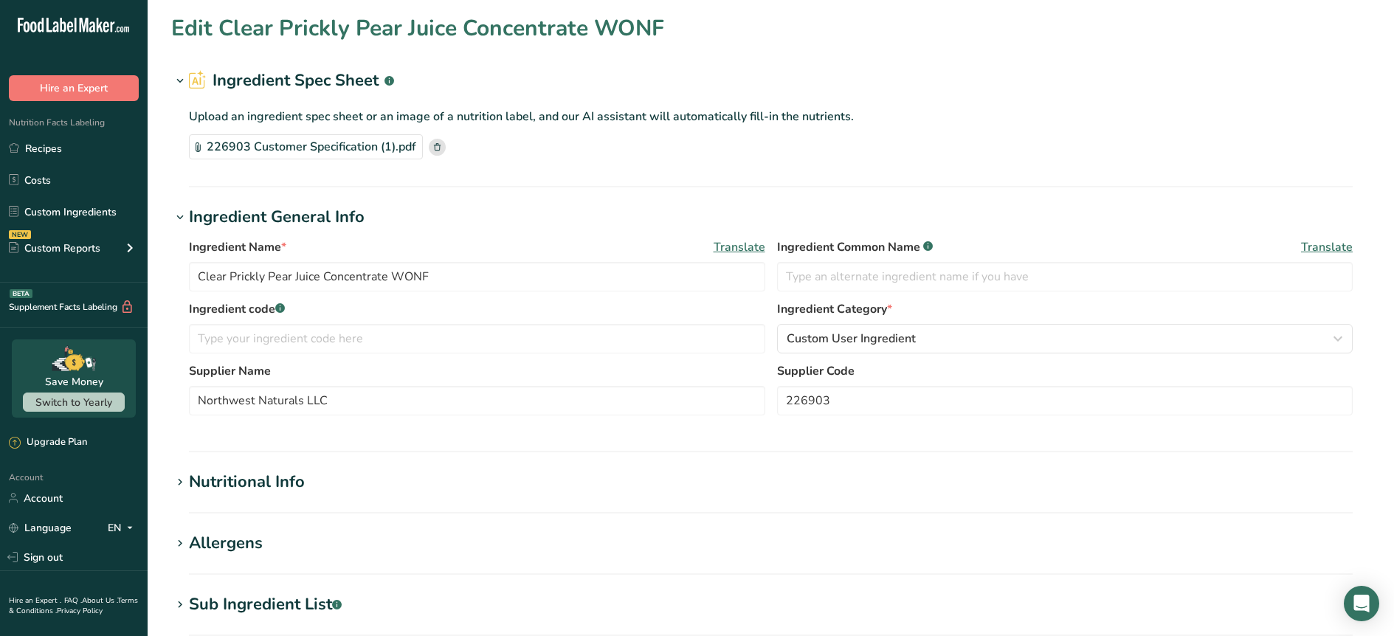
click at [686, 536] on h1 "Allergens" at bounding box center [770, 543] width 1199 height 24
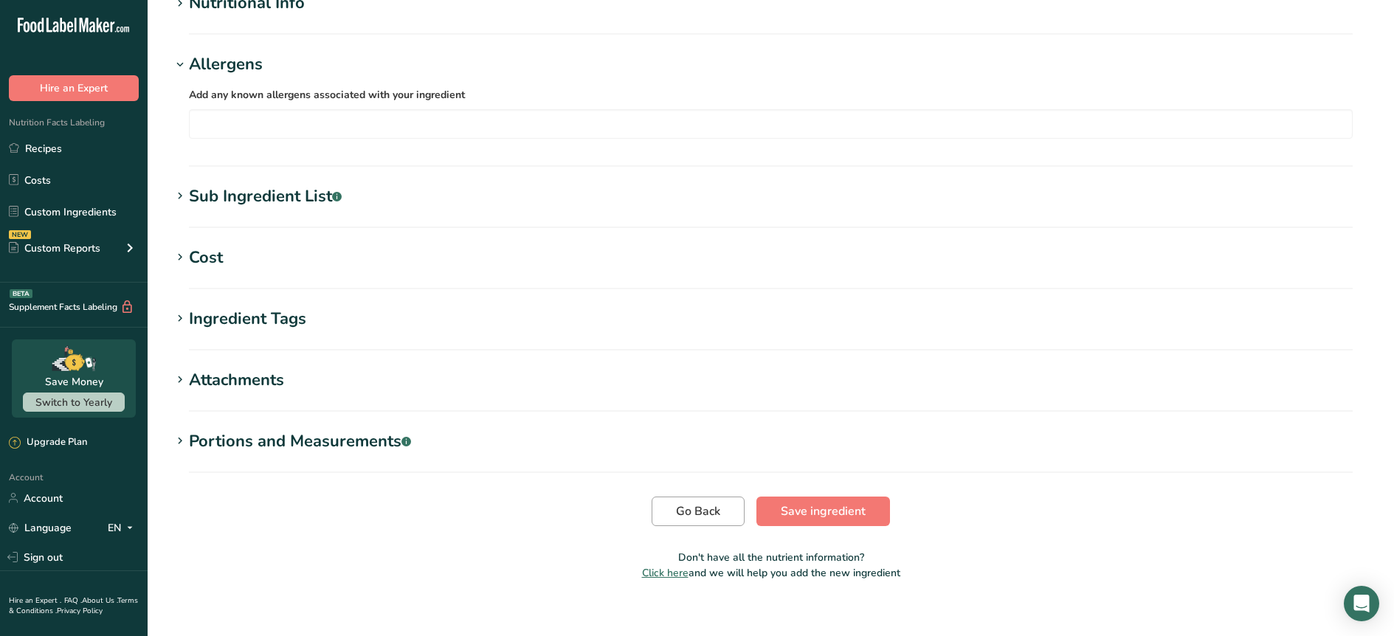
scroll to position [494, 0]
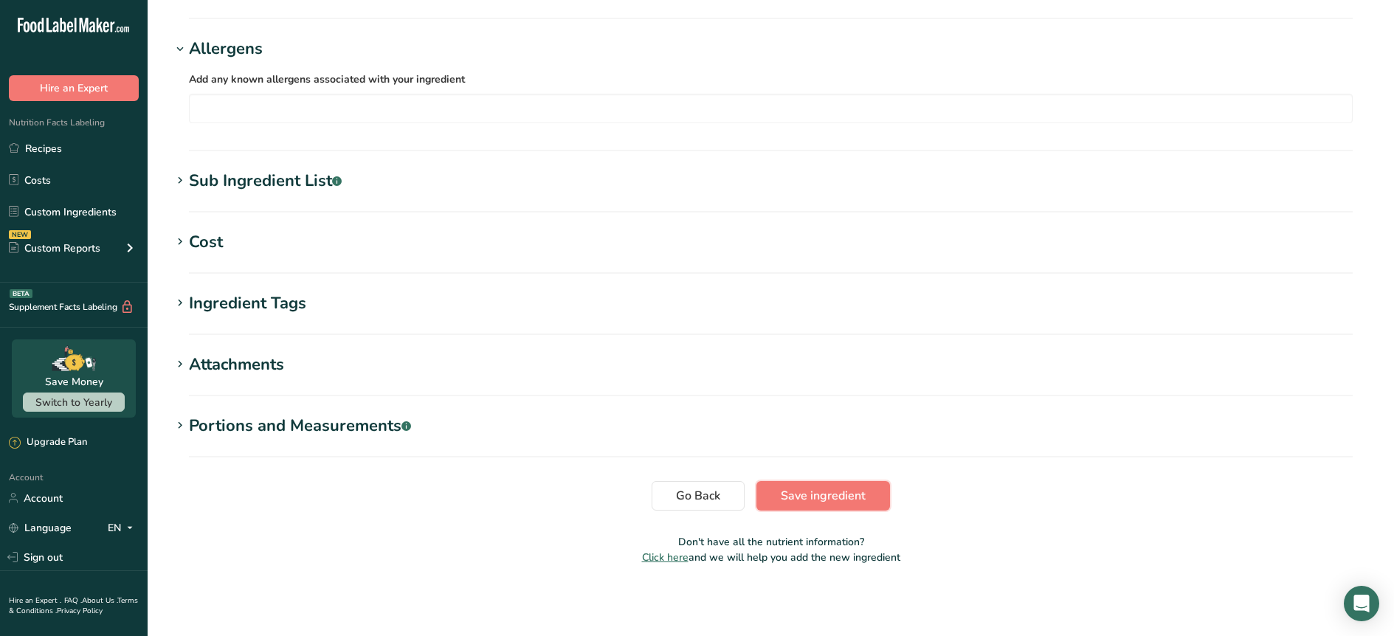
click at [801, 495] on span "Save ingredient" at bounding box center [823, 496] width 85 height 18
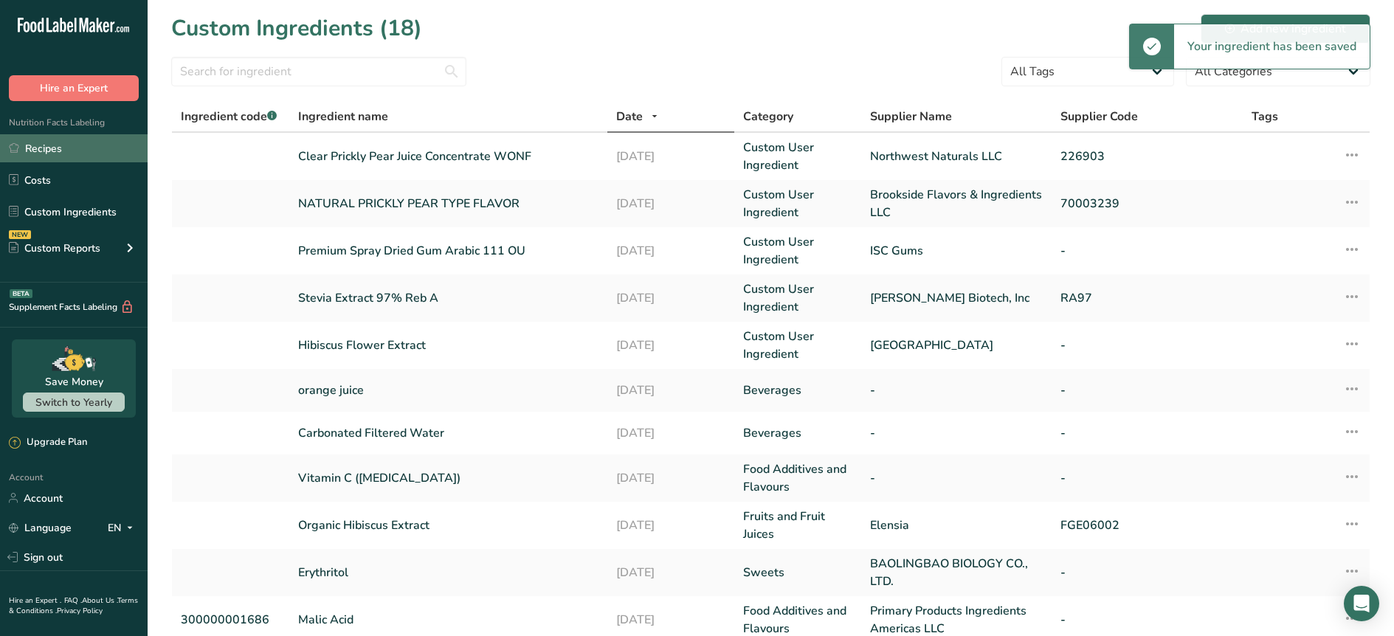
click at [52, 152] on link "Recipes" at bounding box center [74, 148] width 148 height 28
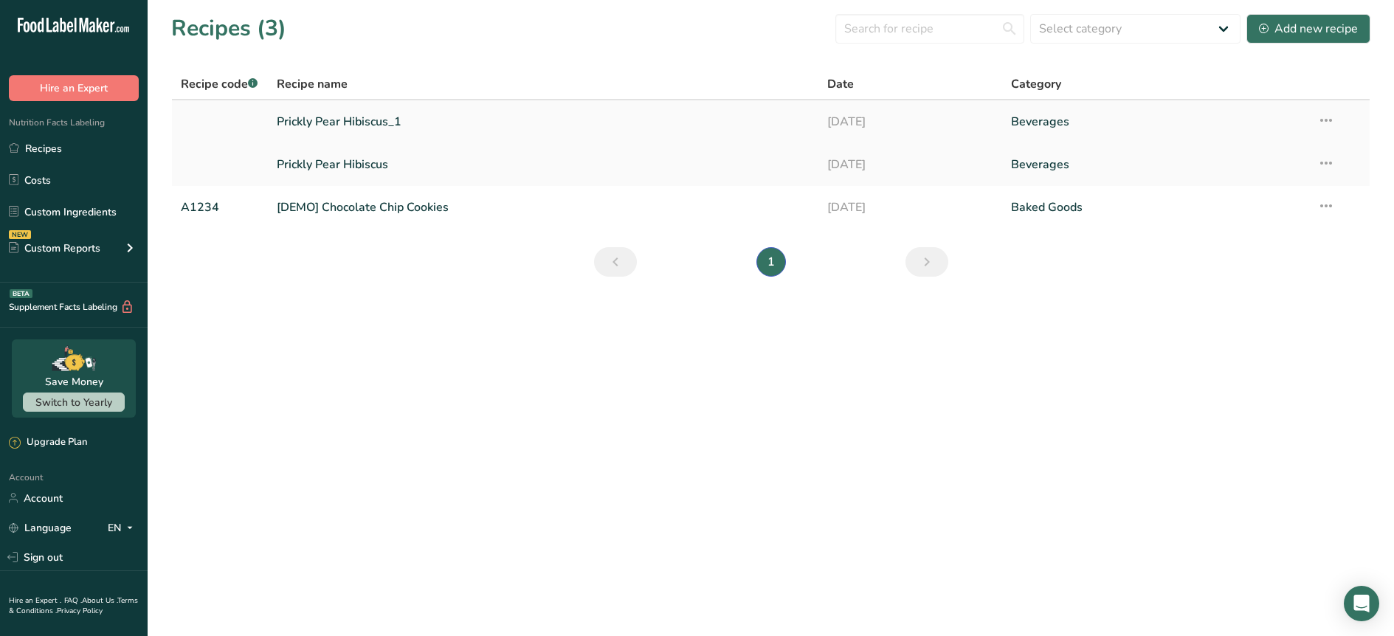
click at [381, 116] on link "Prickly Pear Hibiscus_1" at bounding box center [544, 121] width 534 height 31
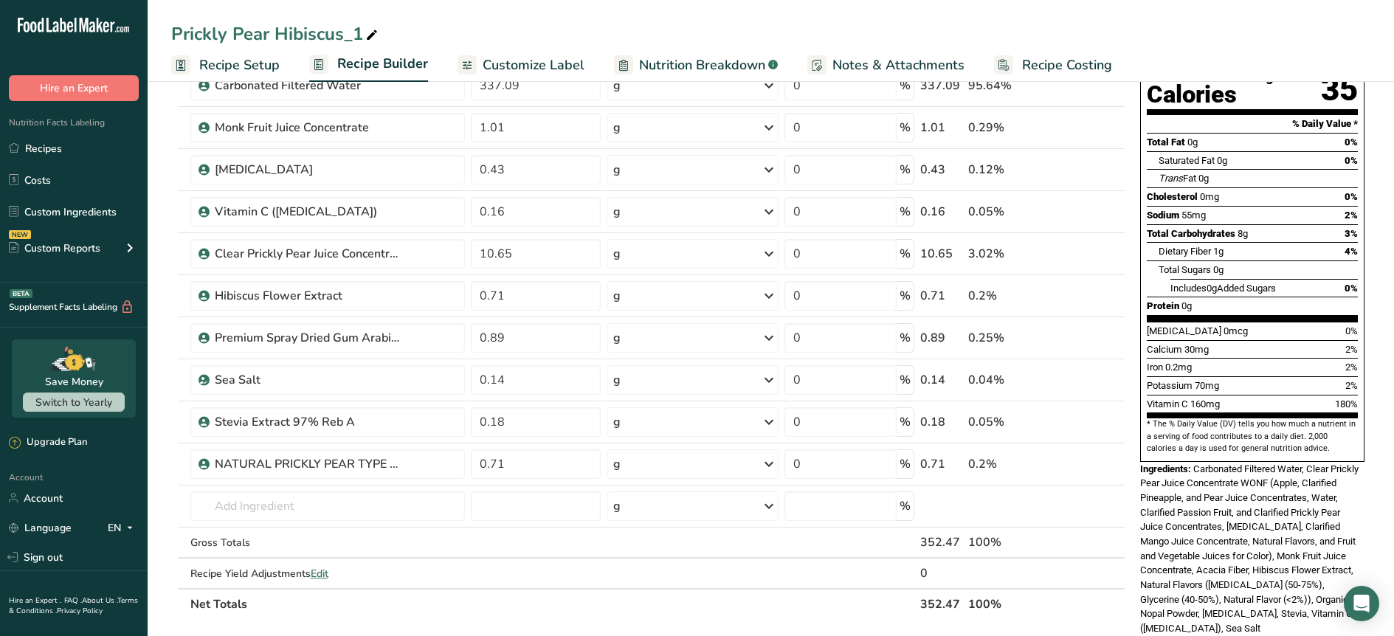
scroll to position [171, 0]
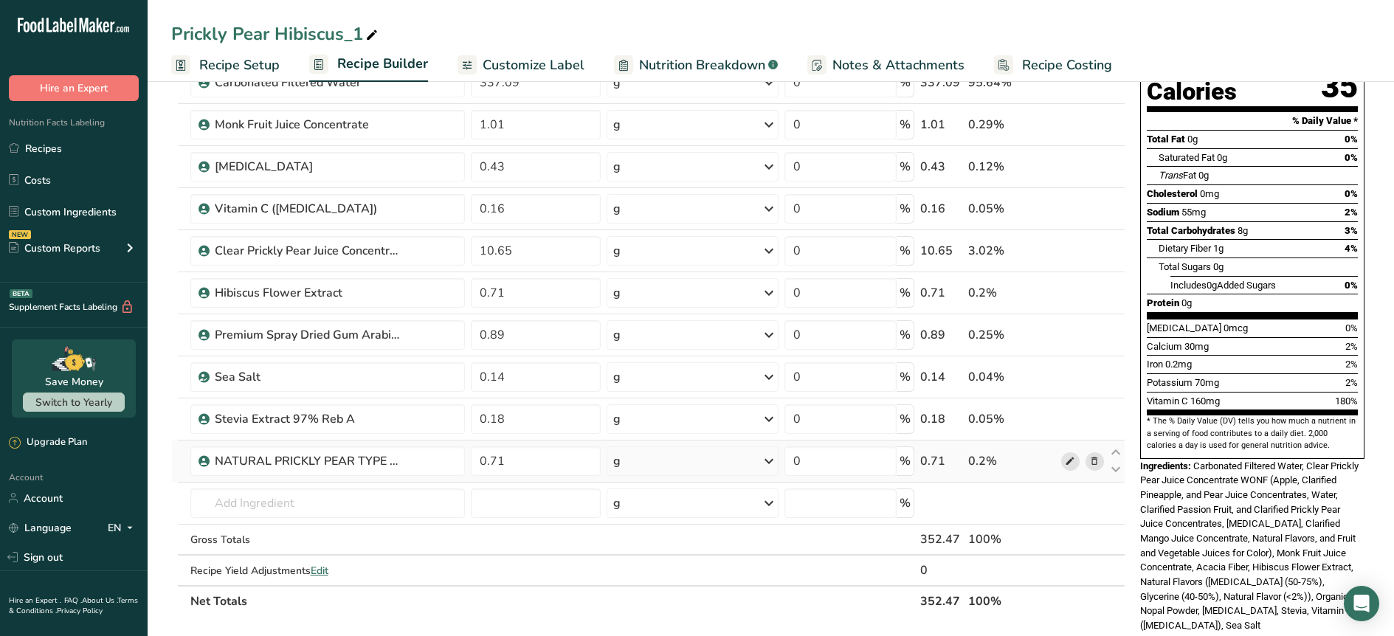
click at [1070, 468] on icon at bounding box center [1070, 461] width 10 height 15
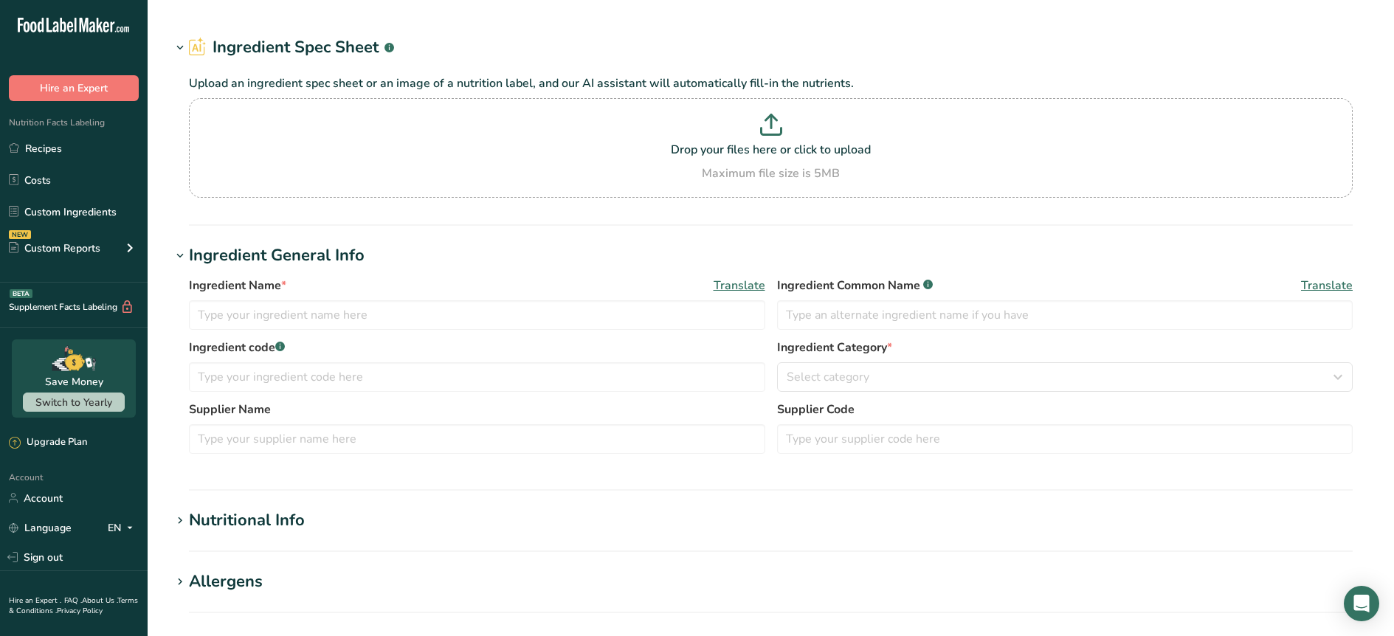
type input "NATURAL PRICKLY PEAR TYPE FLAVOR"
type input "Natural Flavors"
type input "Brookside Flavors & Ingredients LLC"
type input "70003239"
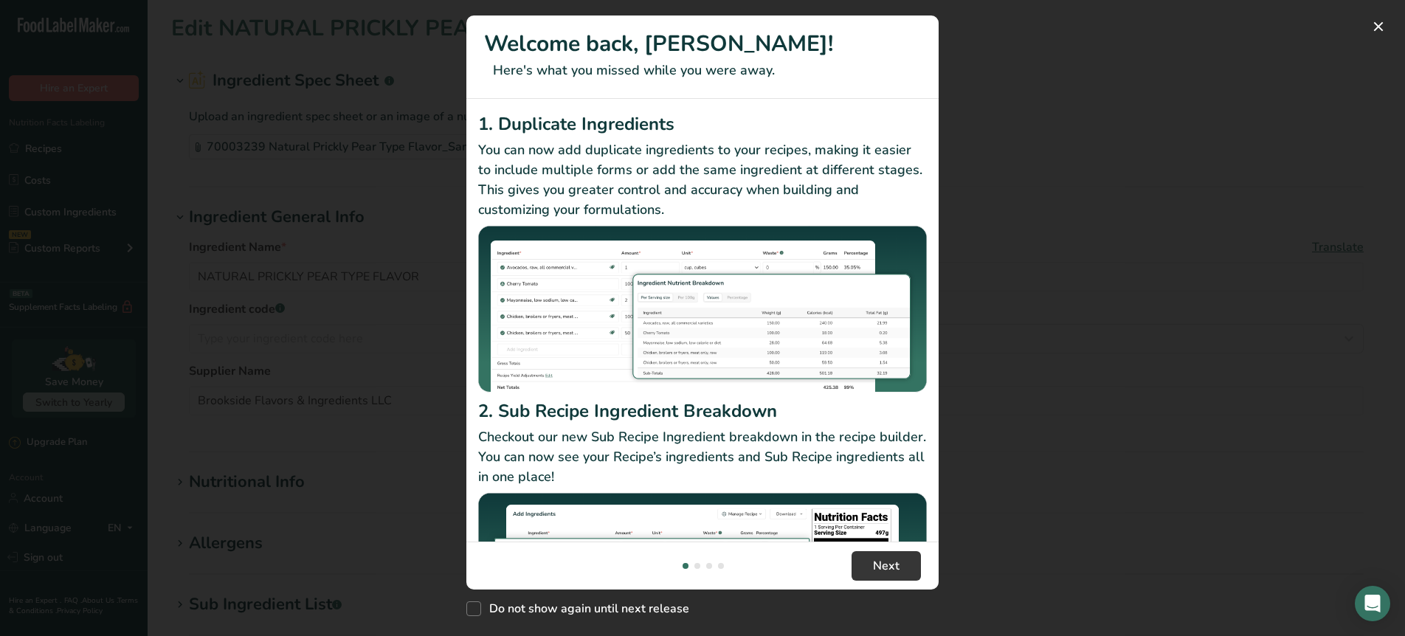
click at [463, 610] on div "New Features" at bounding box center [702, 318] width 1405 height 636
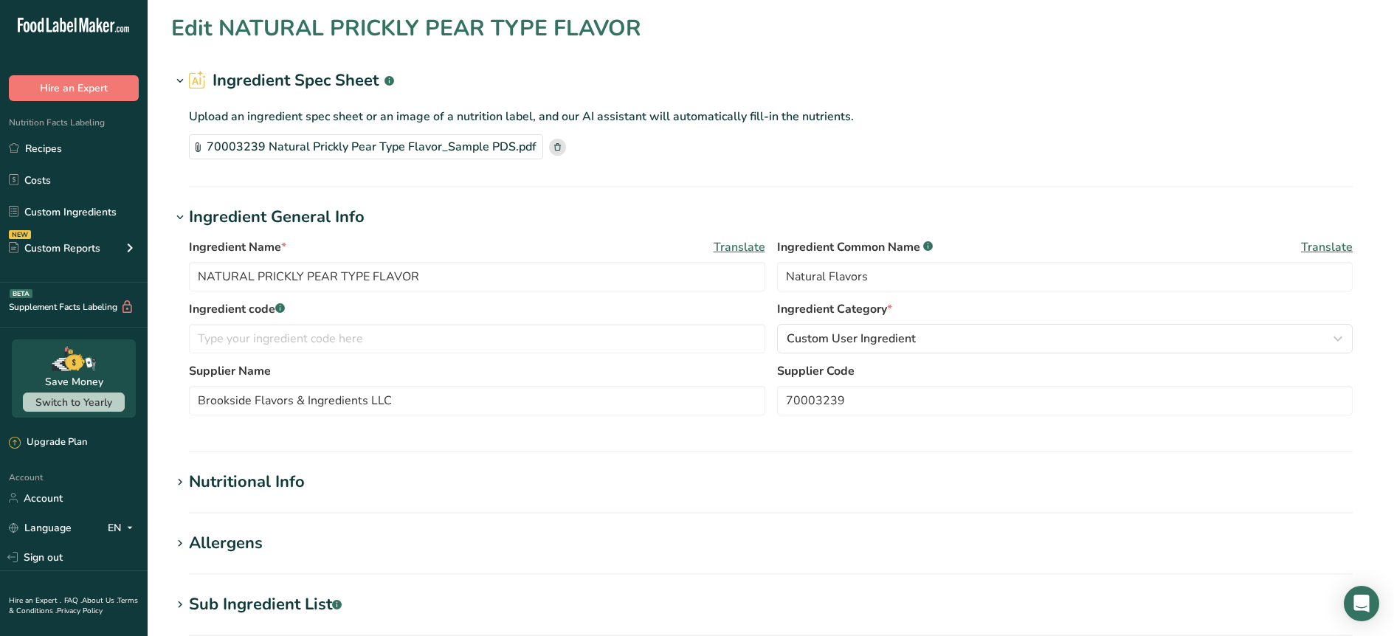
click at [287, 488] on div "Nutritional Info" at bounding box center [247, 482] width 116 height 24
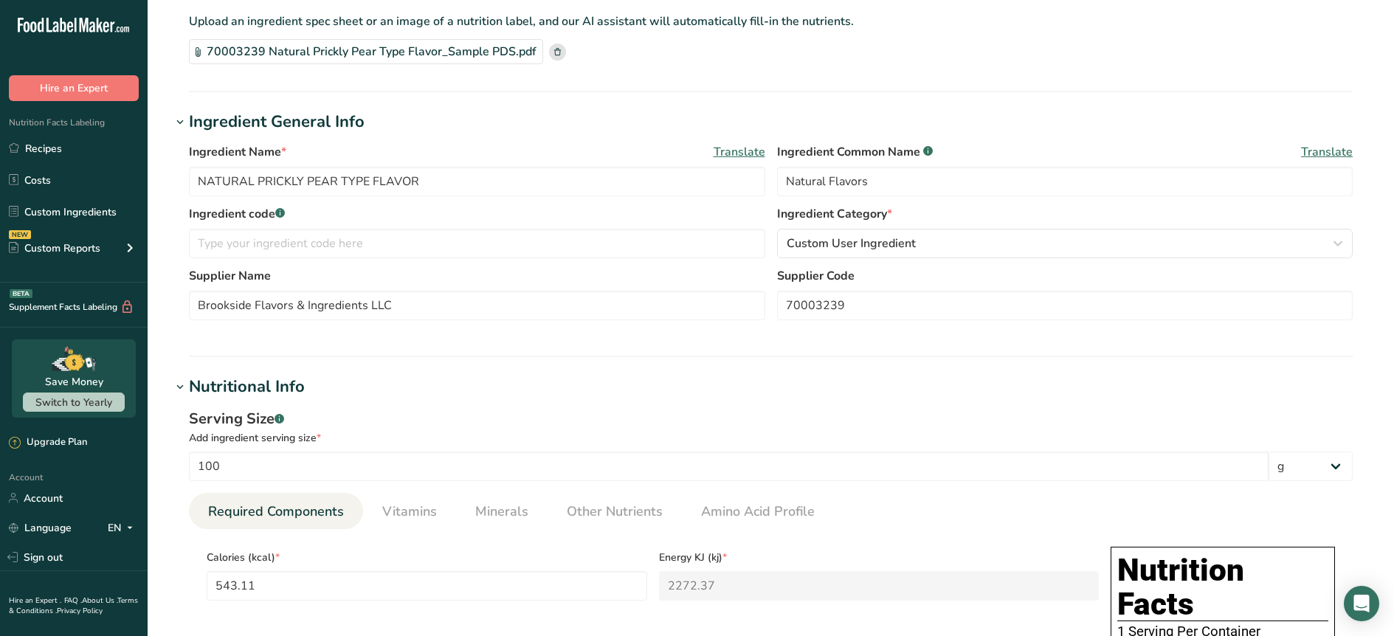
scroll to position [469, 0]
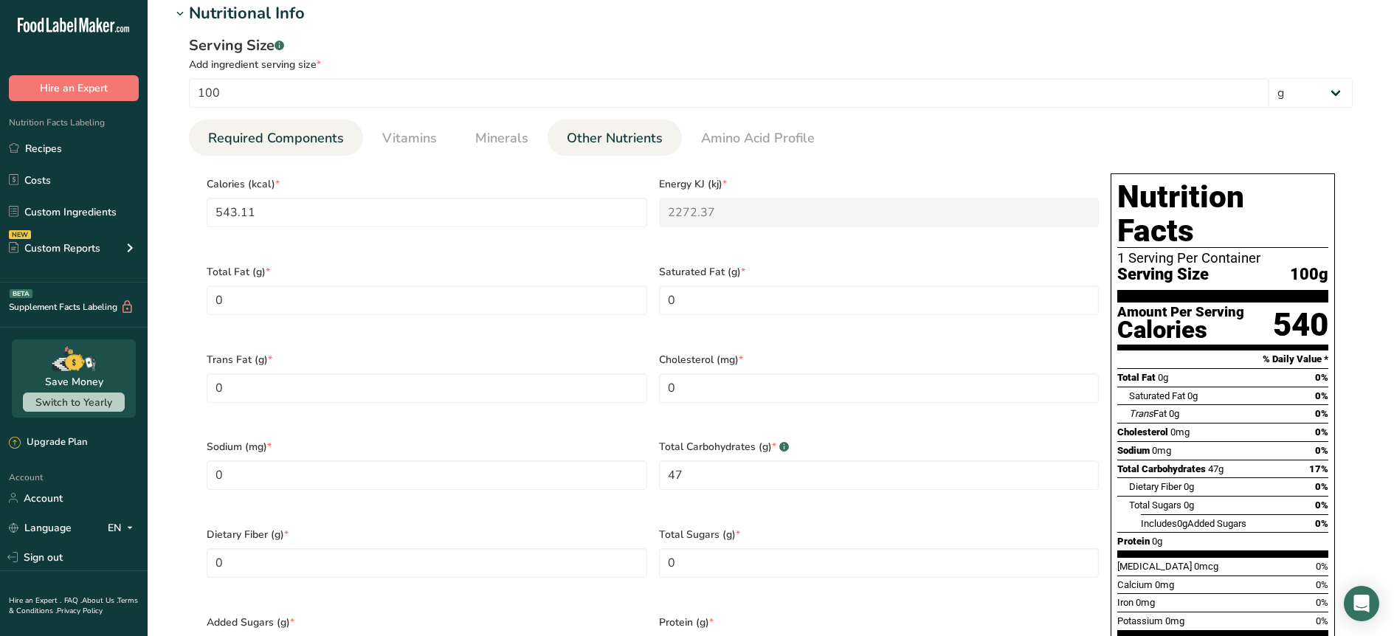
click at [581, 148] on span "Other Nutrients" at bounding box center [615, 138] width 96 height 20
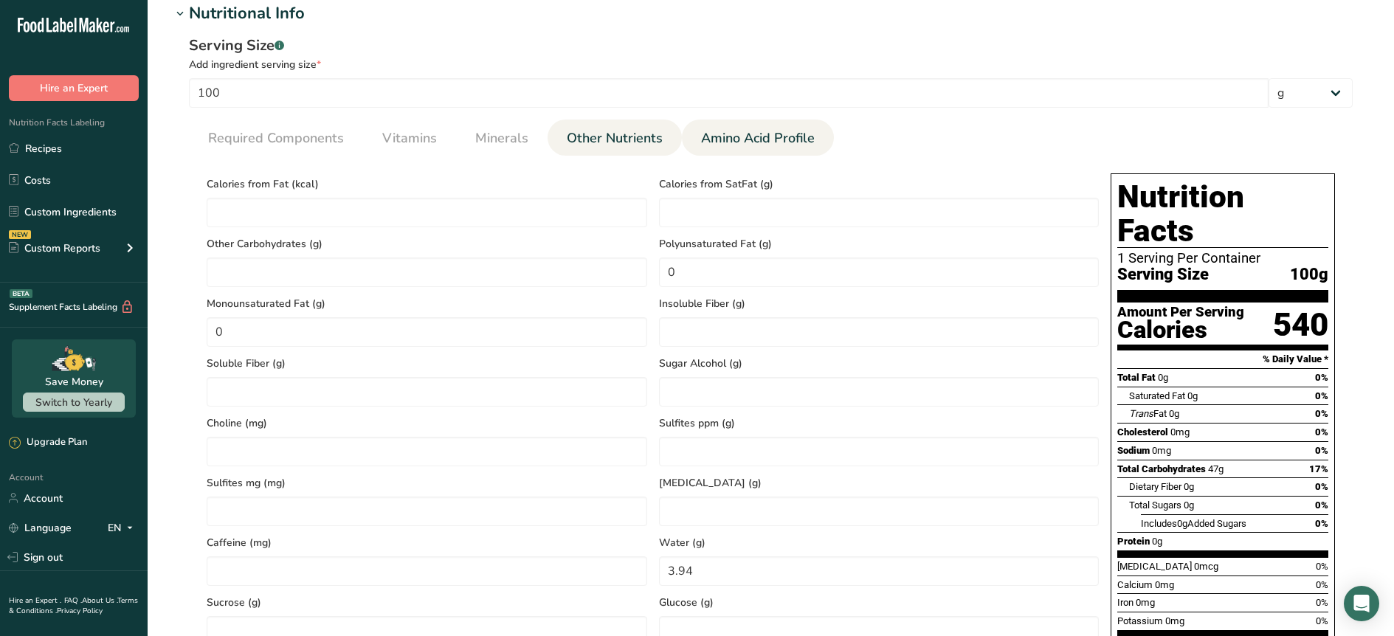
click at [756, 144] on span "Amino Acid Profile" at bounding box center [758, 138] width 114 height 20
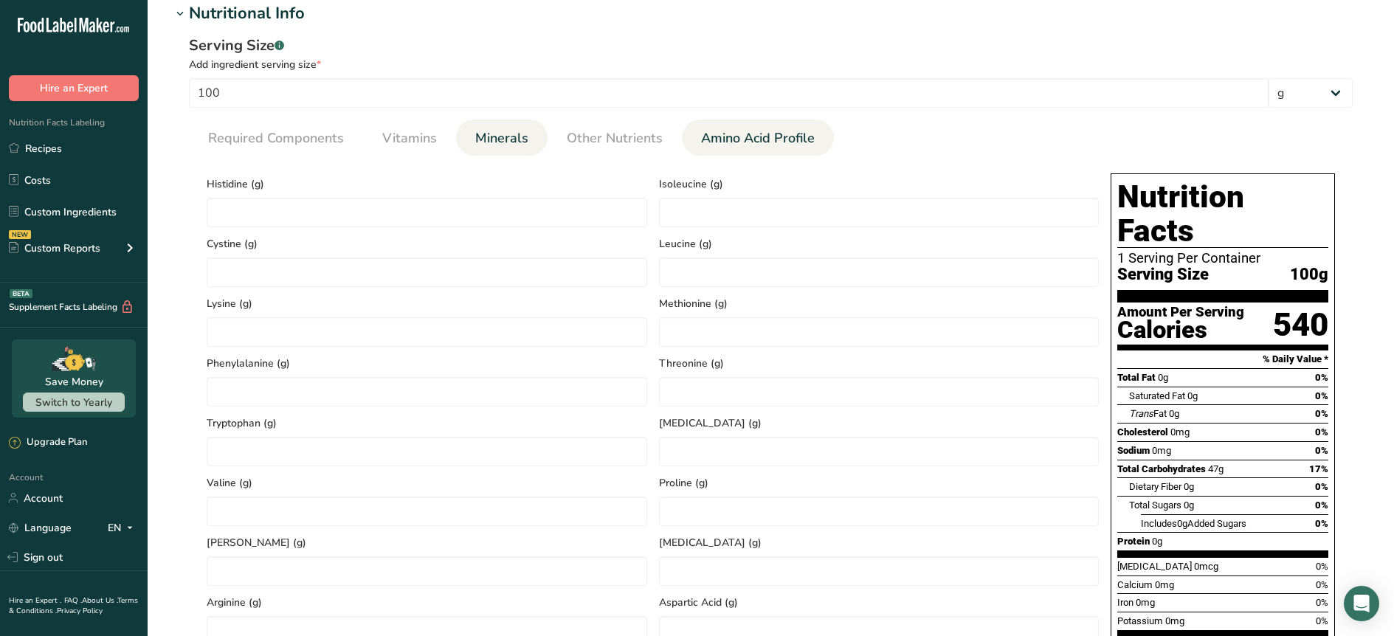
click at [461, 131] on li "Minerals" at bounding box center [502, 138] width 92 height 36
click at [409, 137] on span "Vitamins" at bounding box center [409, 138] width 55 height 20
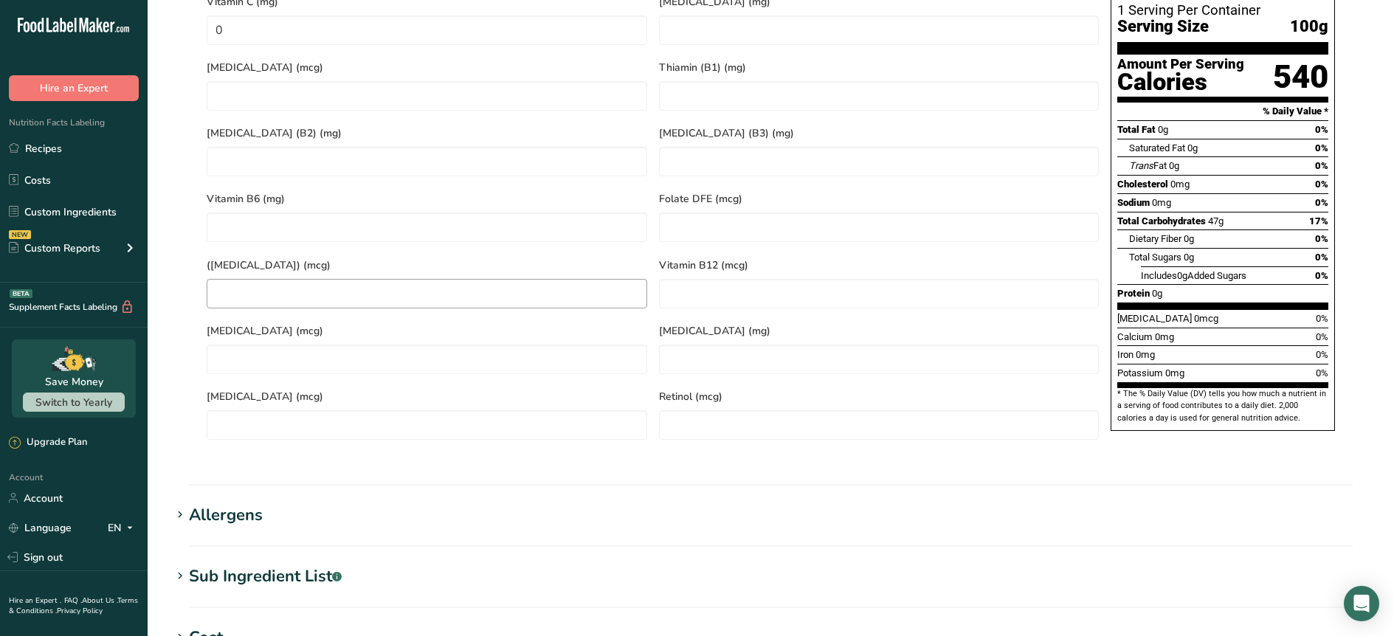
scroll to position [973, 0]
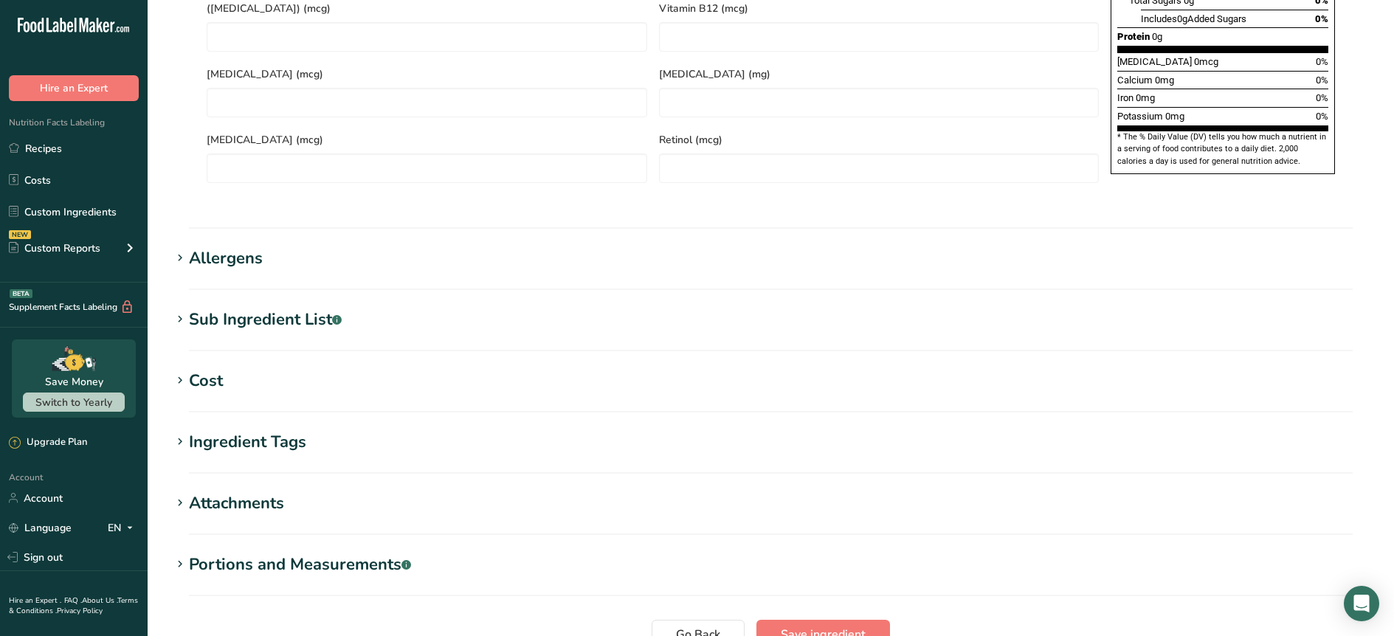
click at [224, 246] on div "Allergens" at bounding box center [226, 258] width 74 height 24
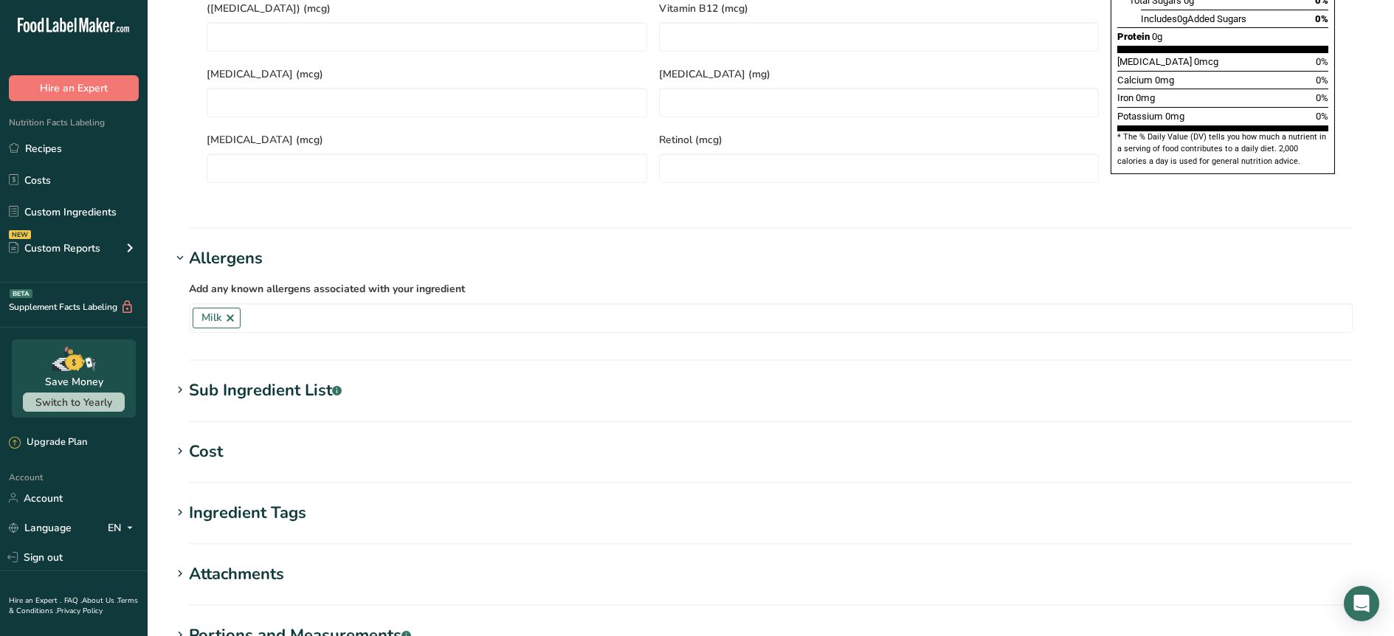
click at [249, 379] on div "Sub Ingredient List .a-a{fill:#347362;}.b-a{fill:#fff;}" at bounding box center [265, 391] width 153 height 24
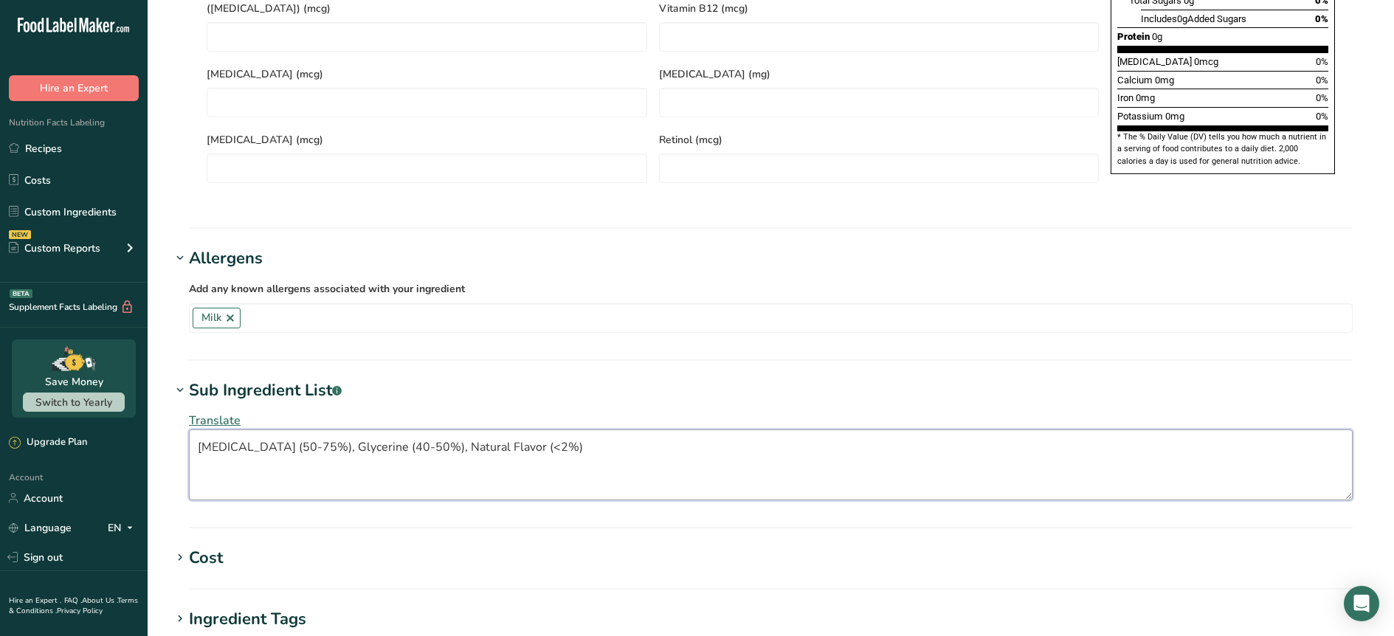
drag, startPoint x: 495, startPoint y: 407, endPoint x: 96, endPoint y: 416, distance: 399.3
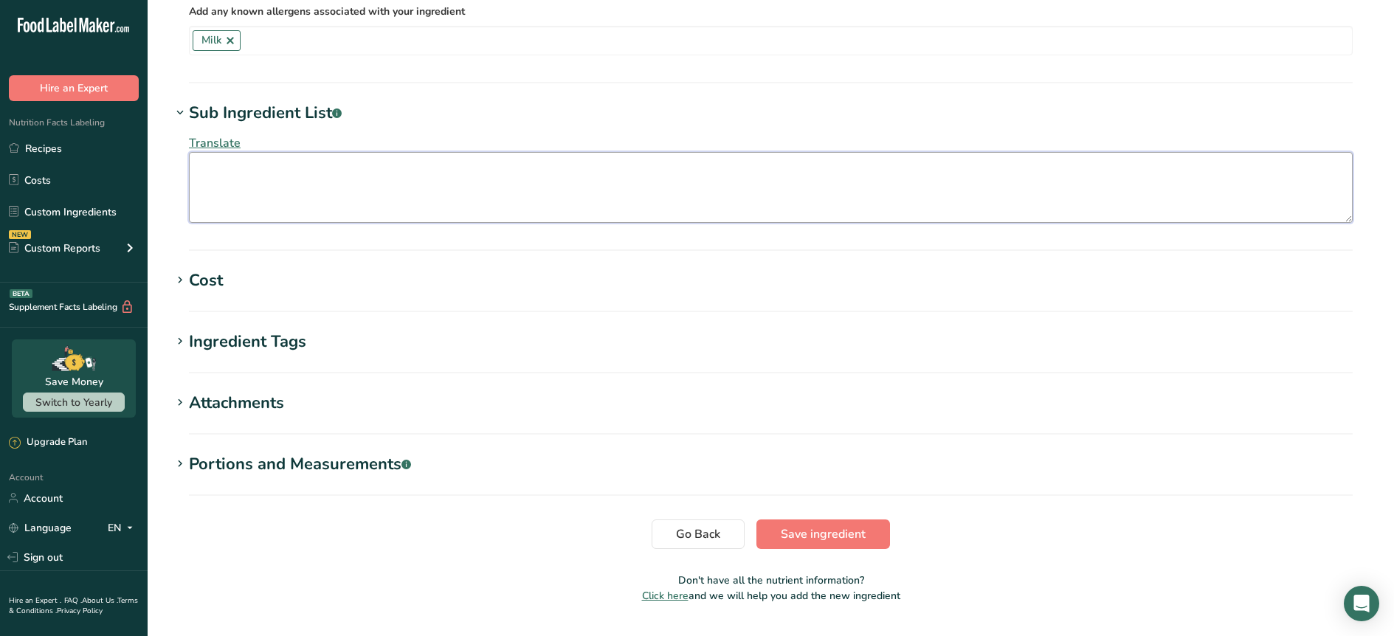
scroll to position [1255, 0]
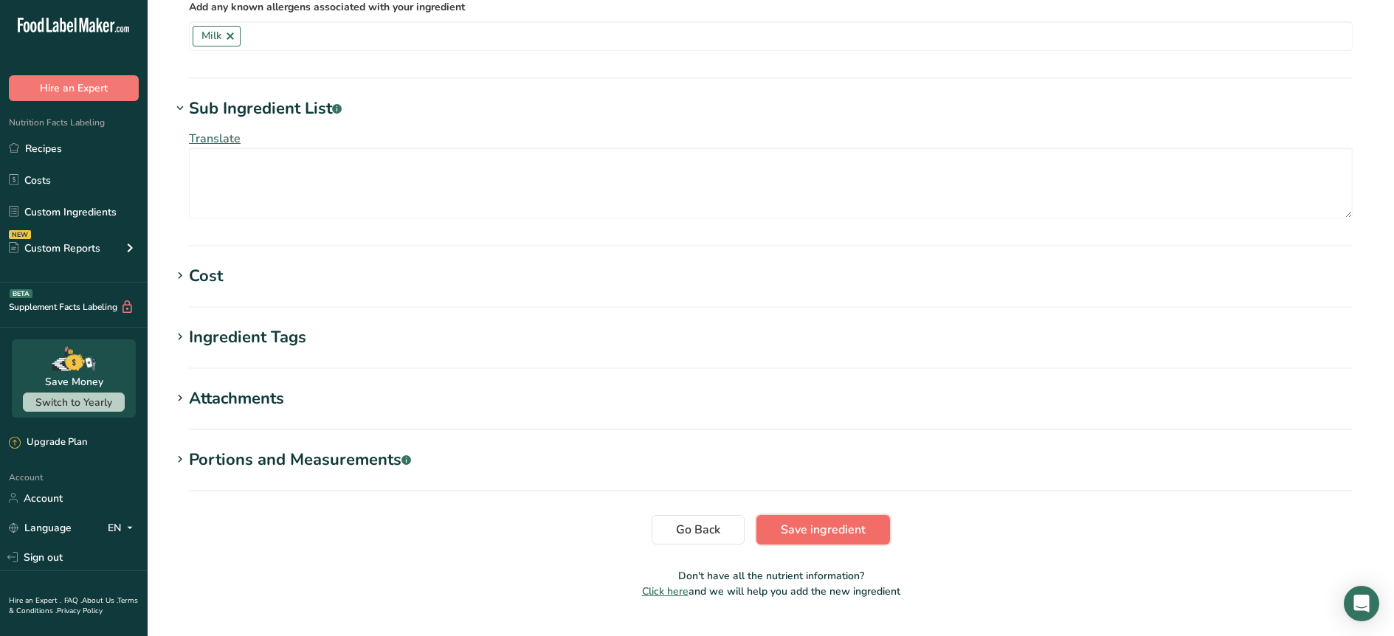
click at [774, 515] on button "Save ingredient" at bounding box center [823, 530] width 134 height 30
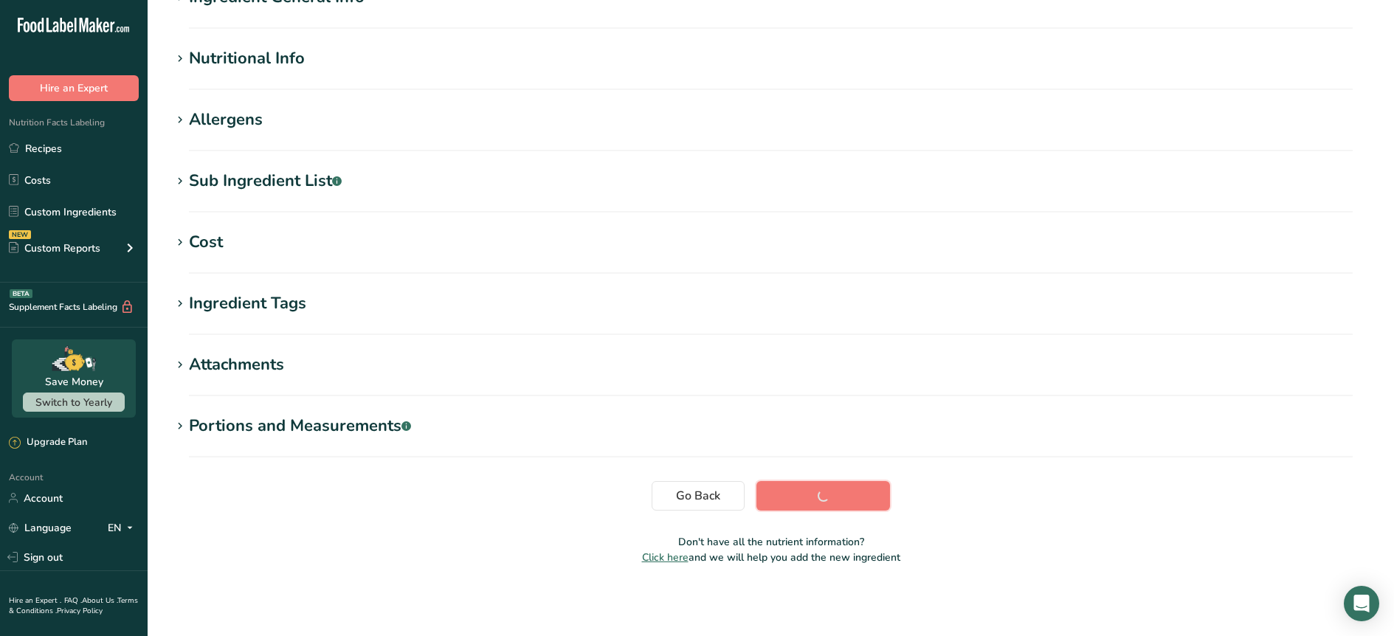
scroll to position [145, 0]
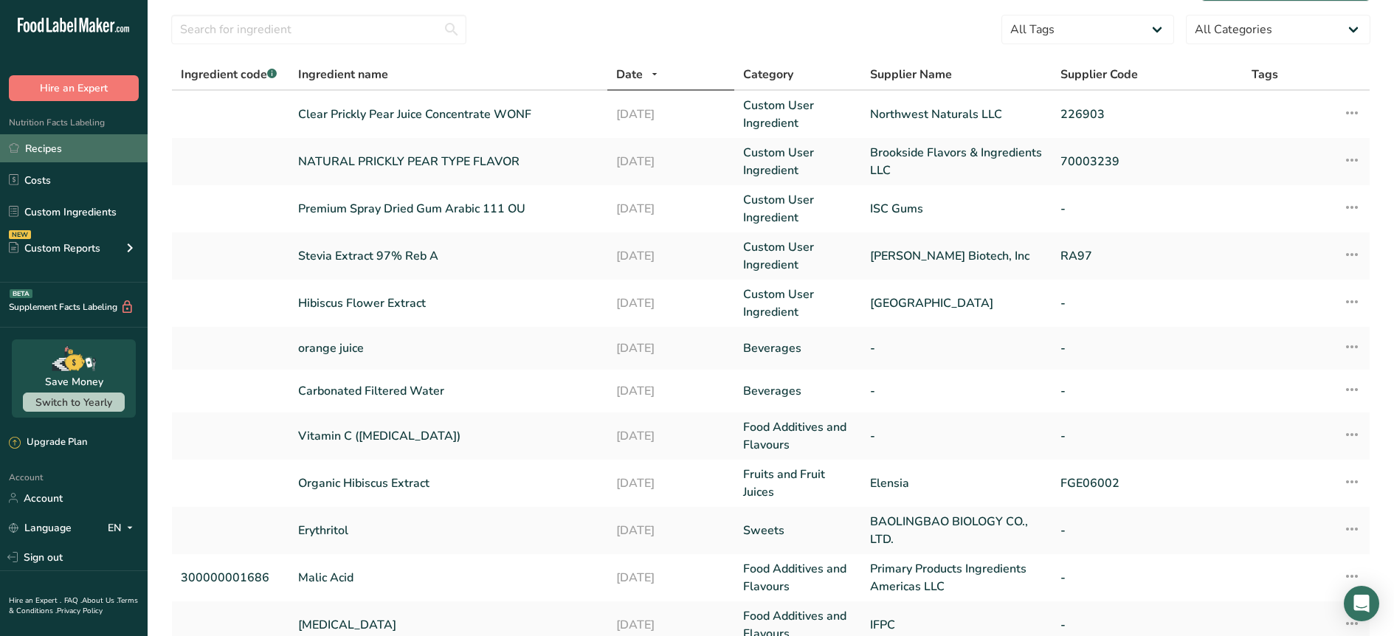
scroll to position [46, 0]
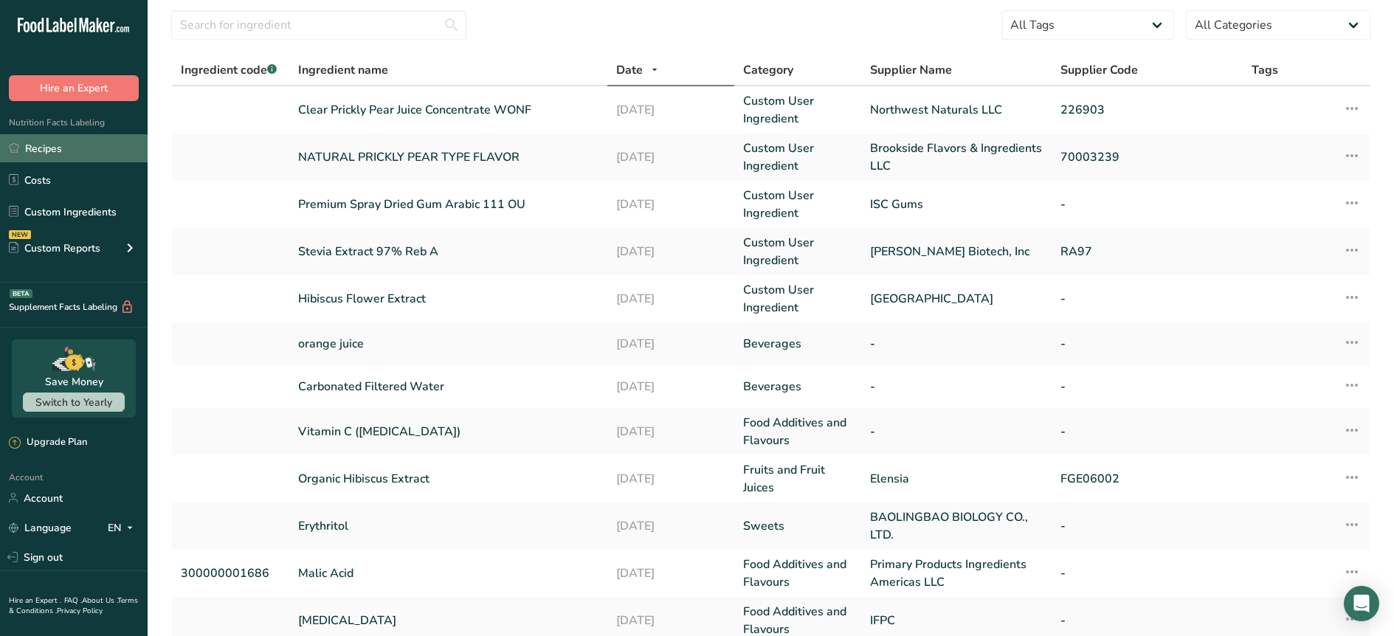
click at [58, 147] on link "Recipes" at bounding box center [74, 148] width 148 height 28
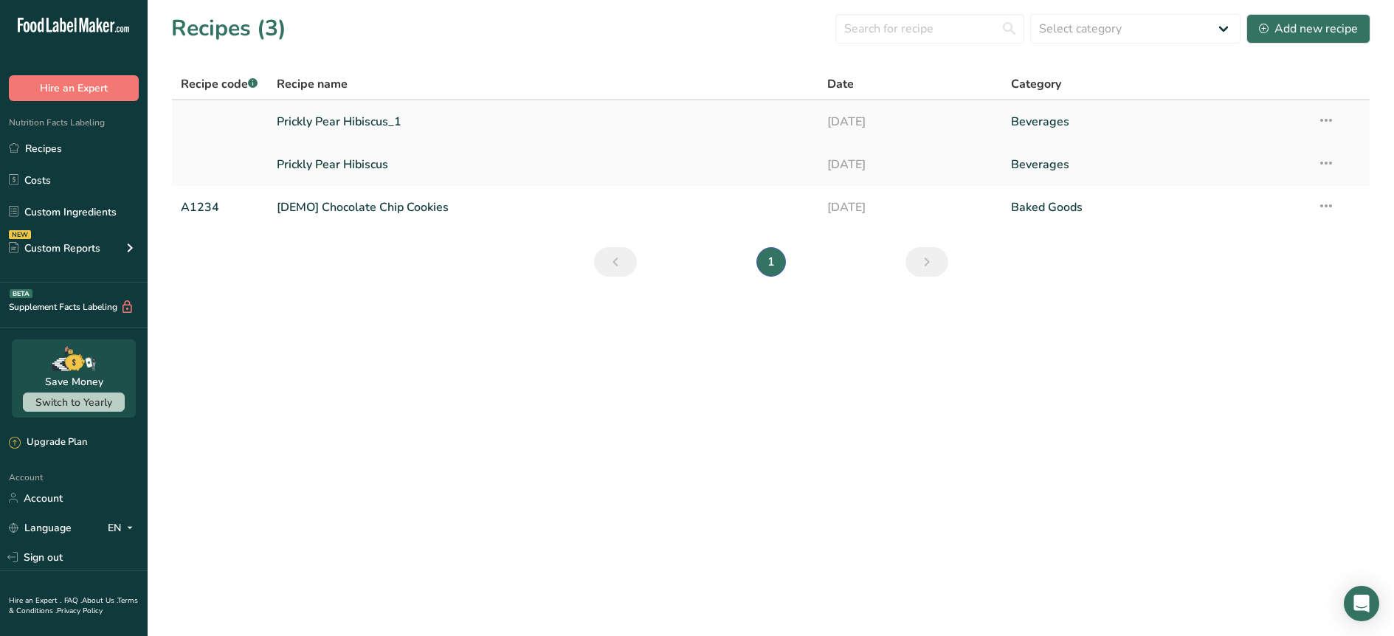
click at [368, 114] on link "Prickly Pear Hibiscus_1" at bounding box center [544, 121] width 534 height 31
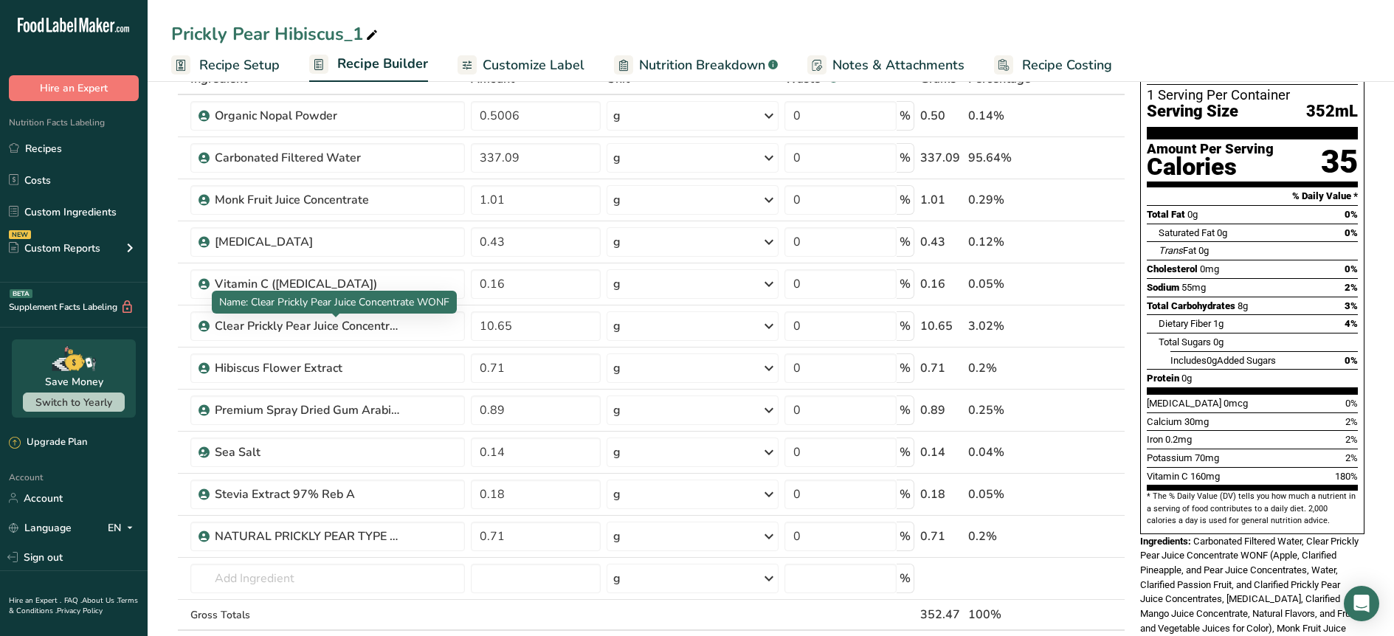
scroll to position [94, 0]
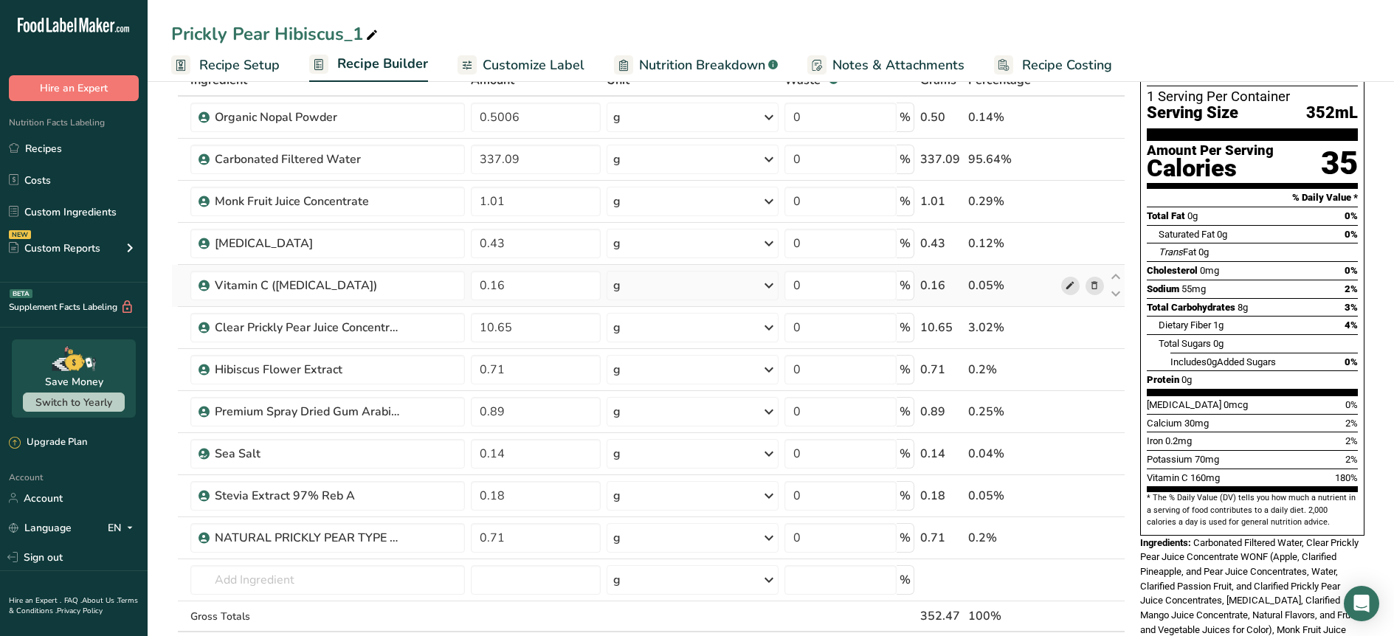
click at [1071, 286] on icon at bounding box center [1070, 285] width 10 height 15
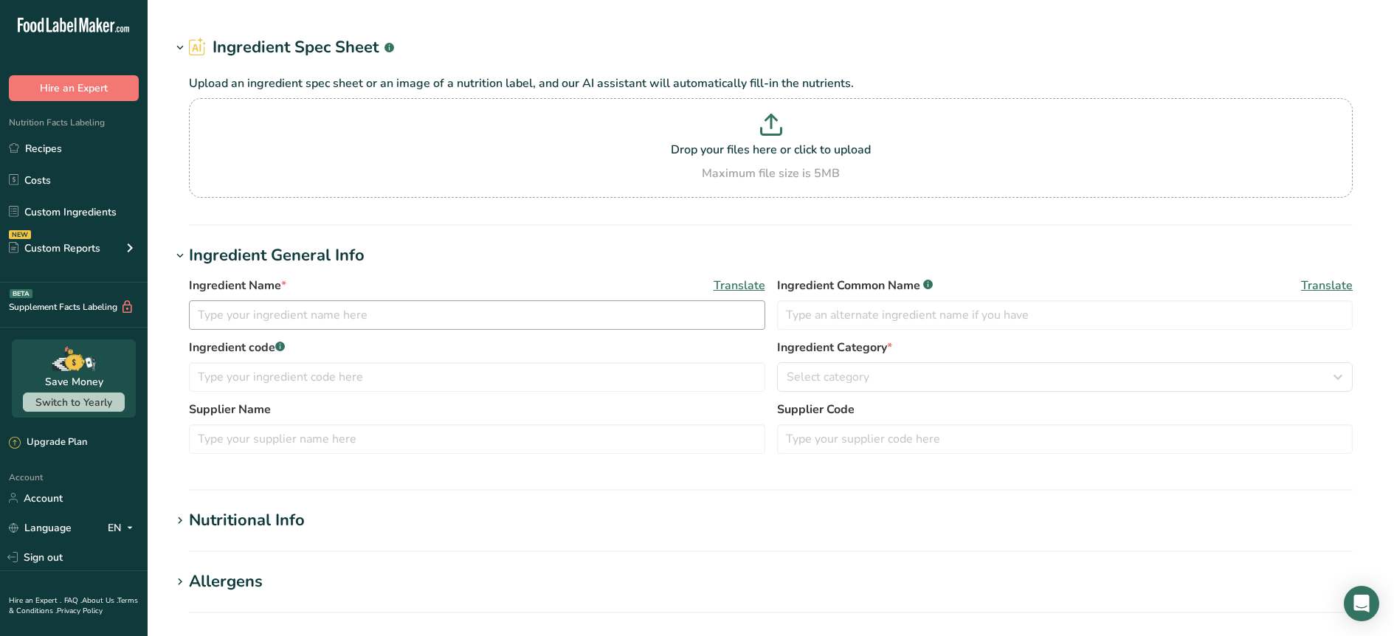
type input "Vitamin C ([MEDICAL_DATA])"
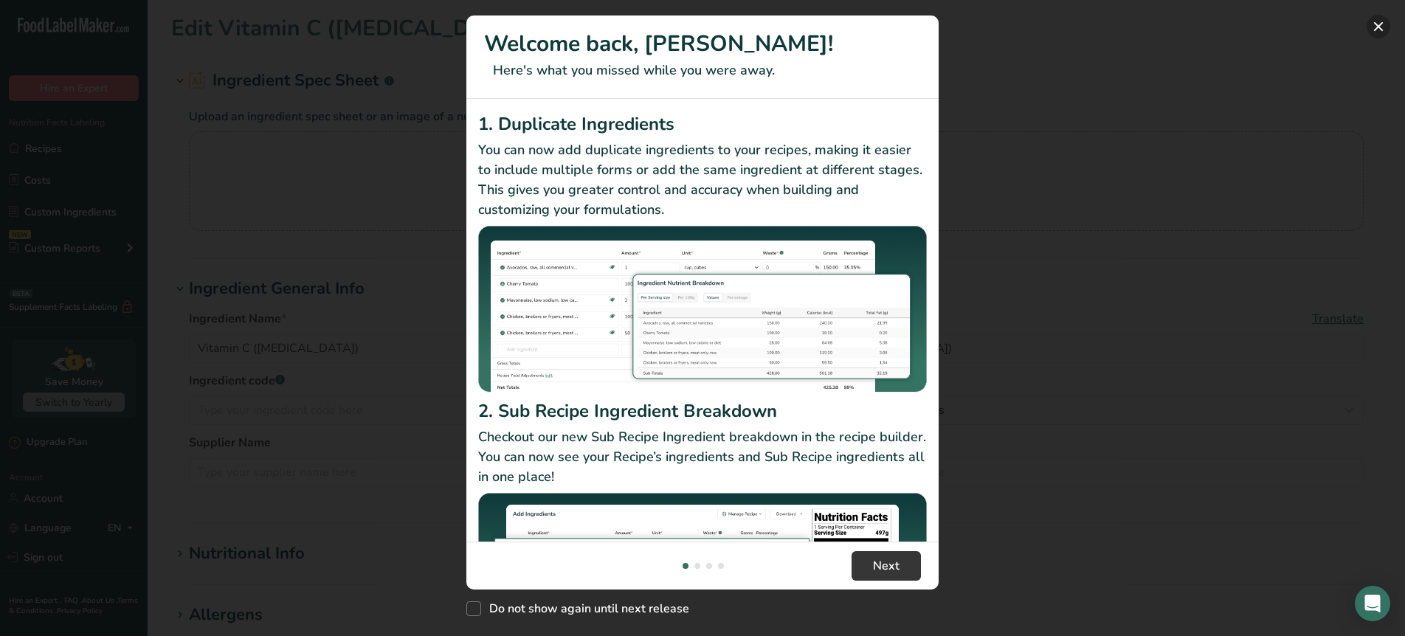
click at [1376, 34] on button "New Features" at bounding box center [1379, 27] width 24 height 24
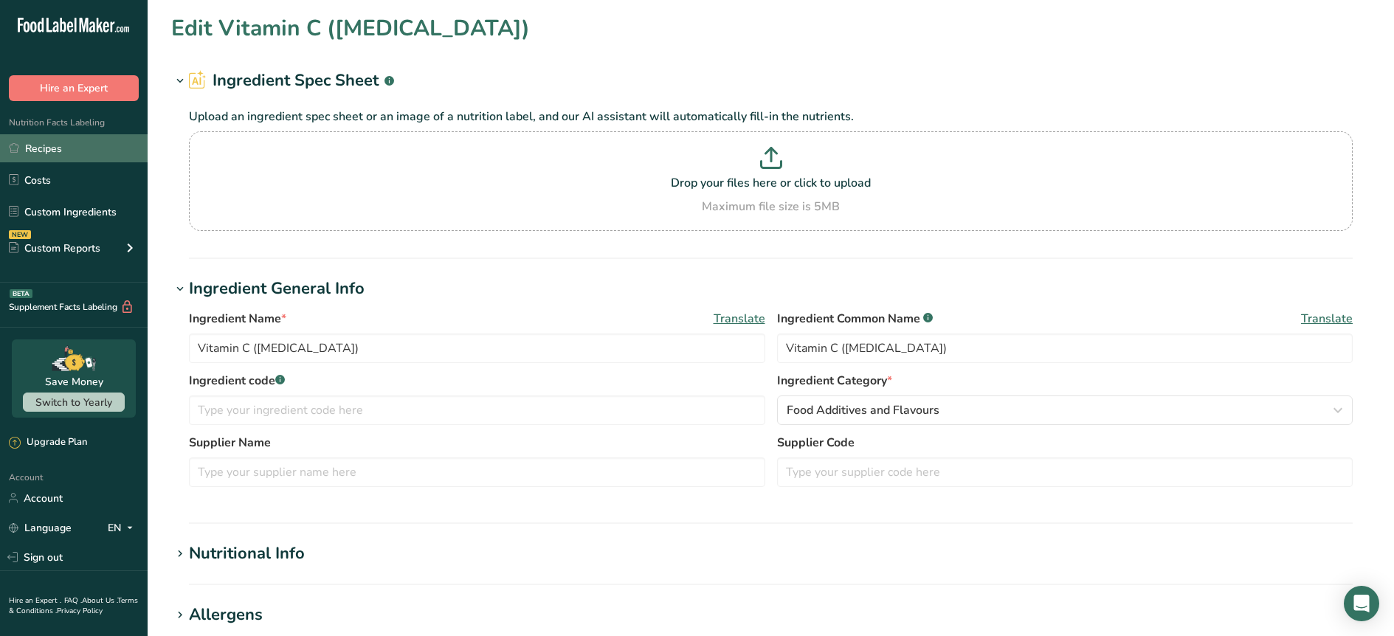
click at [53, 153] on link "Recipes" at bounding box center [74, 148] width 148 height 28
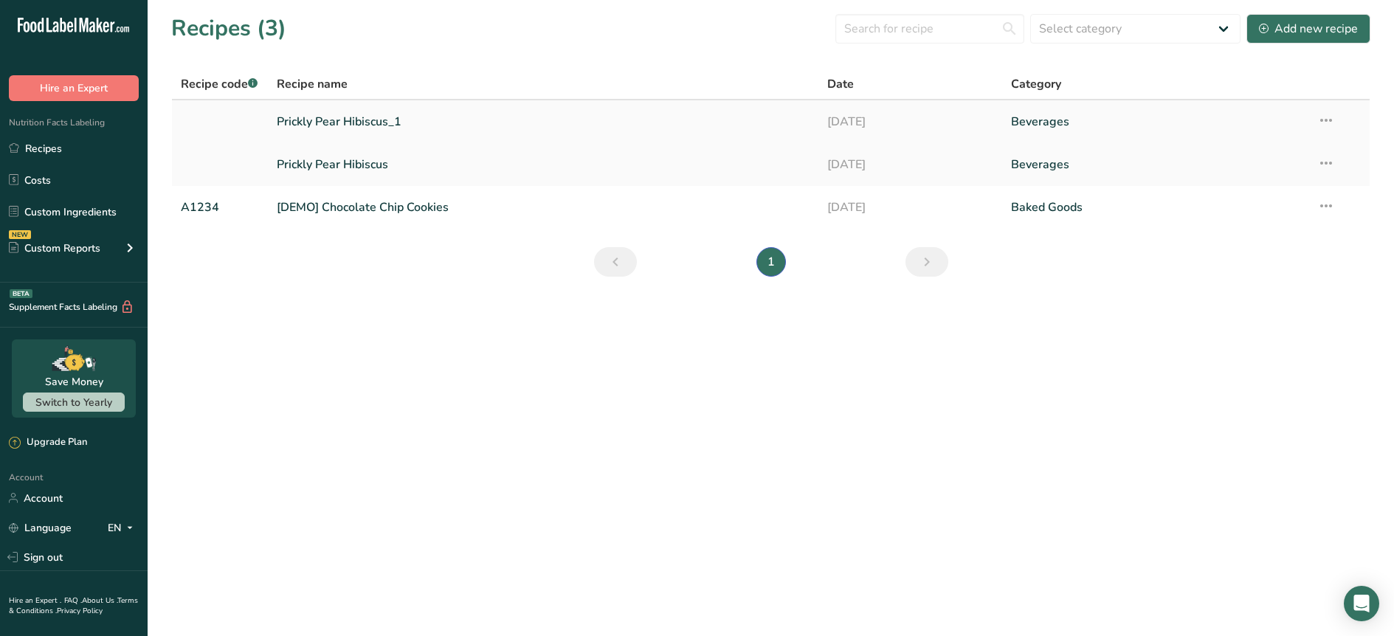
click at [349, 117] on link "Prickly Pear Hibiscus_1" at bounding box center [544, 121] width 534 height 31
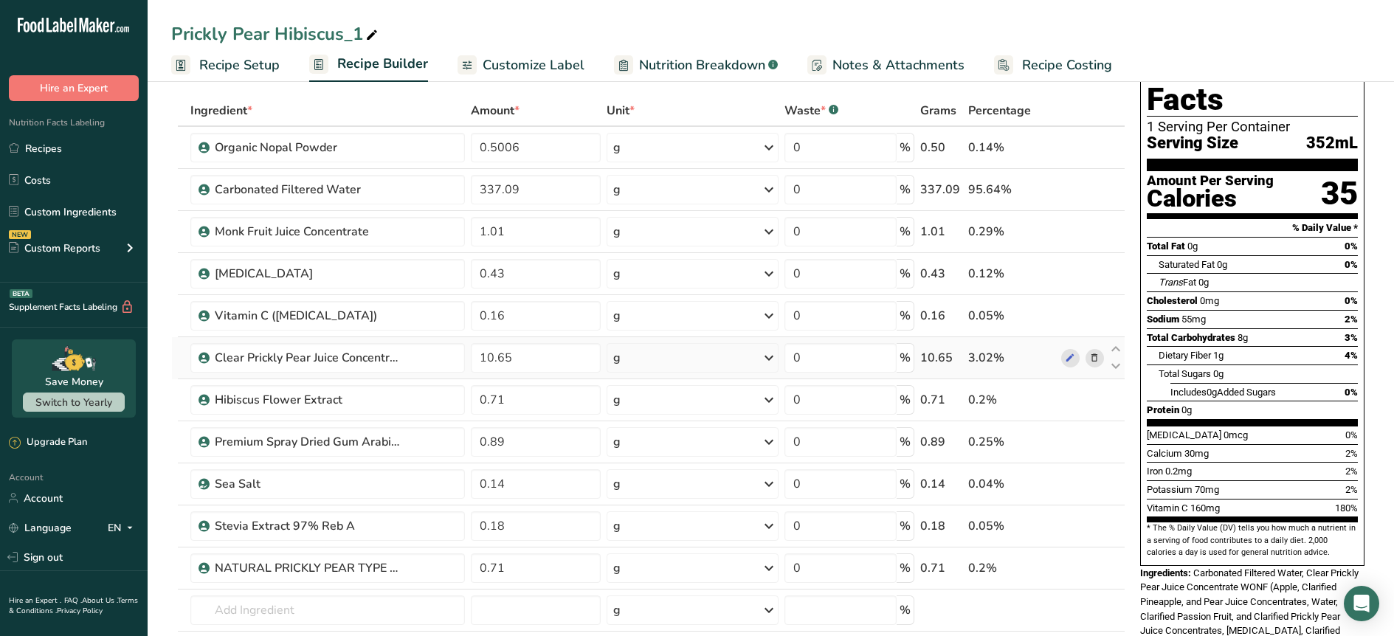
scroll to position [61, 0]
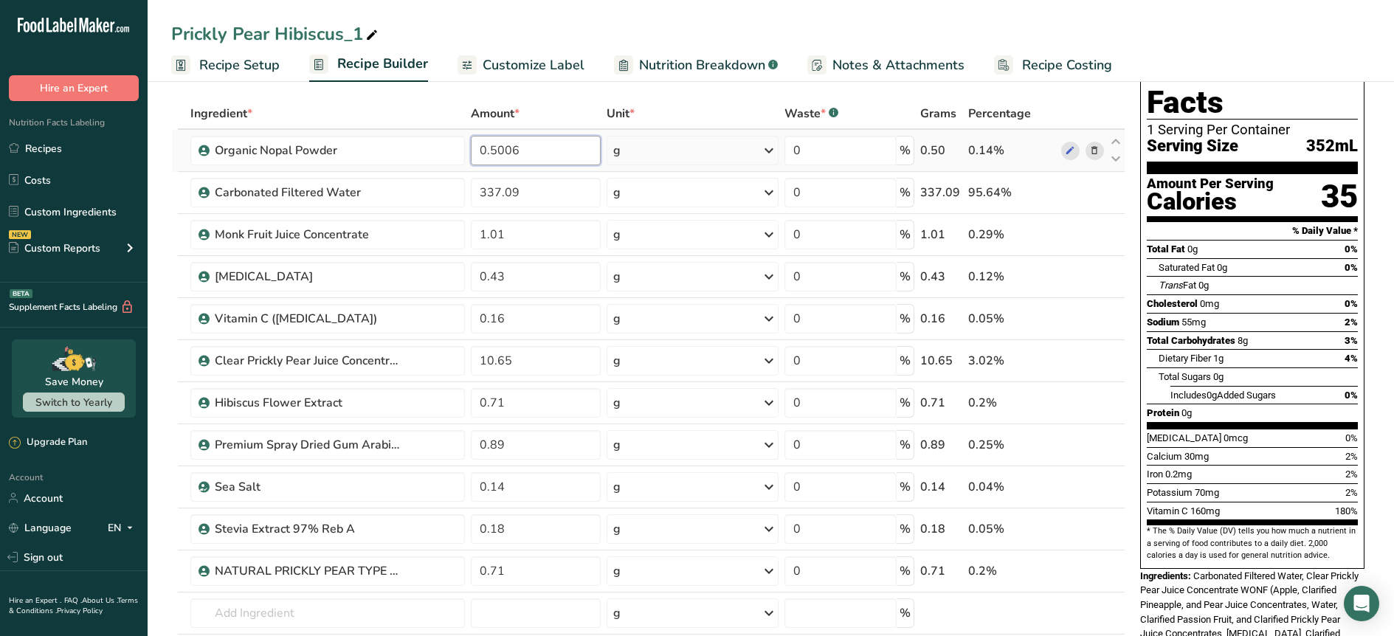
click at [522, 156] on input "0.5006" at bounding box center [536, 151] width 130 height 30
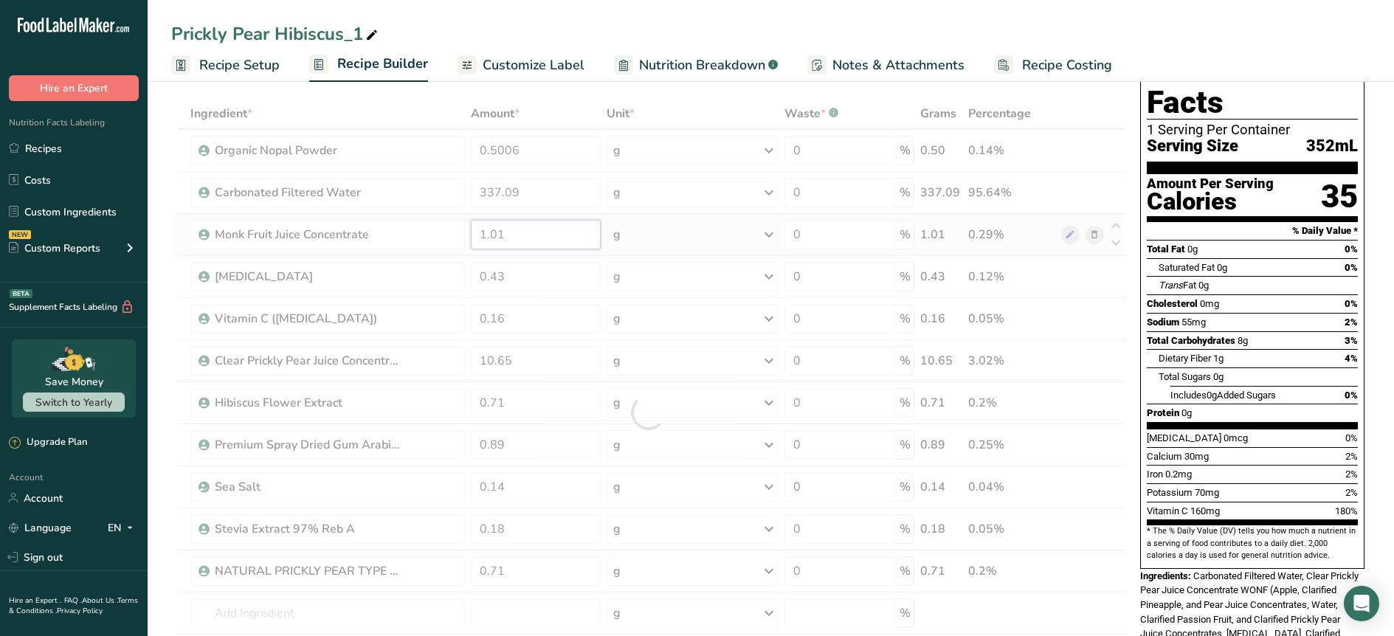
click at [562, 224] on div "Ingredient * Amount * Unit * Waste * .a-a{fill:#347362;}.b-a{fill:#fff;} Grams …" at bounding box center [648, 412] width 954 height 629
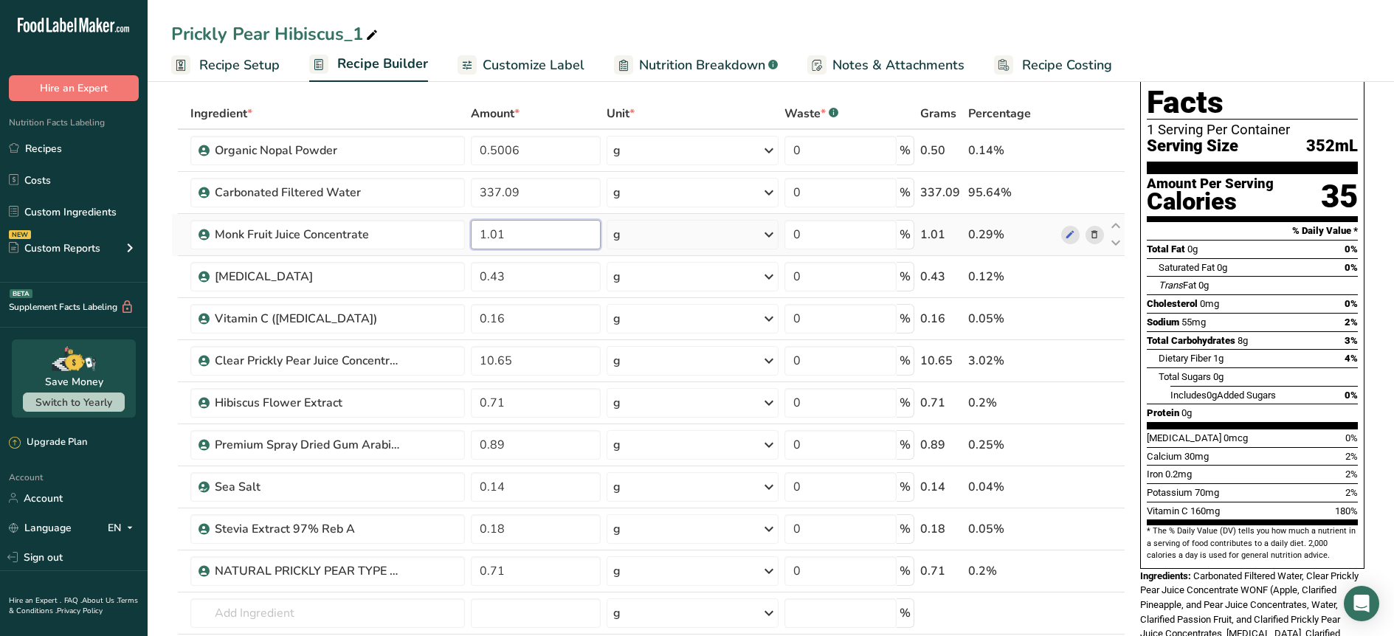
click at [542, 235] on input "1.01" at bounding box center [536, 235] width 130 height 30
type input "1"
type input "3.55"
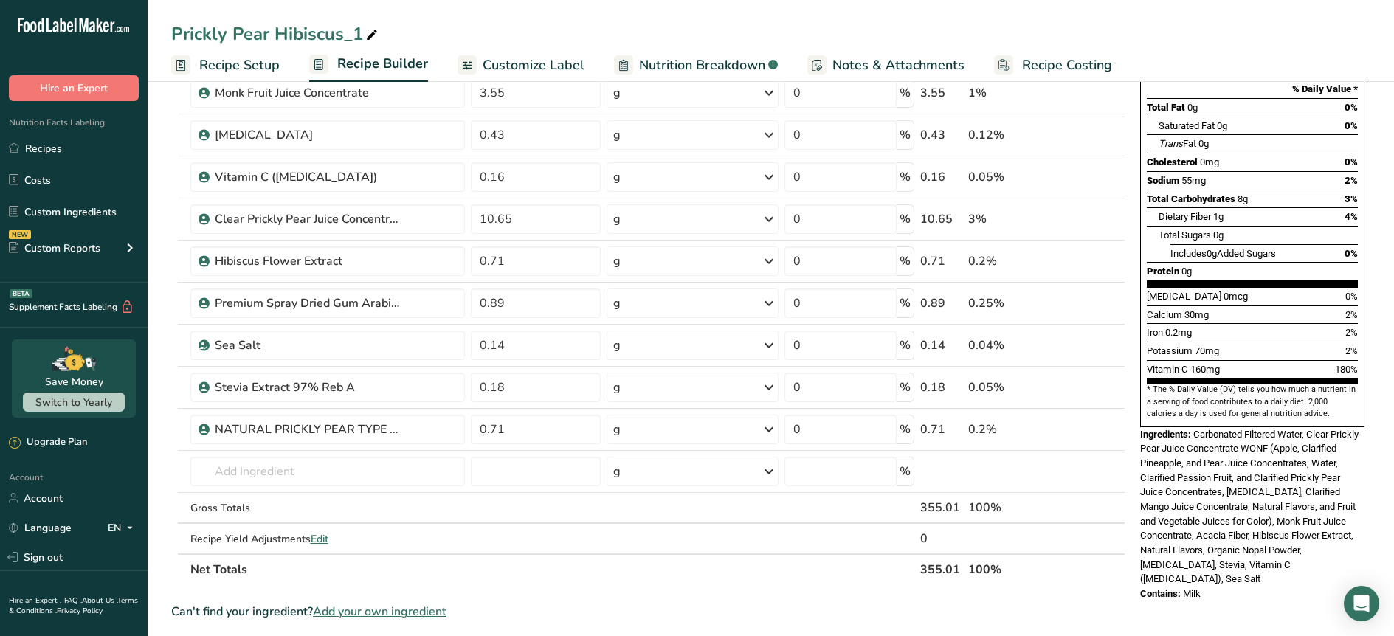
scroll to position [0, 0]
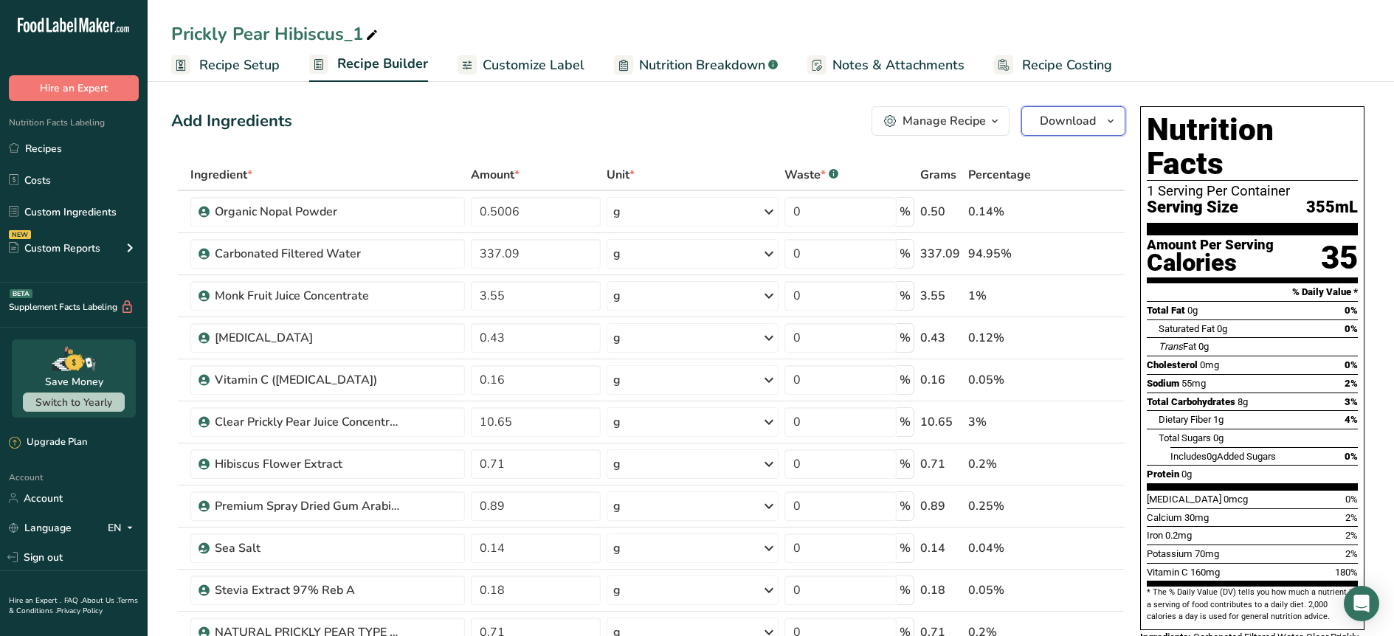
click at [1085, 121] on span "Download" at bounding box center [1068, 121] width 56 height 18
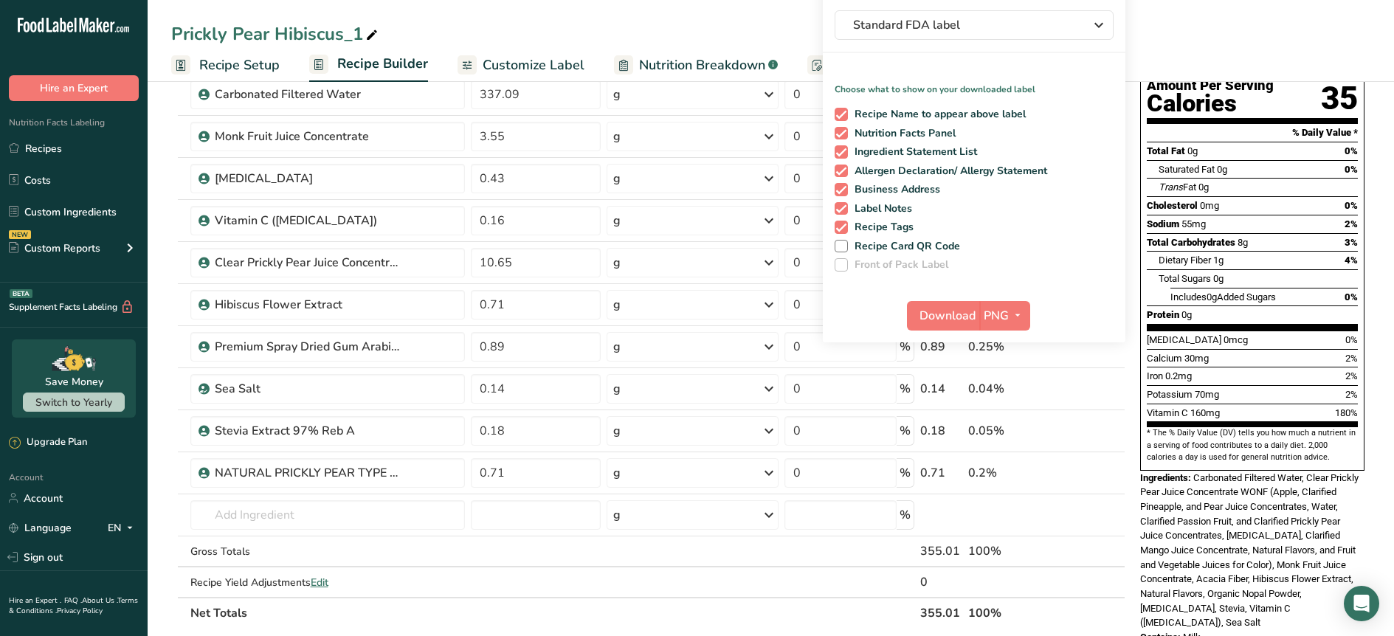
scroll to position [159, 0]
click at [939, 324] on span "Download" at bounding box center [947, 317] width 56 height 18
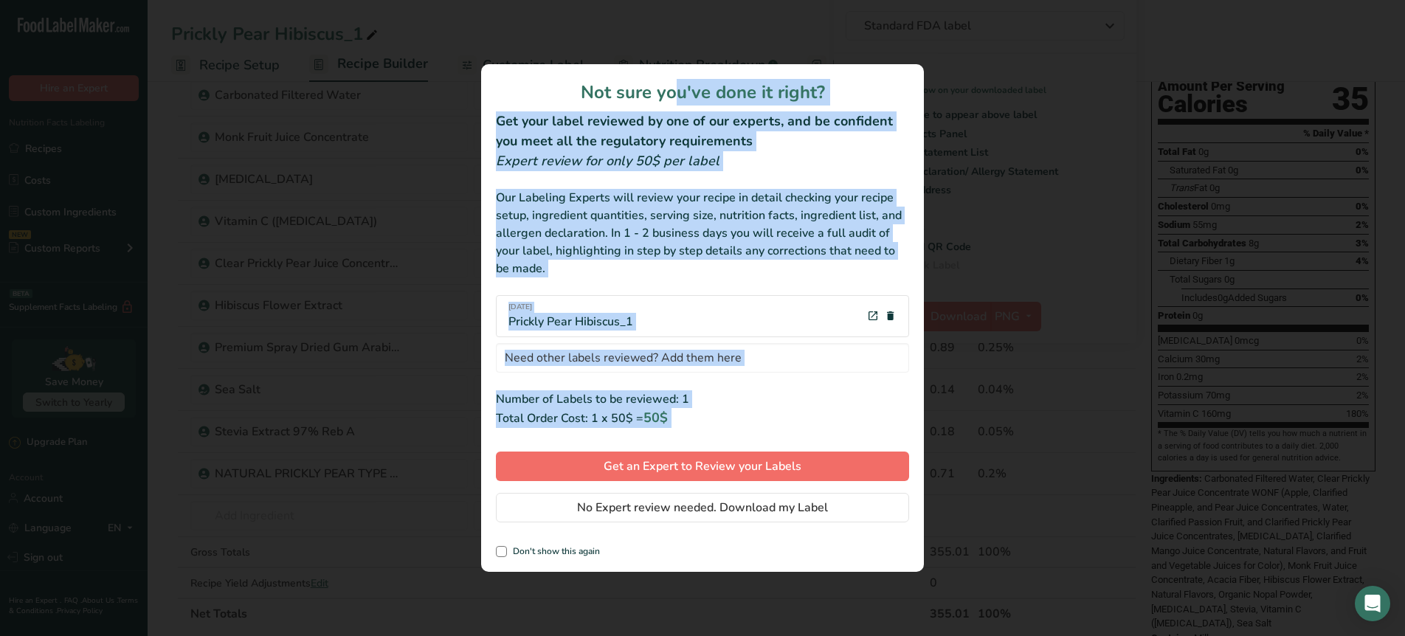
drag, startPoint x: 547, startPoint y: 101, endPoint x: 692, endPoint y: 480, distance: 406.2
click at [692, 480] on div "Not sure you've done it right? Get your label reviewed by one of our experts, a…" at bounding box center [702, 318] width 443 height 508
copy div "Not sure you've done it right? Get your label reviewed by one of our experts, a…"
click at [733, 507] on span "No Expert review needed. Download my Label" at bounding box center [702, 508] width 251 height 18
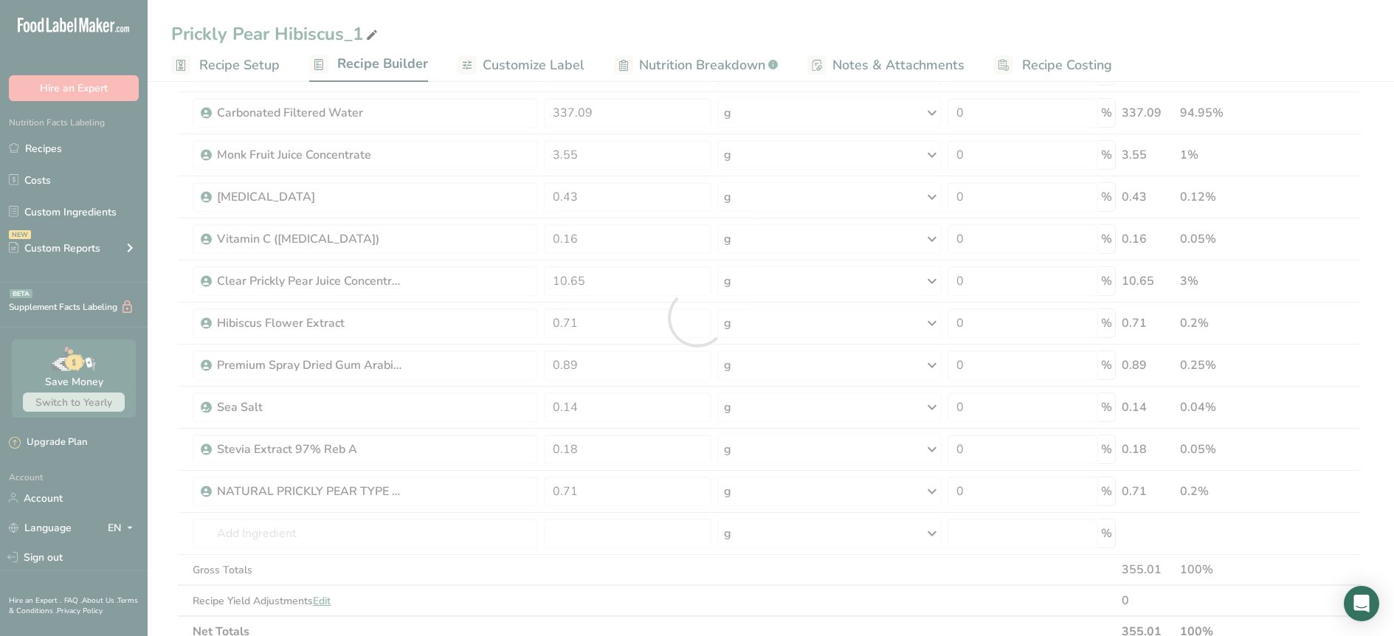
scroll to position [0, 0]
